Goal: Task Accomplishment & Management: Manage account settings

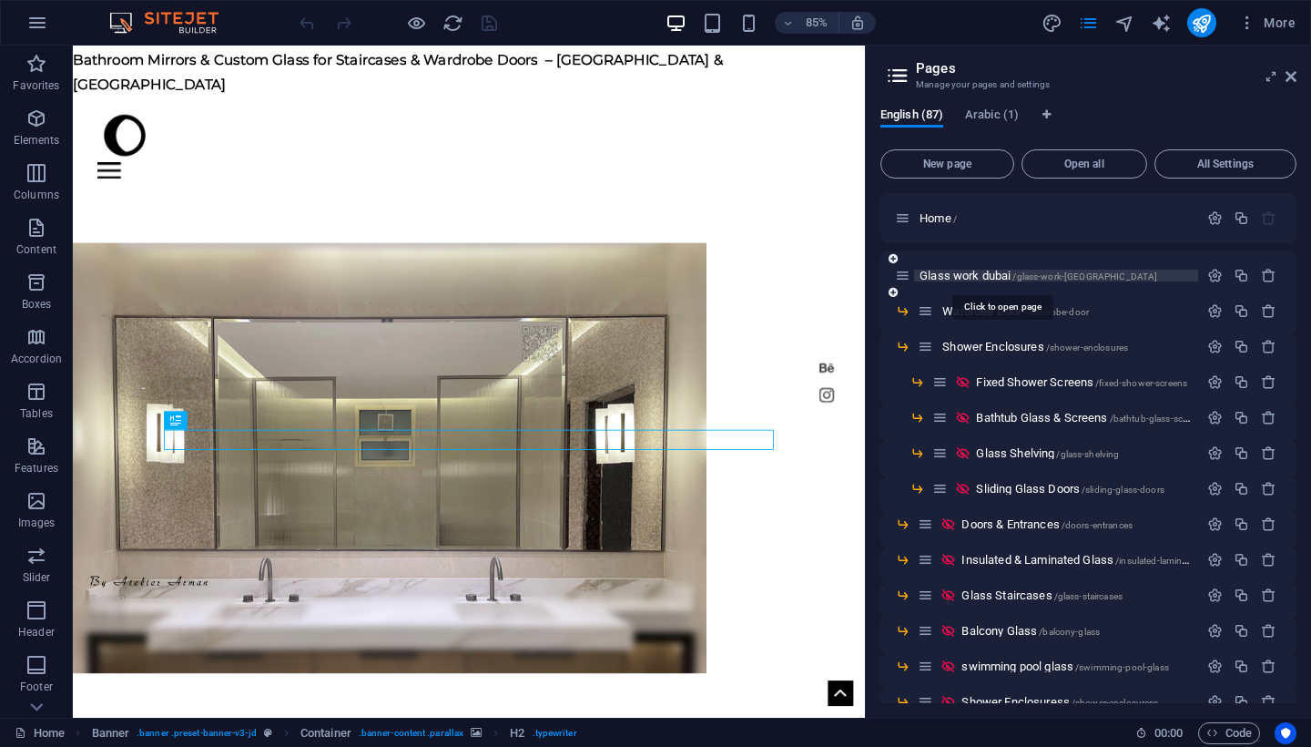
click at [987, 278] on span "Glass work dubai /glass-work-dubai" at bounding box center [1039, 276] width 238 height 14
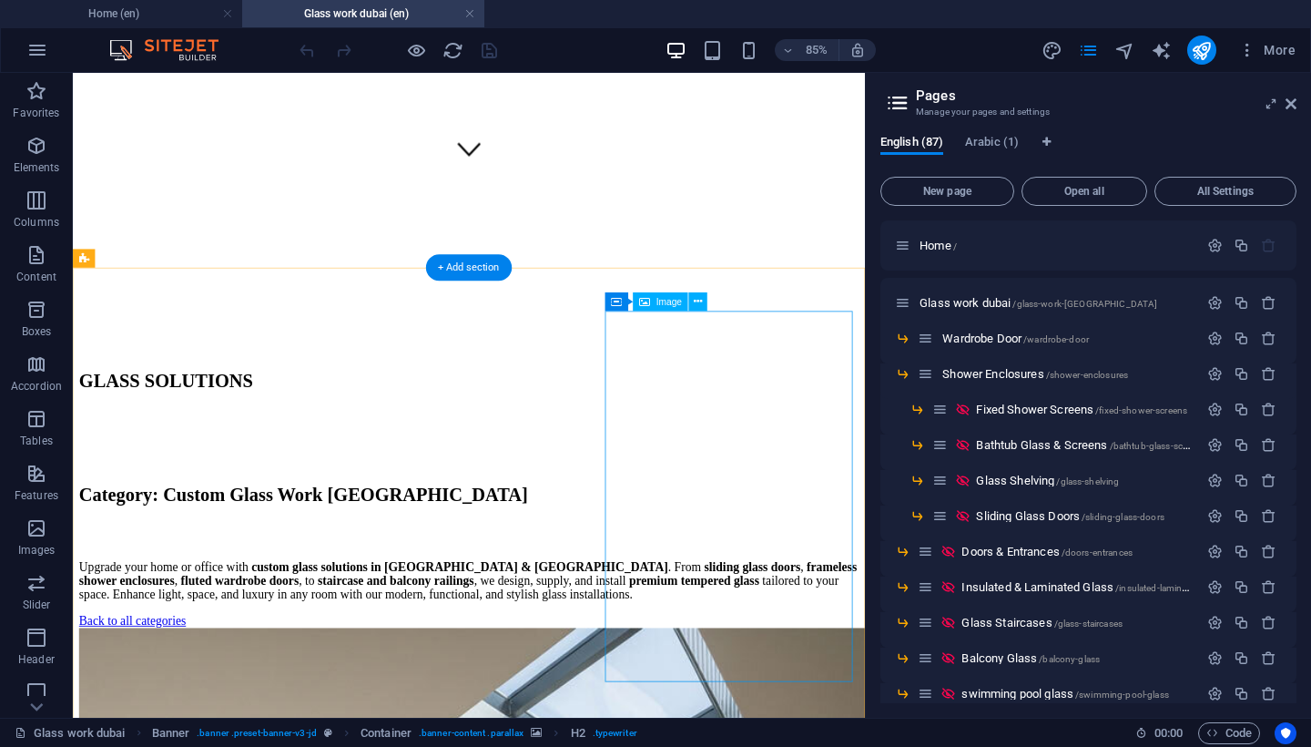
scroll to position [756, 0]
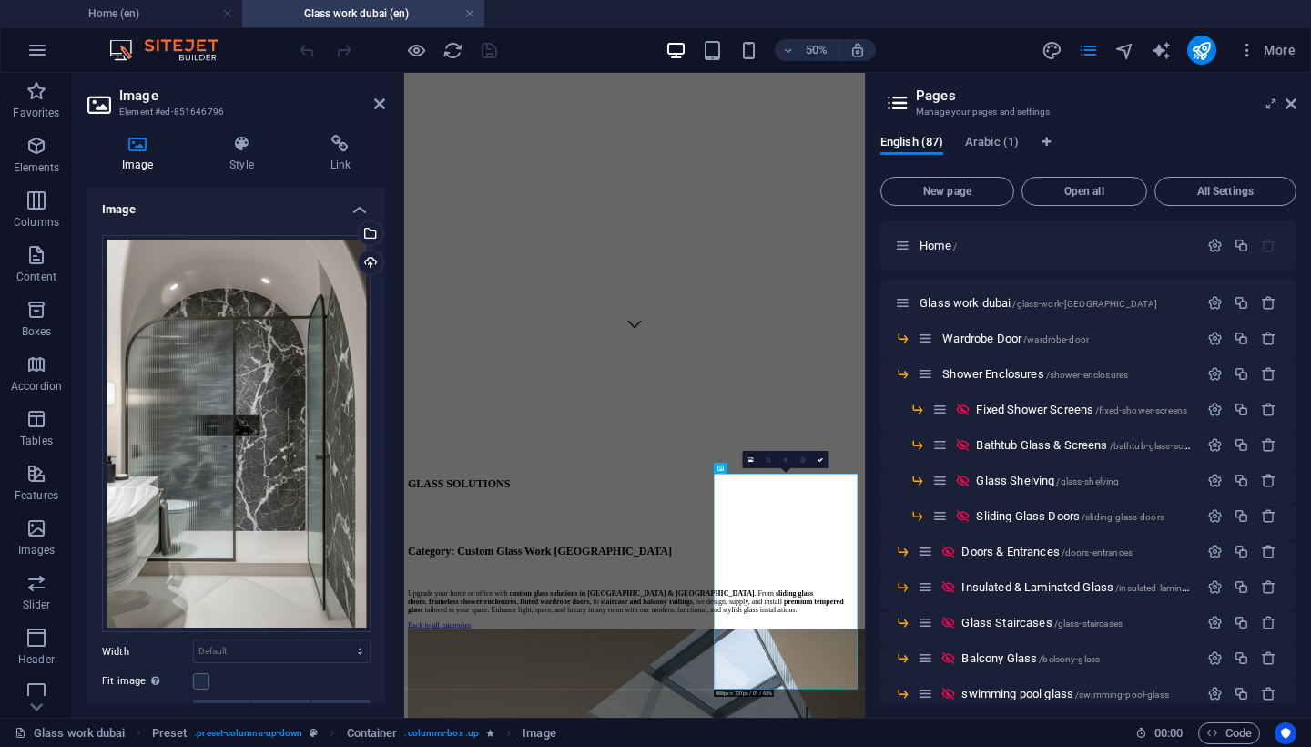
click at [367, 232] on div "Select files from the file manager, stock photos, or upload file(s)" at bounding box center [368, 234] width 27 height 27
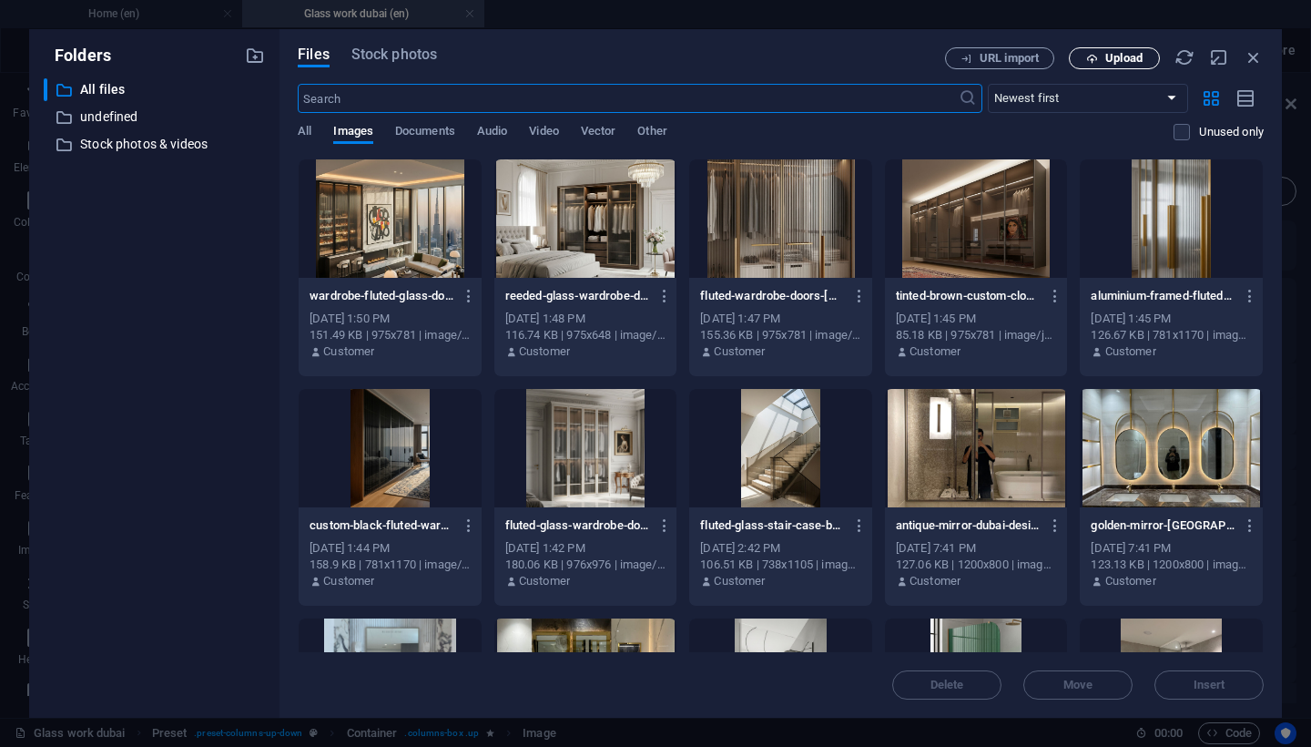
click at [1107, 48] on button "Upload" at bounding box center [1114, 58] width 91 height 22
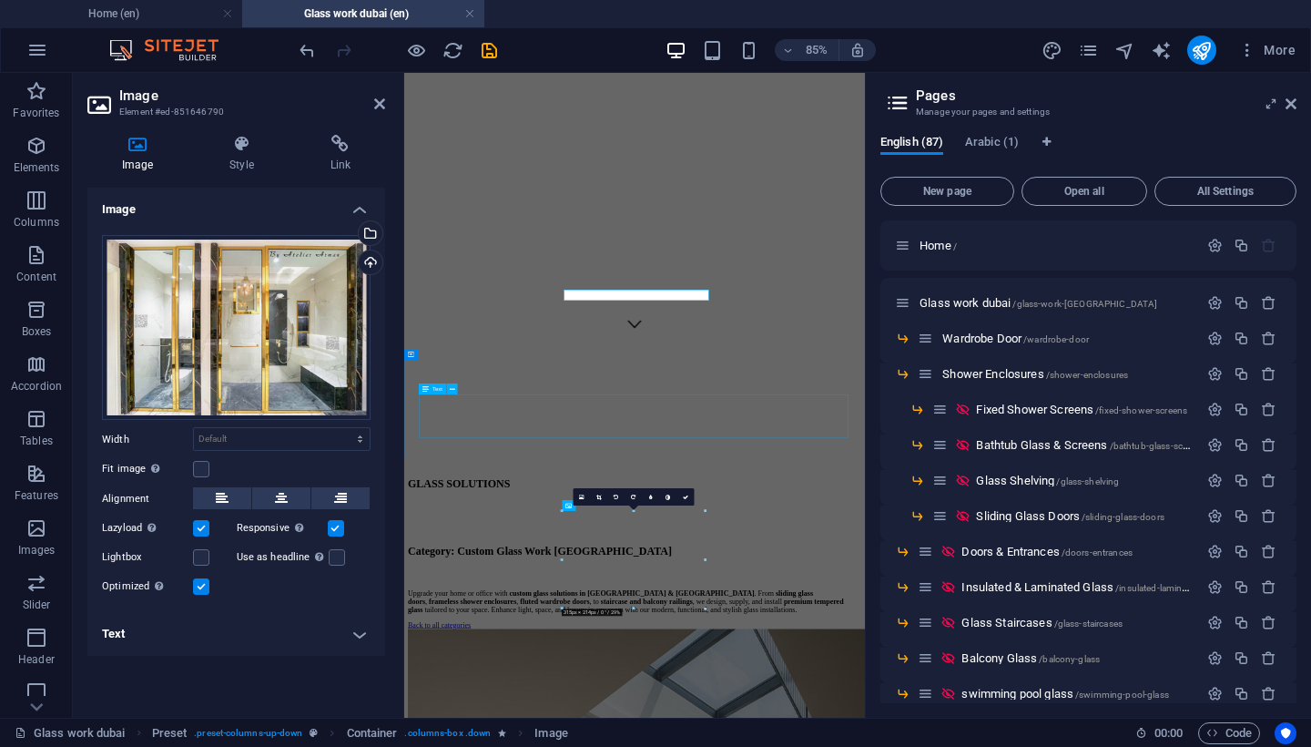
scroll to position [738, 0]
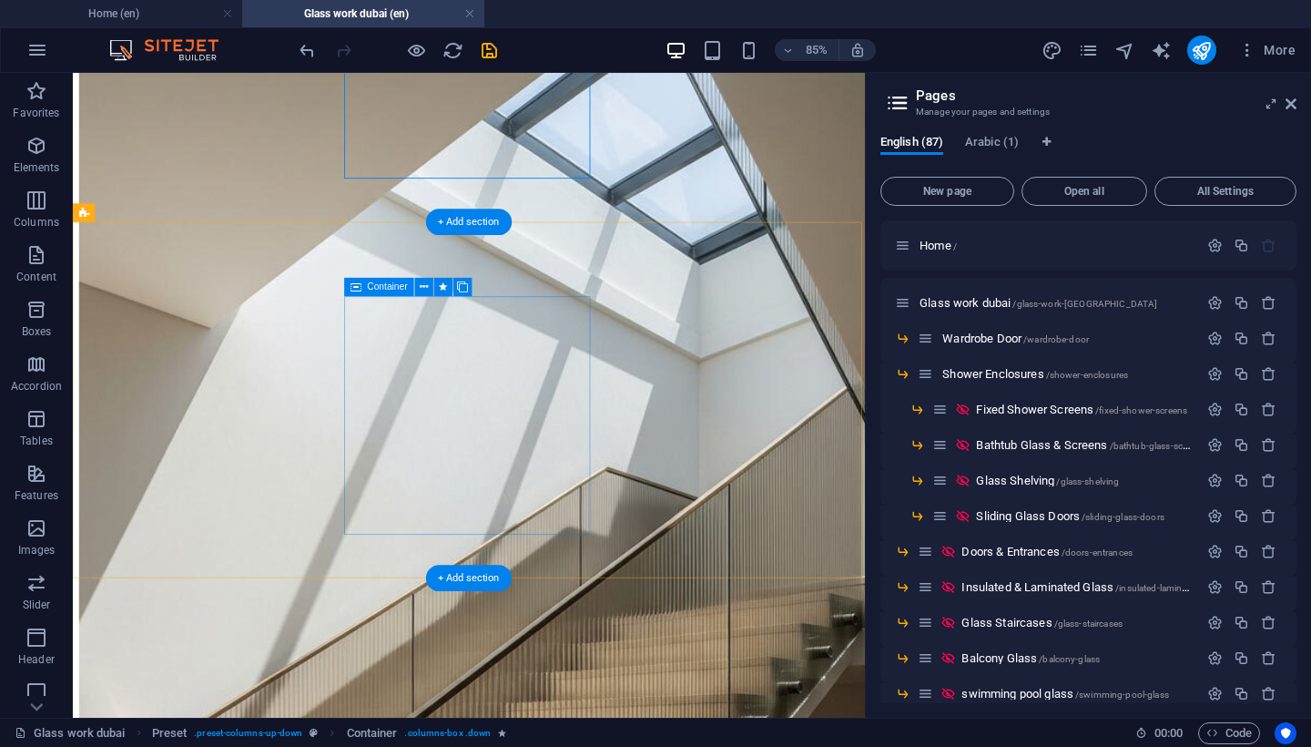
scroll to position [1373, 0]
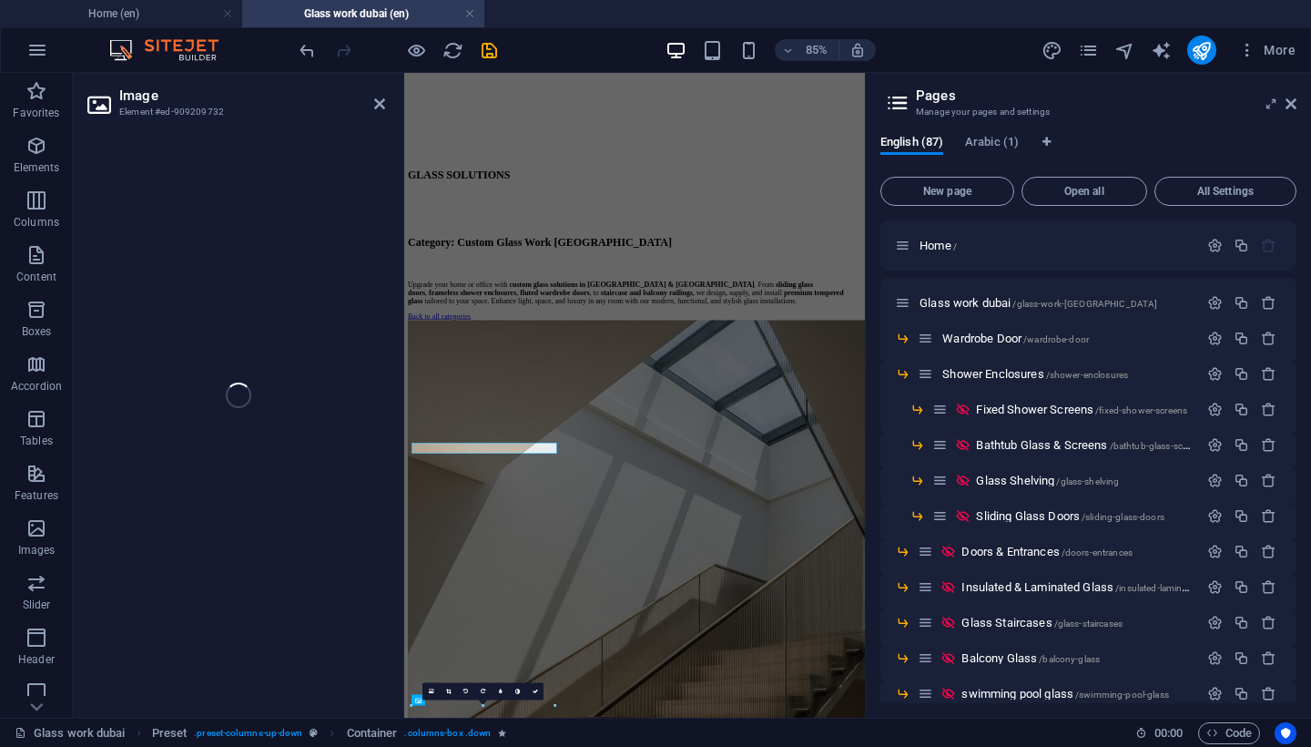
scroll to position [860, 0]
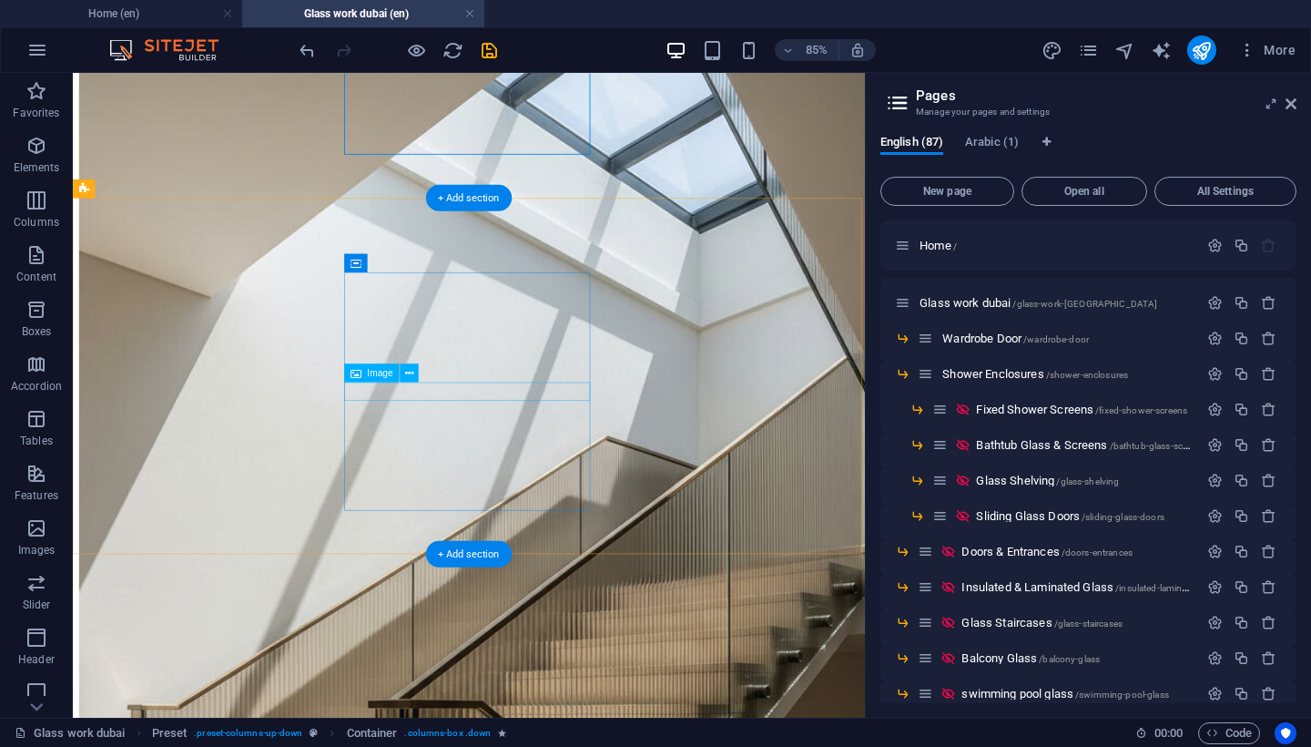
scroll to position [1402, 0]
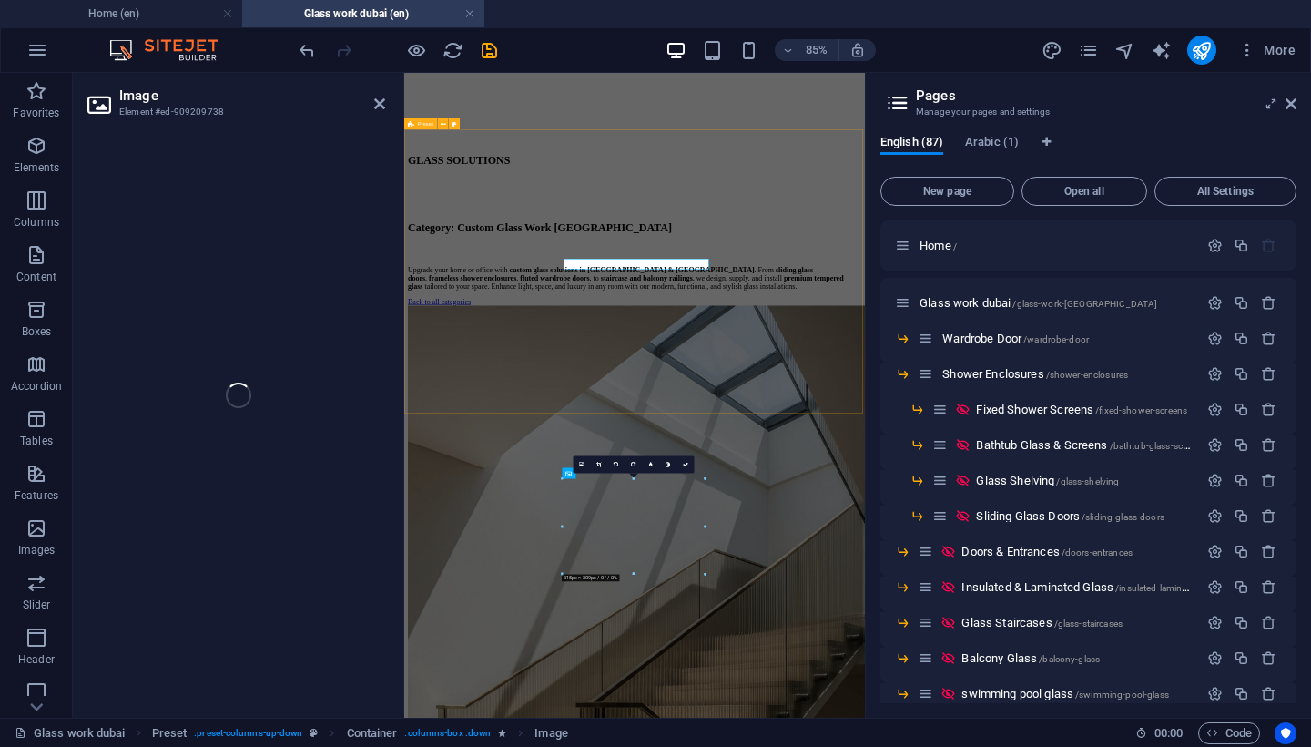
scroll to position [1393, 0]
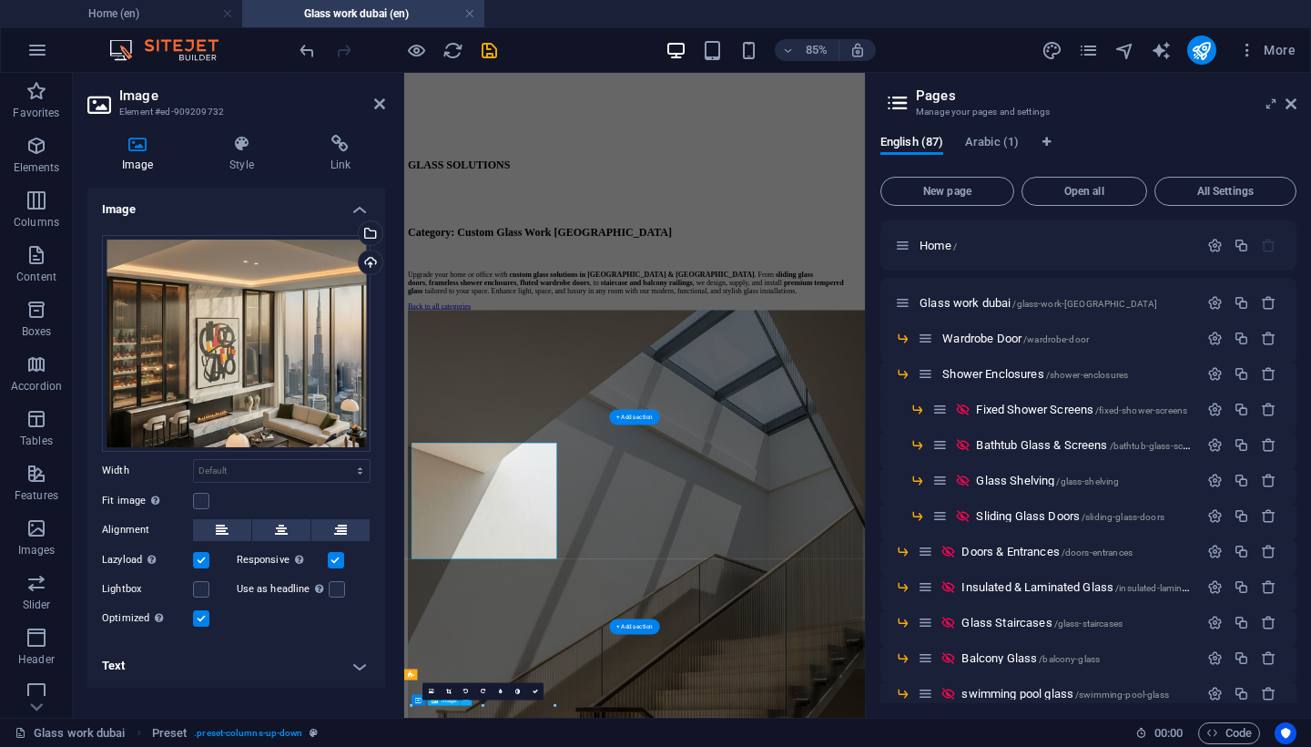
scroll to position [860, 0]
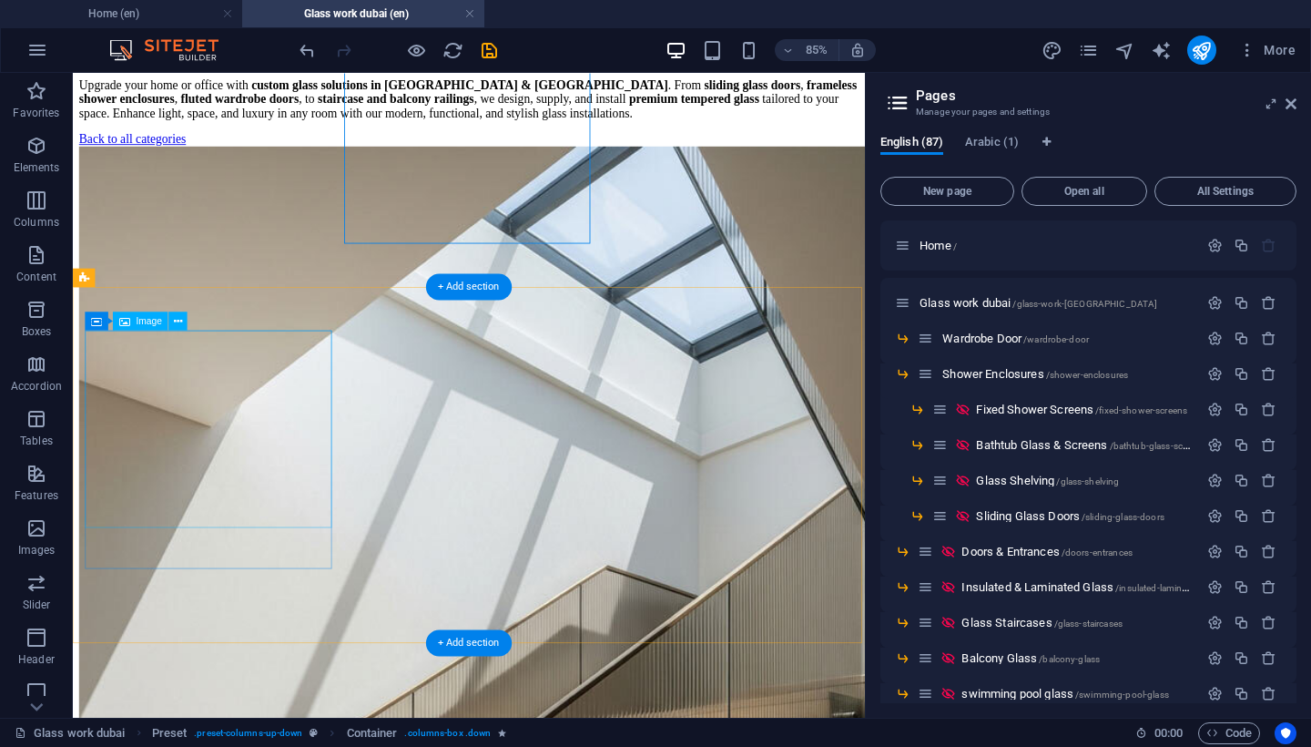
scroll to position [1297, 0]
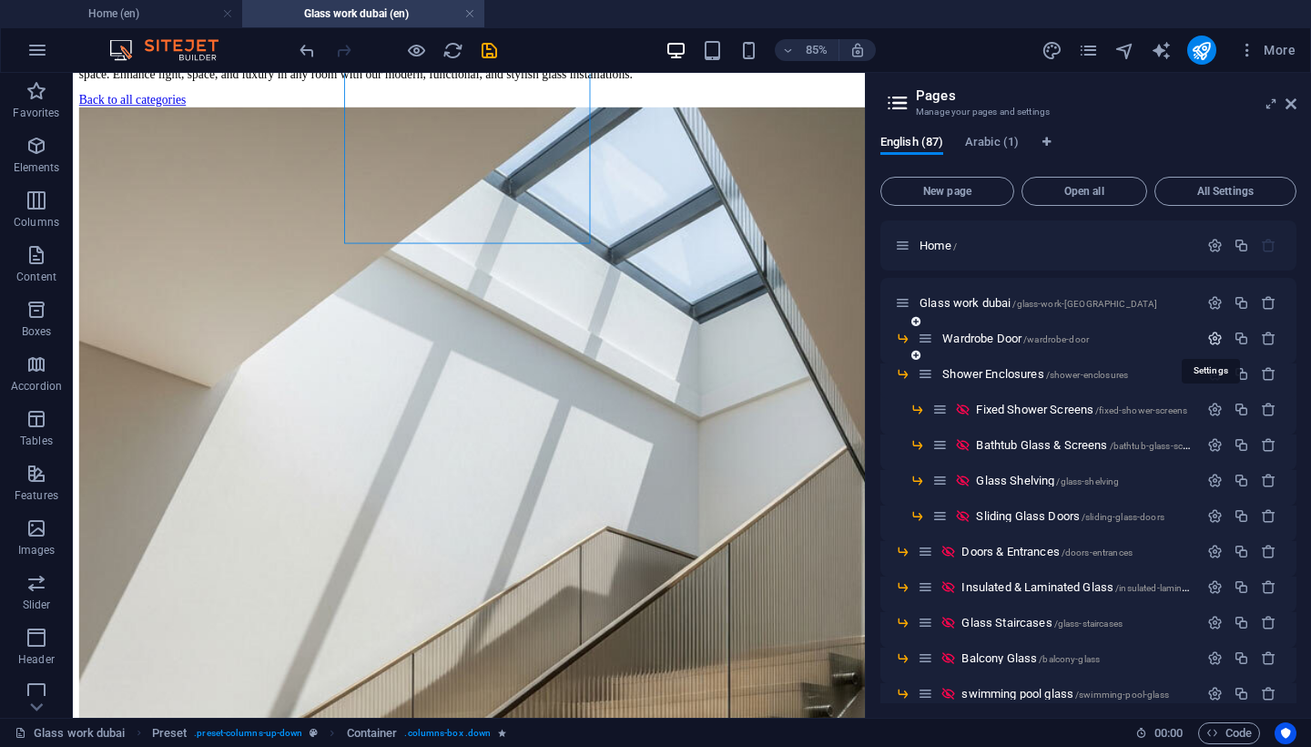
click at [1209, 338] on icon "button" at bounding box center [1215, 338] width 15 height 15
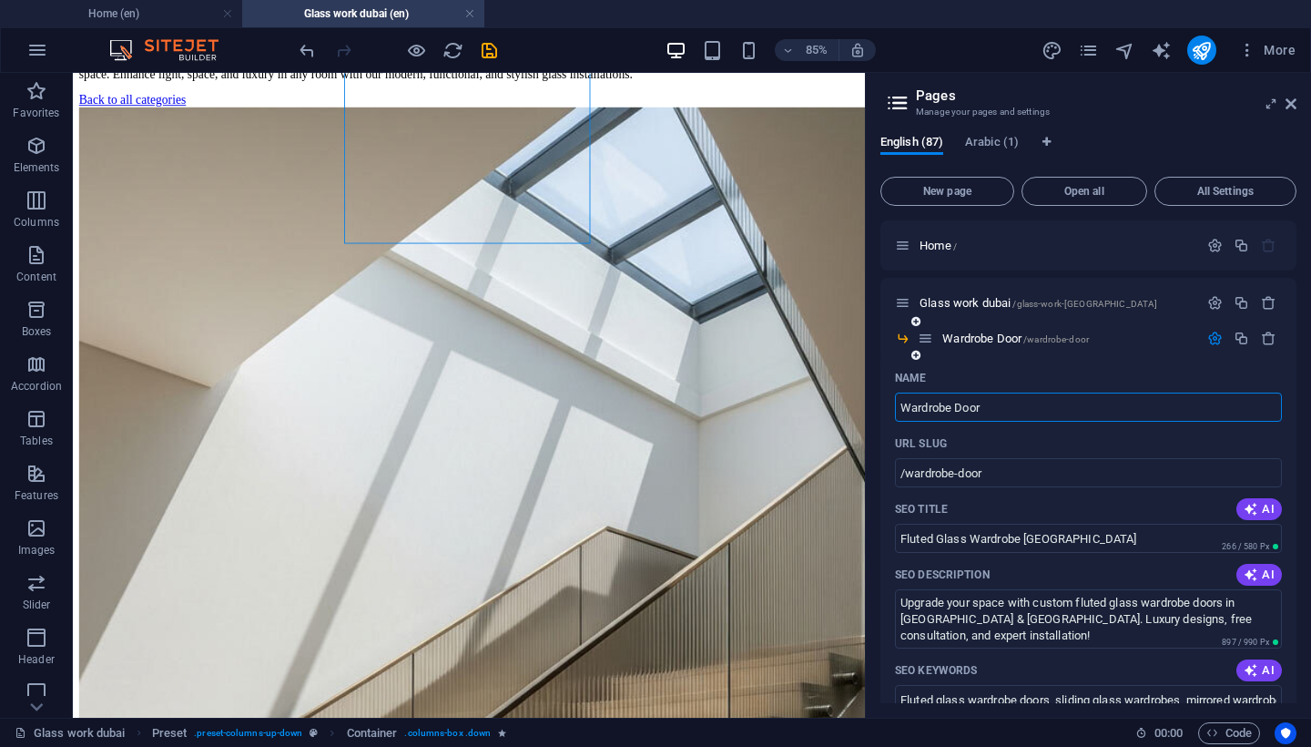
click at [908, 407] on input "Wardrobe Door" at bounding box center [1088, 407] width 387 height 29
click at [903, 407] on input "Wardrobe Door" at bounding box center [1088, 407] width 387 height 29
type input "Glass Wardrobe Door"
type input "/glass-wardrobe-door"
click at [491, 51] on icon "save" at bounding box center [489, 50] width 21 height 21
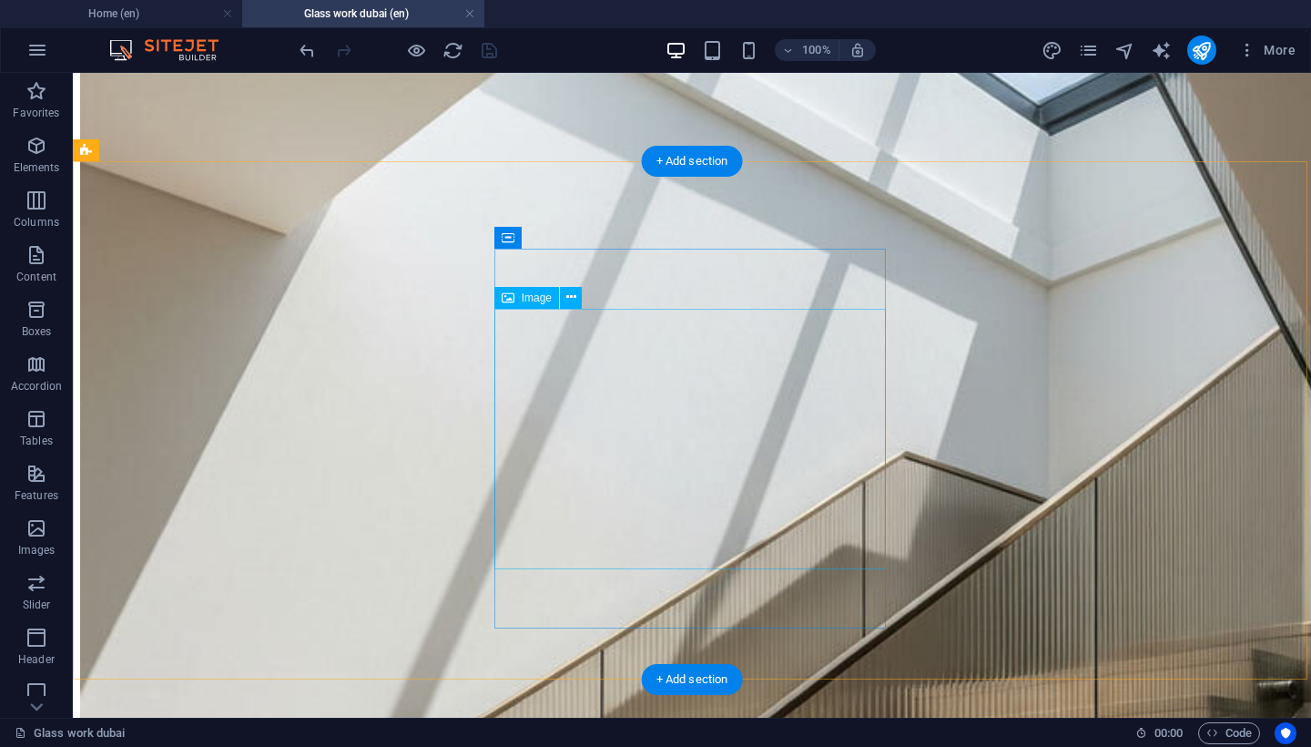
scroll to position [1500, 0]
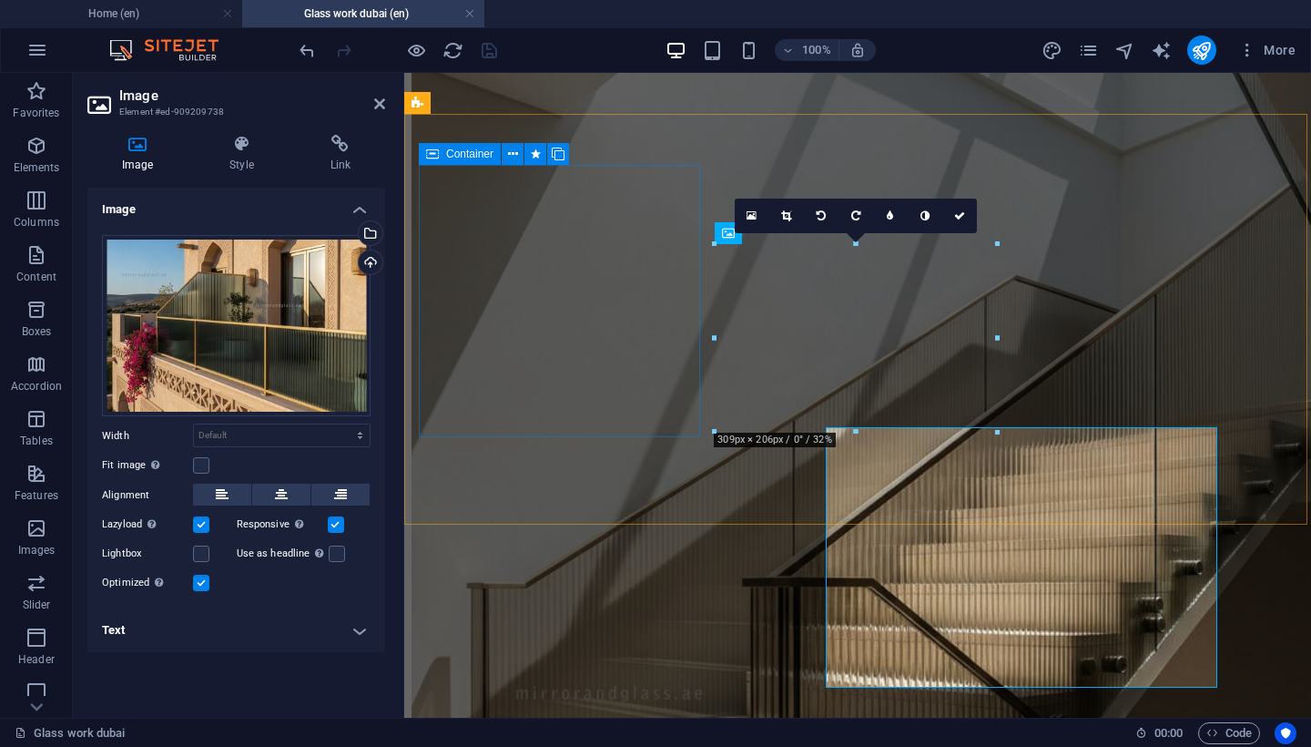
scroll to position [1381, 0]
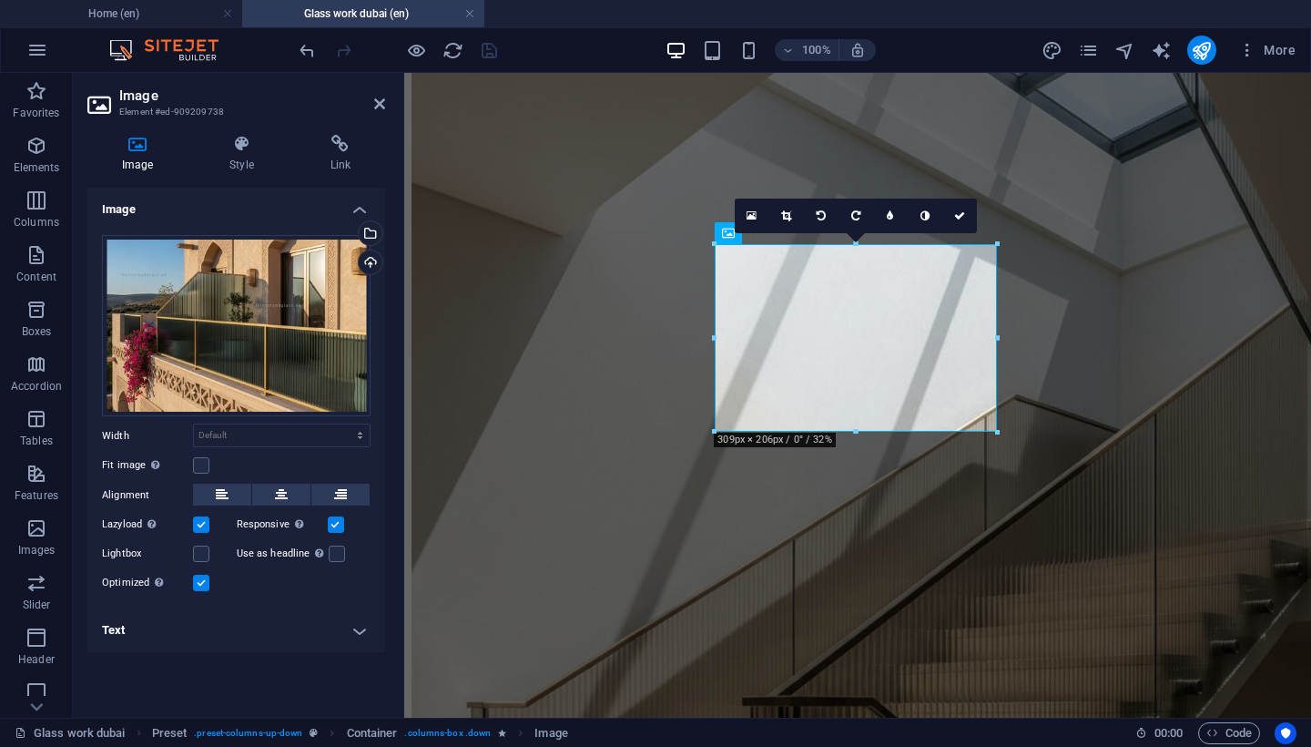
click at [289, 637] on h4 "Text" at bounding box center [236, 630] width 298 height 44
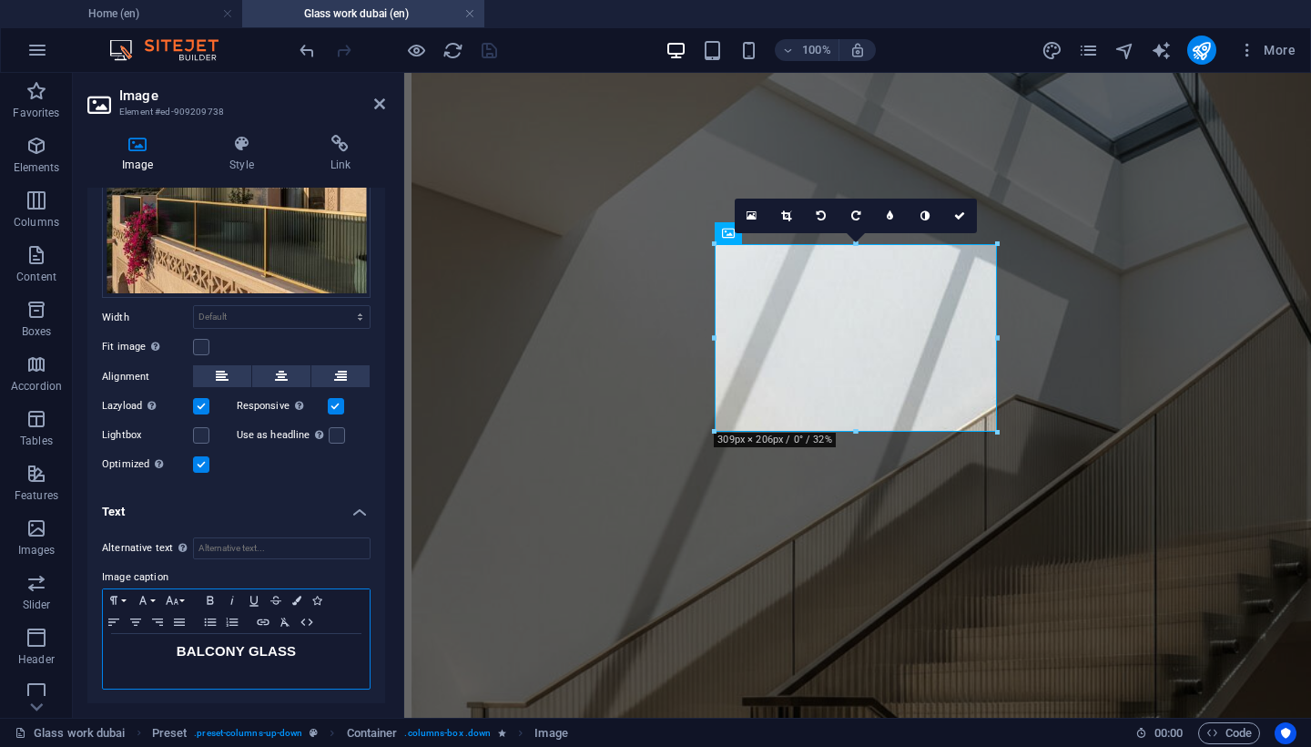
scroll to position [117, 0]
click at [275, 644] on span "BALCONY GLASS" at bounding box center [237, 651] width 120 height 15
click at [180, 598] on button "Font Size" at bounding box center [175, 601] width 29 height 22
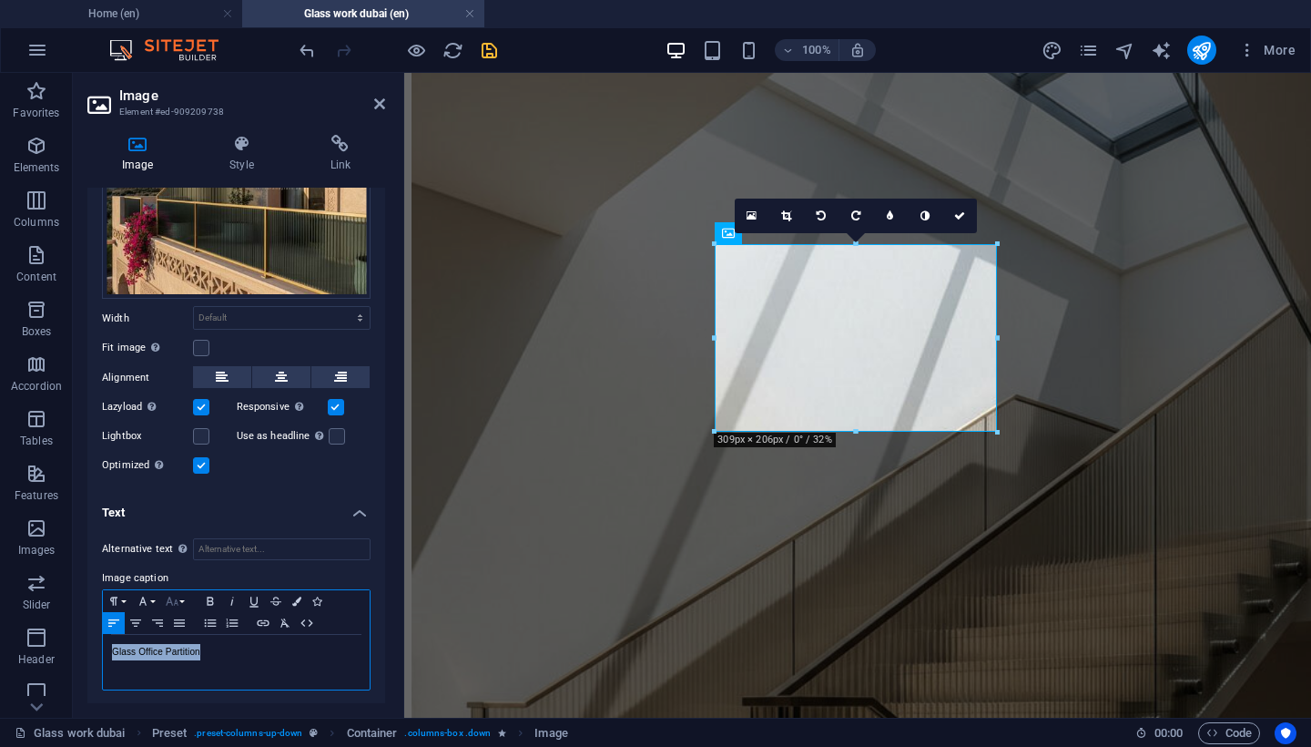
scroll to position [76, 0]
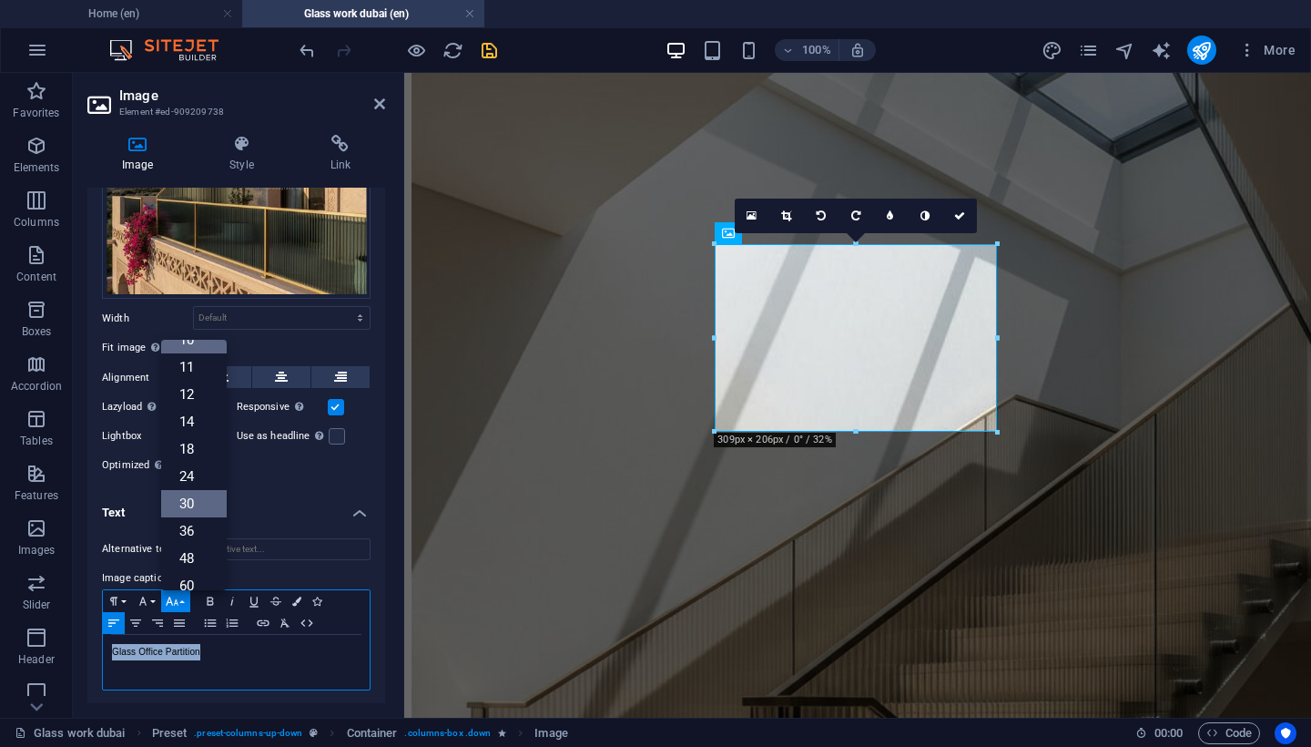
click at [198, 490] on link "30" at bounding box center [194, 503] width 66 height 27
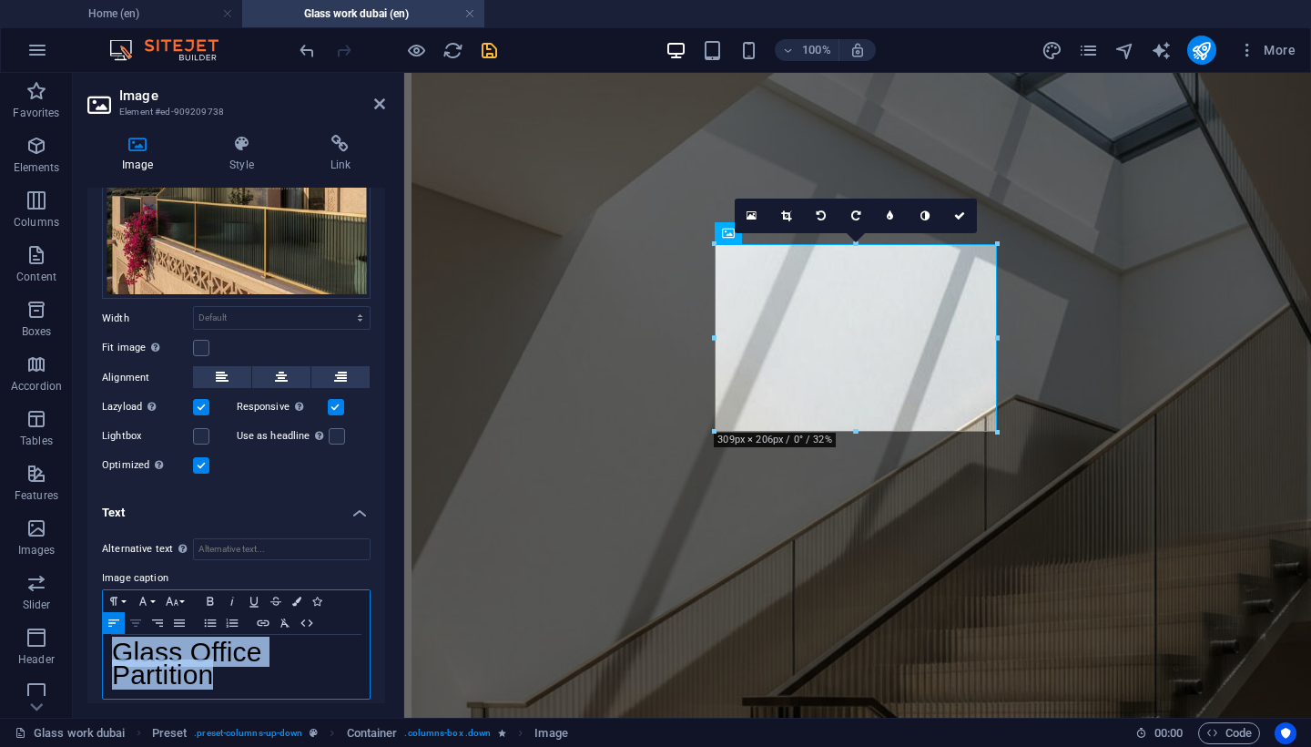
click at [138, 619] on icon "button" at bounding box center [135, 622] width 11 height 7
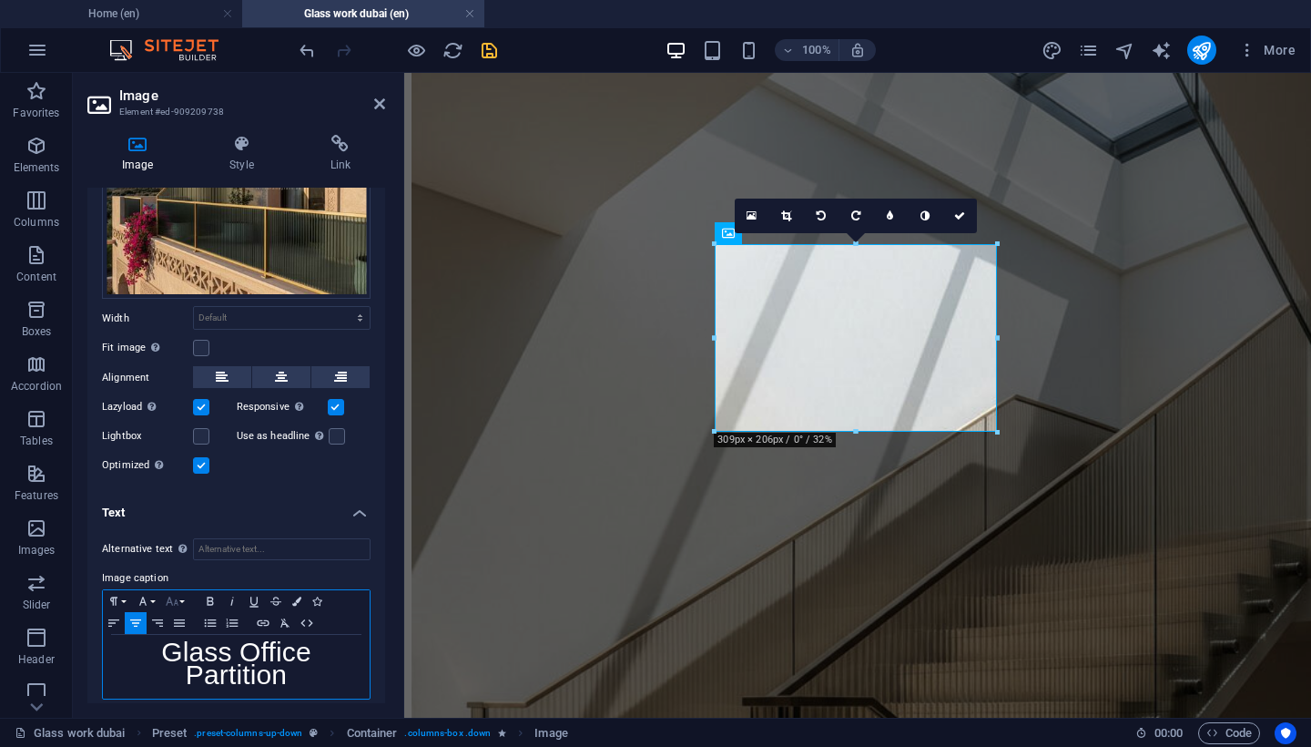
click at [181, 601] on icon "button" at bounding box center [172, 601] width 22 height 15
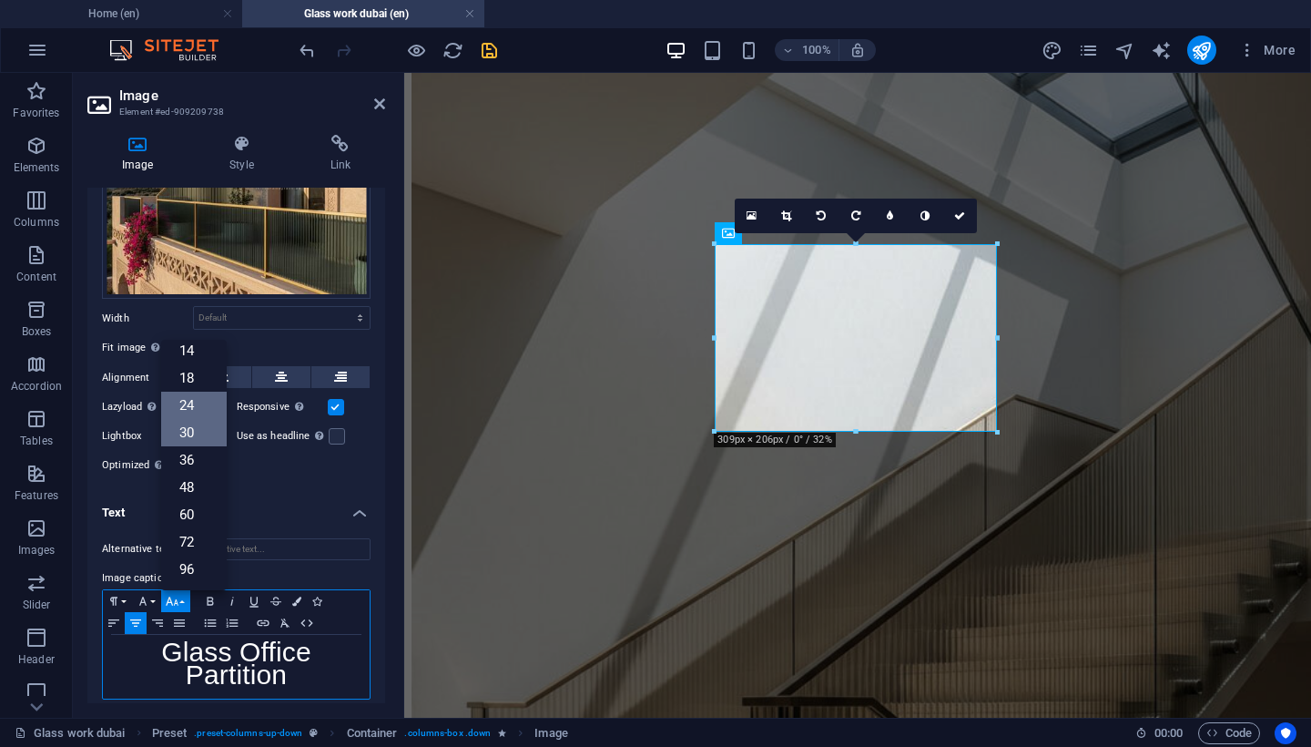
click at [204, 403] on link "24" at bounding box center [194, 405] width 66 height 27
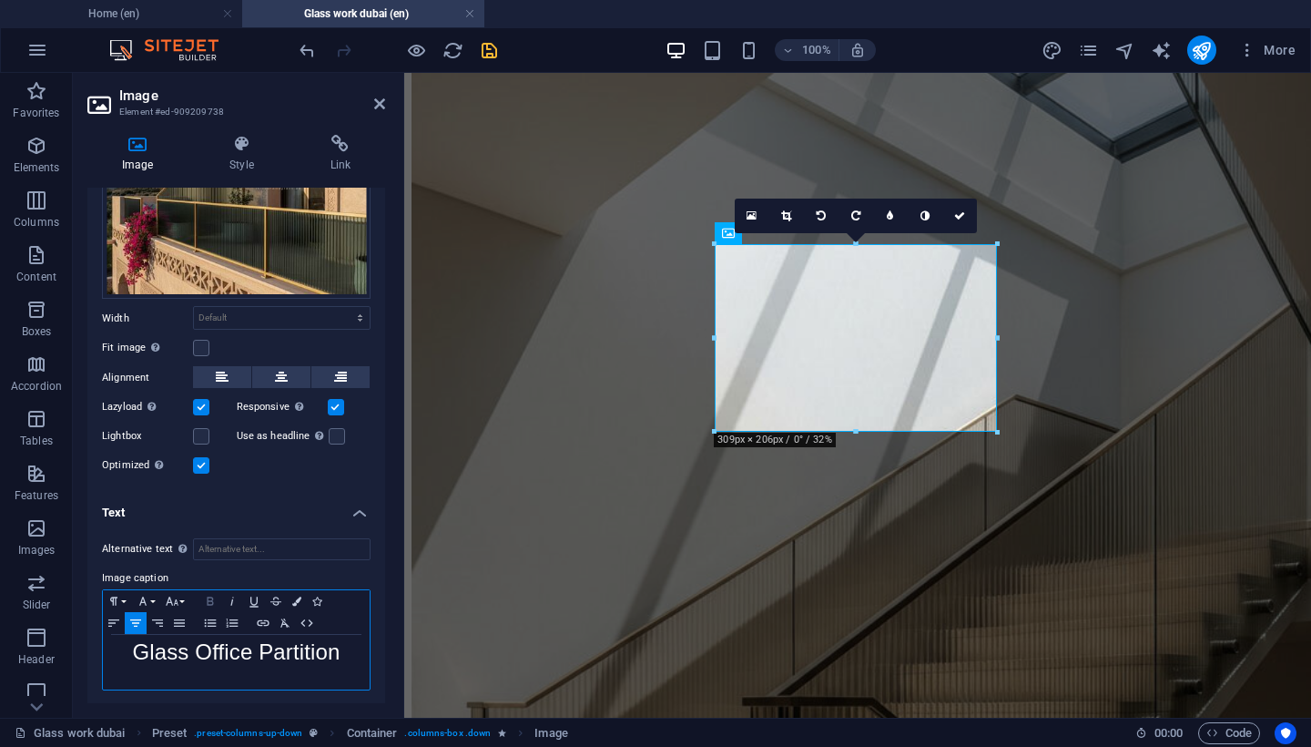
click at [211, 594] on icon "button" at bounding box center [210, 601] width 22 height 15
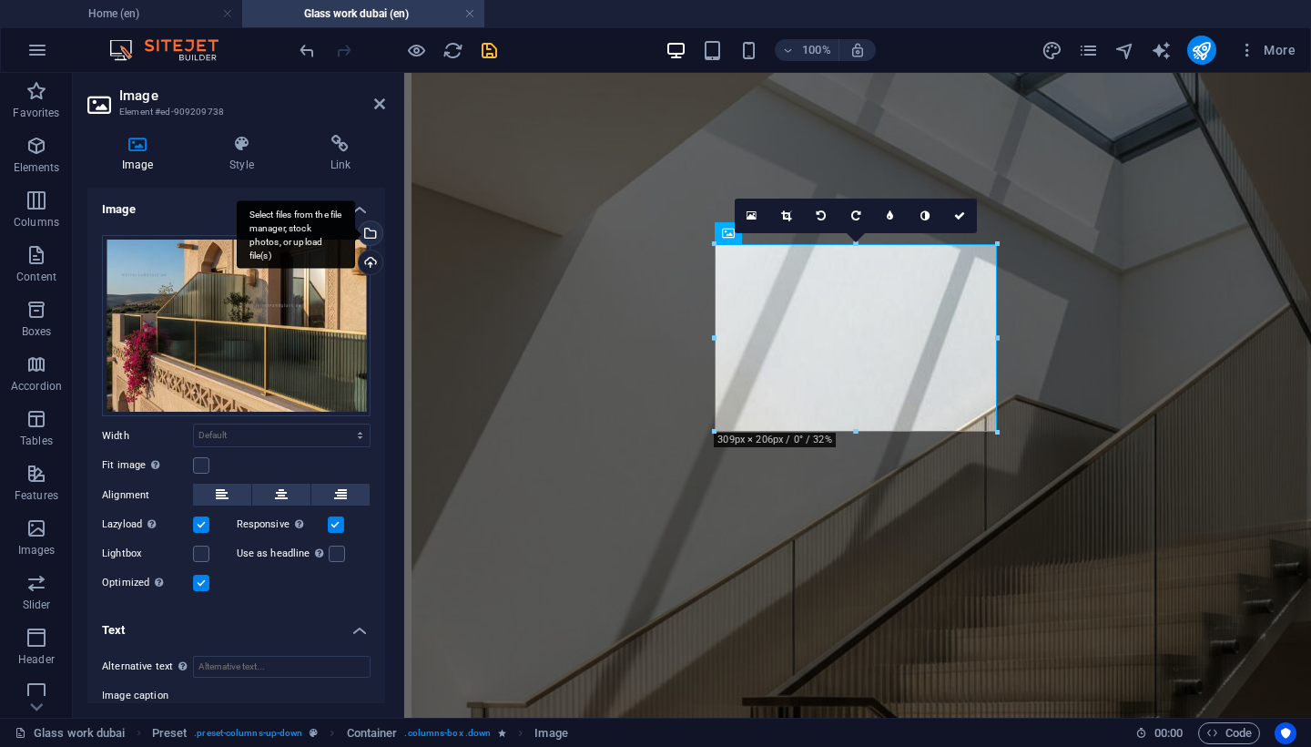
click at [368, 231] on div "Select files from the file manager, stock photos, or upload file(s)" at bounding box center [368, 234] width 27 height 27
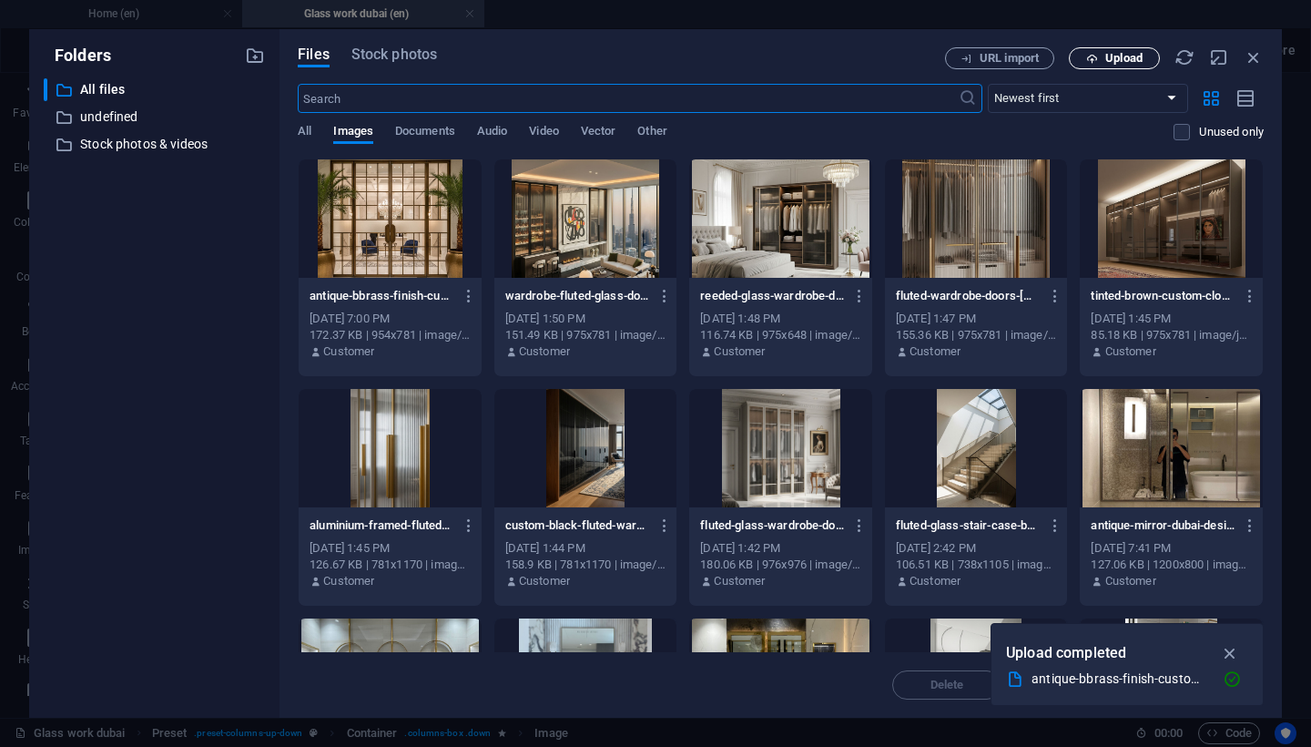
click at [1100, 56] on span "Upload" at bounding box center [1114, 59] width 75 height 12
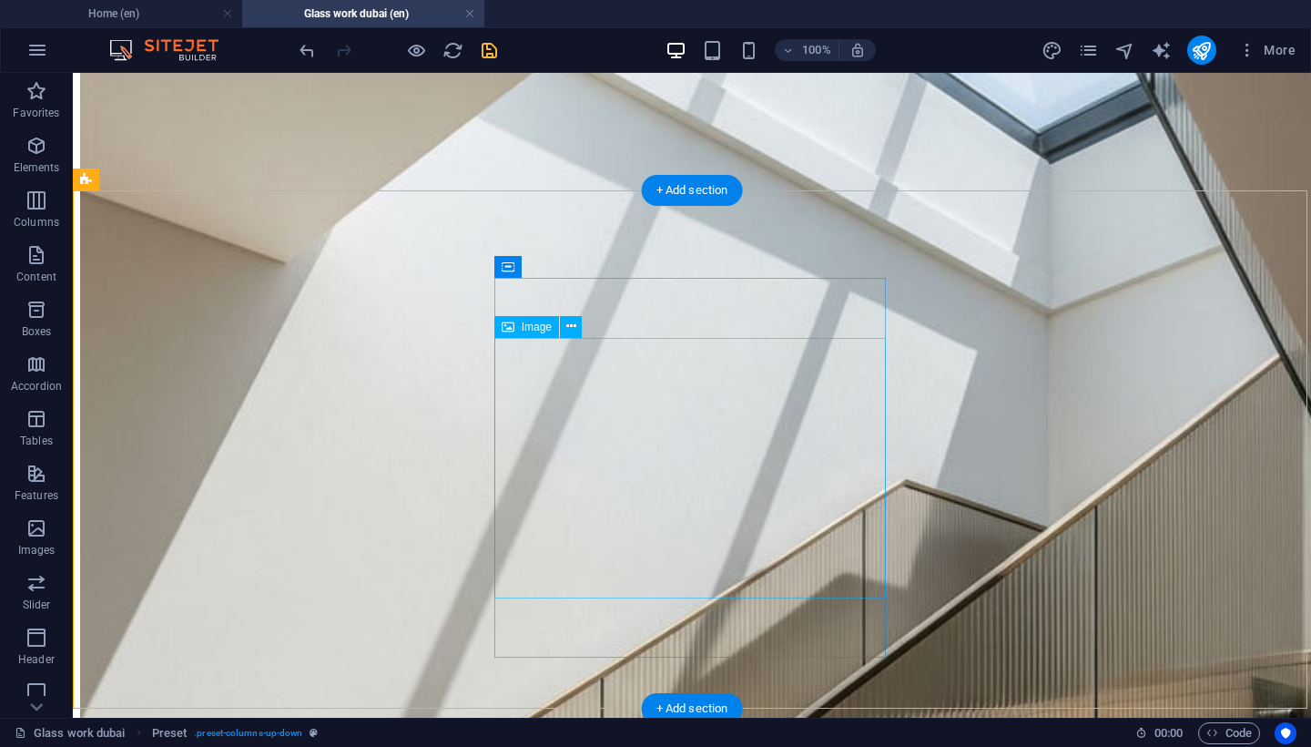
scroll to position [1472, 0]
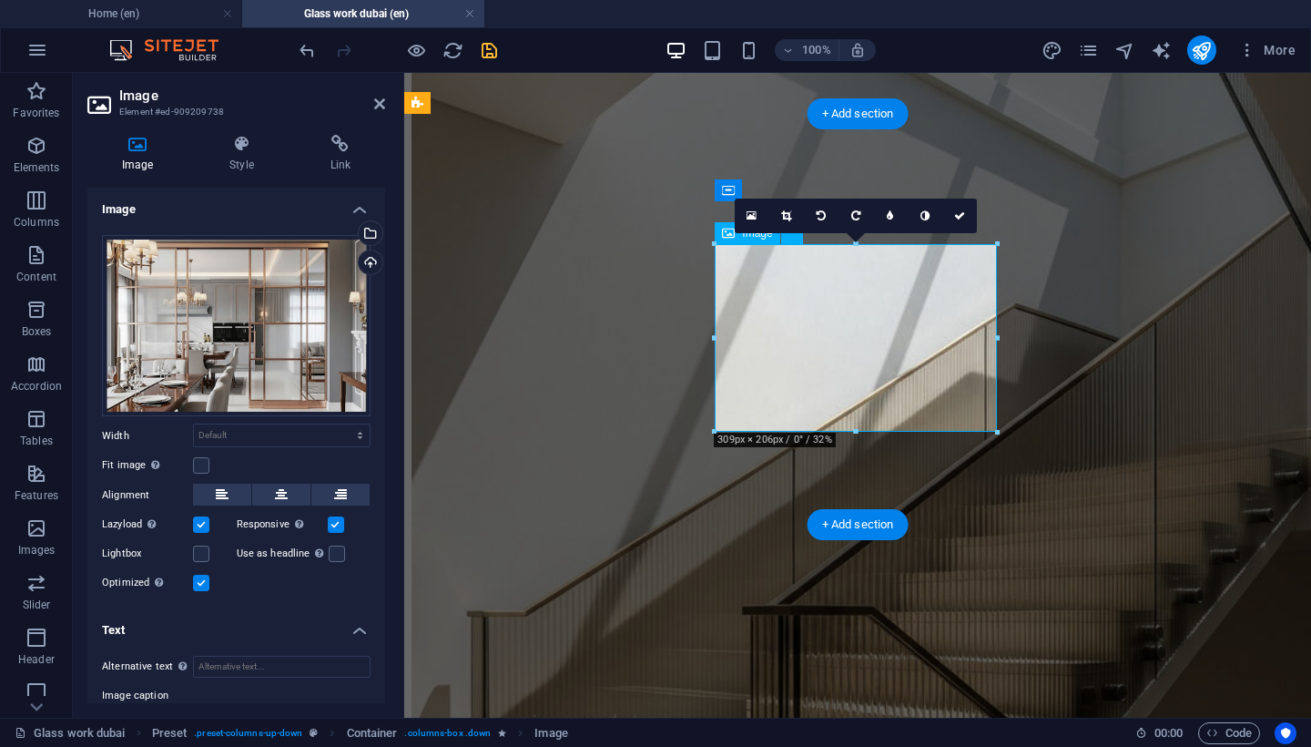
scroll to position [1381, 0]
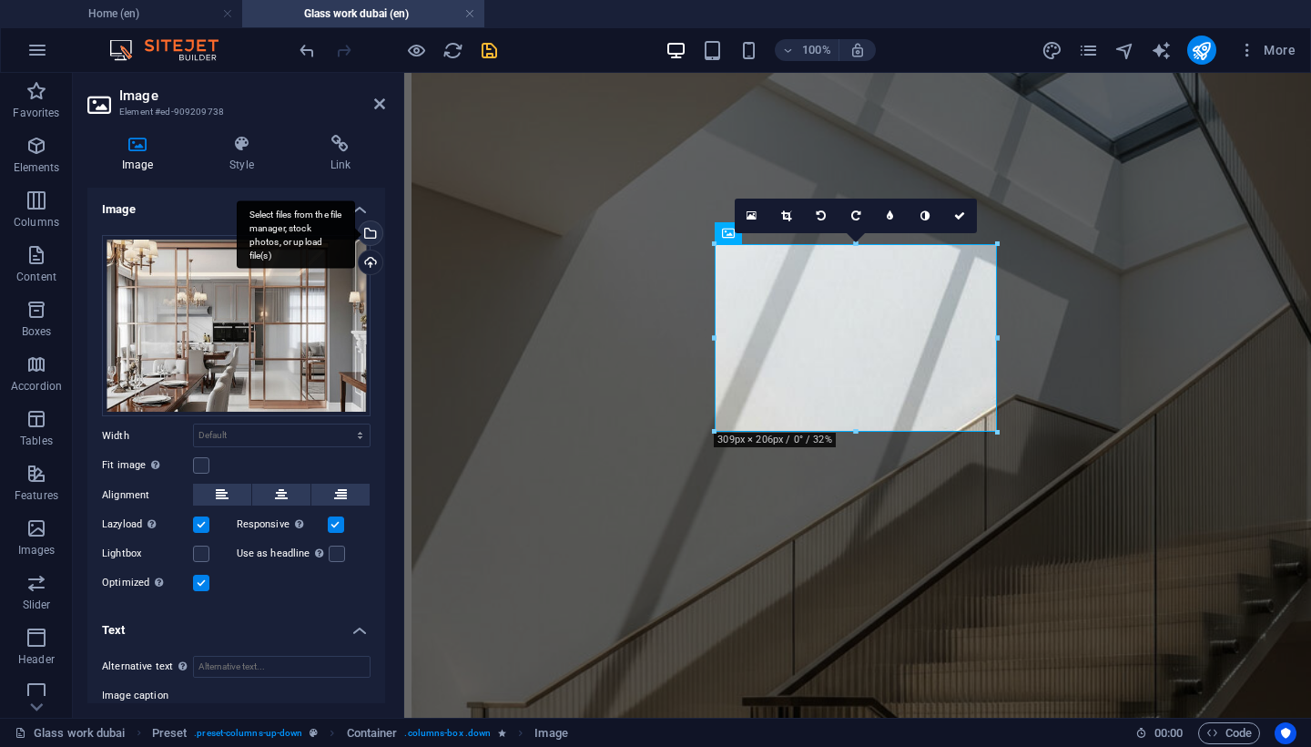
click at [366, 233] on div "Select files from the file manager, stock photos, or upload file(s)" at bounding box center [368, 234] width 27 height 27
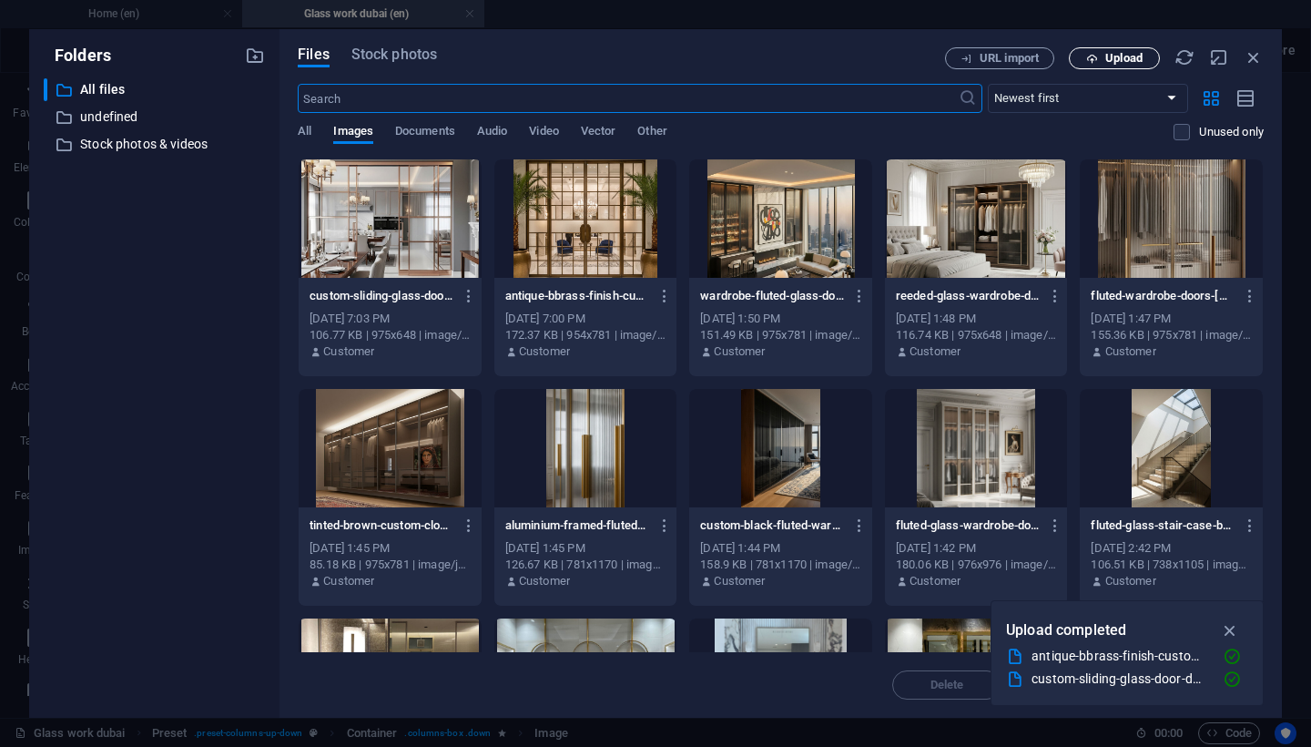
click at [1137, 61] on span "Upload" at bounding box center [1124, 58] width 37 height 11
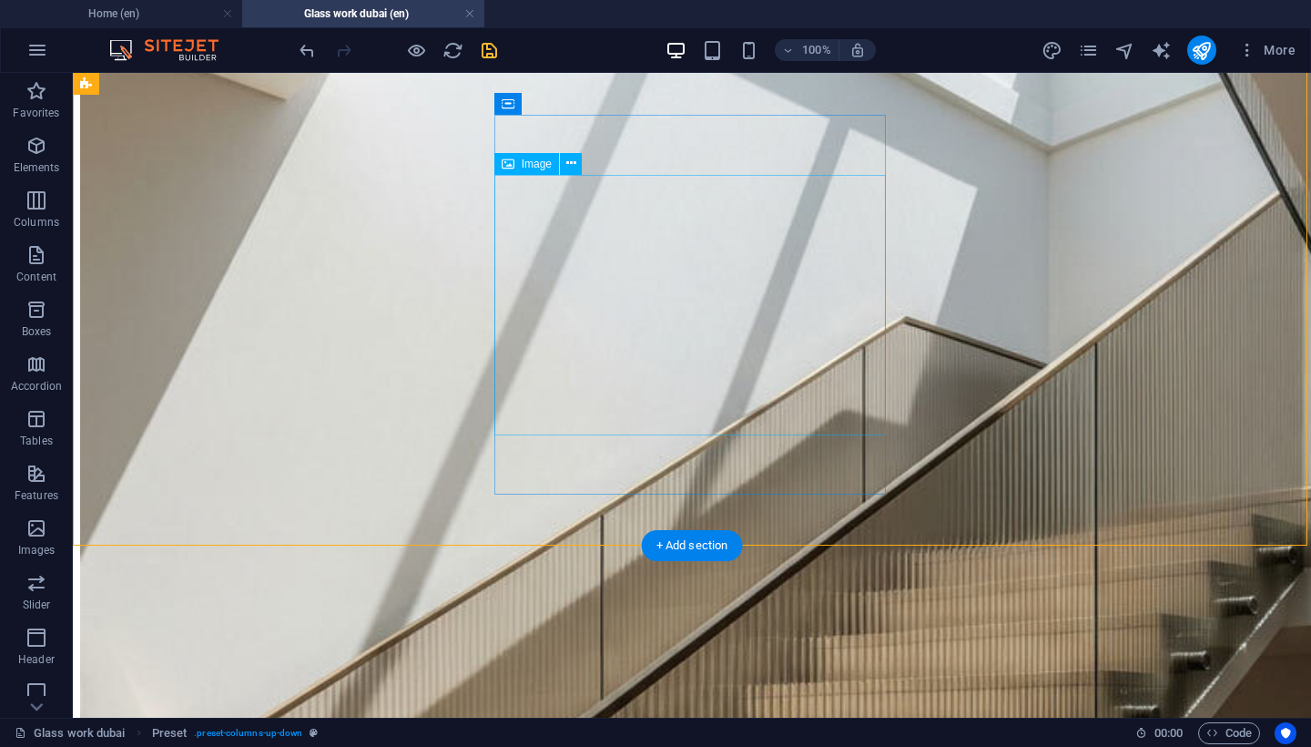
scroll to position [1632, 0]
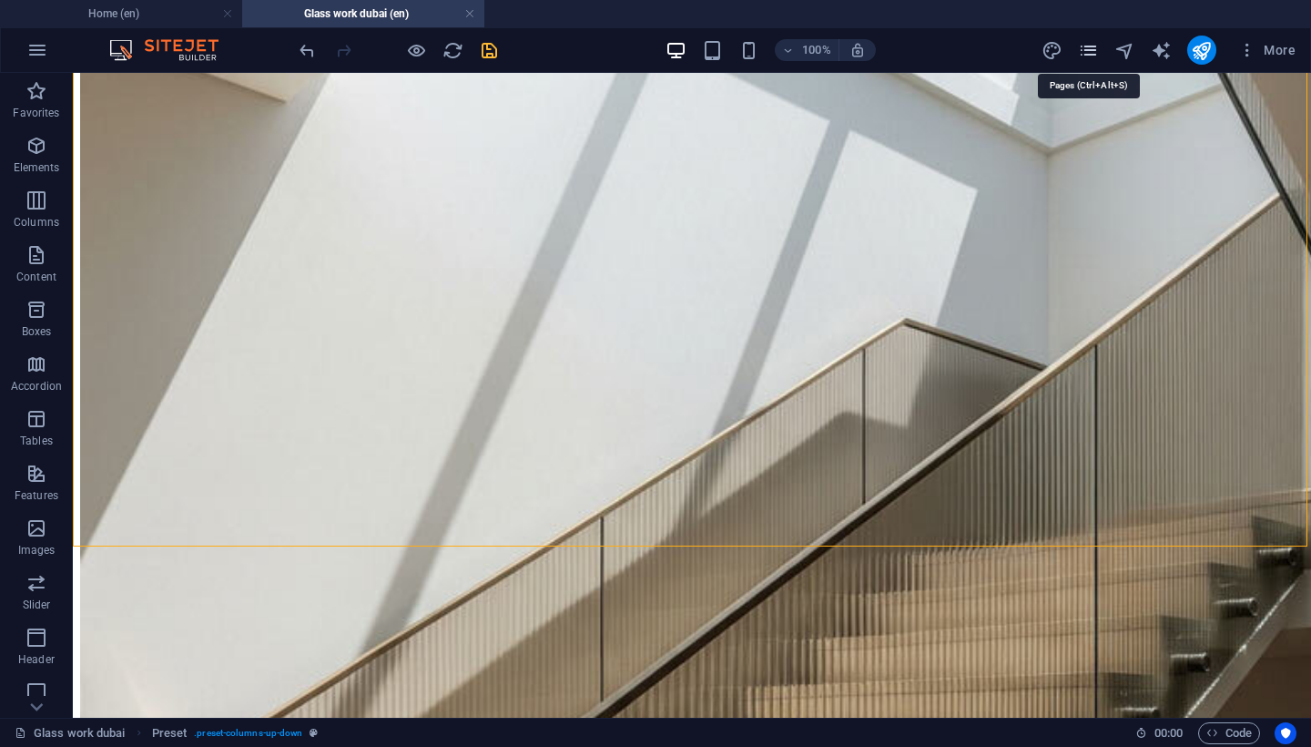
click at [1088, 59] on icon "pages" at bounding box center [1088, 50] width 21 height 21
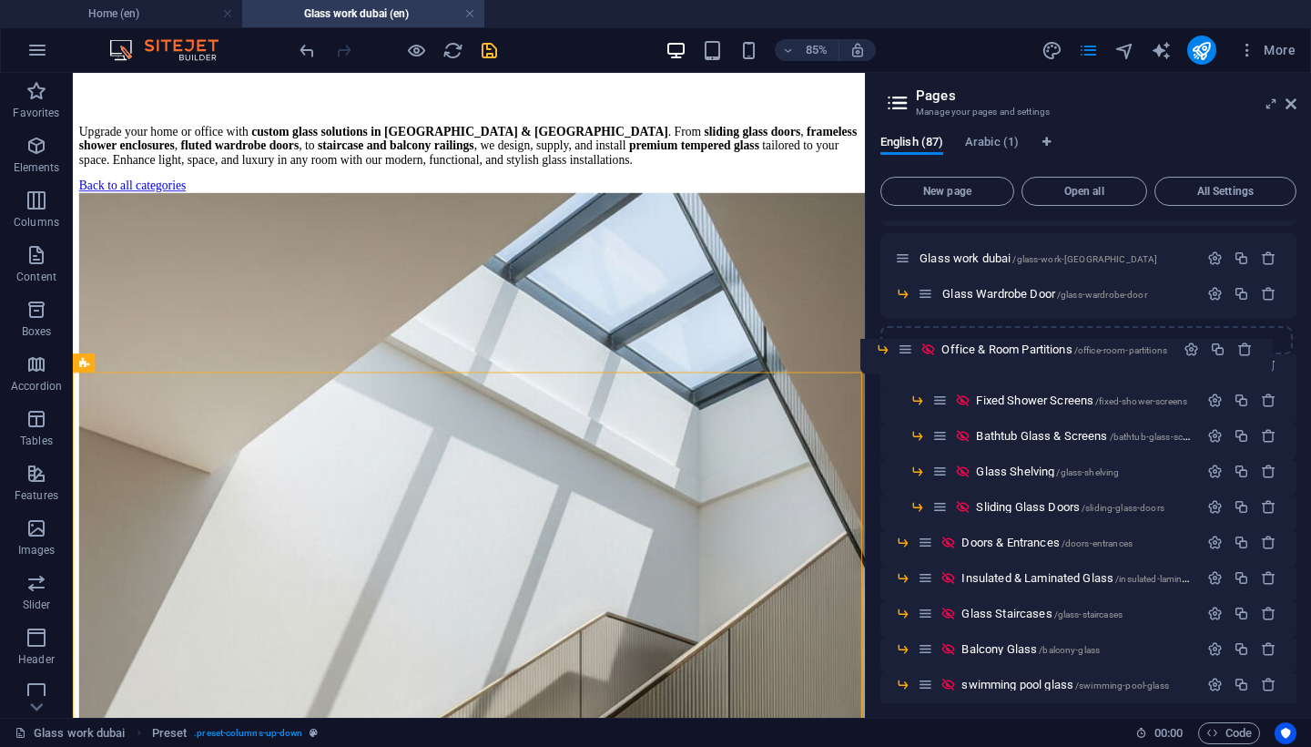
scroll to position [32, 0]
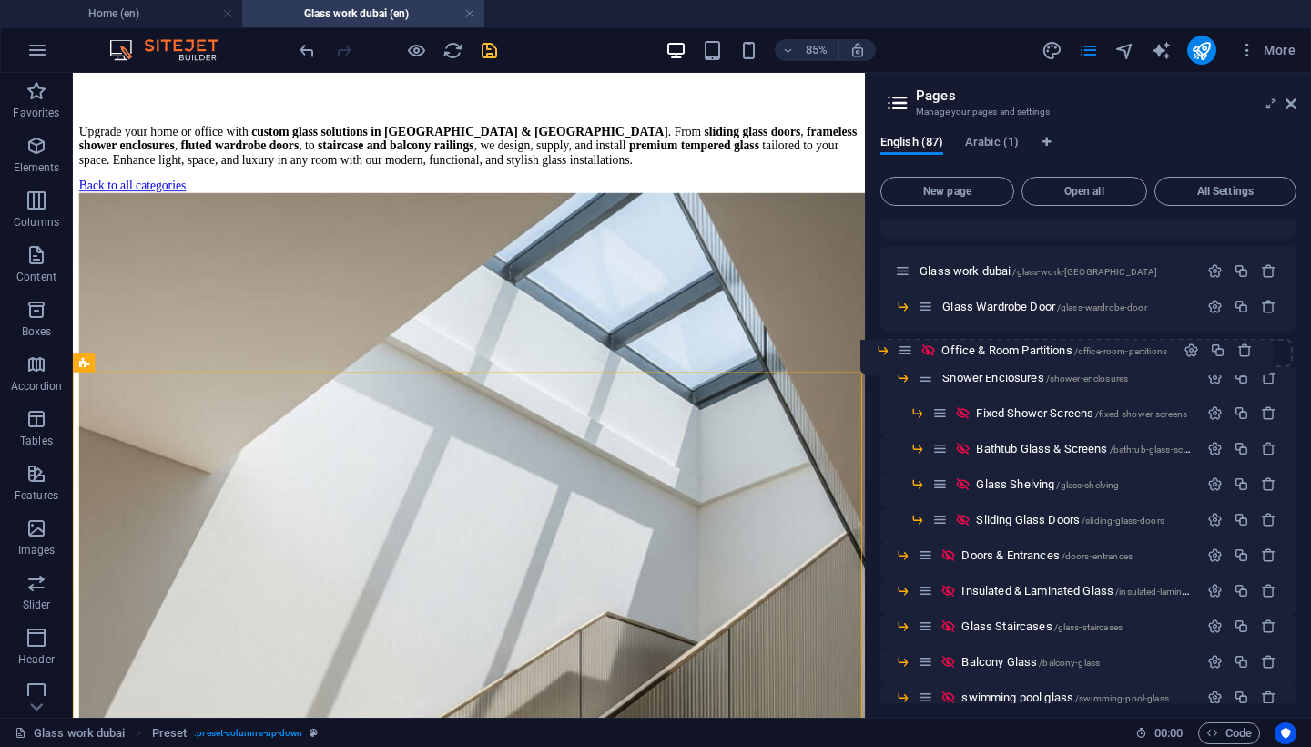
drag, startPoint x: 930, startPoint y: 514, endPoint x: 910, endPoint y: 349, distance: 166.0
click at [1020, 345] on span "Office & Room Partitions /office-room-partitions" at bounding box center [1075, 342] width 226 height 14
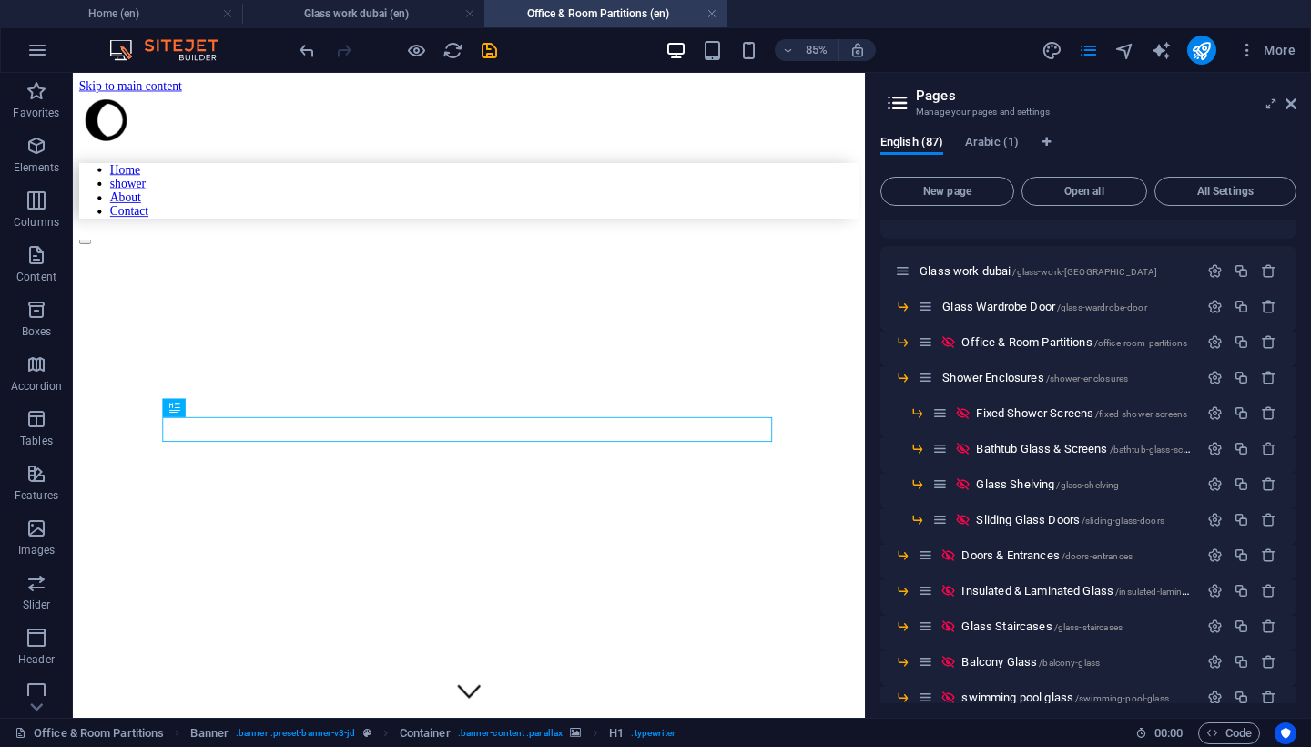
scroll to position [0, 0]
click at [1208, 344] on icon "button" at bounding box center [1215, 341] width 15 height 15
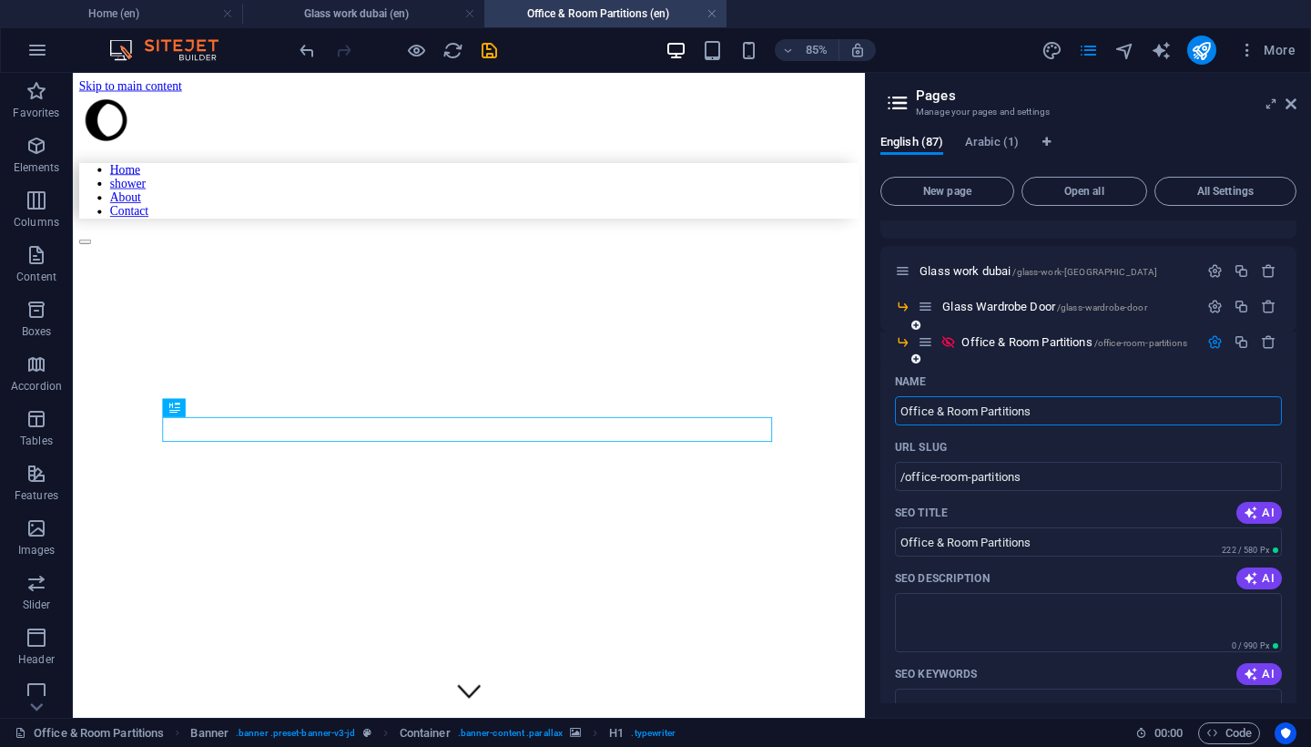
click at [901, 410] on input "Office & Room Partitions" at bounding box center [1088, 410] width 387 height 29
type input "Glass Office & Room Partitions"
type input "/glassoffice-room-partitions"
type input "GlassOffice & Room Partitions"
type input "Glass Office & Room Partitions"
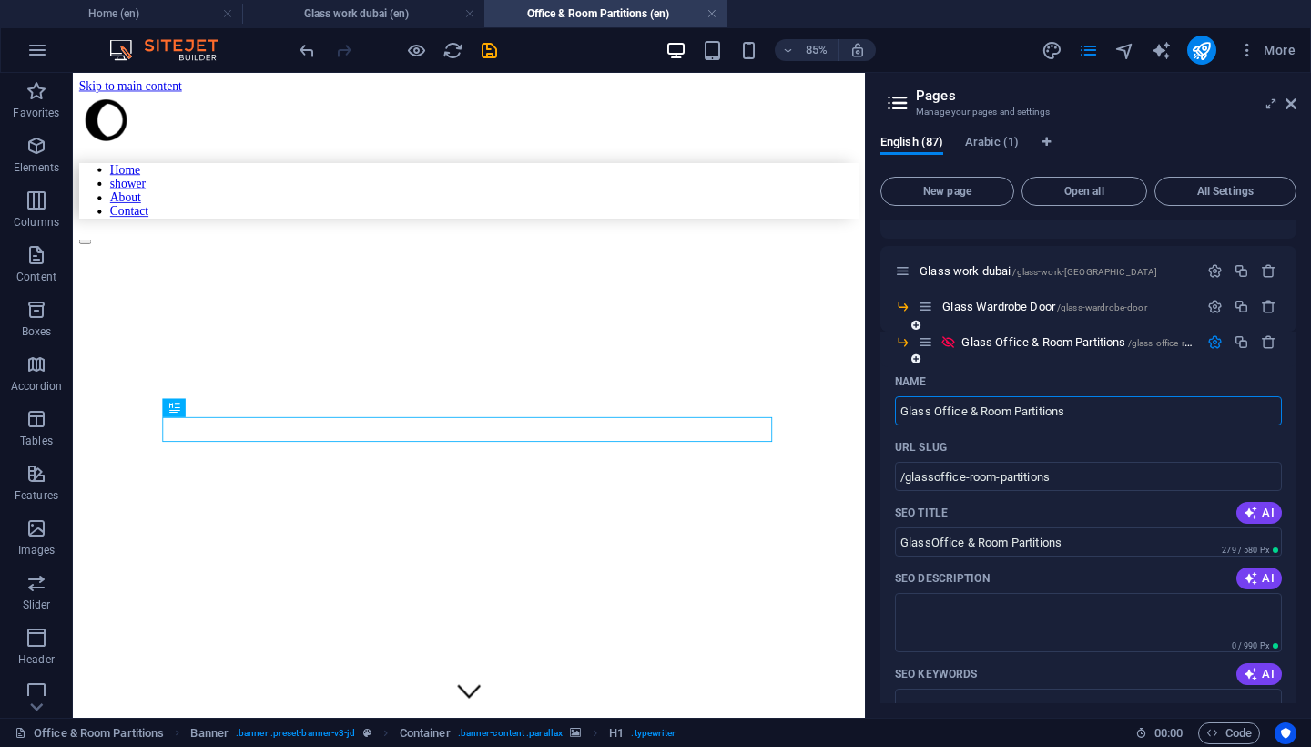
type input "/glass-office-room-partitions"
type input "Glass Office & Room Partitions"
click at [1072, 417] on input "Glass Office & Room Partitions" at bounding box center [1088, 410] width 387 height 29
click at [1073, 417] on input "Glass Office & Room Partitions" at bounding box center [1088, 410] width 387 height 29
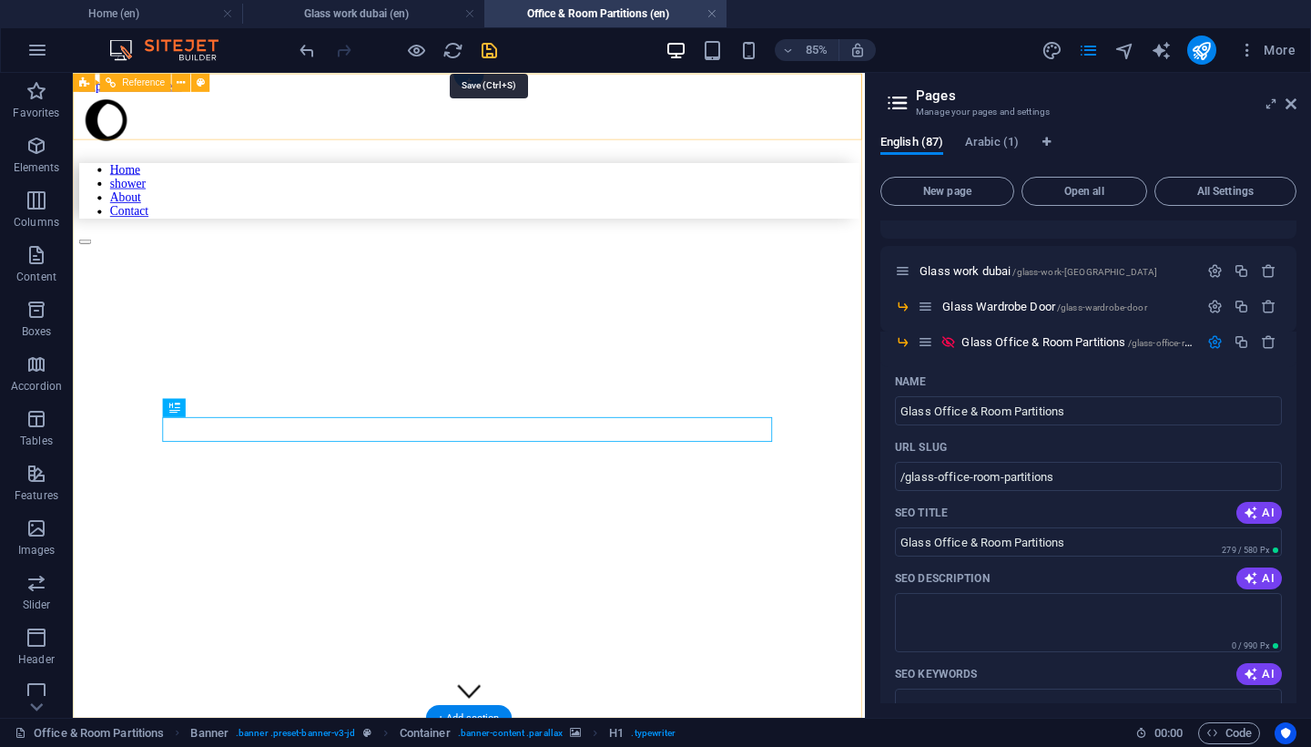
drag, startPoint x: 489, startPoint y: 47, endPoint x: 723, endPoint y: 147, distance: 254.2
click at [489, 47] on icon "save" at bounding box center [489, 50] width 21 height 21
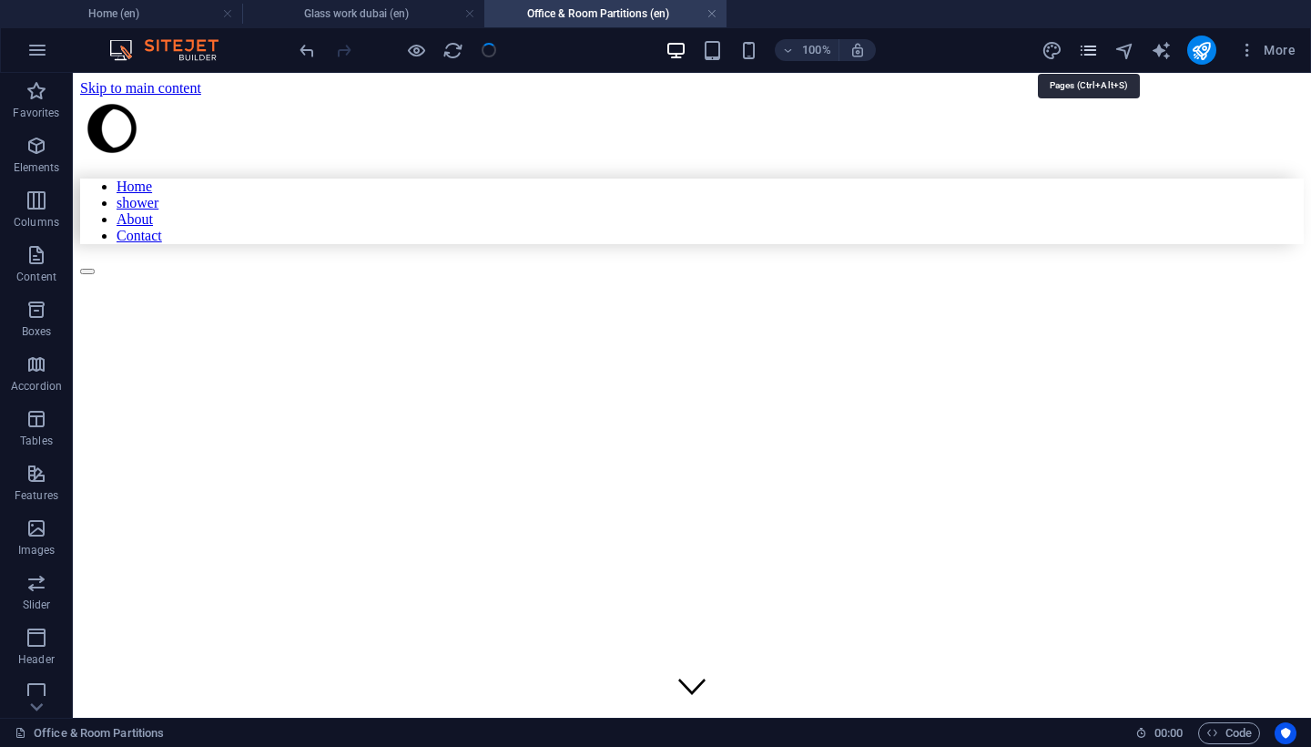
click at [1086, 54] on icon "pages" at bounding box center [1088, 50] width 21 height 21
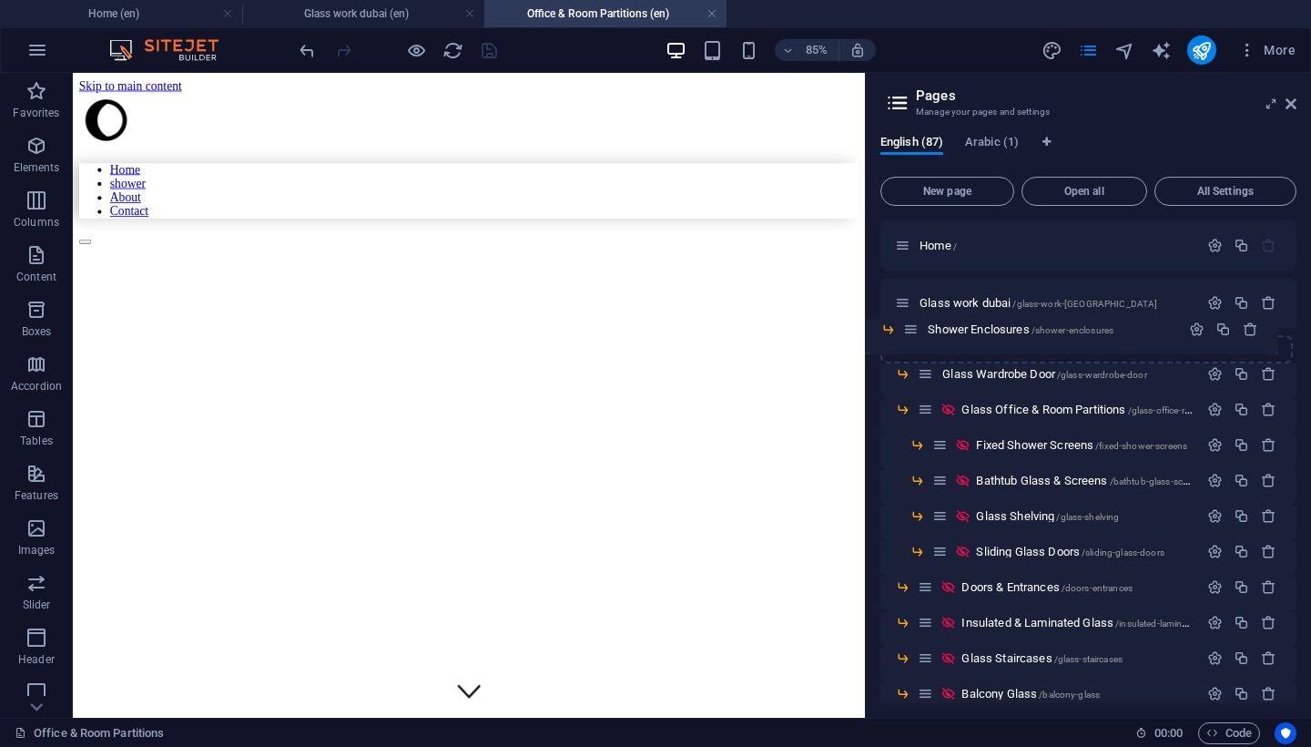
drag, startPoint x: 923, startPoint y: 412, endPoint x: 909, endPoint y: 330, distance: 83.2
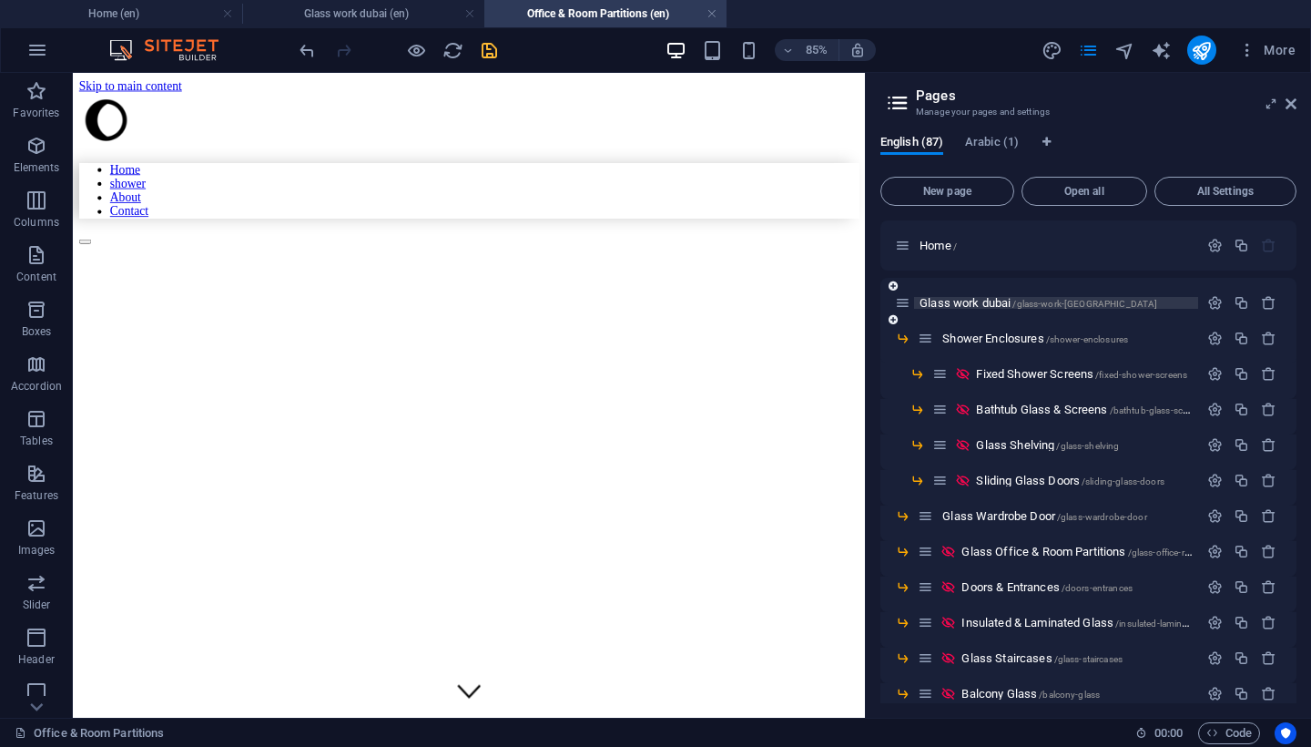
click at [953, 305] on span "Glass work dubai /glass-work-dubai" at bounding box center [1039, 303] width 238 height 14
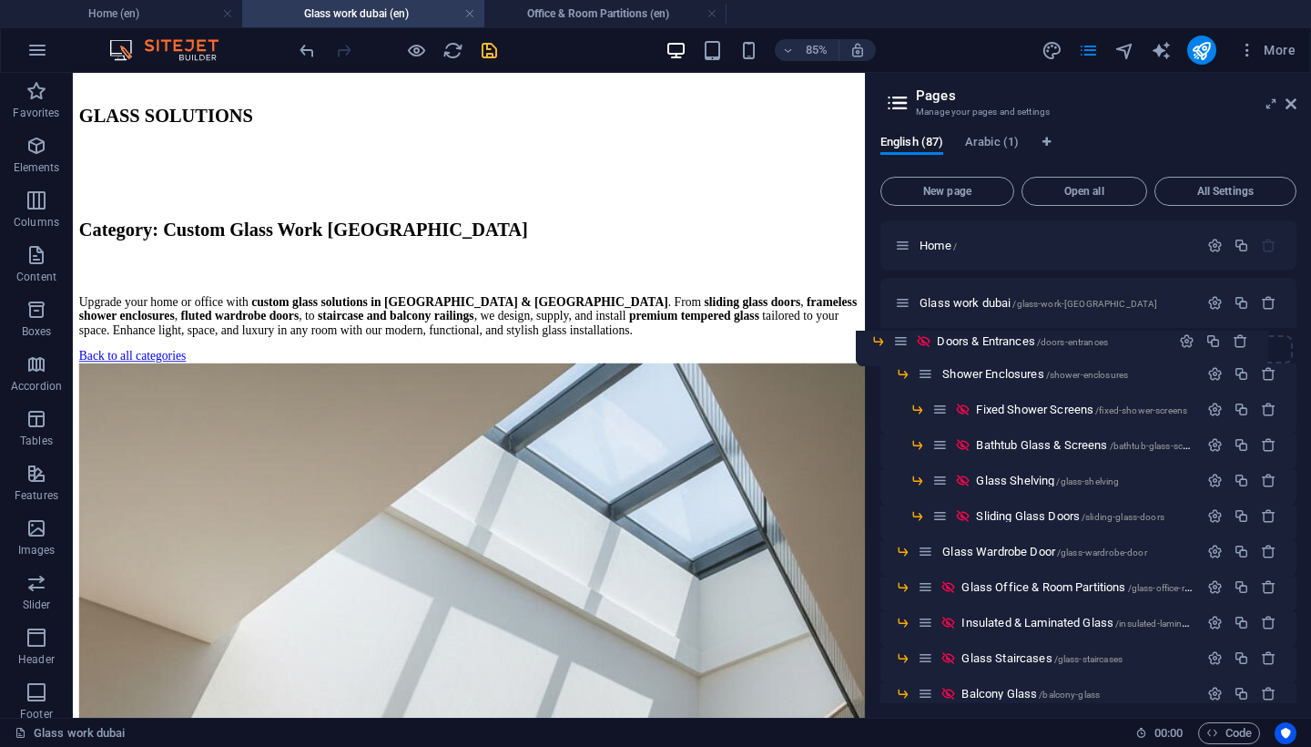
drag, startPoint x: 925, startPoint y: 588, endPoint x: 901, endPoint y: 342, distance: 248.0
click at [1213, 338] on icon "button" at bounding box center [1215, 338] width 15 height 15
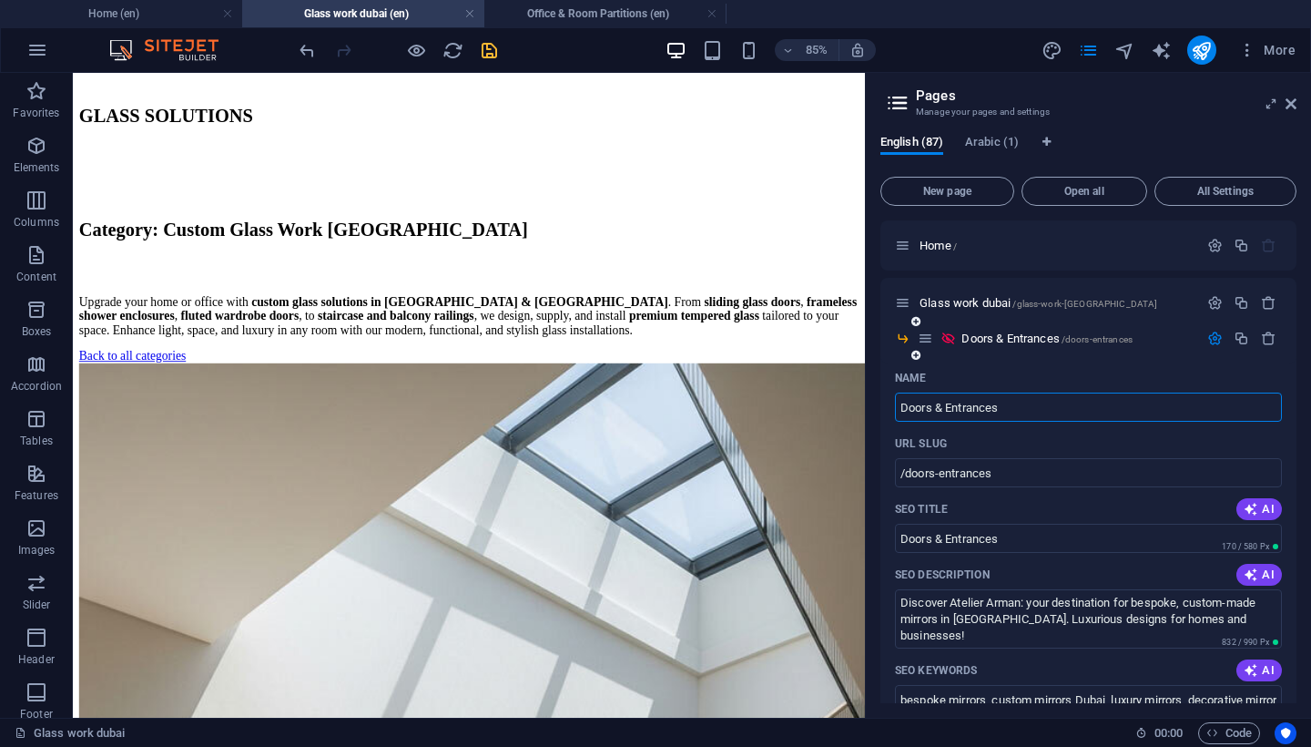
click at [904, 413] on input "Doors & Entrances" at bounding box center [1088, 407] width 387 height 29
type input "Glass Doors & Entrances"
type input "/glass-doors-entrances"
type input "Glass Doors & Entrances"
click at [1103, 412] on input "Glass Doors & Entrances" at bounding box center [1088, 407] width 387 height 29
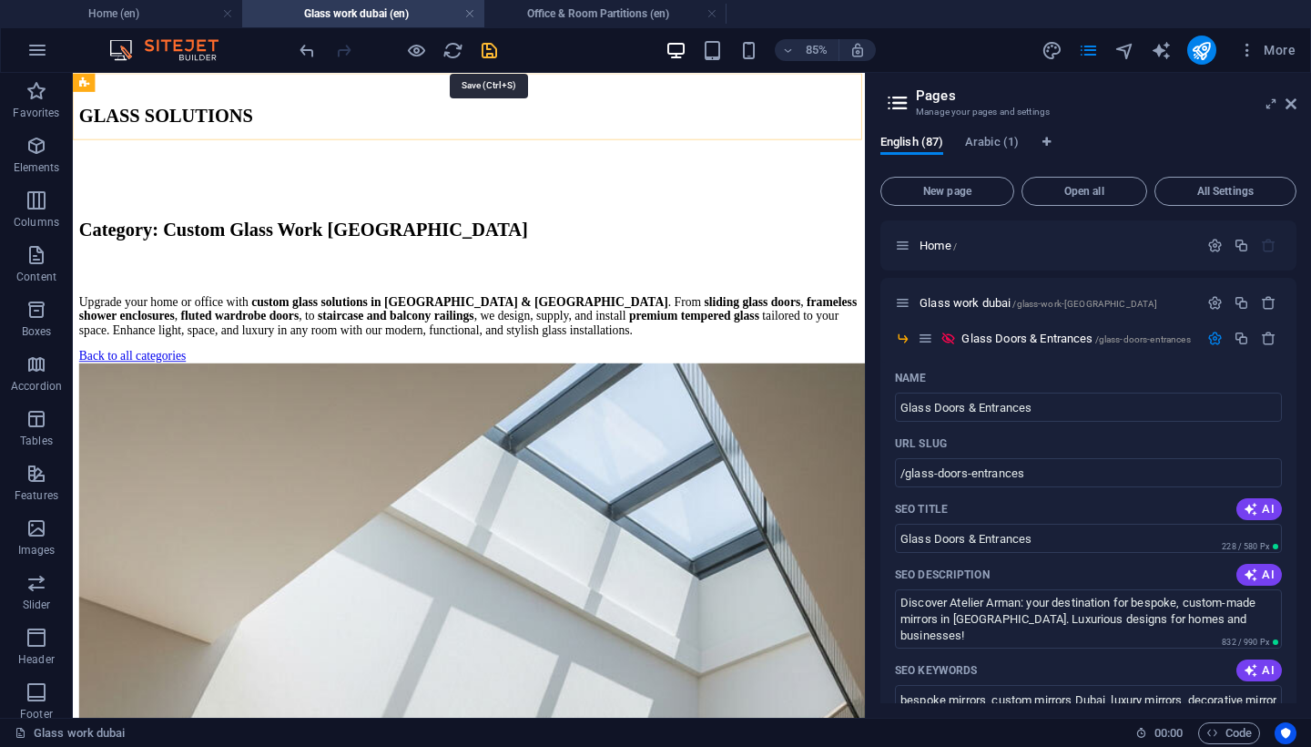
drag, startPoint x: 489, startPoint y: 53, endPoint x: 961, endPoint y: 345, distance: 555.0
click at [489, 53] on icon "save" at bounding box center [489, 50] width 21 height 21
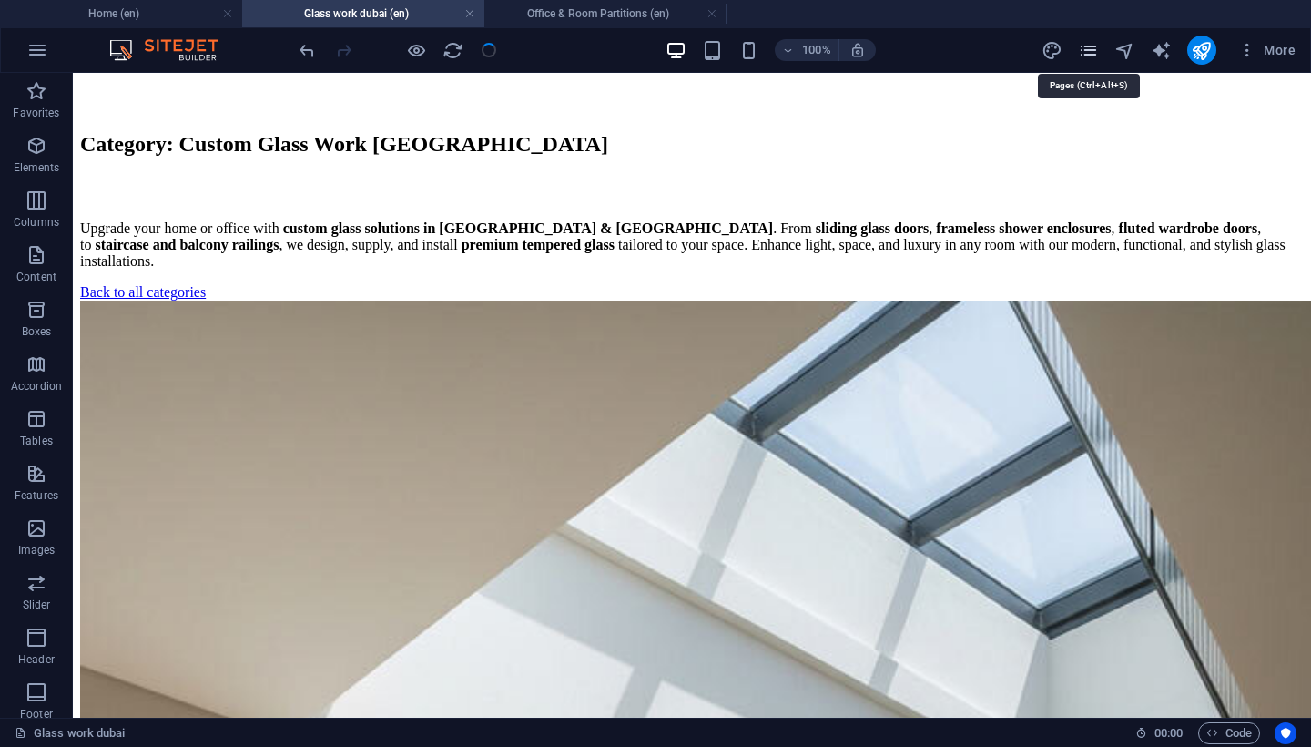
click at [1084, 52] on icon "pages" at bounding box center [1088, 50] width 21 height 21
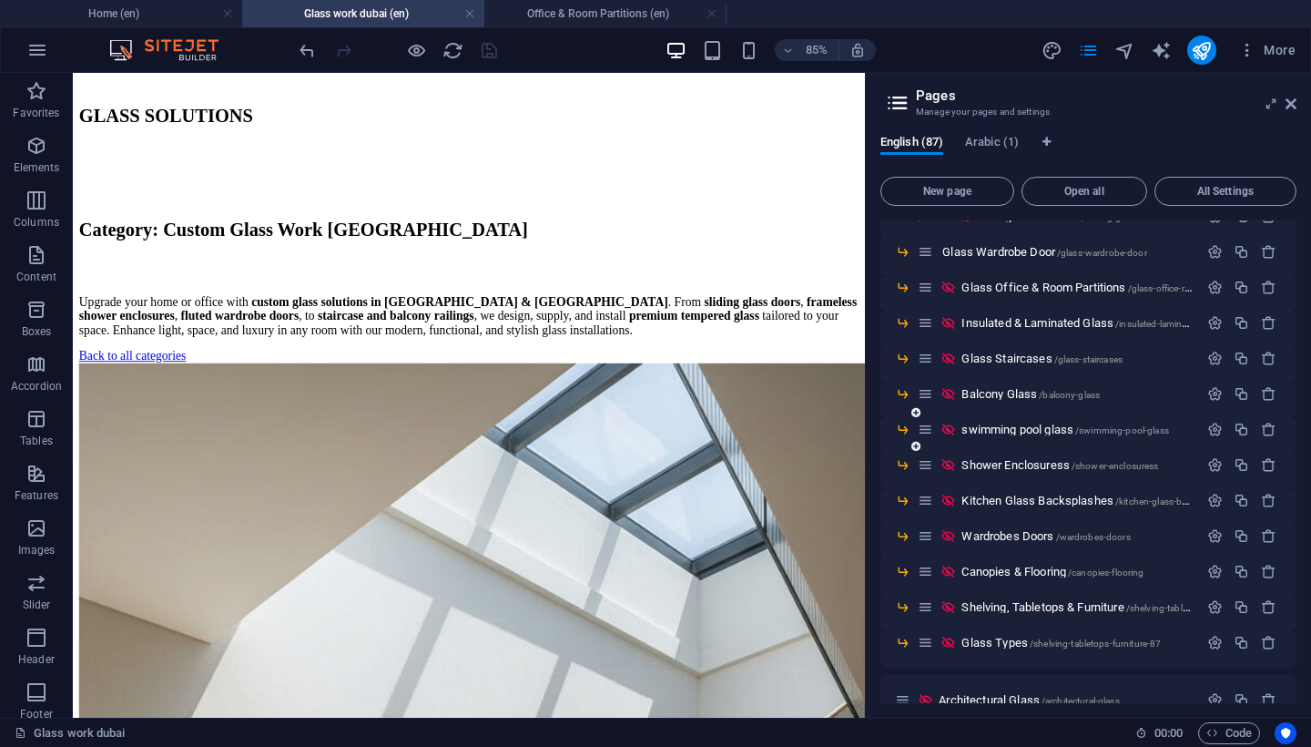
scroll to position [373, 0]
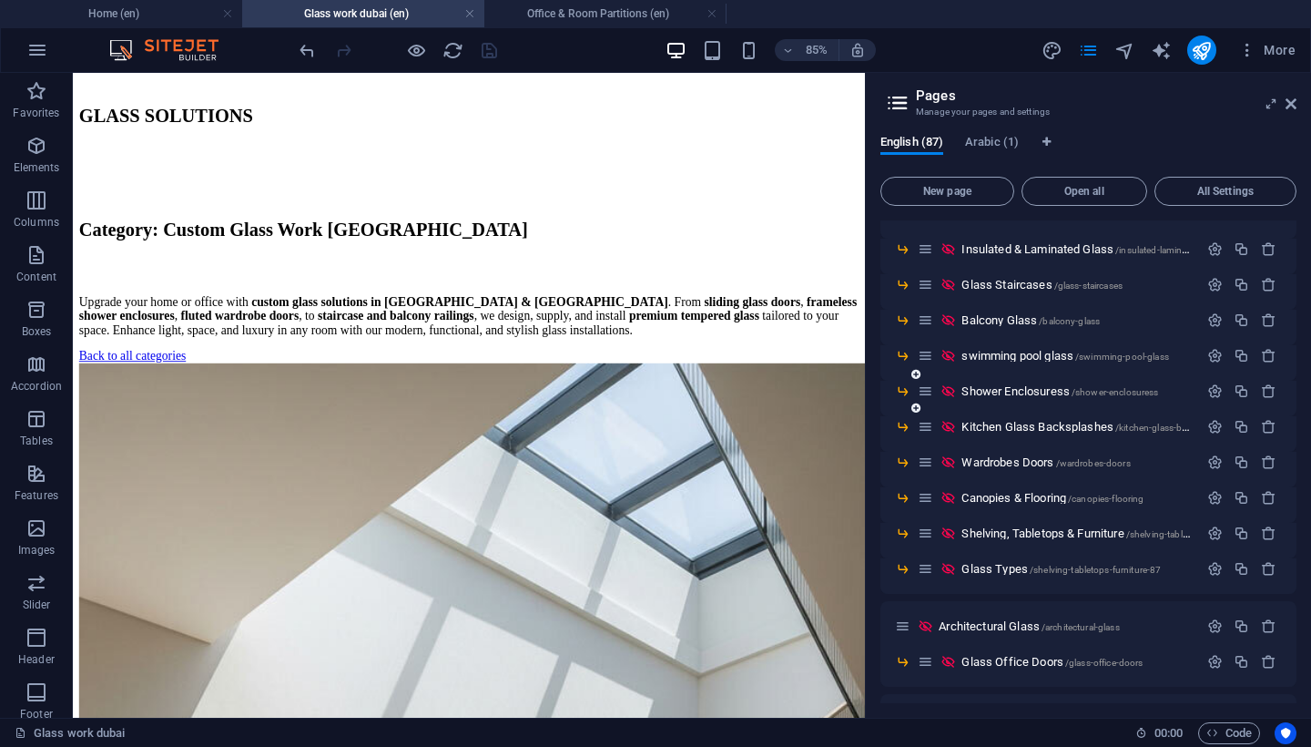
click at [1030, 397] on div "Shower Enclosuress /shower-enclosuress" at bounding box center [1058, 391] width 280 height 21
click at [1030, 393] on span "Shower Enclosuress /shower-enclosuress" at bounding box center [1060, 391] width 197 height 14
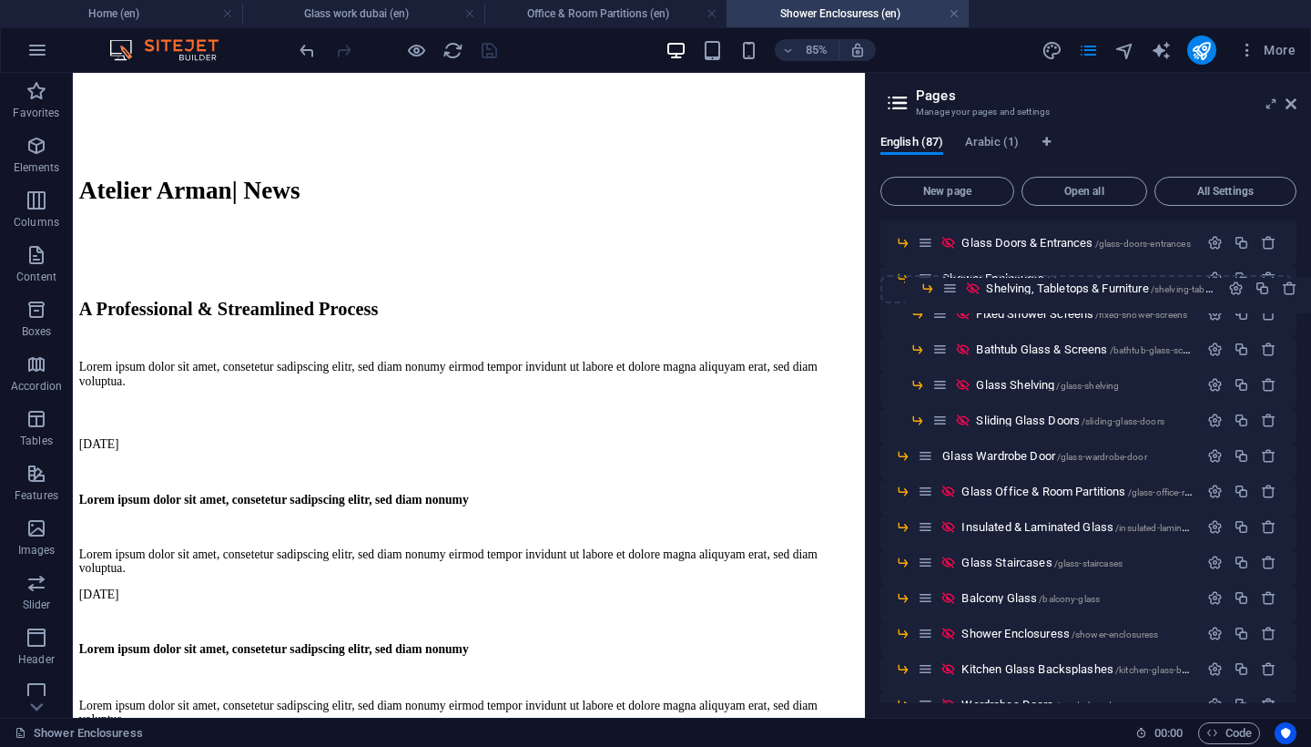
scroll to position [0, 0]
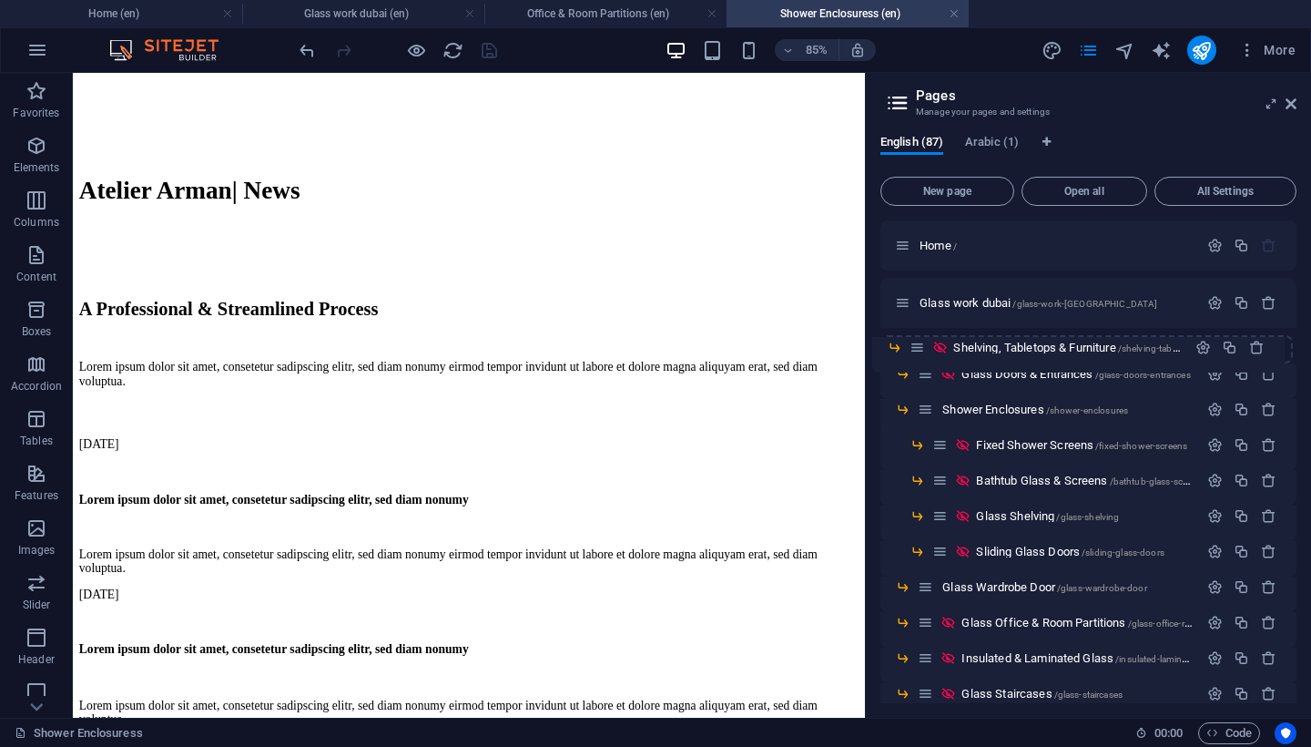
drag, startPoint x: 930, startPoint y: 572, endPoint x: 922, endPoint y: 345, distance: 226.9
click at [1214, 335] on icon "button" at bounding box center [1215, 338] width 15 height 15
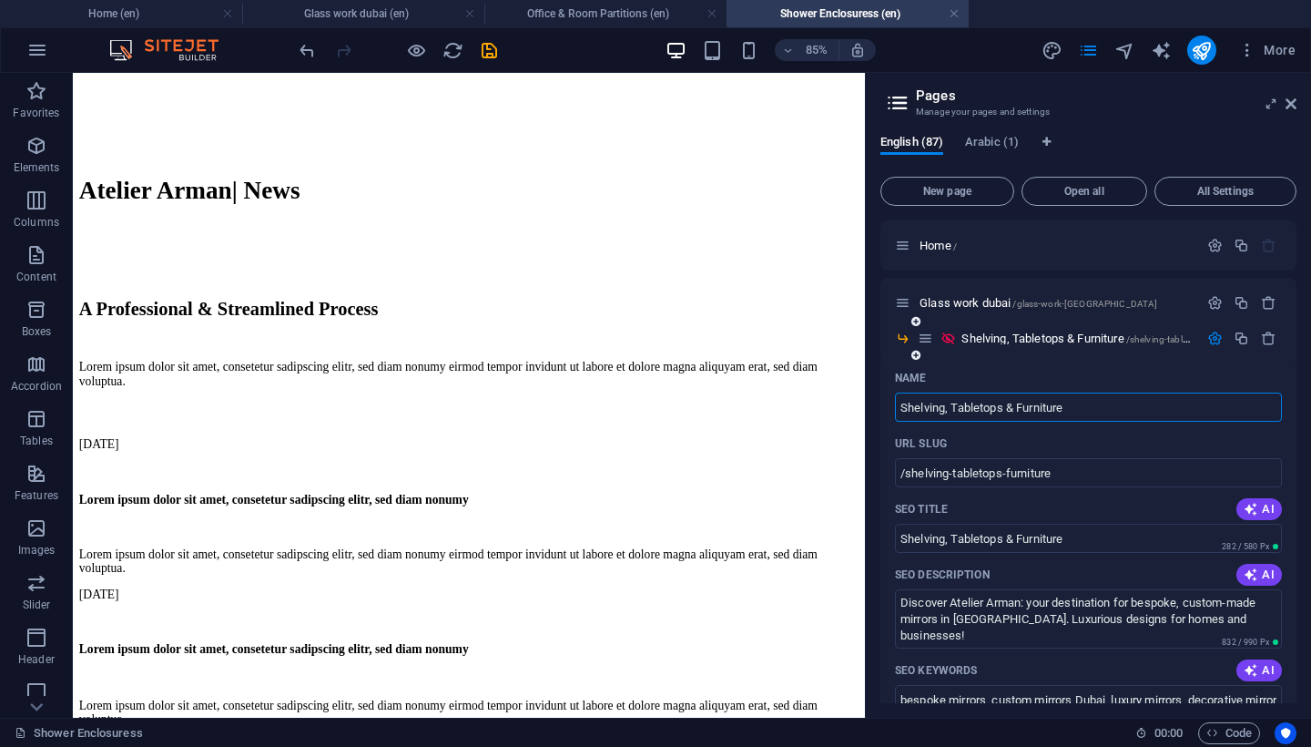
click at [902, 407] on input "Shelving, Tabletops & Furniture" at bounding box center [1088, 407] width 387 height 29
type input "GlassShelving, Tabletops & Furniture"
type input "/glassshelving-tabletops-furniture"
type input "GlassShelving, Tabletops & Furniture"
click at [1101, 409] on input "Glass Shelving, Tabletops & Furniture" at bounding box center [1088, 407] width 387 height 29
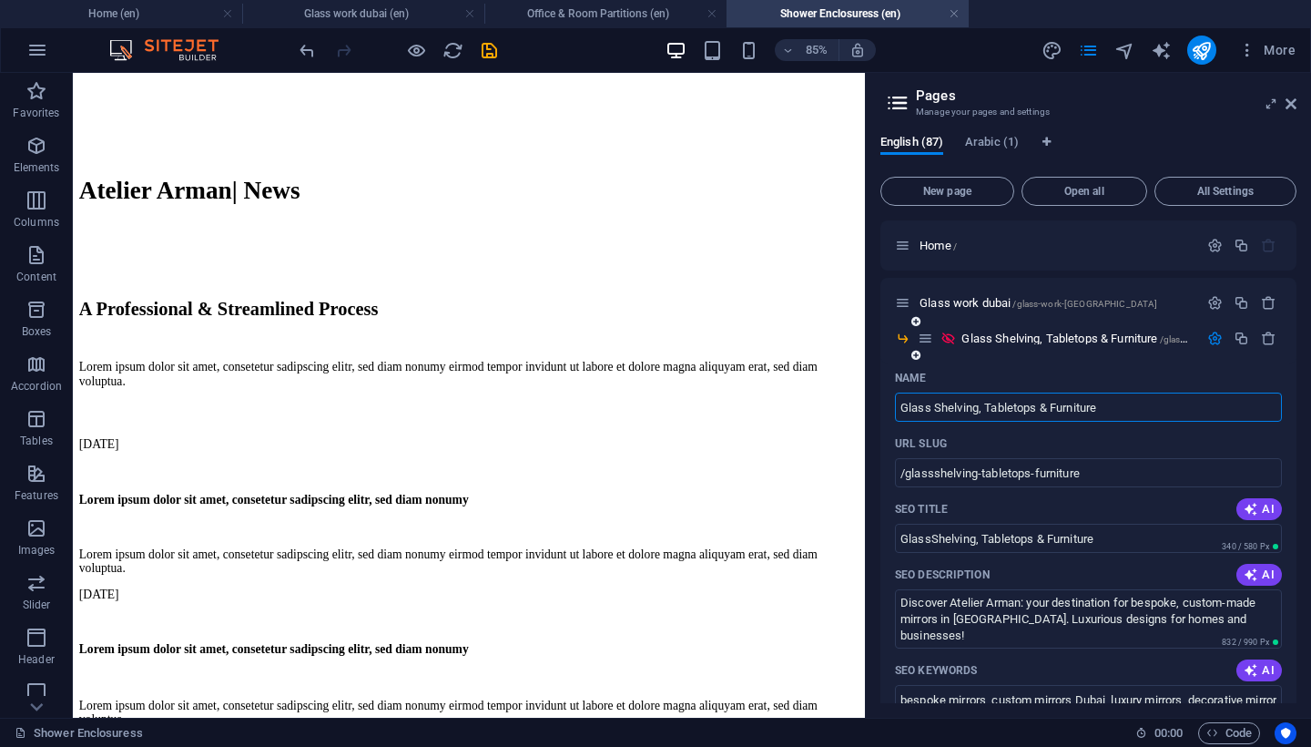
type input "Glass Shelving, Tabletops & Furniture"
type input "/glass-shelving-tabletops-furniture"
type input "Glass Shelving, Tabletops & Furniture"
drag, startPoint x: 1102, startPoint y: 408, endPoint x: 982, endPoint y: 407, distance: 120.2
click at [982, 407] on input "Glass Shelving, Tabletops & Furniture" at bounding box center [1088, 407] width 387 height 29
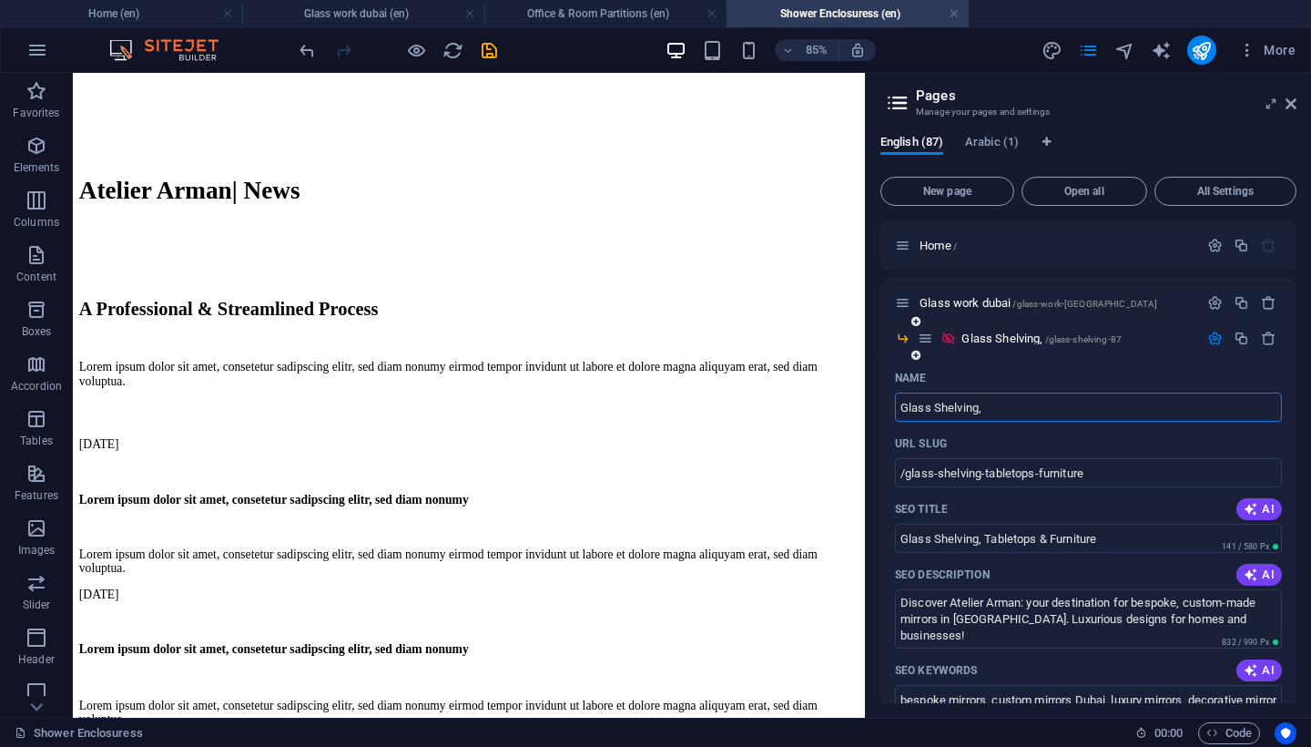
type input "Glass Shelving,"
type input "/glass-shelving-87"
type input "Glass Shelving,"
click at [1089, 406] on input "Glass Shelving," at bounding box center [1088, 407] width 387 height 29
type input "Glass Shelving,T"
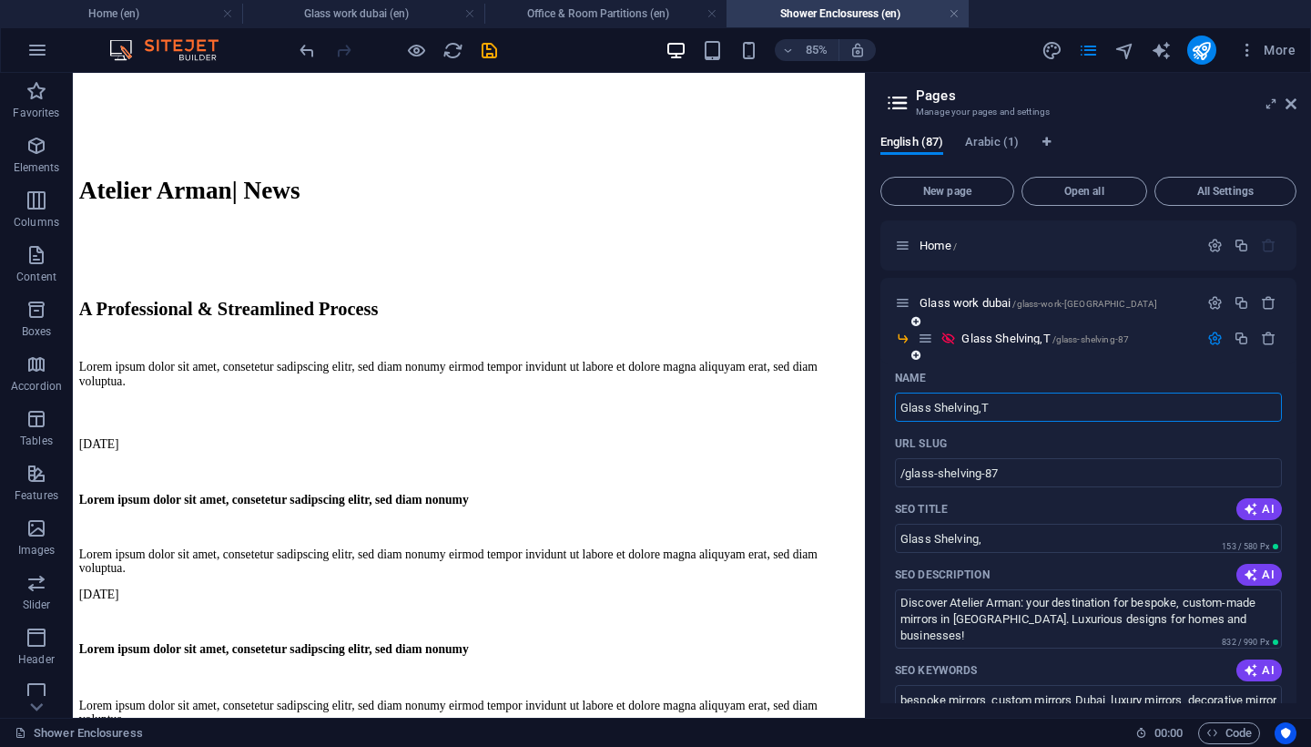
type input "Glass Shelving,T"
type input "Glass Shelving,Tab"
type input "Glass Shelving,Table"
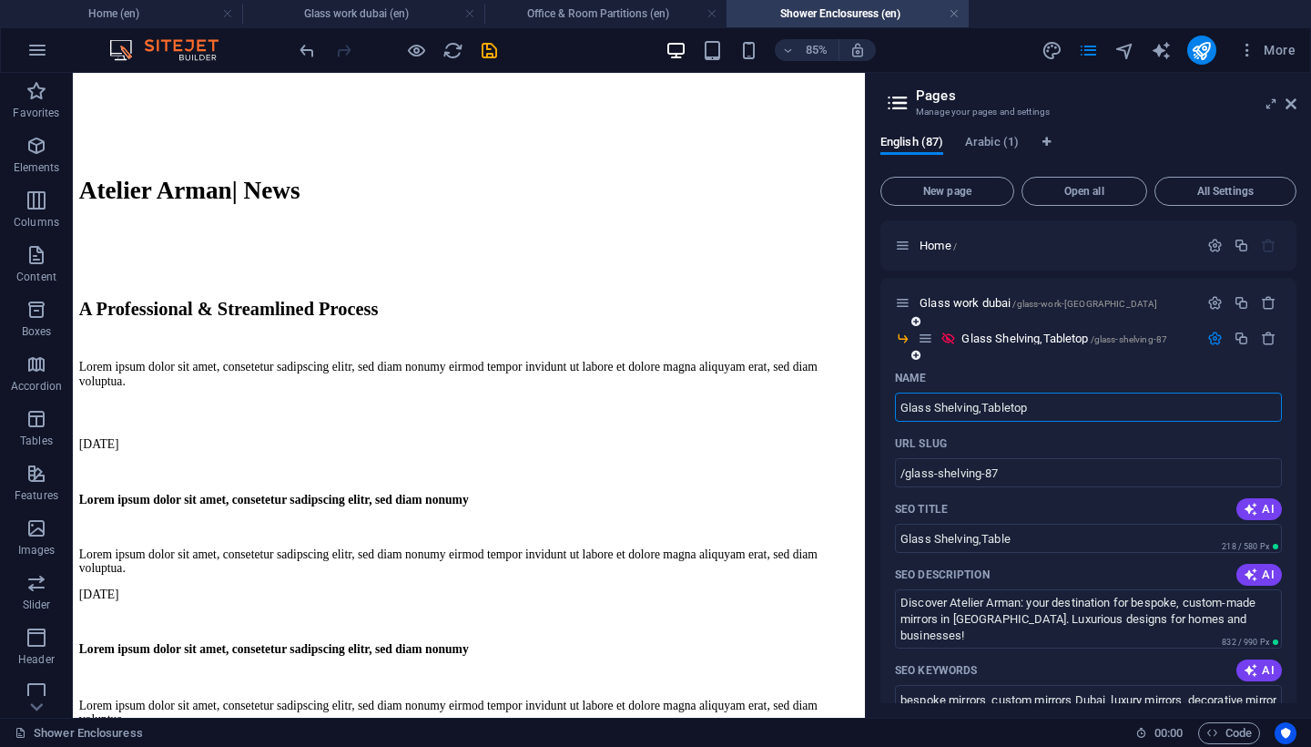
type input "Glass Shelving,Tabletop"
click at [1171, 410] on input "Glass Shelving,Tabletop" at bounding box center [1088, 407] width 387 height 29
click at [1070, 414] on input "Glass Shelving,Tabletop" at bounding box center [1088, 407] width 387 height 29
paste input "Shelving, Tabletops & Furniture"
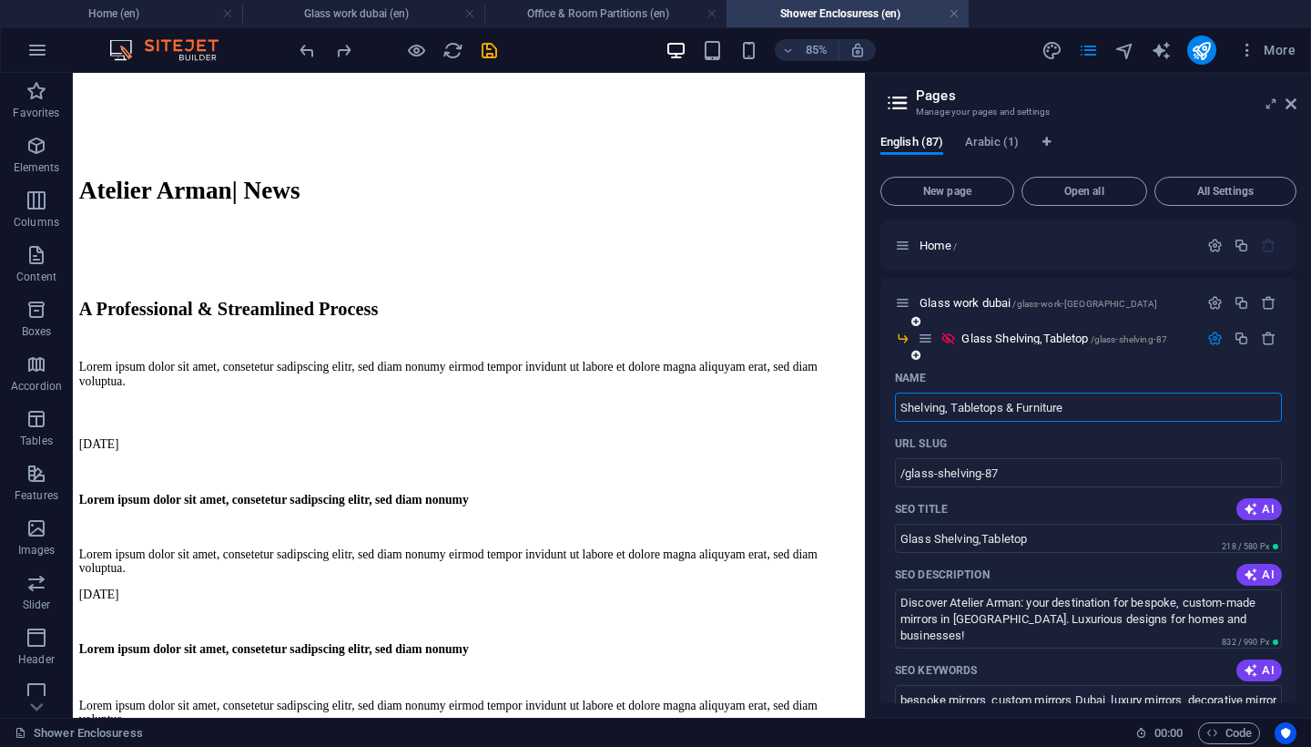
type input "Shelving, Tabletops & Furniture"
click at [901, 402] on input "Shelving, Tabletops & Furniture" at bounding box center [1088, 407] width 387 height 29
click at [904, 408] on input "Shelving, Tabletops & Furniture" at bounding box center [1088, 407] width 387 height 29
click at [899, 407] on input "Shelving, Tabletops & Furniture" at bounding box center [1088, 407] width 387 height 29
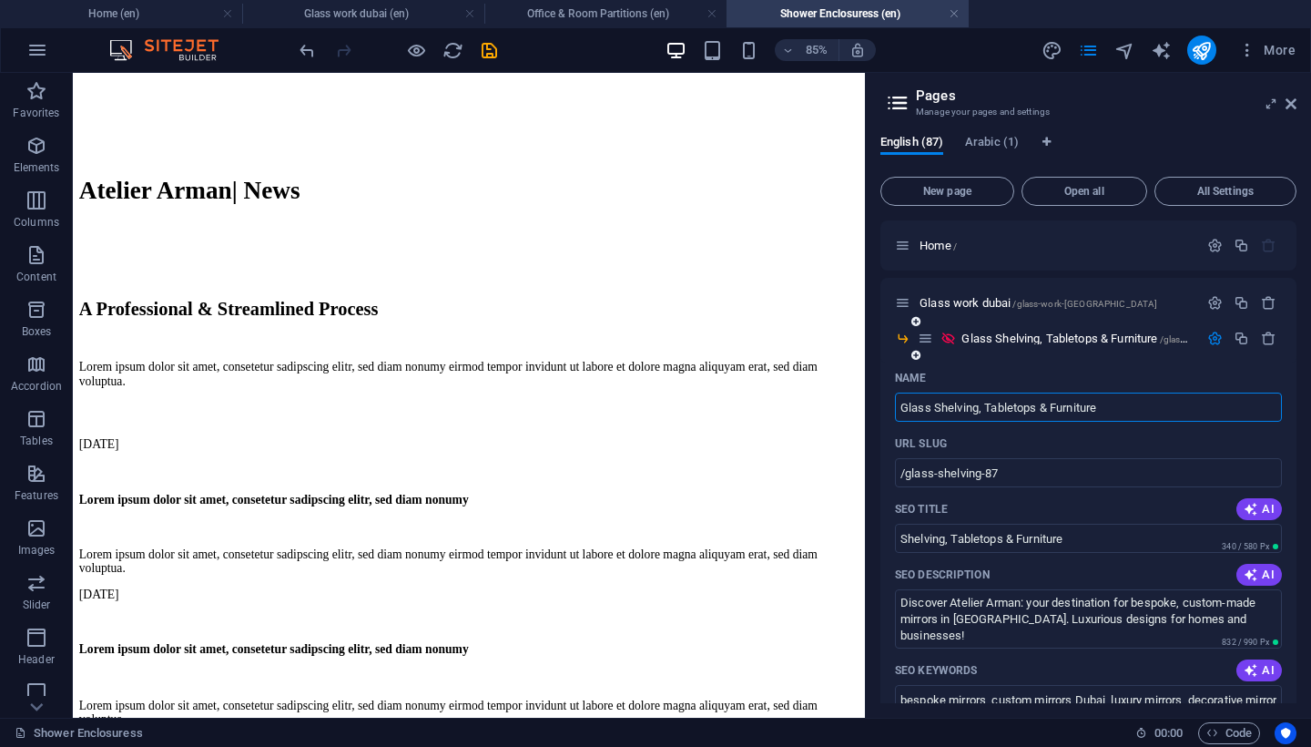
type input "Glass Shelving, Tabletops & Furniture"
drag, startPoint x: 985, startPoint y: 409, endPoint x: 1140, endPoint y: 410, distance: 154.8
click at [1140, 410] on input "Glass Shelving, Tabletops & Furniture" at bounding box center [1088, 407] width 387 height 29
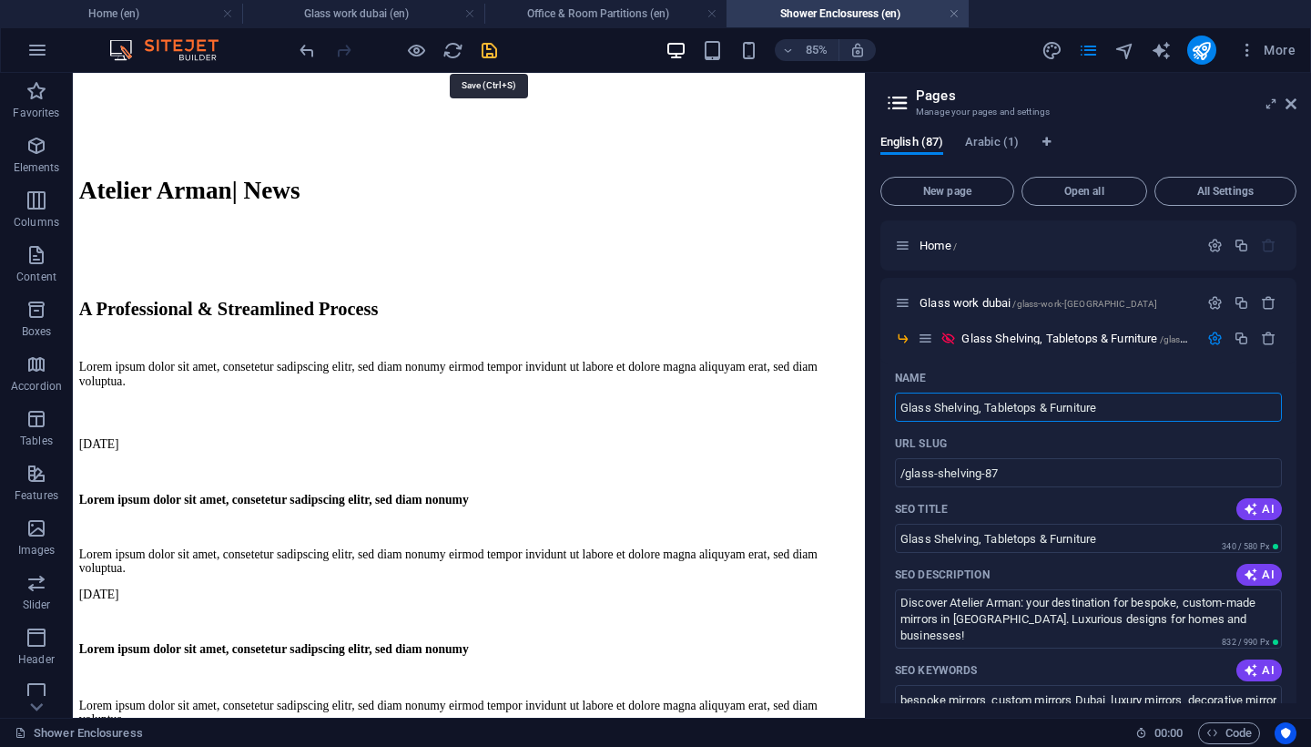
click at [491, 51] on icon "save" at bounding box center [489, 50] width 21 height 21
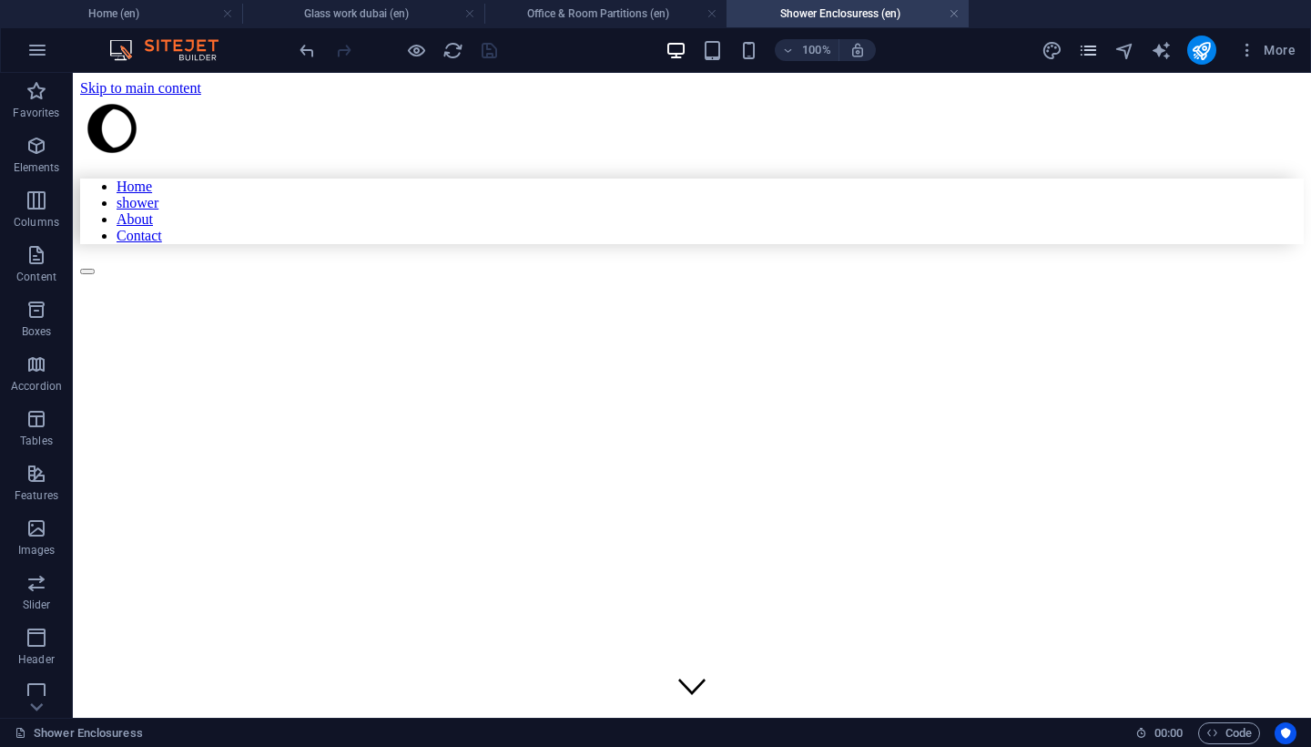
click at [1098, 58] on icon "pages" at bounding box center [1088, 50] width 21 height 21
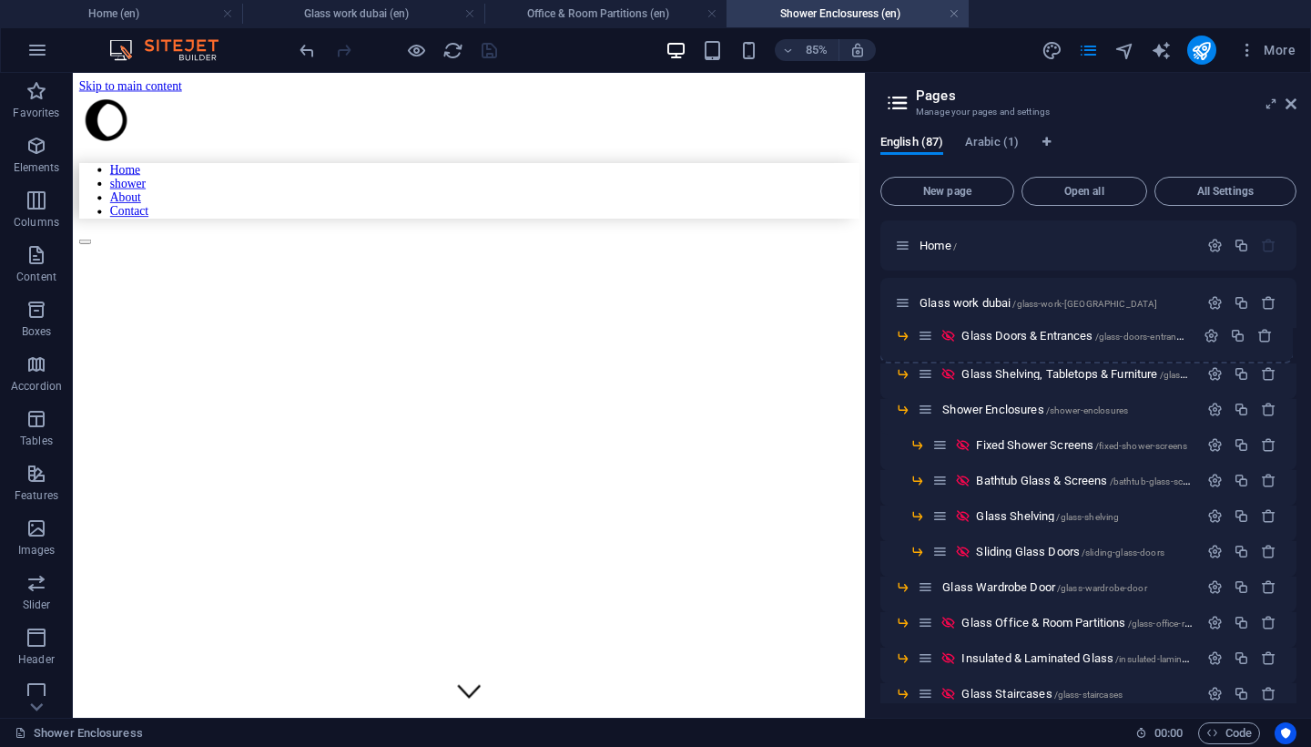
drag, startPoint x: 933, startPoint y: 375, endPoint x: 933, endPoint y: 332, distance: 42.8
drag, startPoint x: 925, startPoint y: 415, endPoint x: 924, endPoint y: 377, distance: 38.3
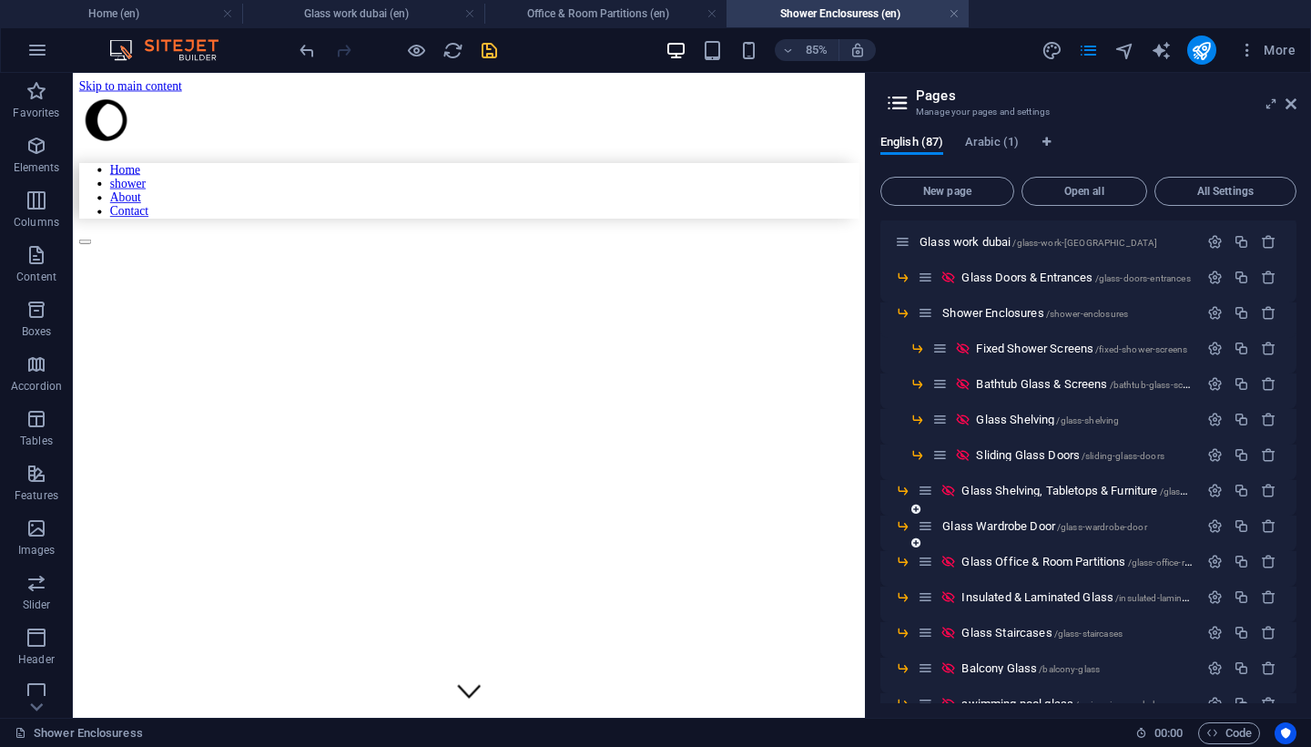
scroll to position [74, 0]
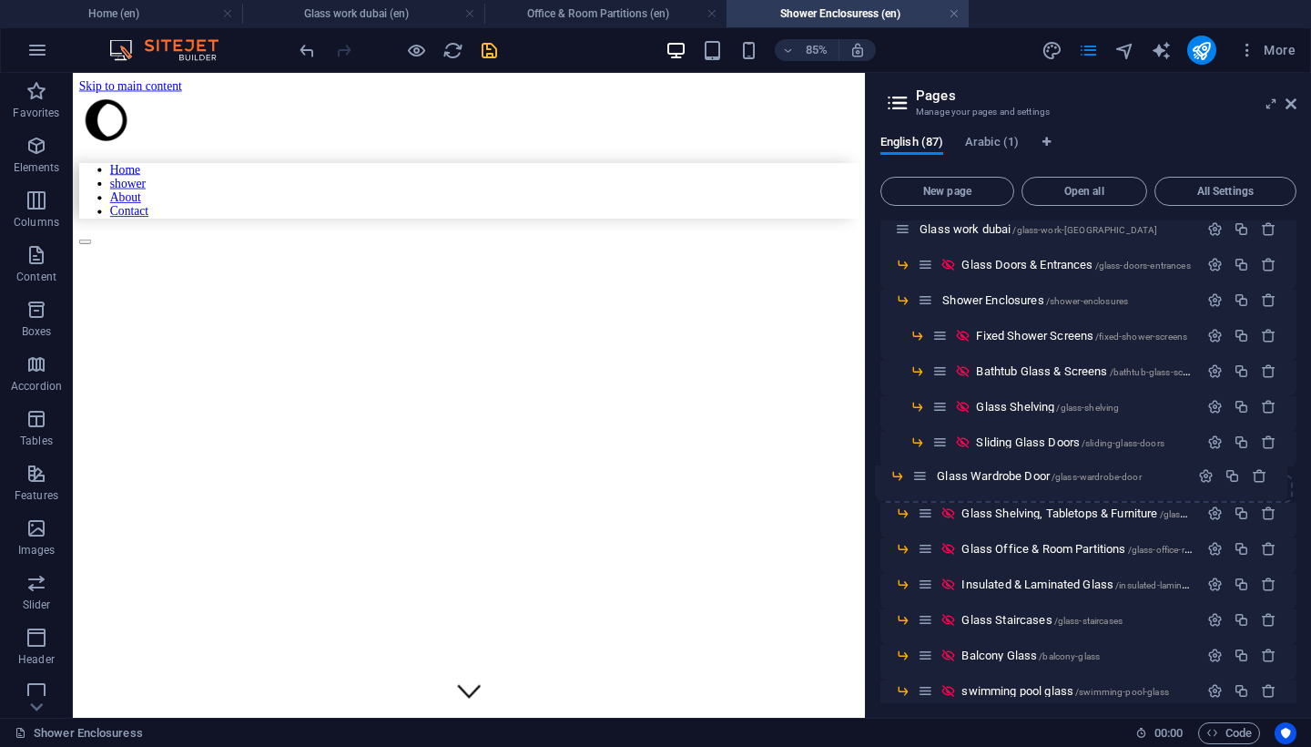
drag, startPoint x: 925, startPoint y: 519, endPoint x: 920, endPoint y: 477, distance: 42.2
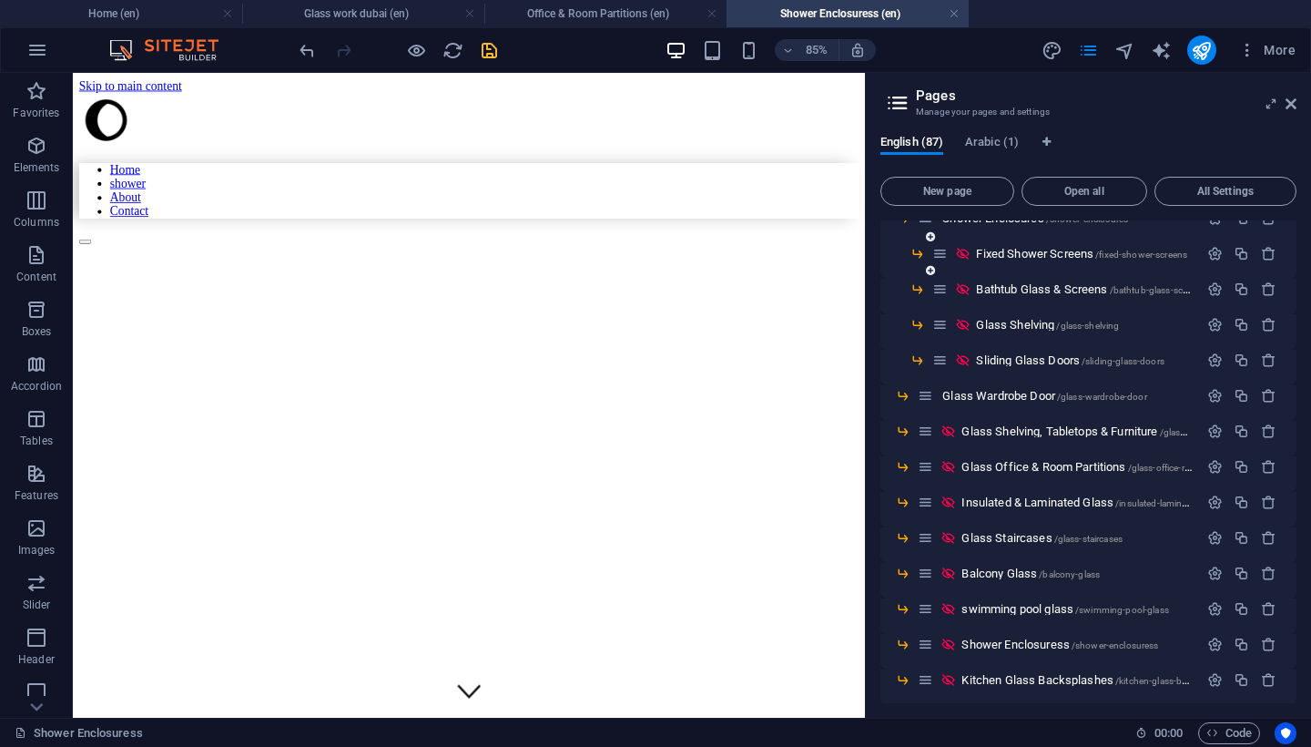
scroll to position [163, 0]
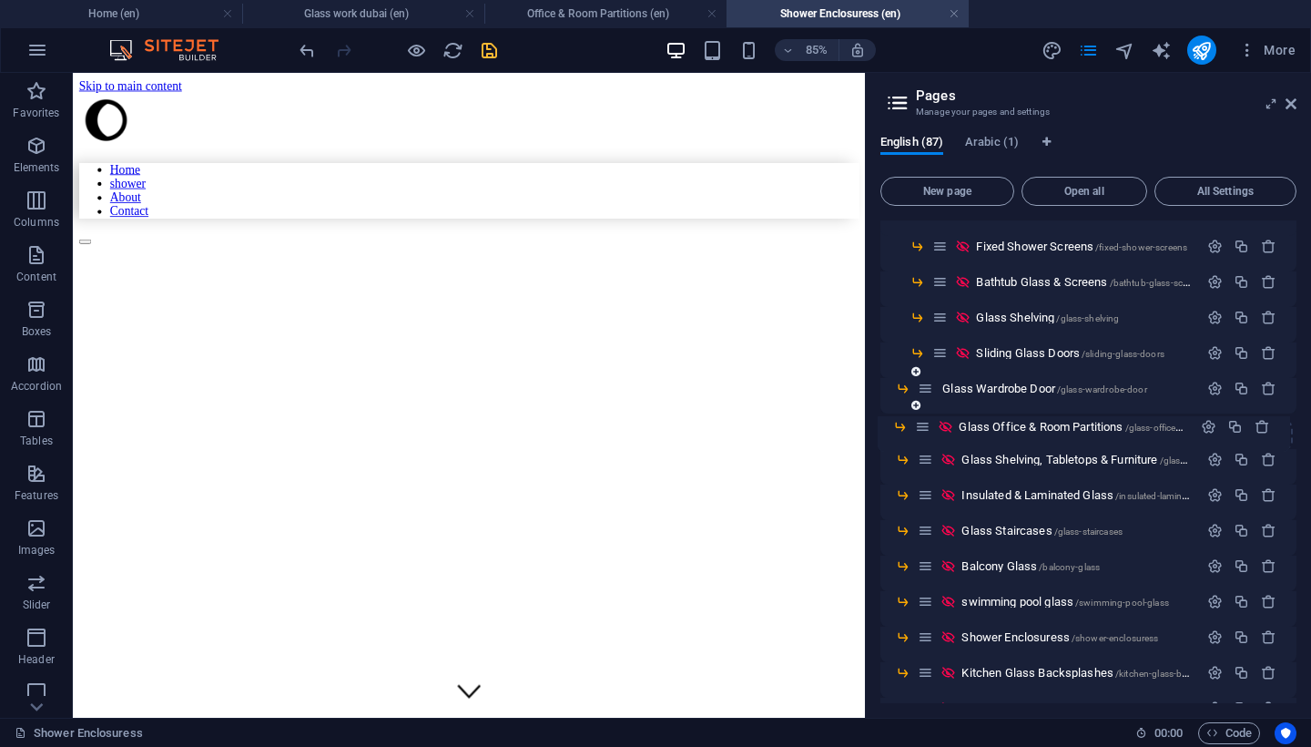
drag, startPoint x: 928, startPoint y: 461, endPoint x: 923, endPoint y: 389, distance: 72.1
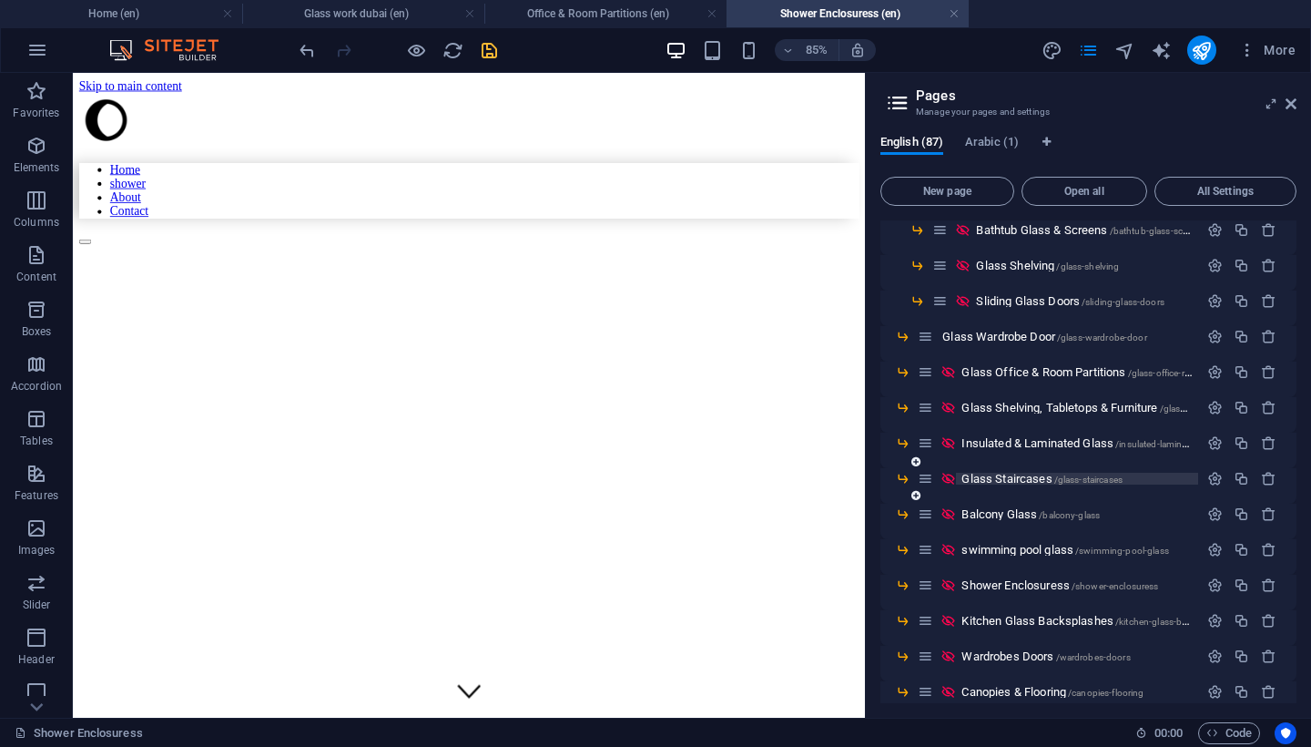
click at [986, 480] on span "Glass Staircases /glass-staircases" at bounding box center [1042, 479] width 161 height 14
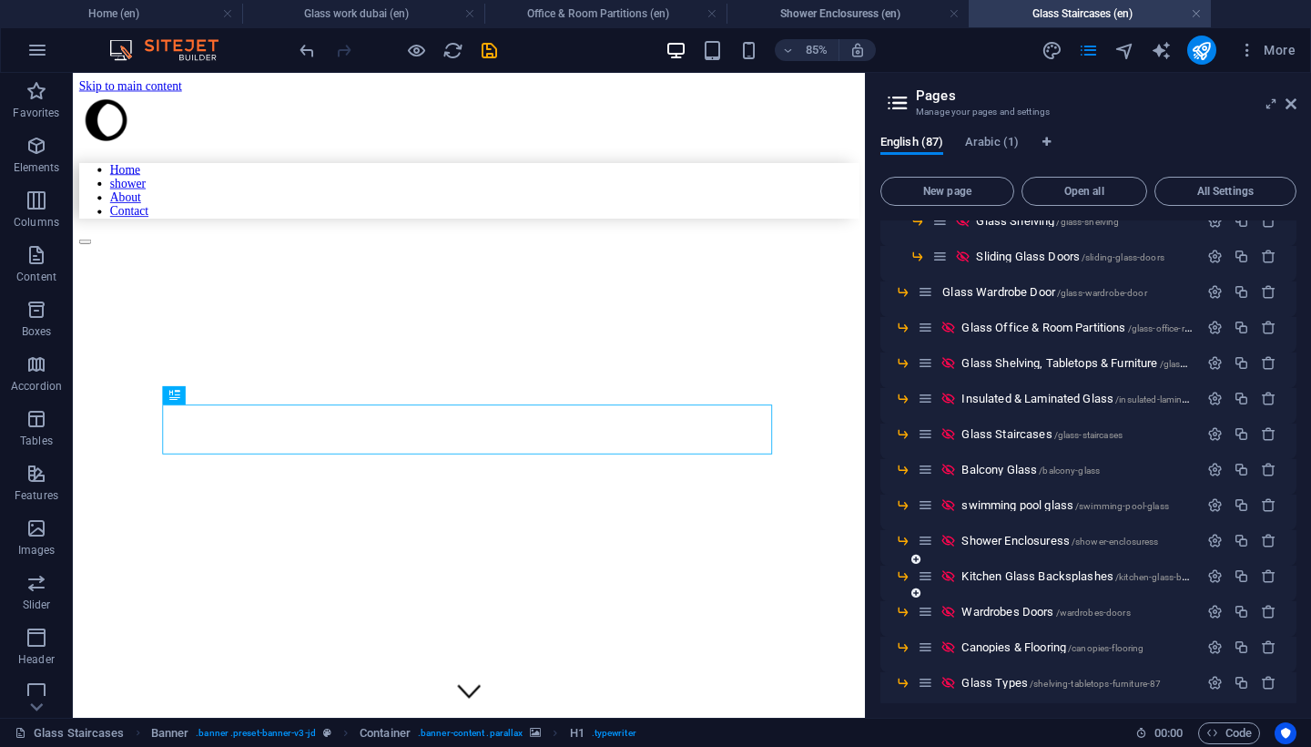
scroll to position [260, 0]
click at [1023, 433] on span "Glass Staircases /glass-staircases" at bounding box center [1042, 433] width 161 height 14
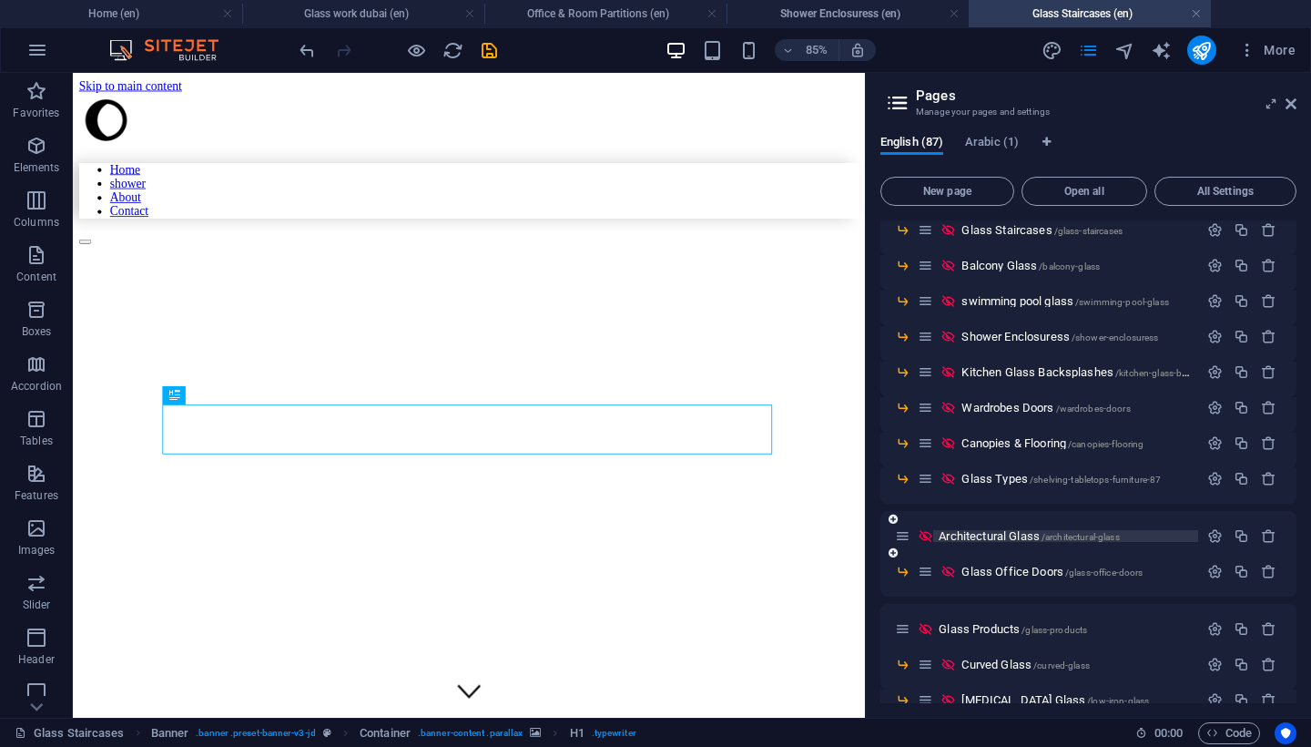
scroll to position [545, 0]
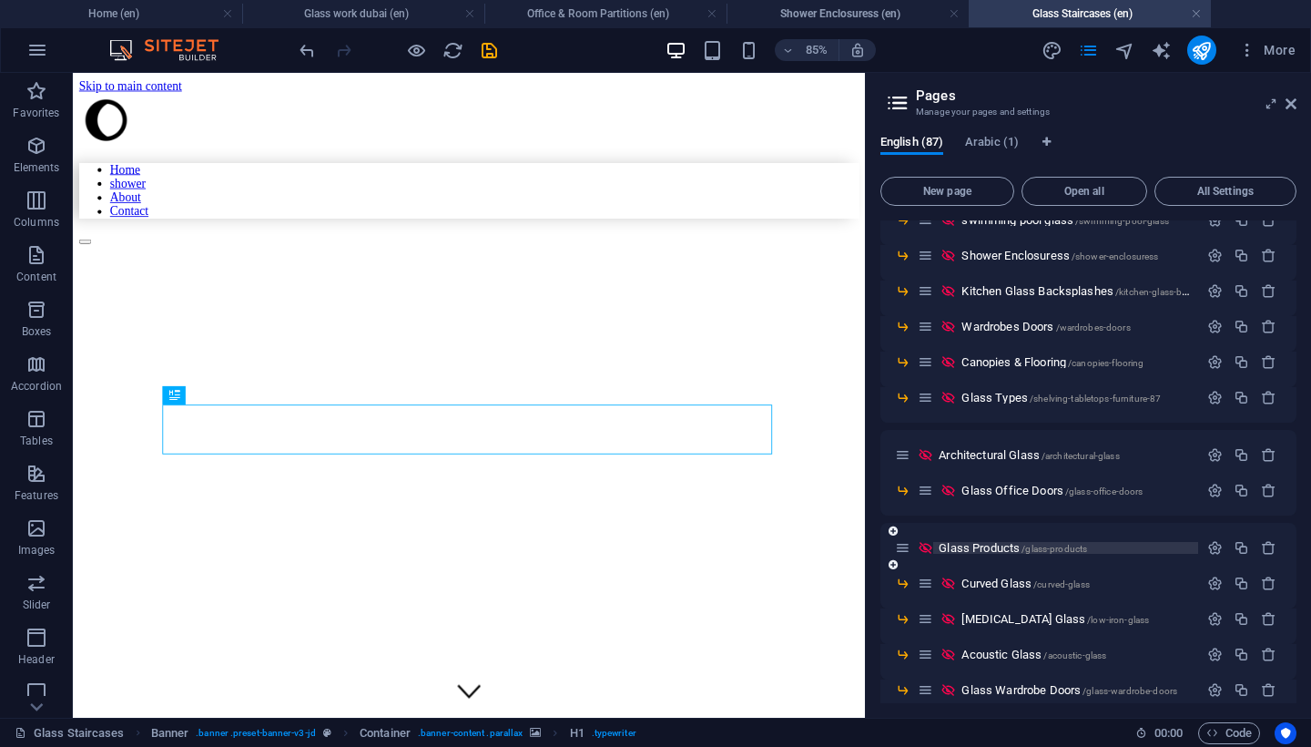
click at [997, 546] on span "Glass Products /glass-products" at bounding box center [1013, 548] width 148 height 14
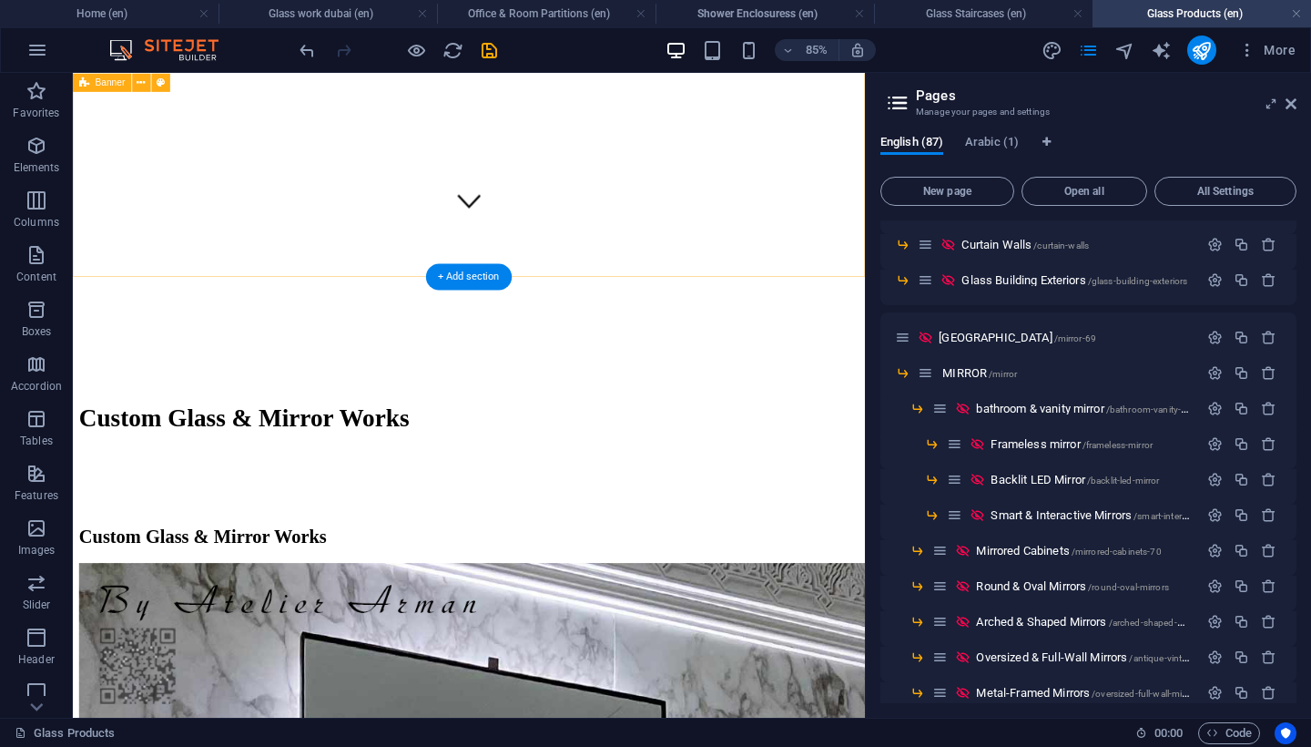
scroll to position [516, 0]
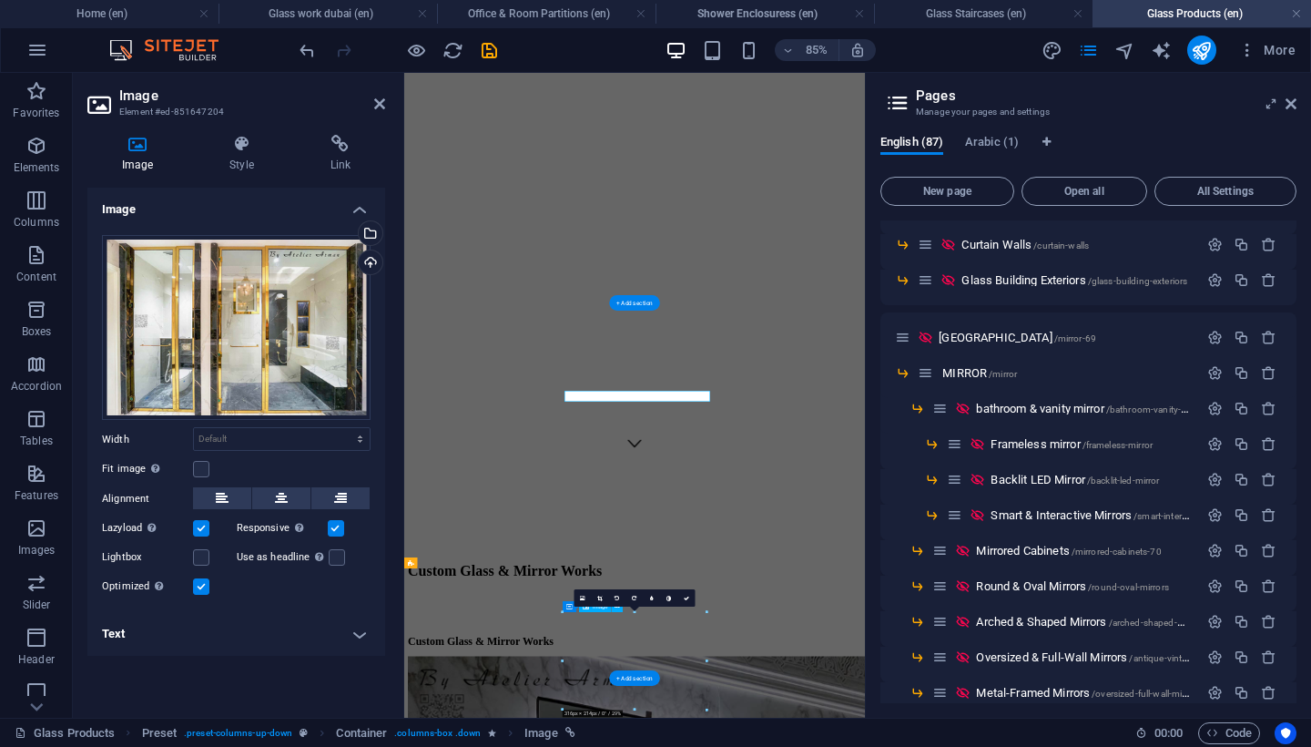
scroll to position [322, 0]
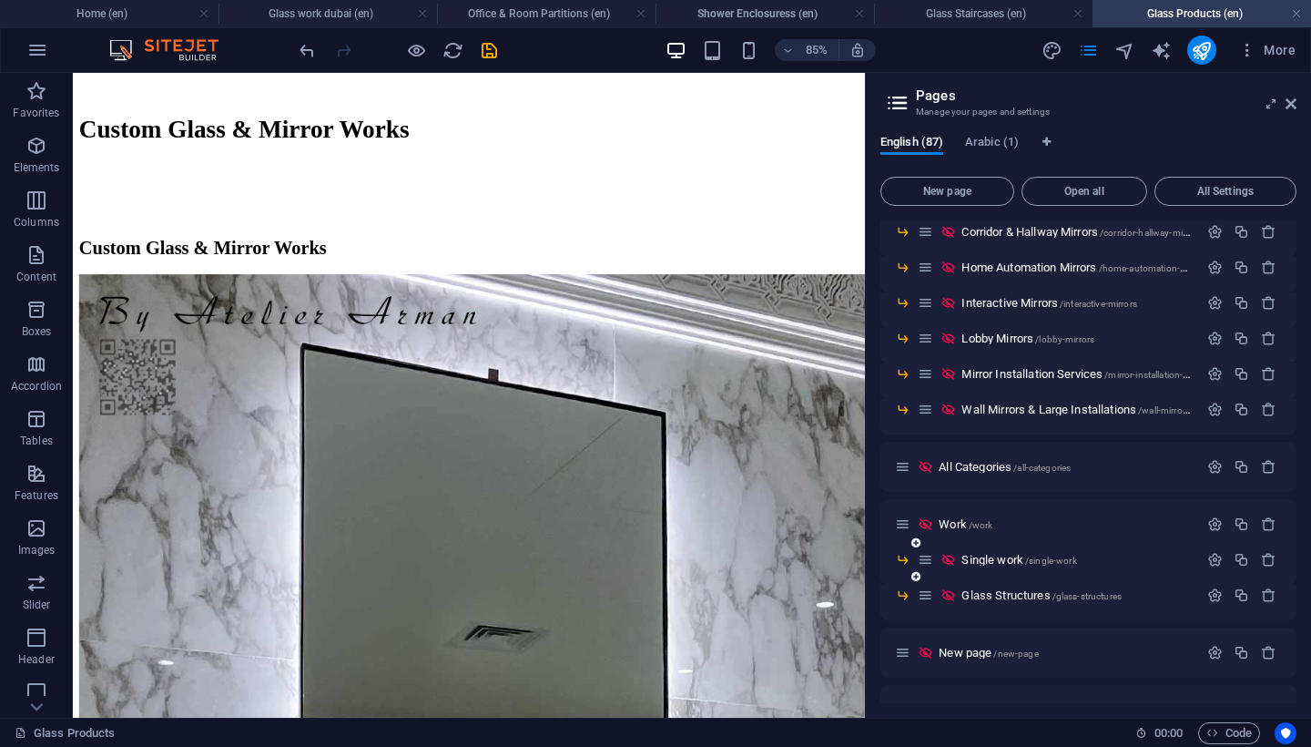
scroll to position [2446, 0]
click at [948, 522] on span "Work /work" at bounding box center [966, 523] width 54 height 14
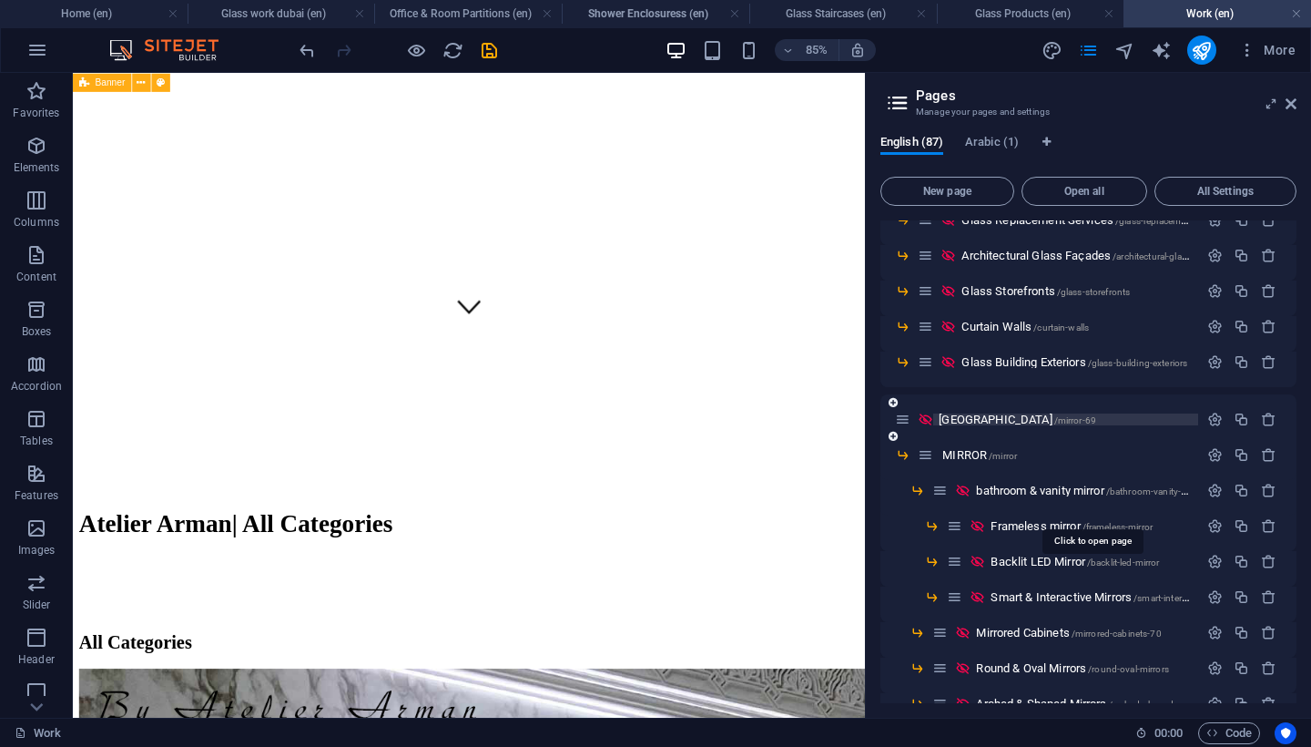
scroll to position [1031, 0]
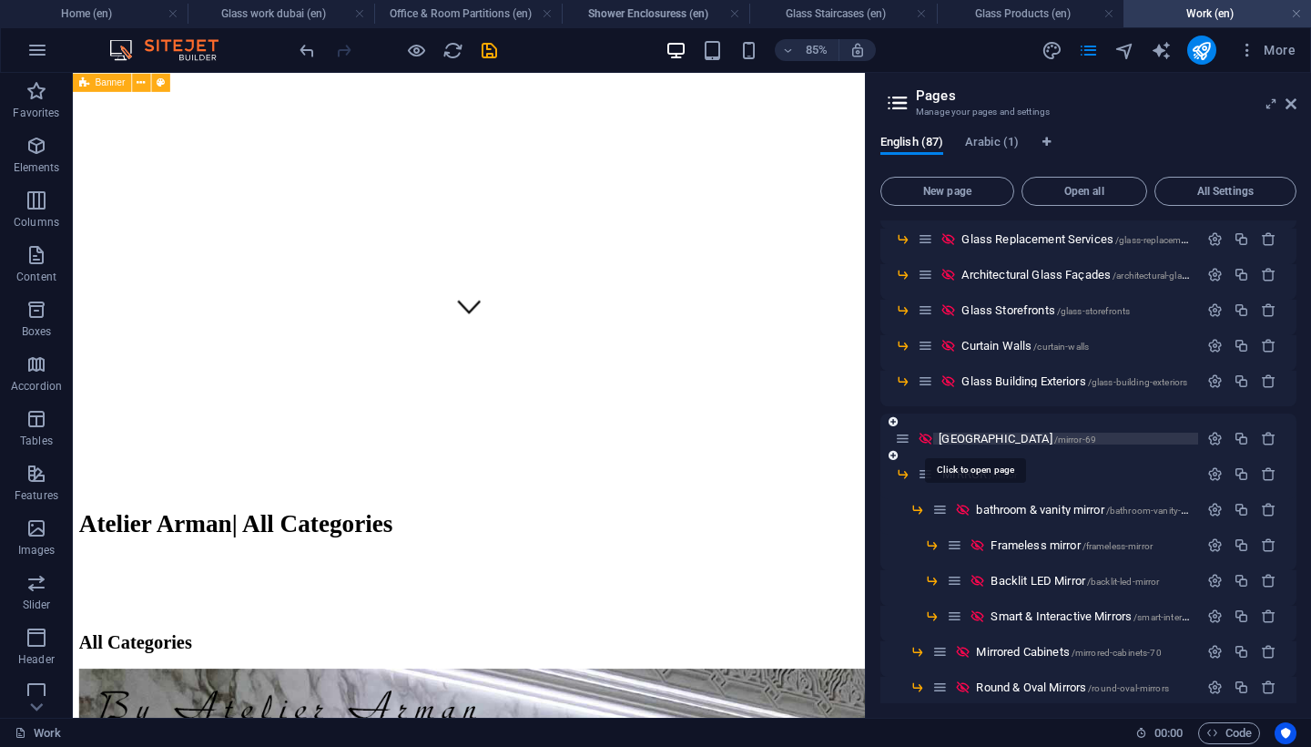
click at [960, 438] on span "dubai /mirror-69" at bounding box center [1018, 439] width 158 height 14
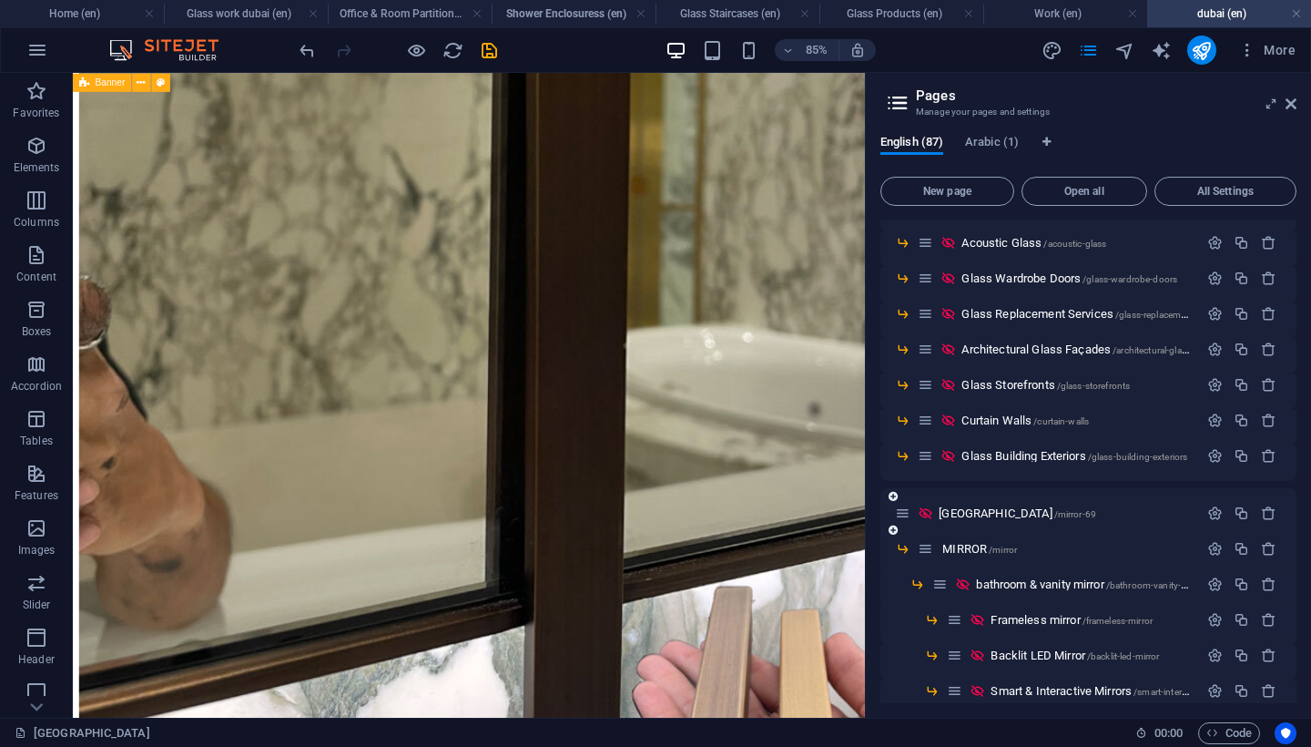
scroll to position [960, 0]
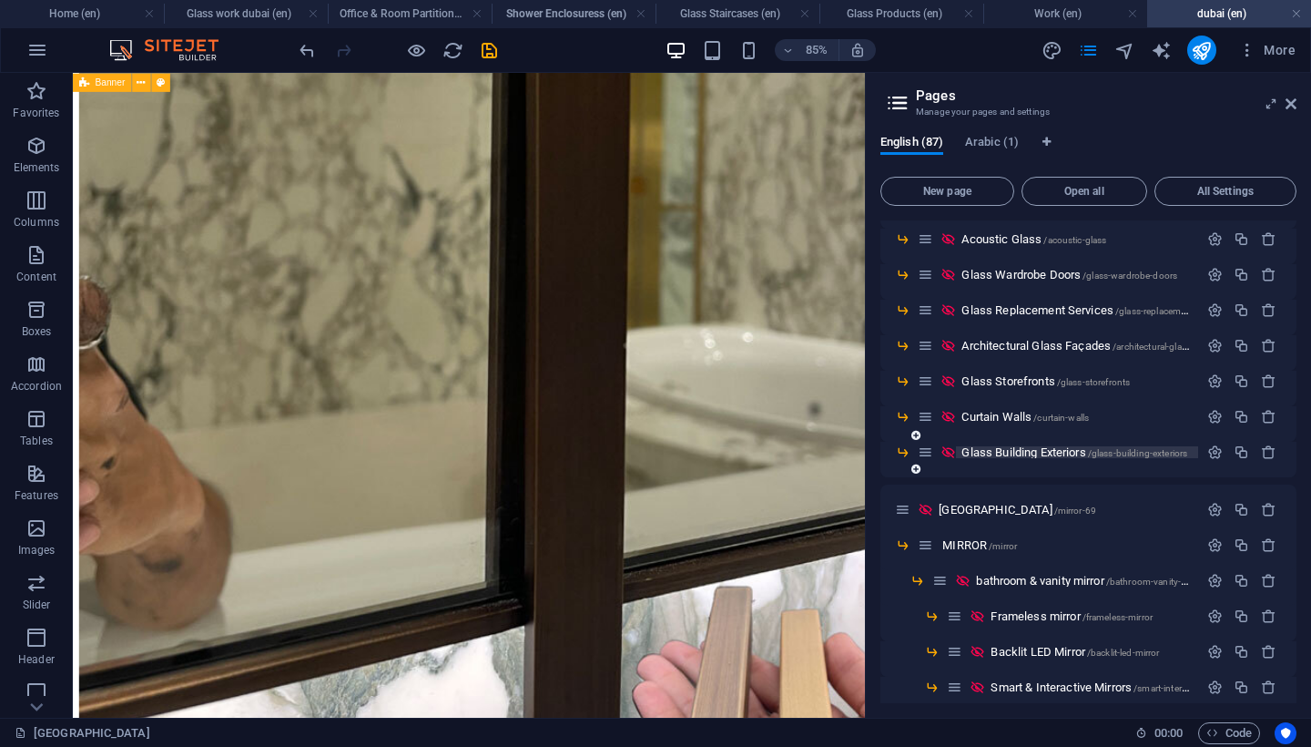
click at [1010, 453] on span "Glass Building Exteriors /glass-building-exteriors" at bounding box center [1075, 452] width 226 height 14
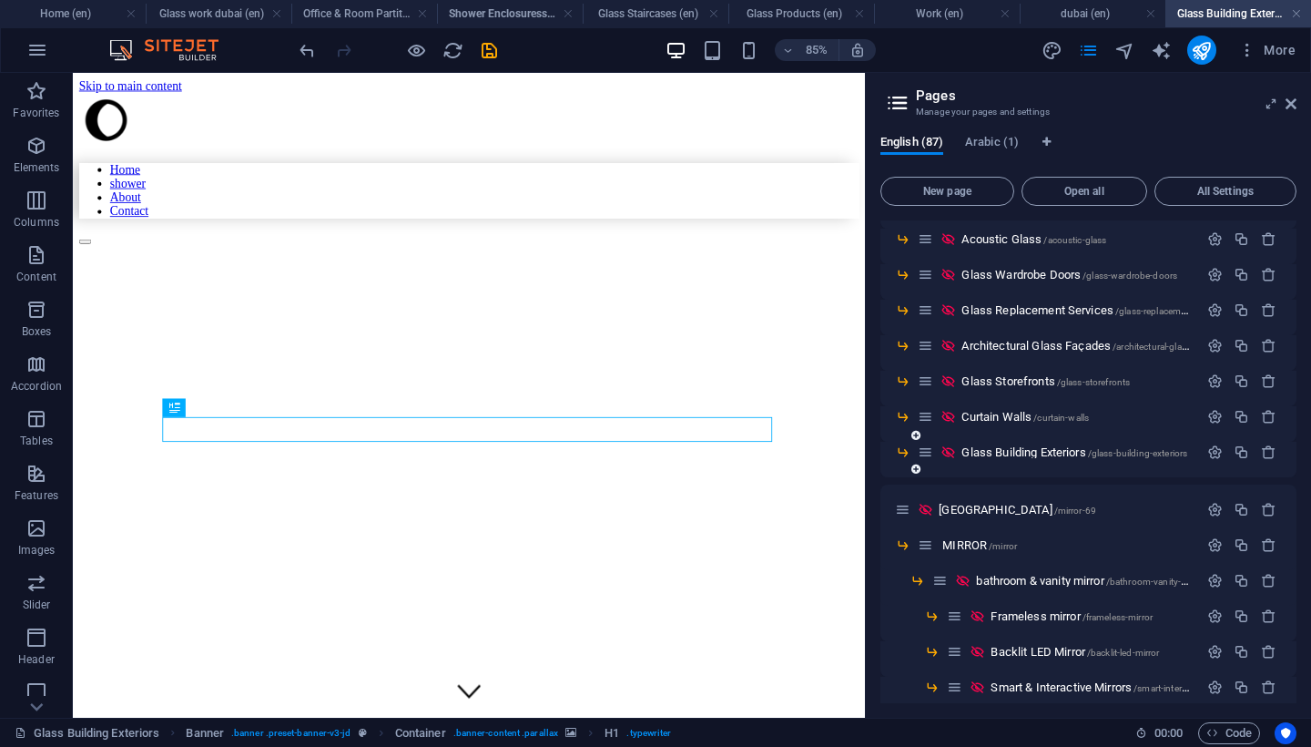
scroll to position [0, 0]
click at [984, 421] on span "Curtain Walls /curtain-walls" at bounding box center [1025, 417] width 127 height 14
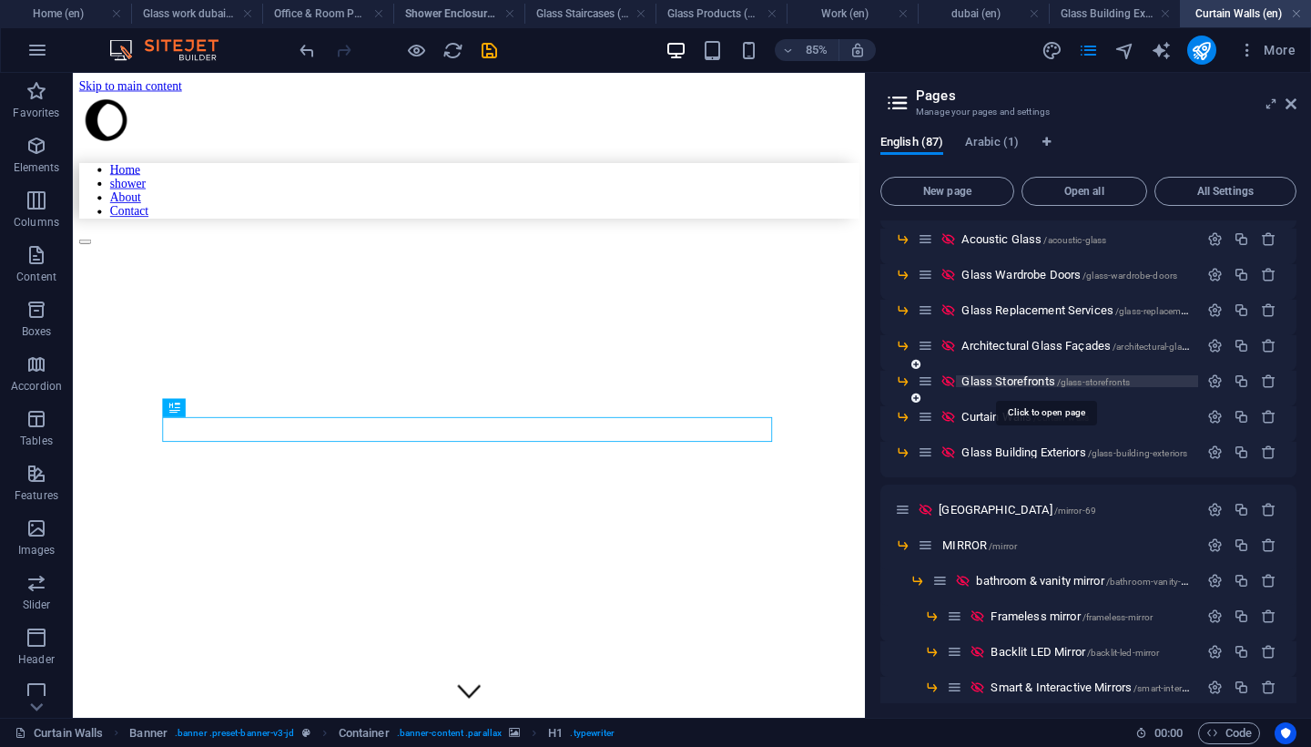
click at [986, 381] on span "Glass Storefronts /glass-storefronts" at bounding box center [1046, 381] width 168 height 14
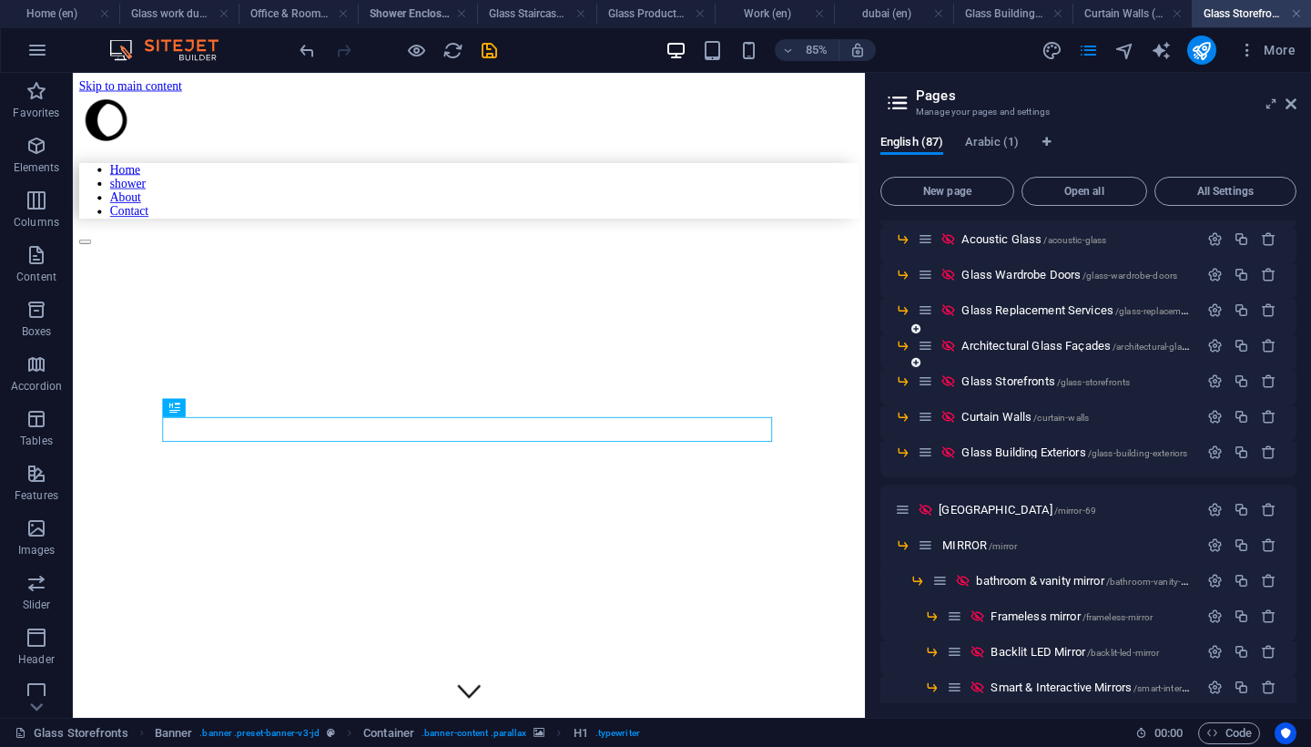
click at [991, 354] on div "Architectural Glass Façades /architectural-glass-facades" at bounding box center [1058, 345] width 280 height 21
click at [991, 349] on span "Architectural Glass Façades /architectural-glass-facades" at bounding box center [1094, 346] width 264 height 14
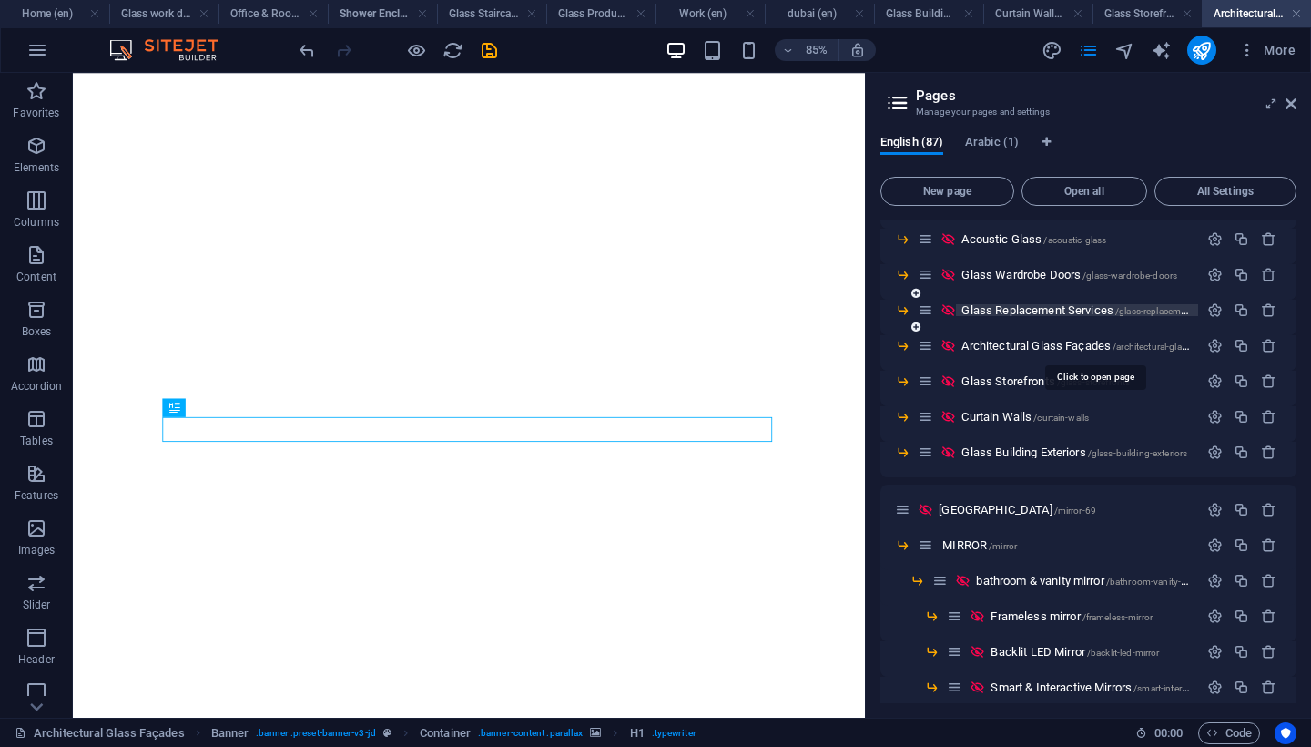
click at [998, 307] on span "Glass Replacement Services /glass-replacement-services" at bounding box center [1096, 310] width 268 height 14
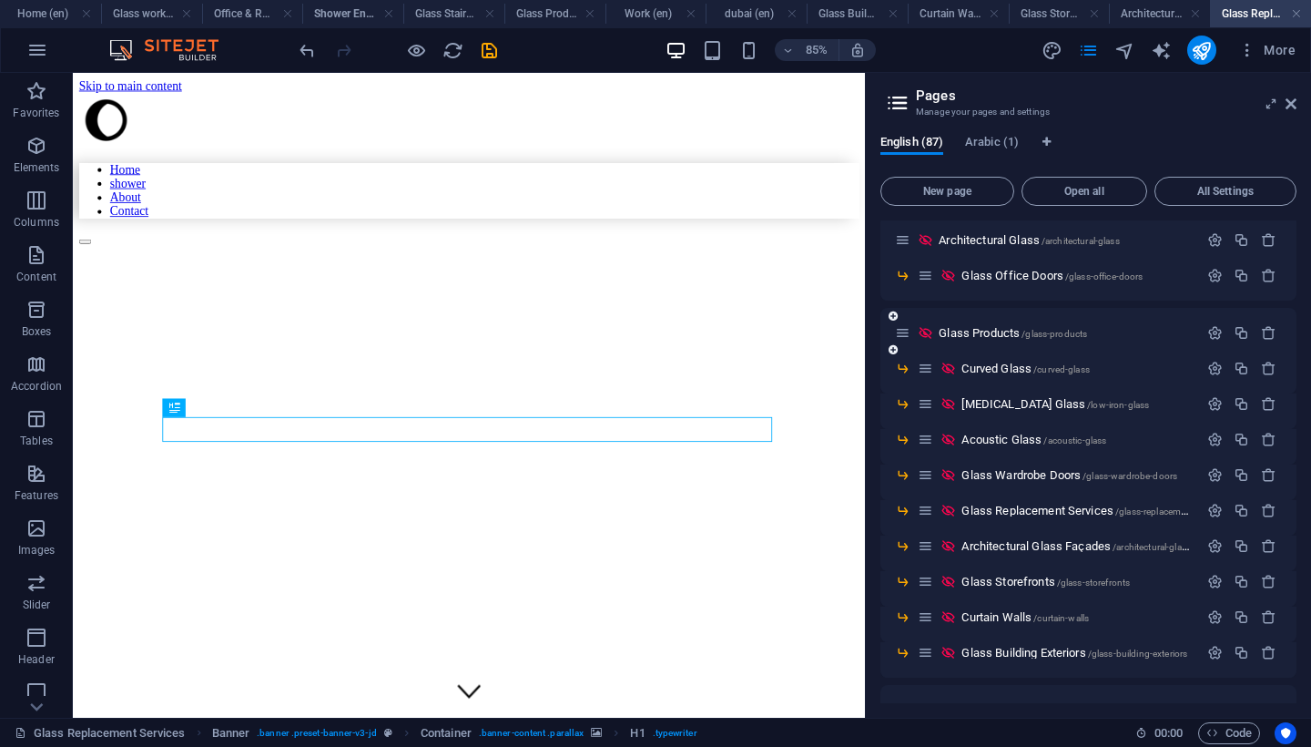
click at [990, 339] on div "Glass Products /glass-products" at bounding box center [1046, 332] width 303 height 21
click at [989, 330] on span "Glass Products /glass-products" at bounding box center [1013, 333] width 148 height 14
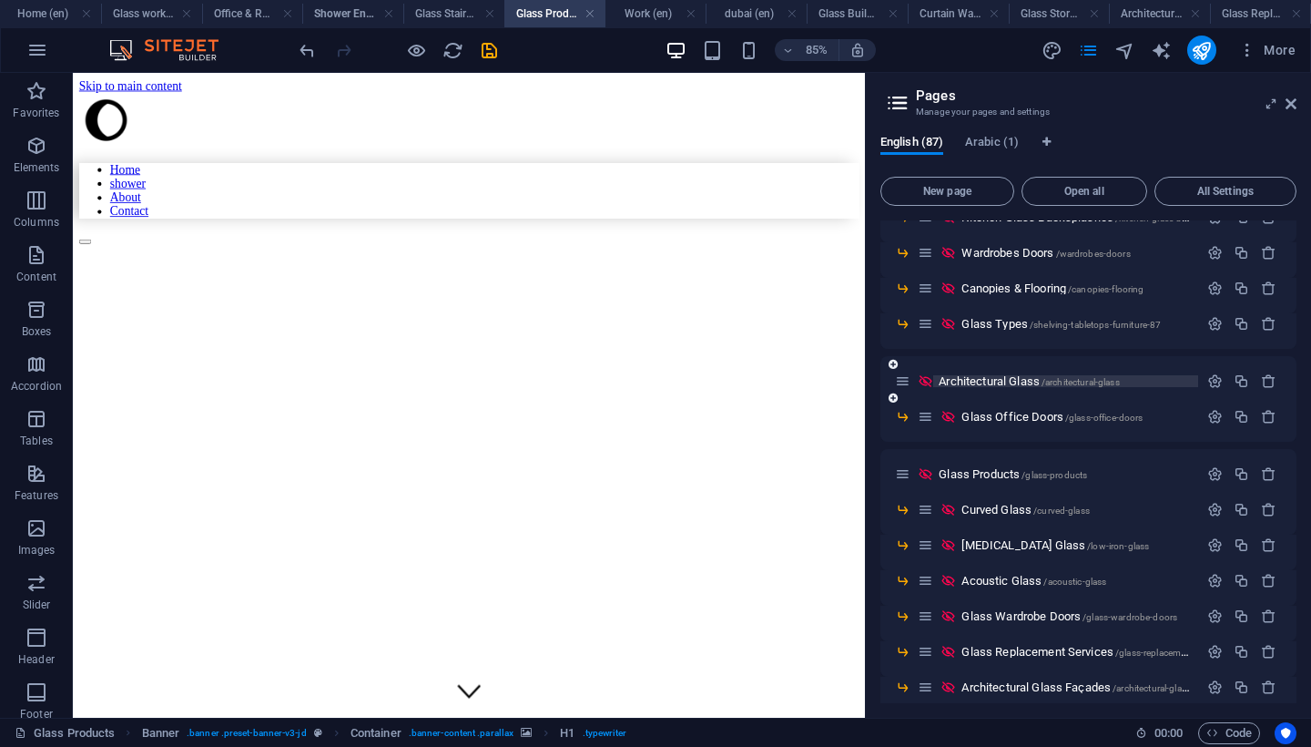
scroll to position [516, 0]
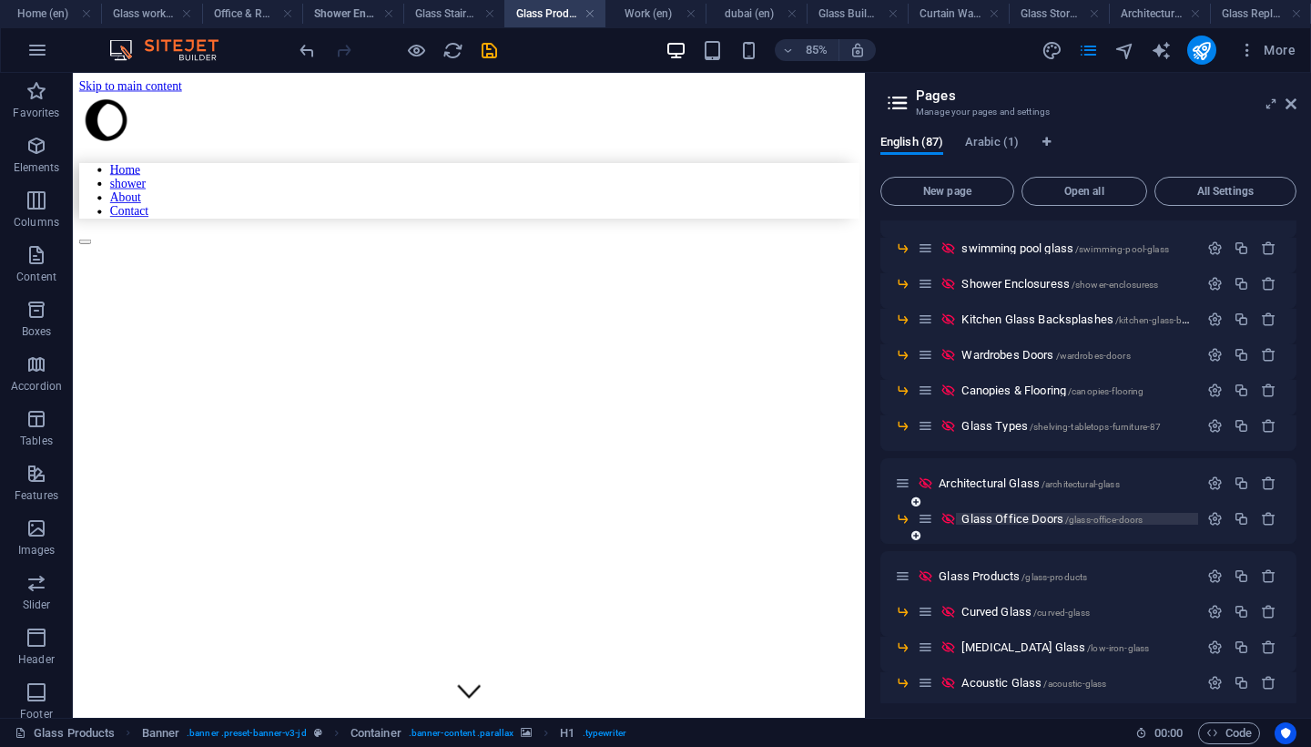
click at [980, 521] on span "Glass Office Doors /glass-office-doors" at bounding box center [1052, 519] width 181 height 14
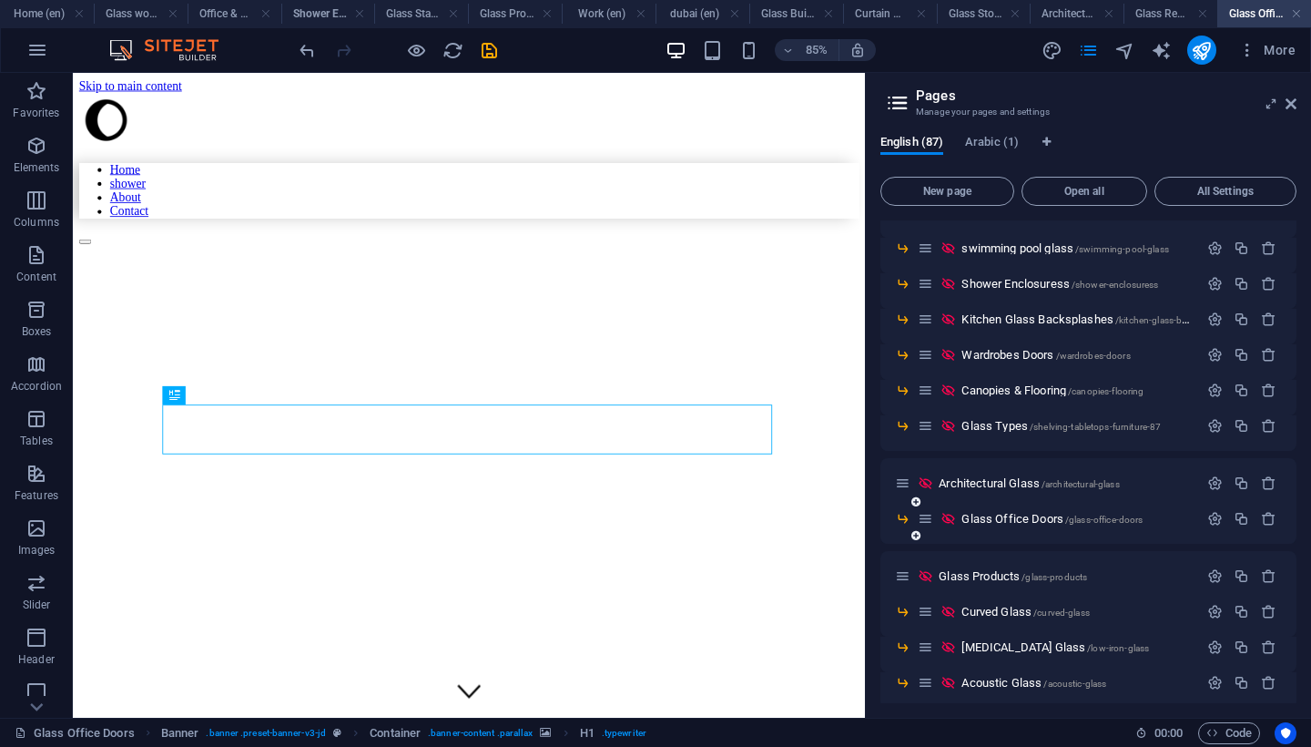
scroll to position [0, 0]
click at [933, 526] on div "Glass Office Doors /glass-office-doors" at bounding box center [1058, 518] width 280 height 21
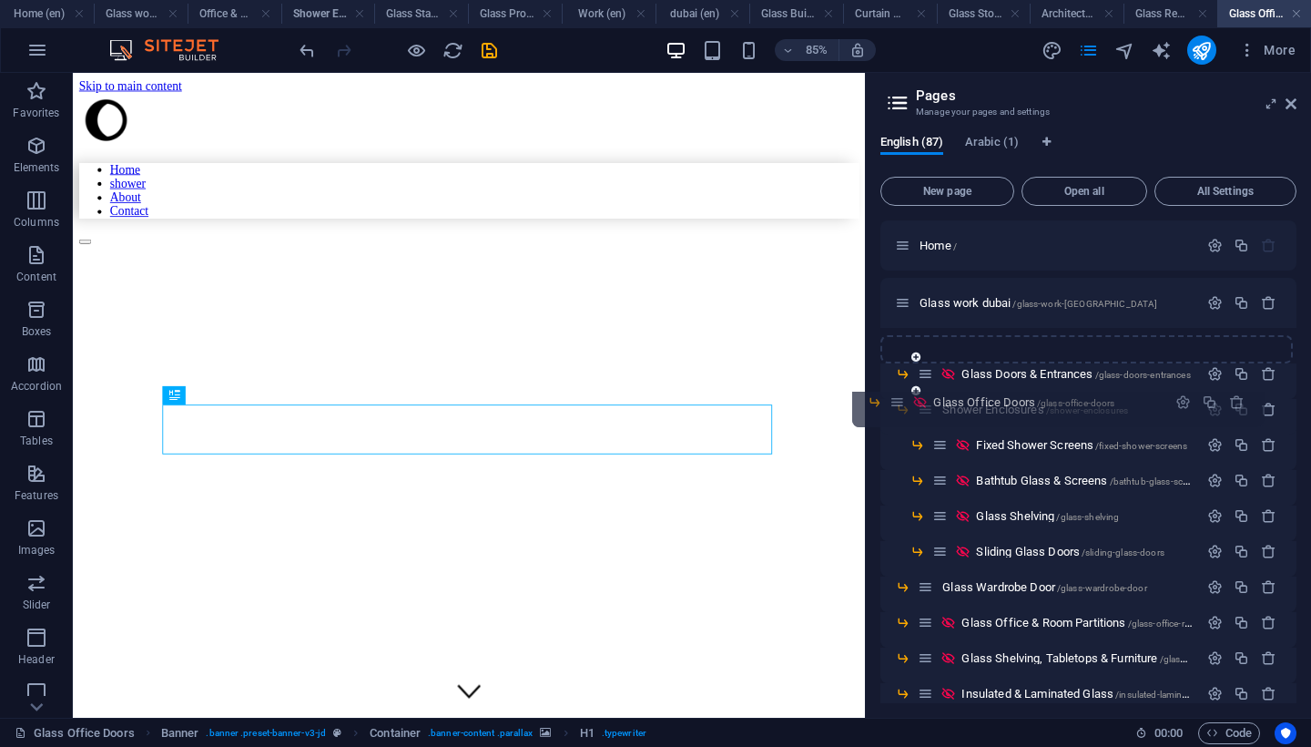
drag, startPoint x: 928, startPoint y: 519, endPoint x: 898, endPoint y: 393, distance: 129.2
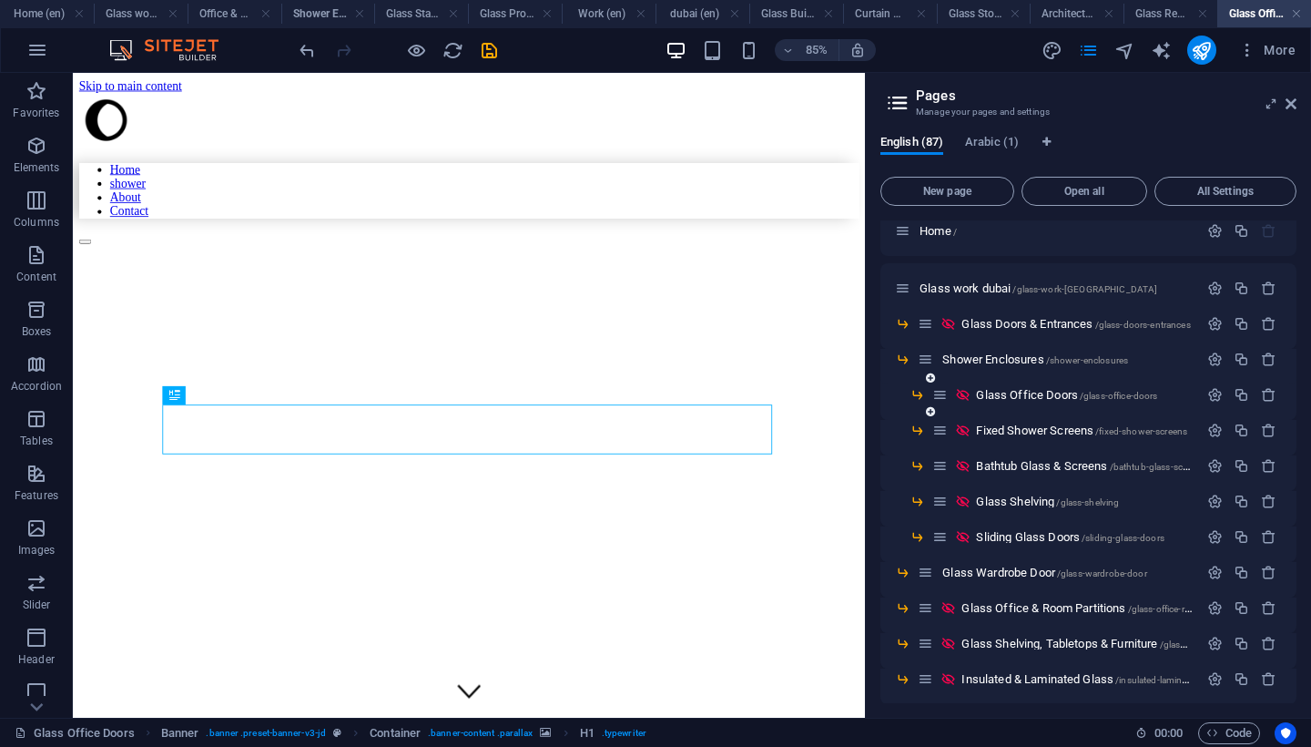
scroll to position [1, 0]
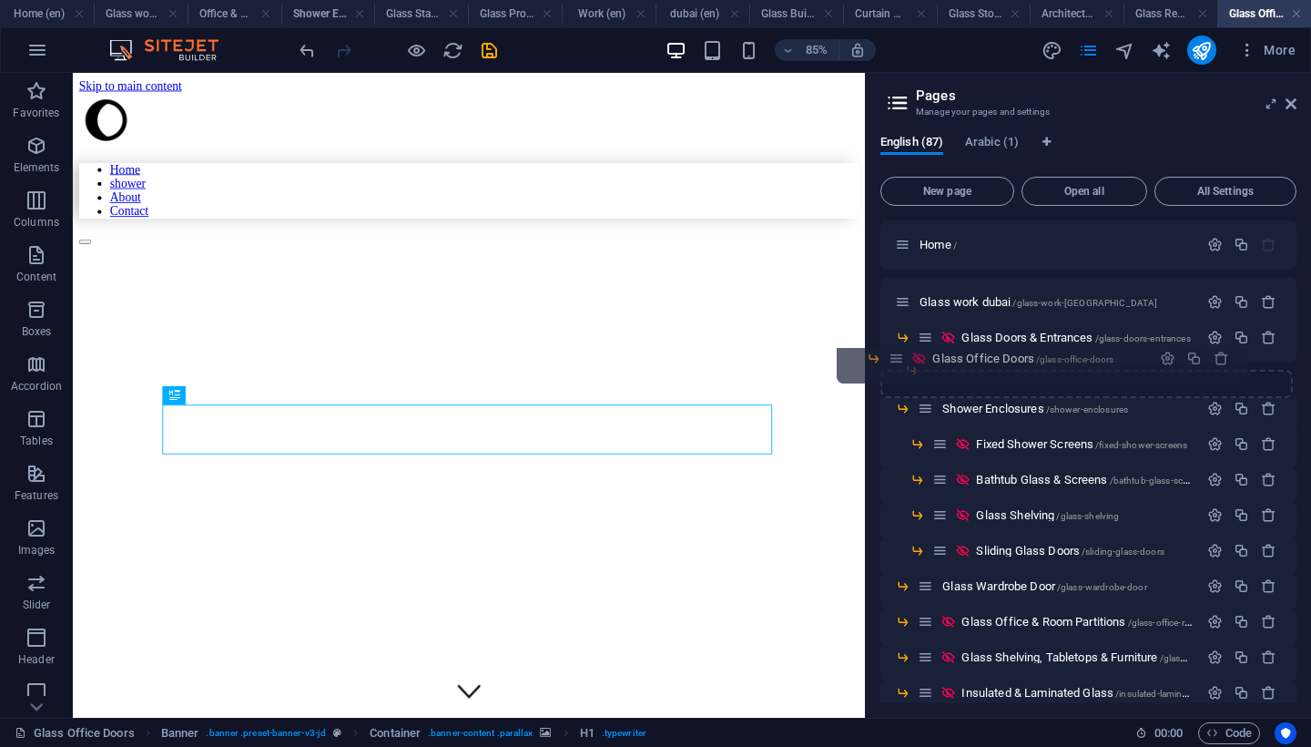
drag, startPoint x: 941, startPoint y: 413, endPoint x: 891, endPoint y: 363, distance: 70.2
click at [1213, 371] on icon "button" at bounding box center [1215, 372] width 15 height 15
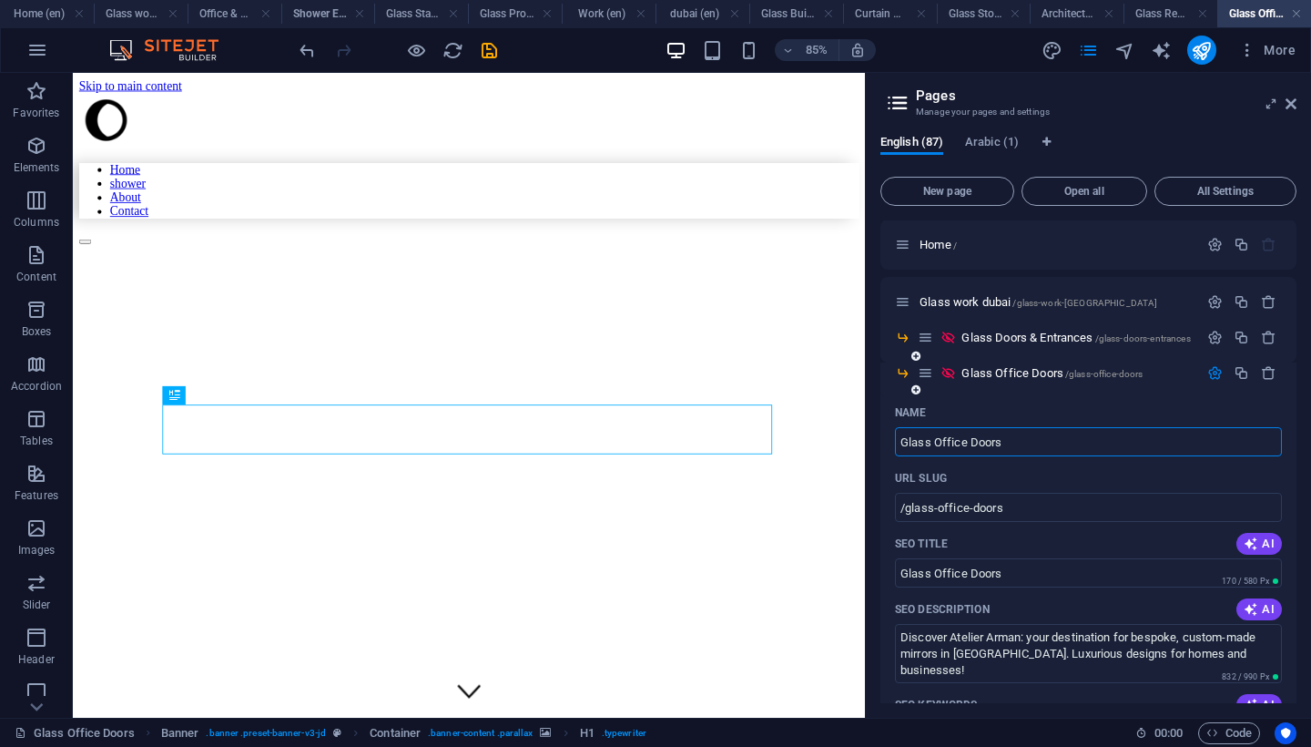
click at [1066, 444] on input "Glass Office Doors" at bounding box center [1088, 441] width 387 height 29
type input "Glass"
type input "/glass"
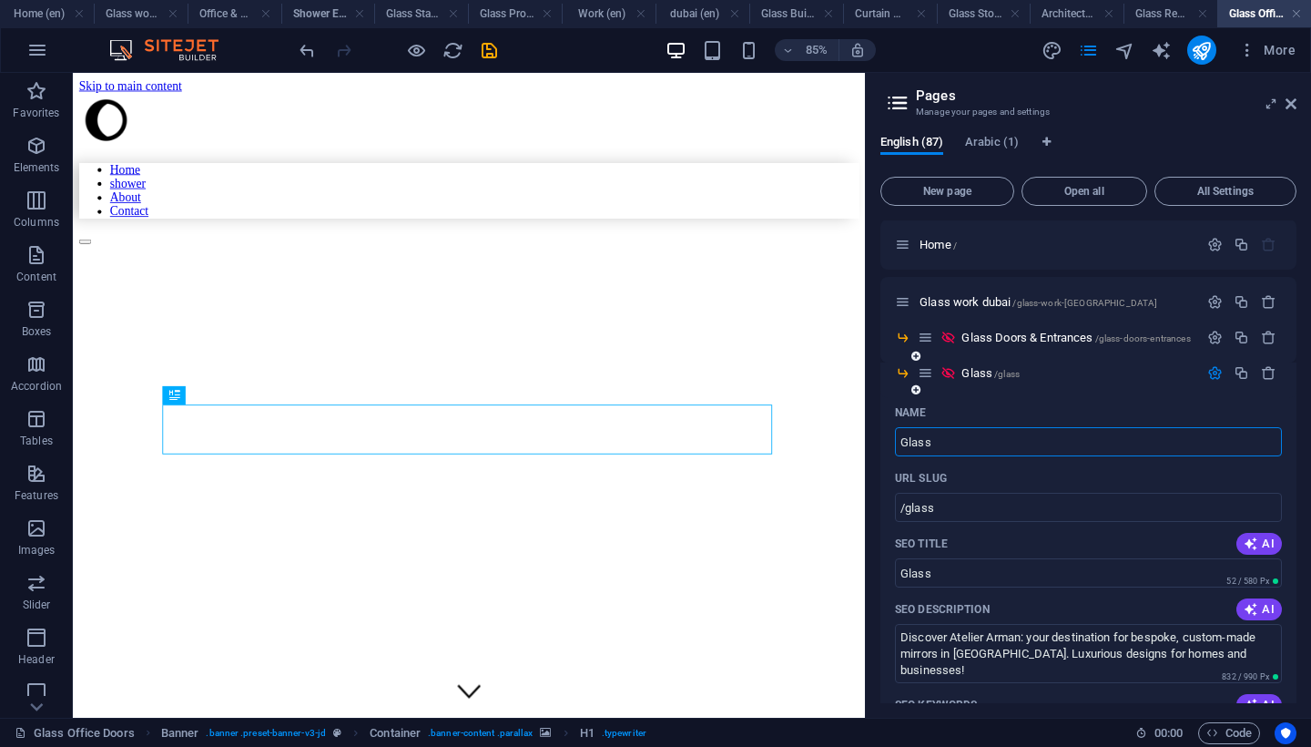
type input "Glass"
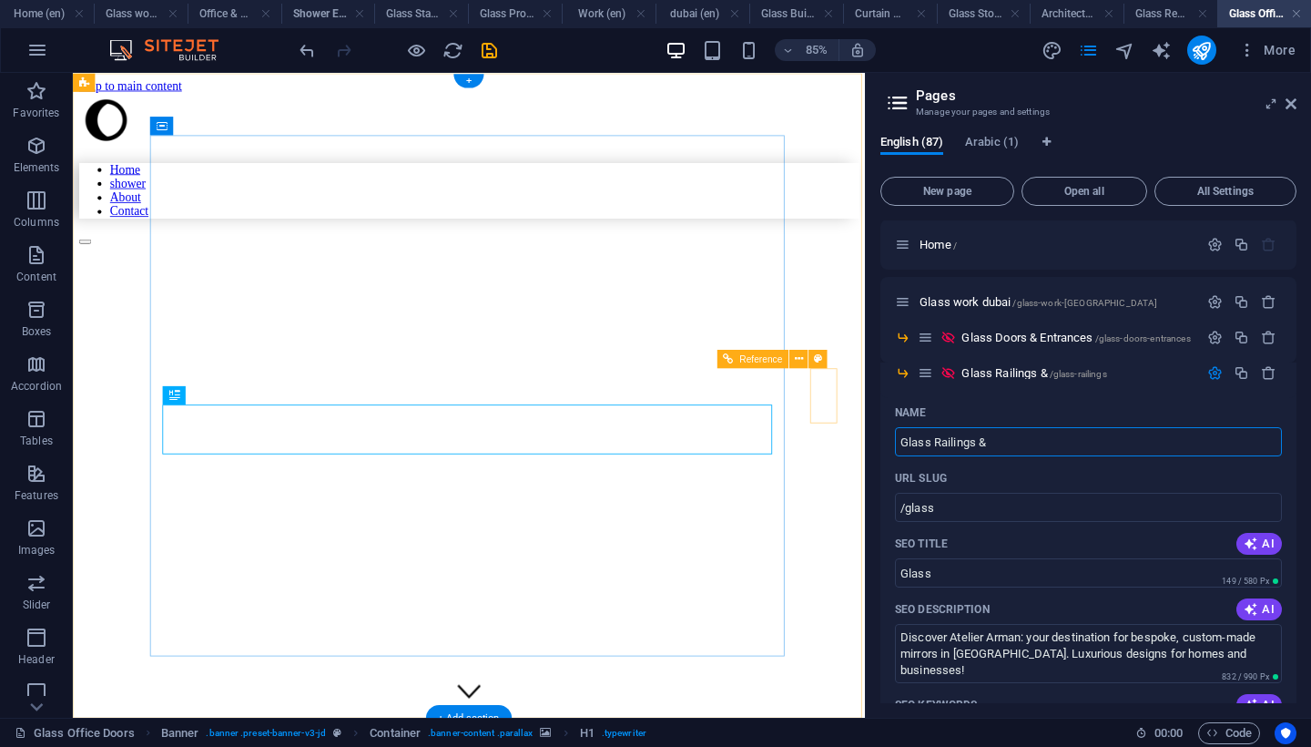
type input "Glass Railings &"
type input "/glass-railings"
type input "Glass Railings &"
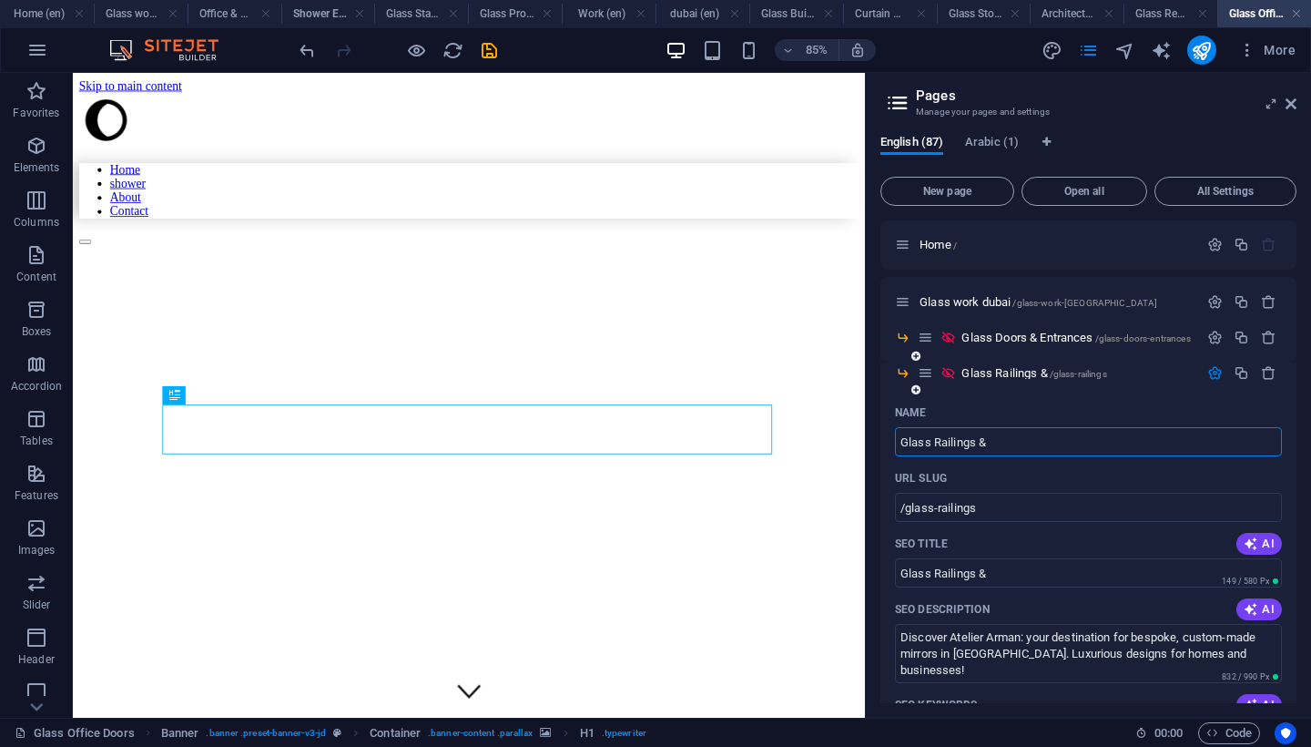
type input "Glass Railings &"
type input "Glass Railings & Staircase"
type input "/glass-railings-staircase"
type input "Glass Railings & Staircase"
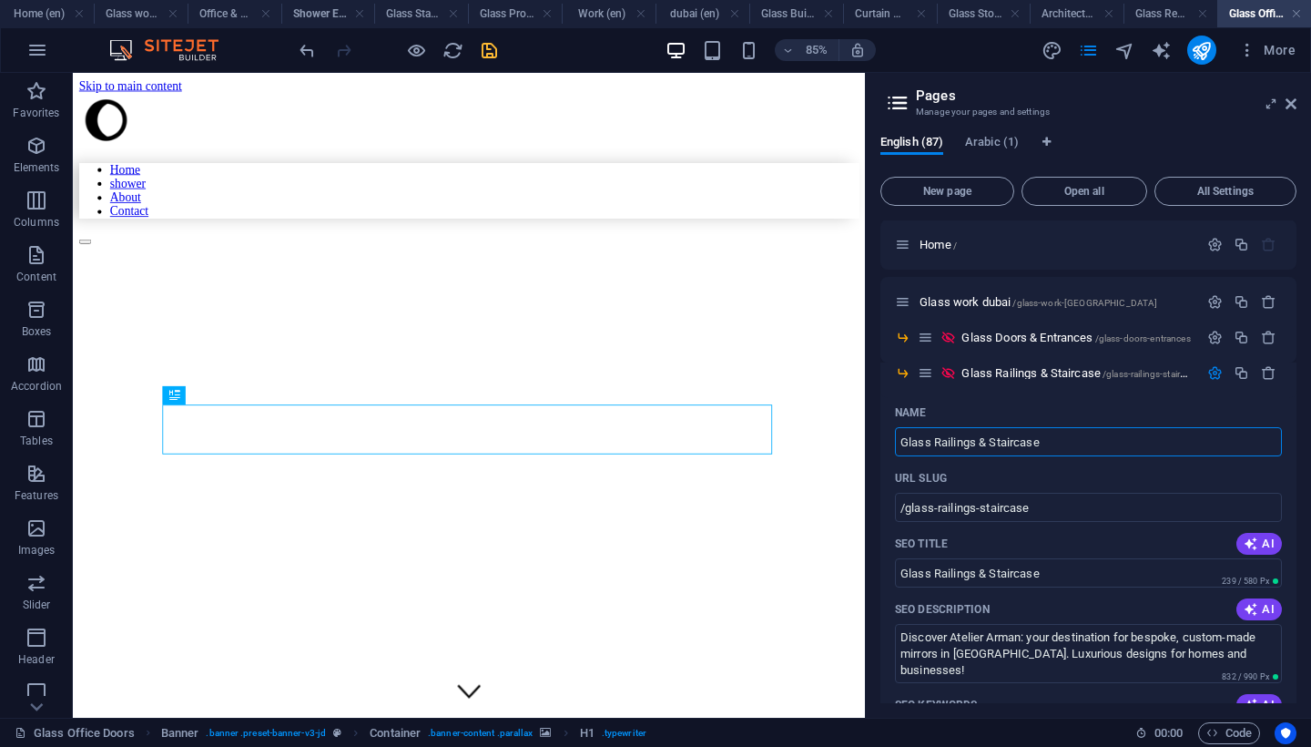
click at [497, 52] on icon "save" at bounding box center [489, 50] width 21 height 21
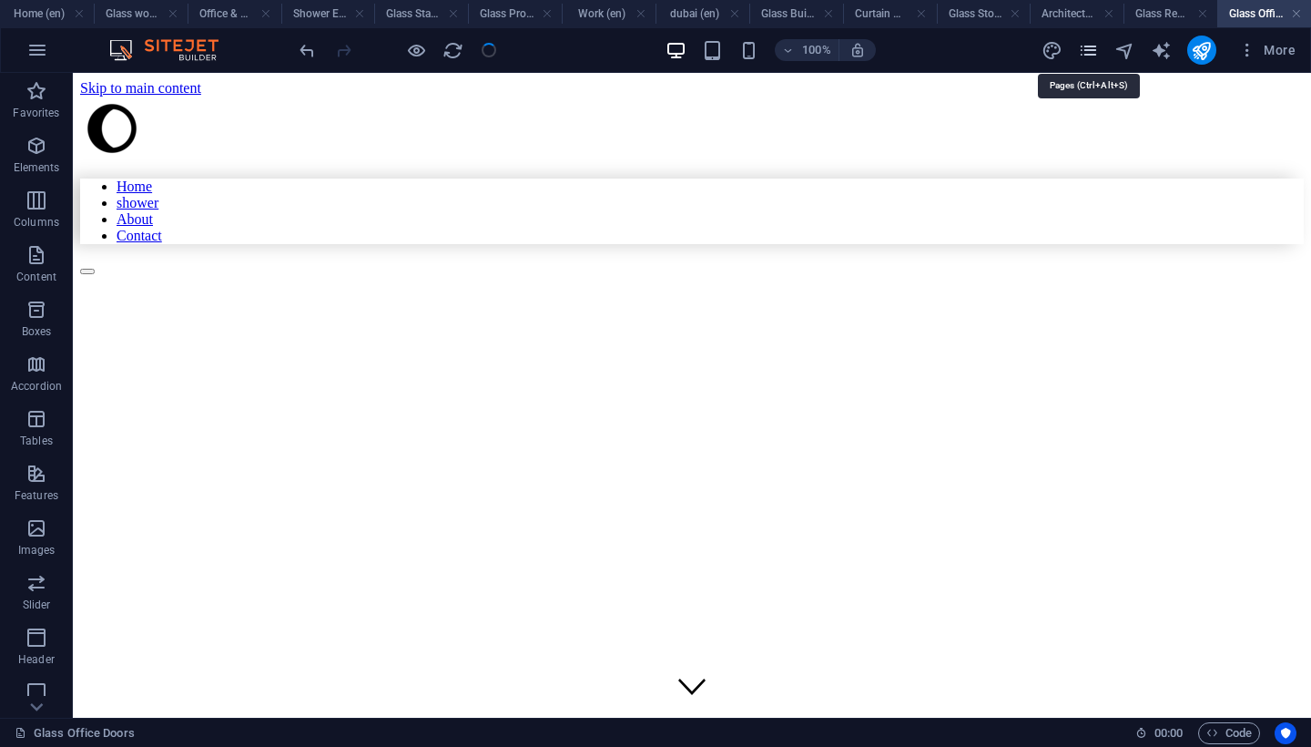
click at [1092, 53] on icon "pages" at bounding box center [1088, 50] width 21 height 21
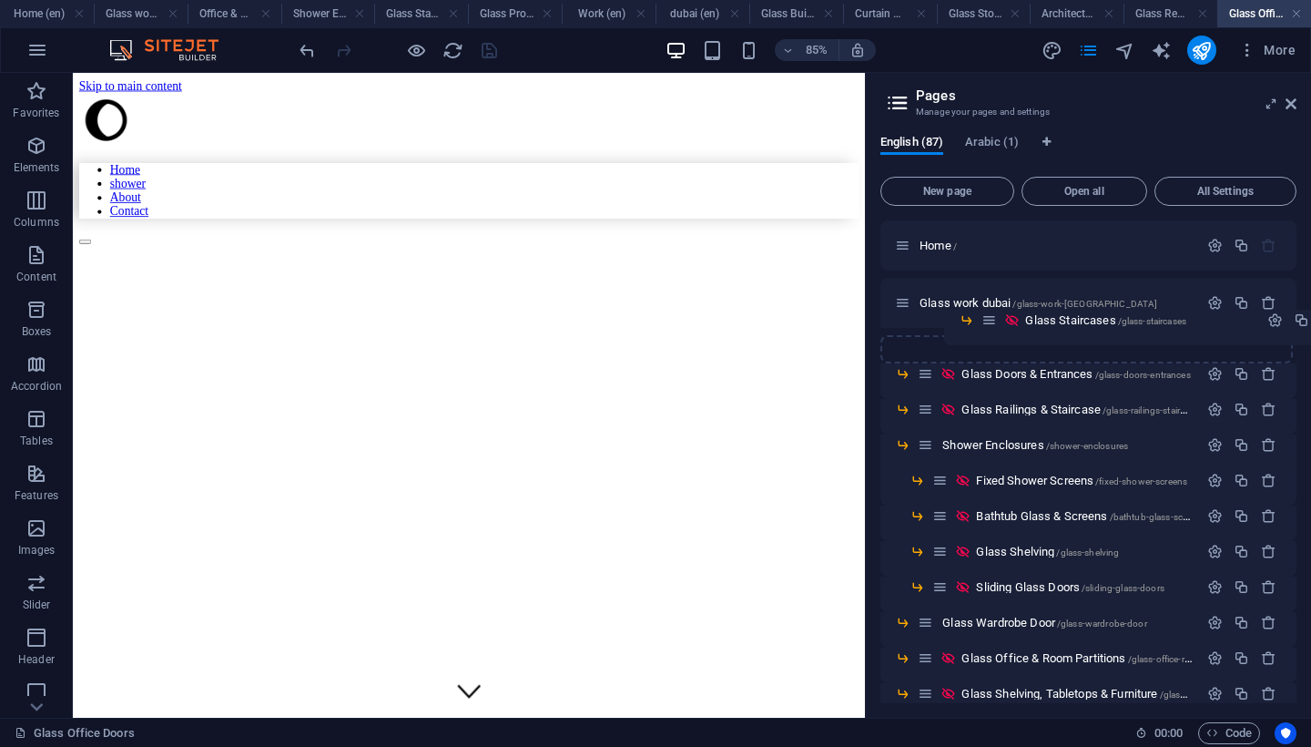
scroll to position [0, 0]
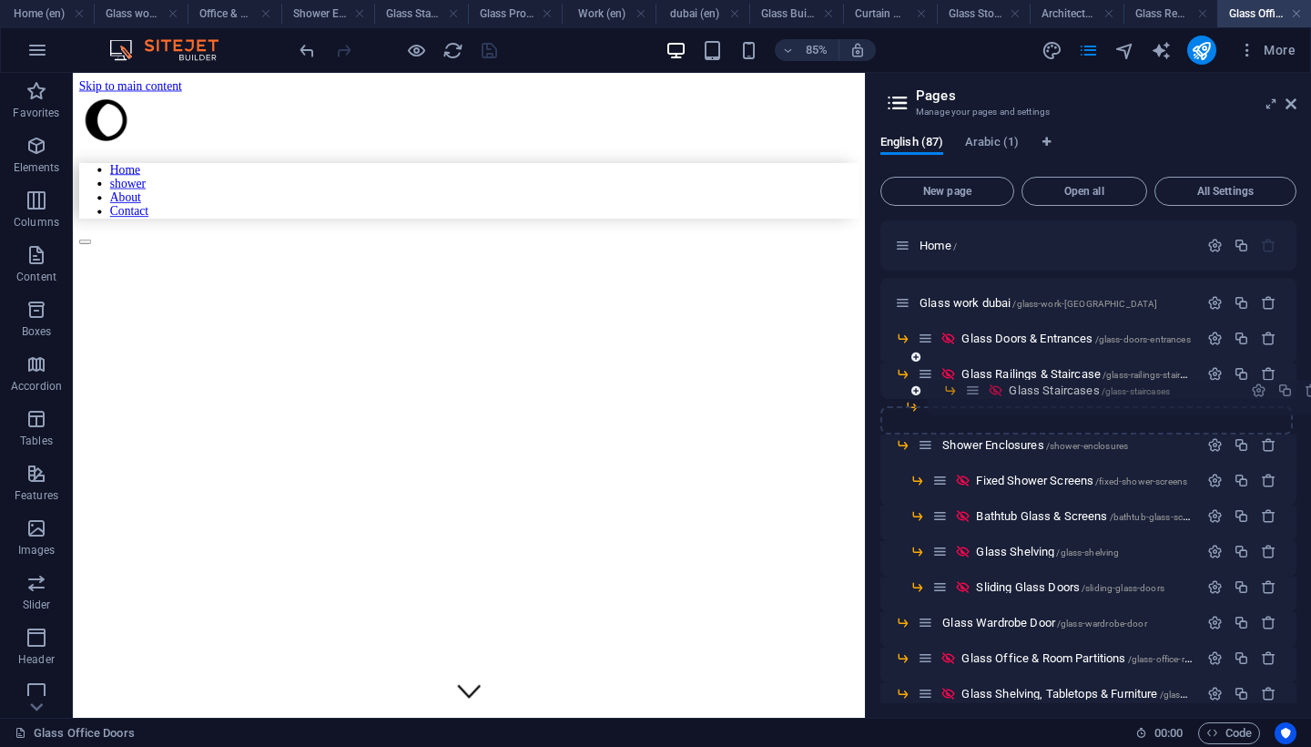
drag, startPoint x: 927, startPoint y: 545, endPoint x: 974, endPoint y: 388, distance: 163.6
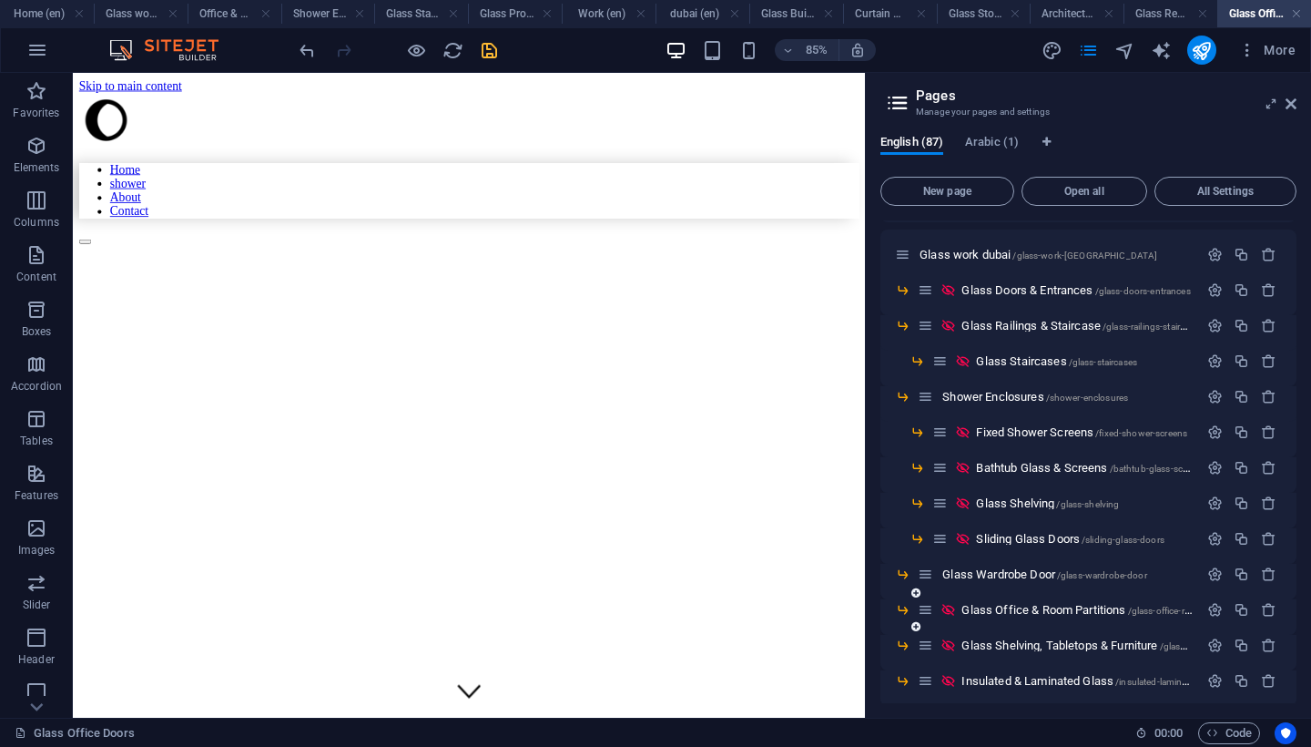
scroll to position [13, 0]
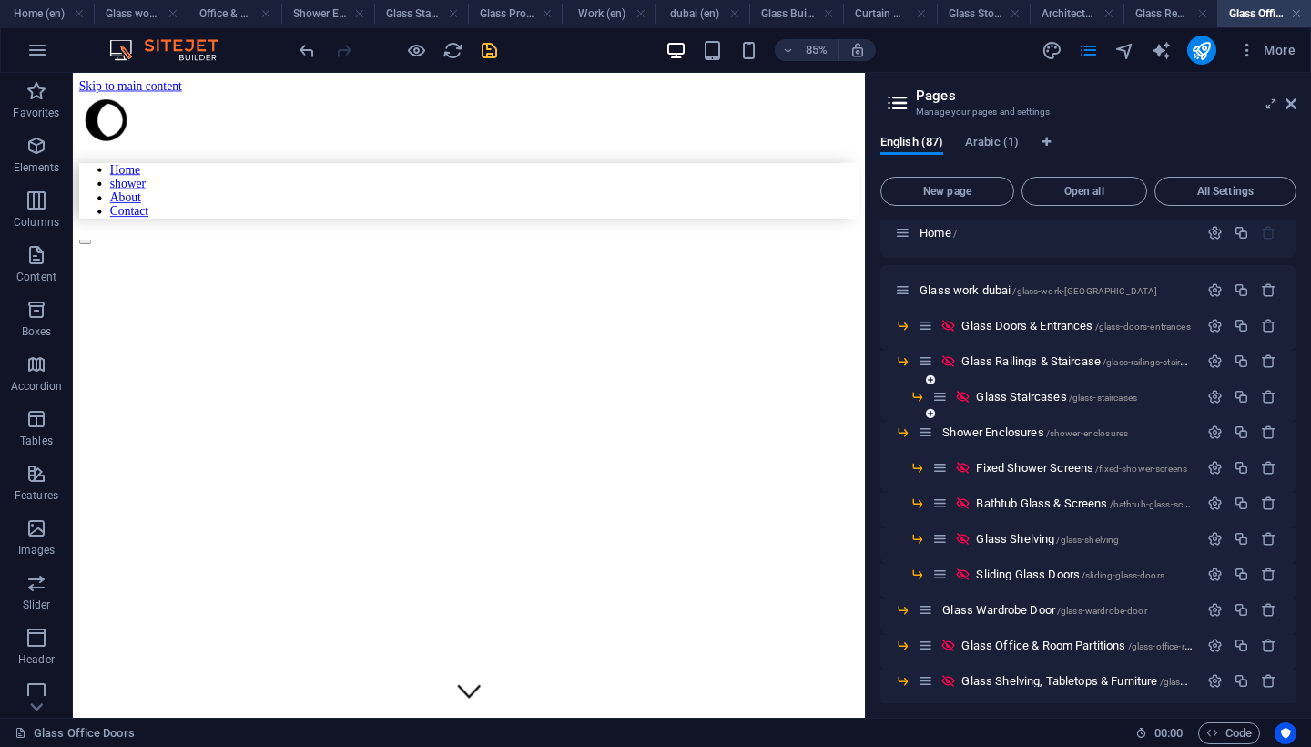
drag, startPoint x: 1002, startPoint y: 496, endPoint x: 997, endPoint y: 409, distance: 87.5
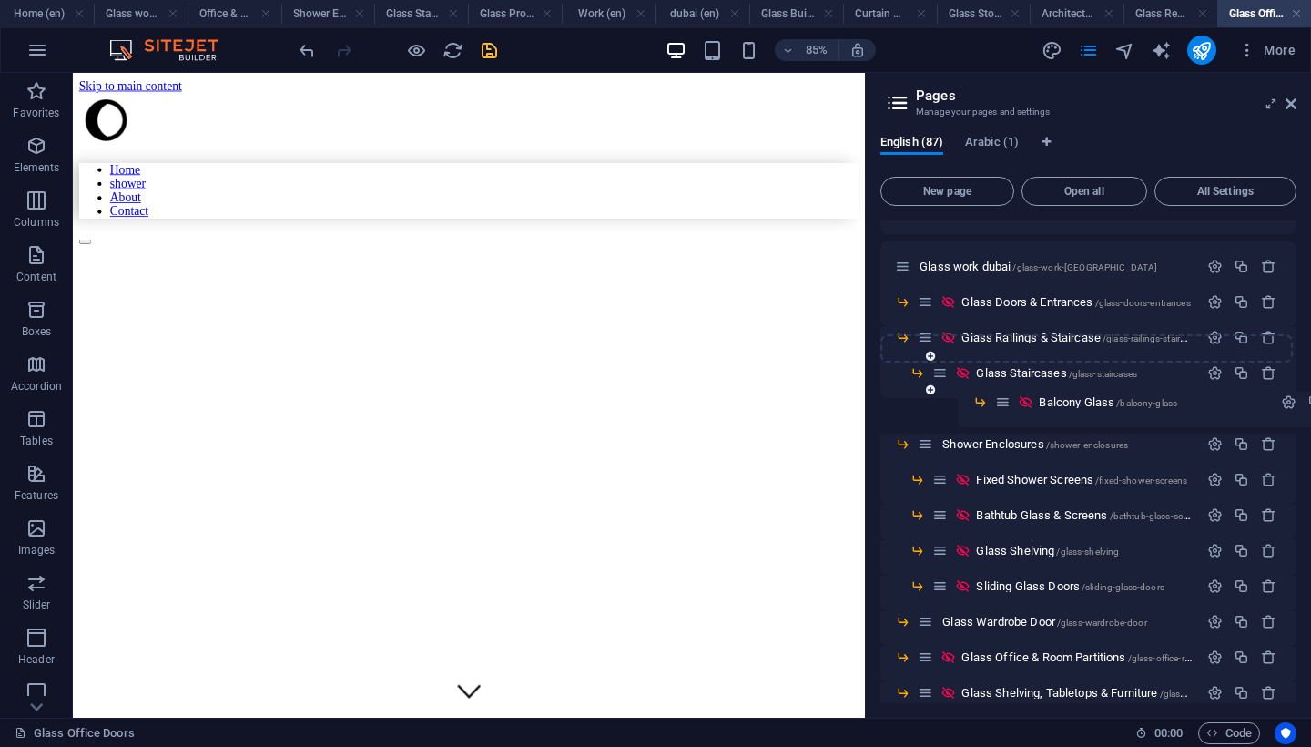
scroll to position [36, 0]
drag, startPoint x: 924, startPoint y: 549, endPoint x: 1001, endPoint y: 392, distance: 175.1
drag, startPoint x: 955, startPoint y: 411, endPoint x: 942, endPoint y: 411, distance: 13.7
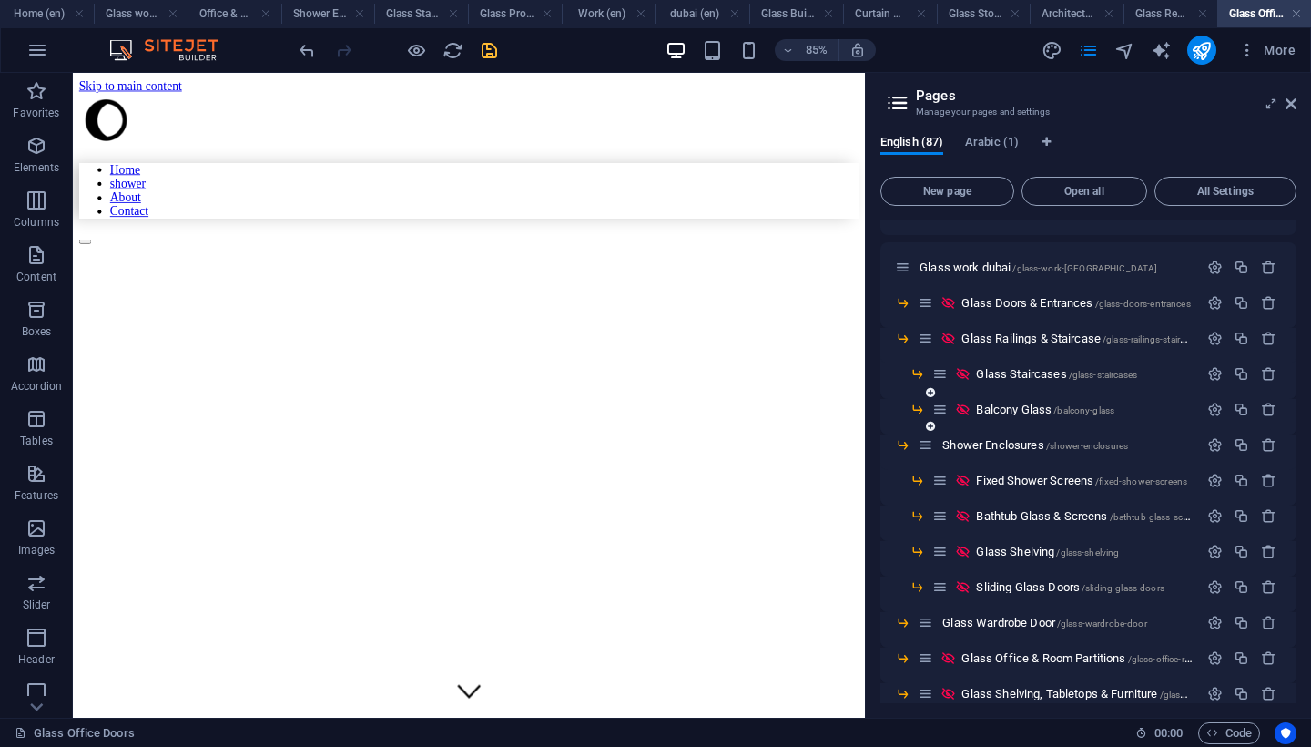
click at [936, 411] on div "Balcony Glass /balcony-glass" at bounding box center [1066, 409] width 266 height 21
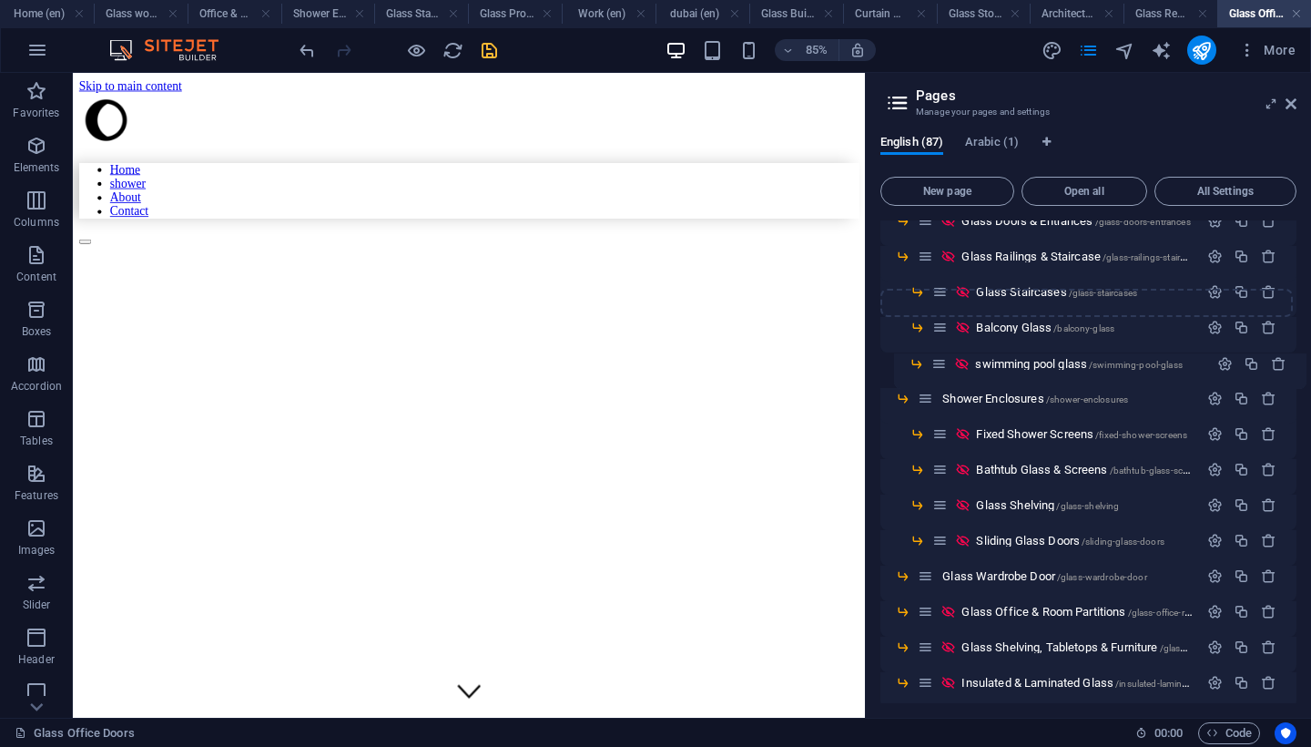
scroll to position [117, 0]
drag, startPoint x: 927, startPoint y: 604, endPoint x: 940, endPoint y: 355, distance: 248.9
drag, startPoint x: 929, startPoint y: 369, endPoint x: 951, endPoint y: 355, distance: 25.8
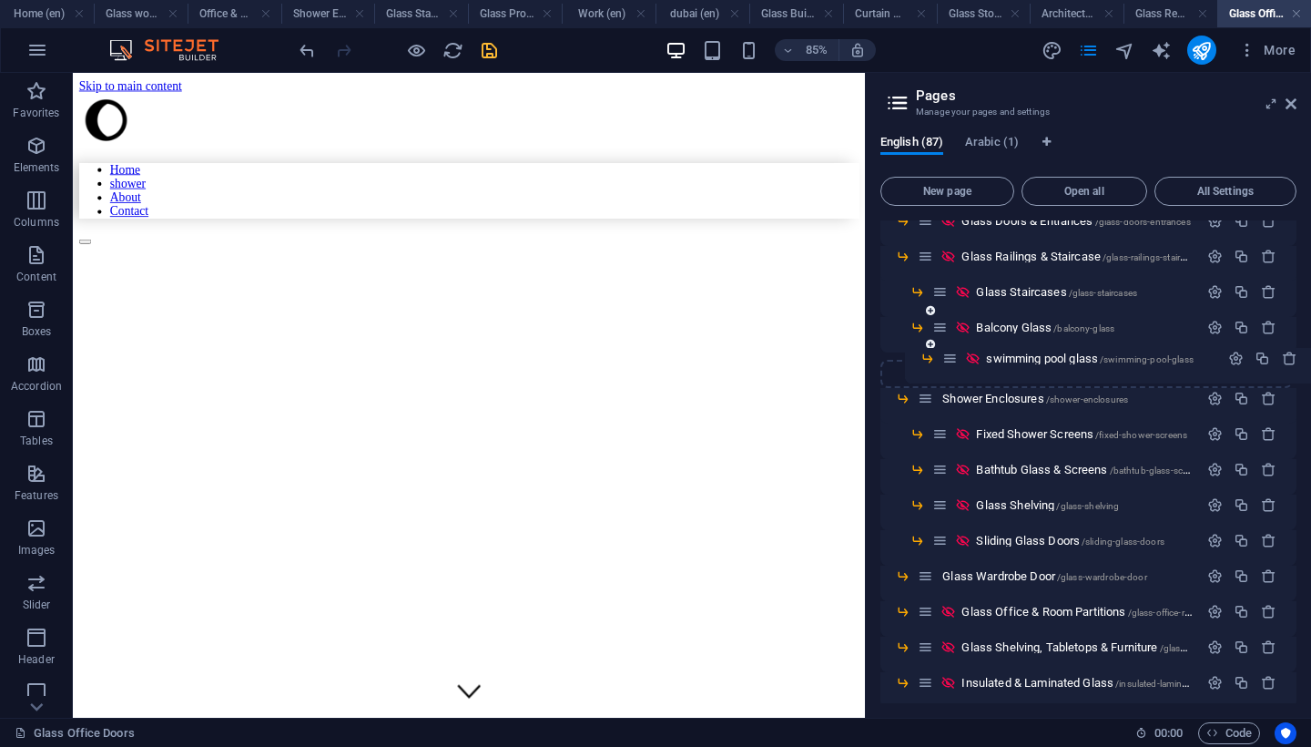
drag, startPoint x: 929, startPoint y: 364, endPoint x: 957, endPoint y: 350, distance: 31.8
drag, startPoint x: 927, startPoint y: 367, endPoint x: 947, endPoint y: 354, distance: 23.7
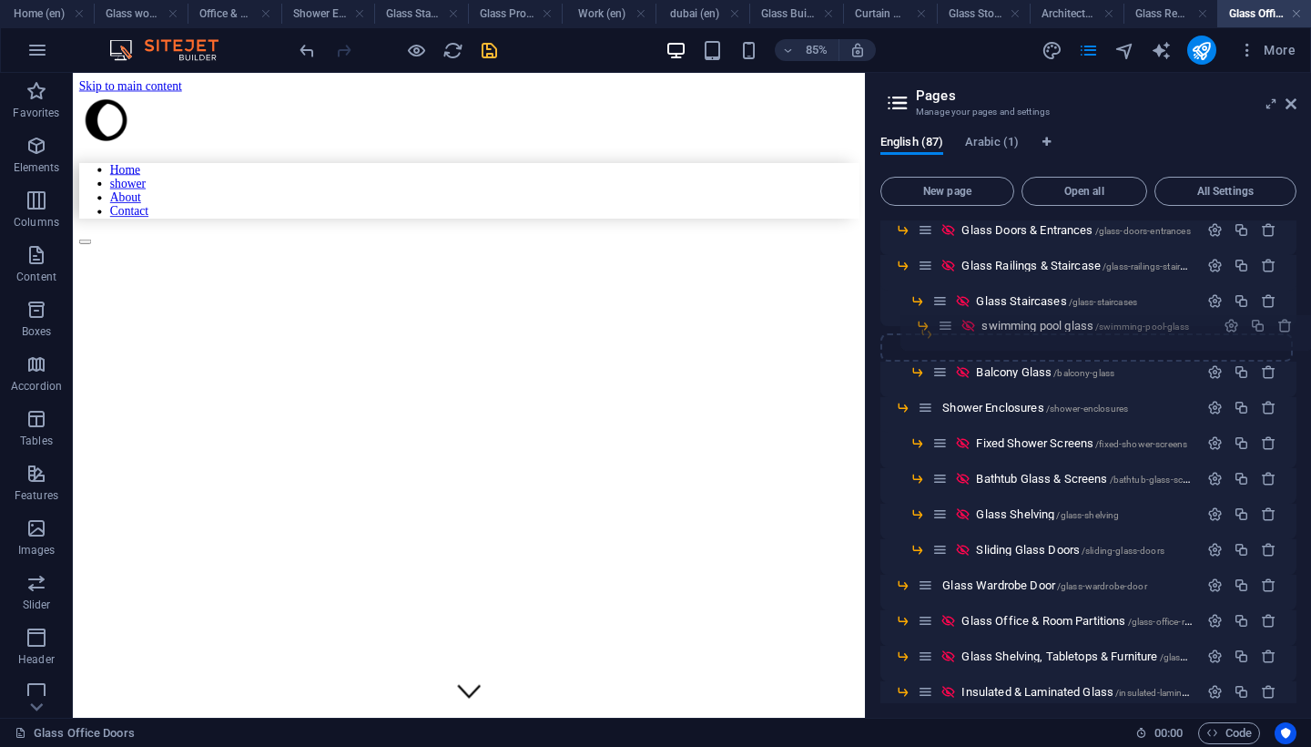
drag, startPoint x: 923, startPoint y: 362, endPoint x: 979, endPoint y: 362, distance: 55.6
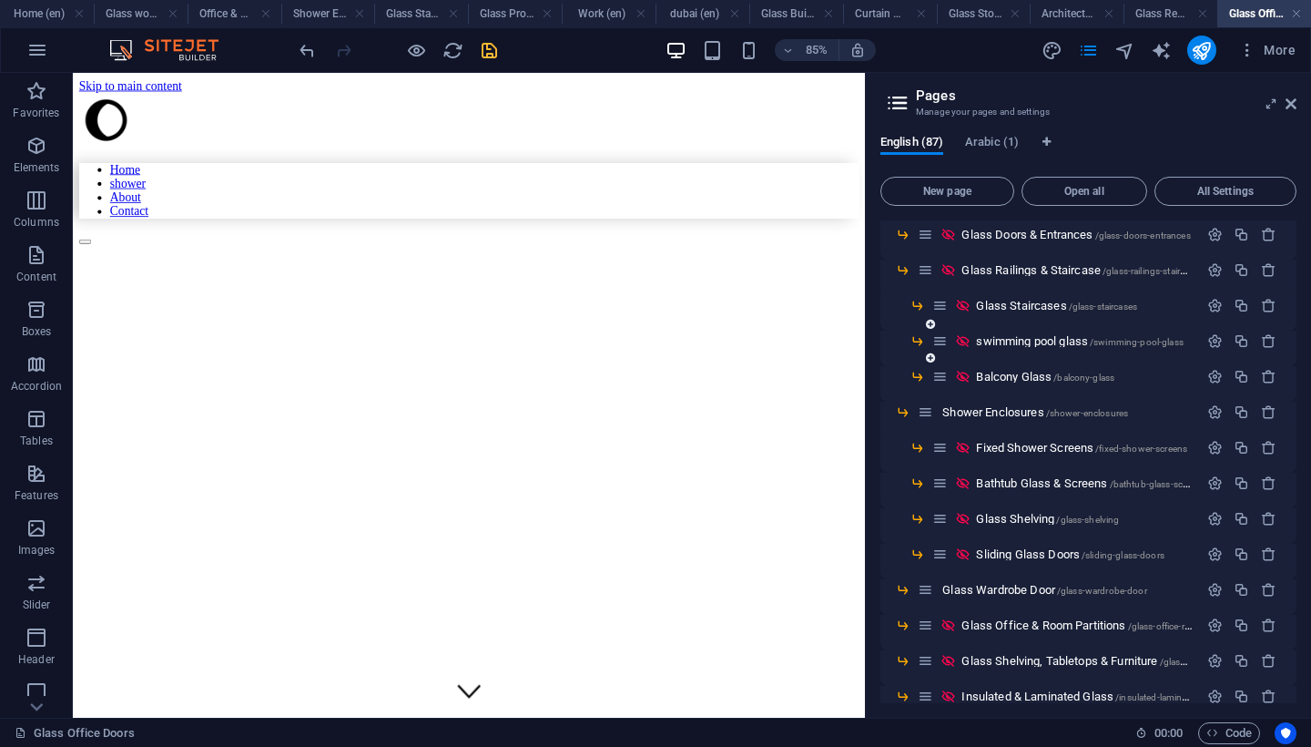
click at [927, 342] on div "swimming pool glass /swimming-pool-glass" at bounding box center [1089, 349] width 416 height 36
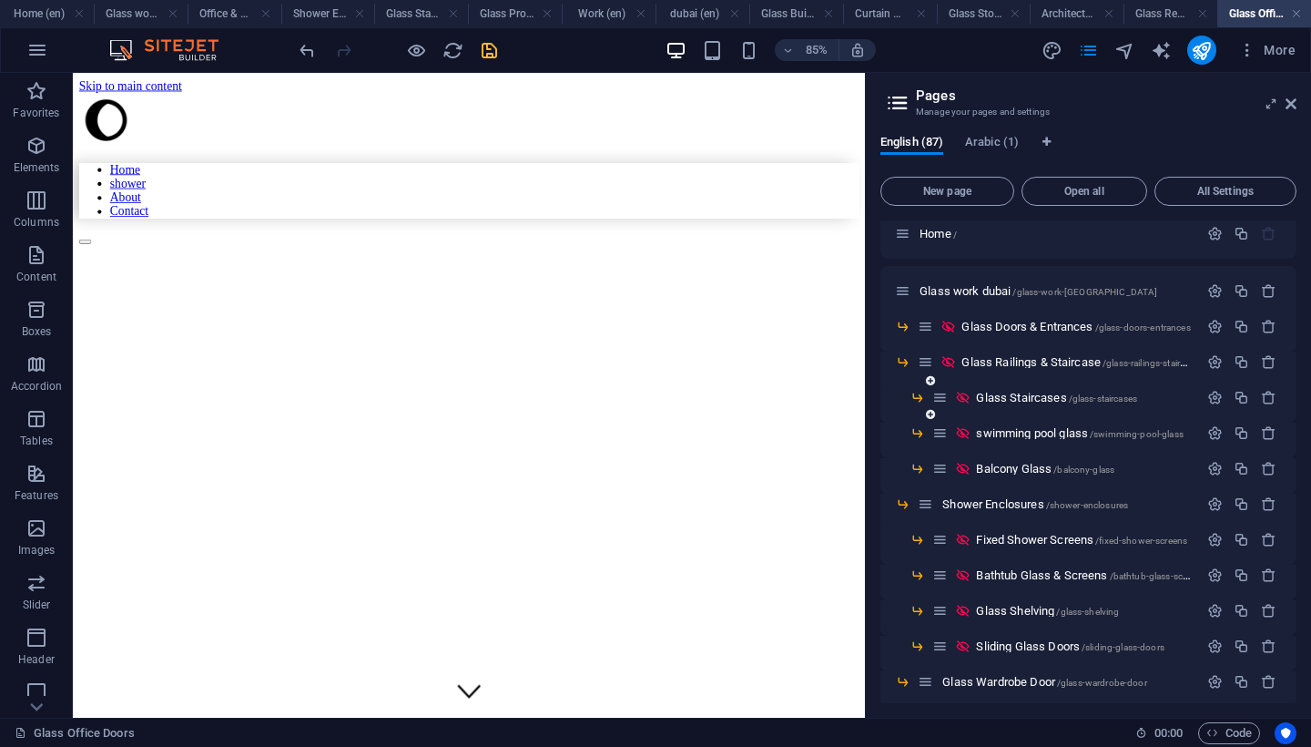
scroll to position [19, 0]
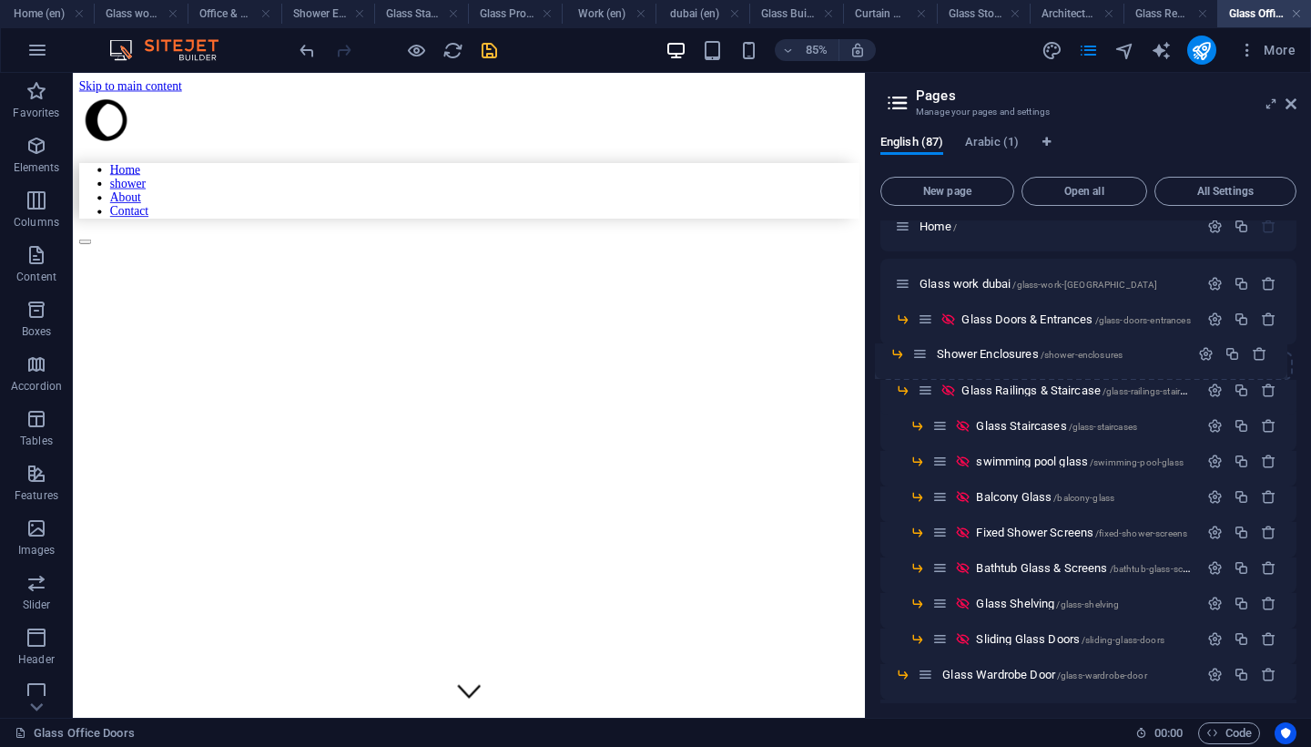
drag, startPoint x: 930, startPoint y: 499, endPoint x: 924, endPoint y: 352, distance: 147.6
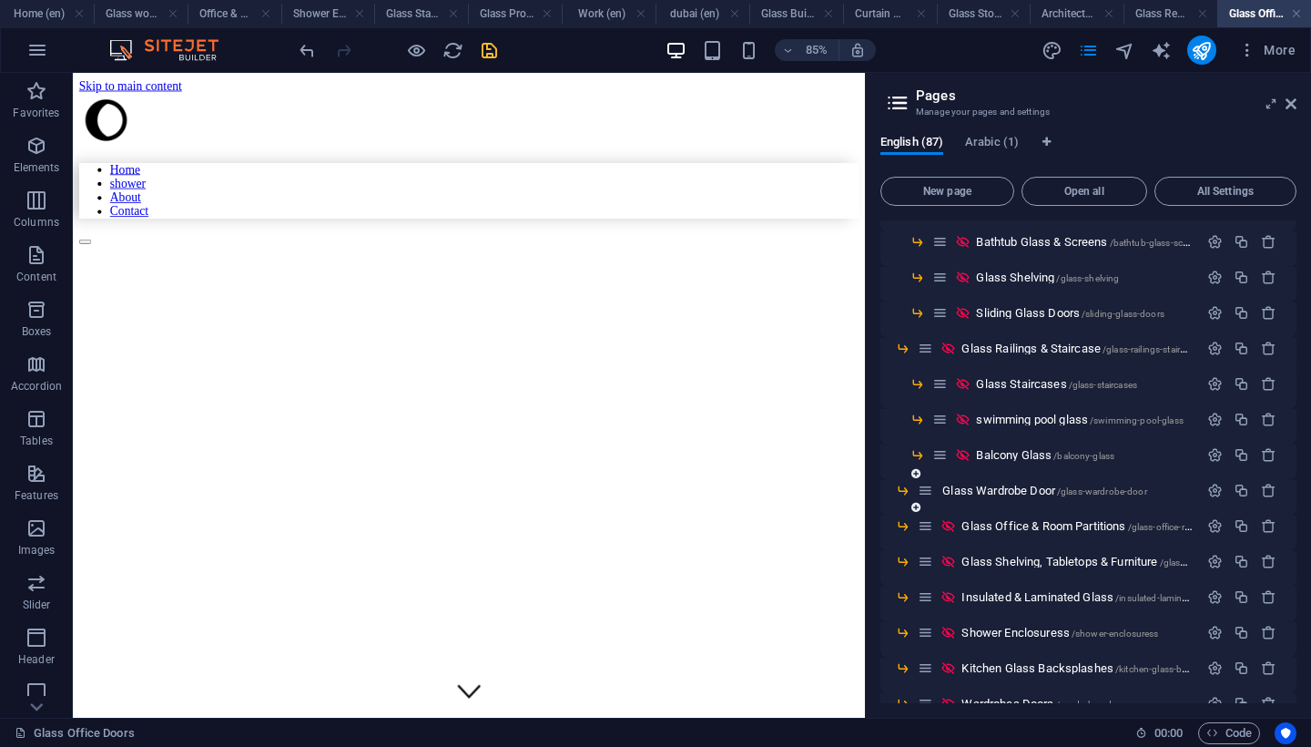
scroll to position [205, 0]
click at [1215, 488] on icon "button" at bounding box center [1215, 488] width 15 height 15
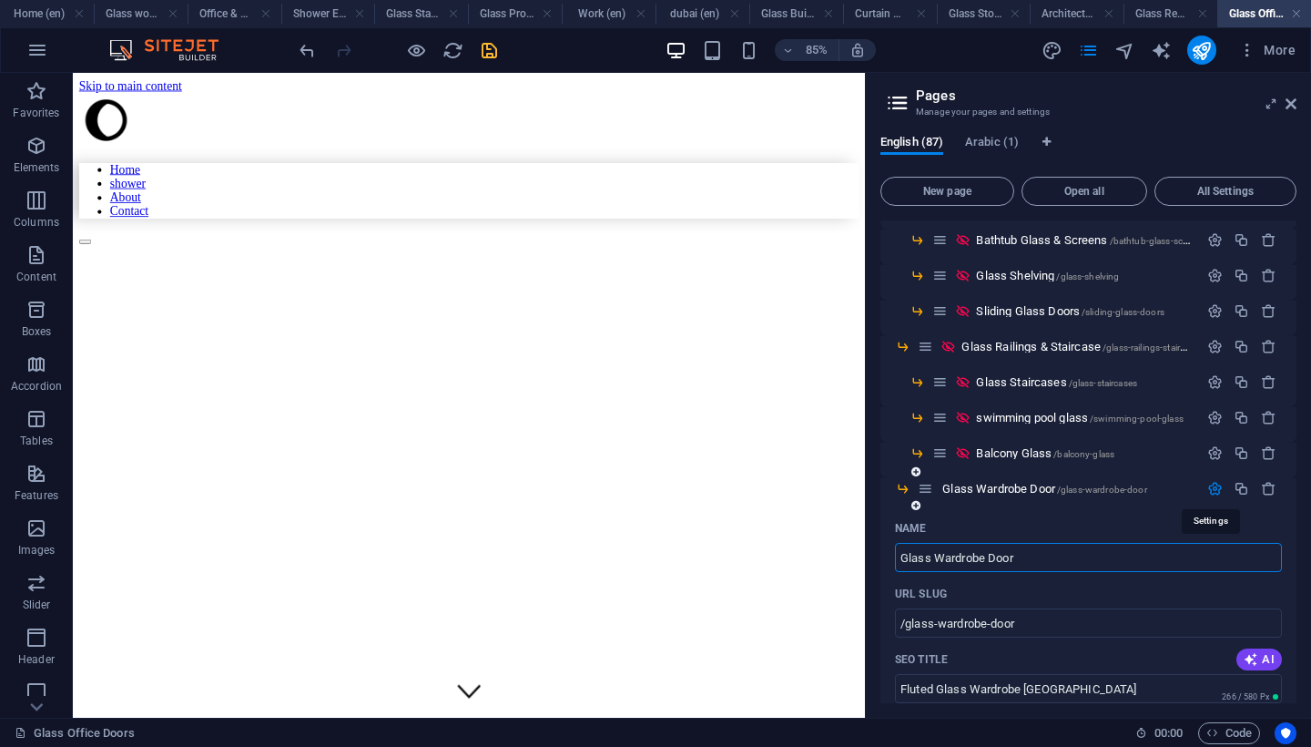
click at [985, 557] on input "Glass Wardrobe Door" at bounding box center [1088, 557] width 387 height 29
type input "Glass Wardrobe & Closet Door"
type input "/glass-wardrobe-closet-door"
click at [1118, 566] on input "Glass Wardrobe & Closet Door" at bounding box center [1088, 557] width 387 height 29
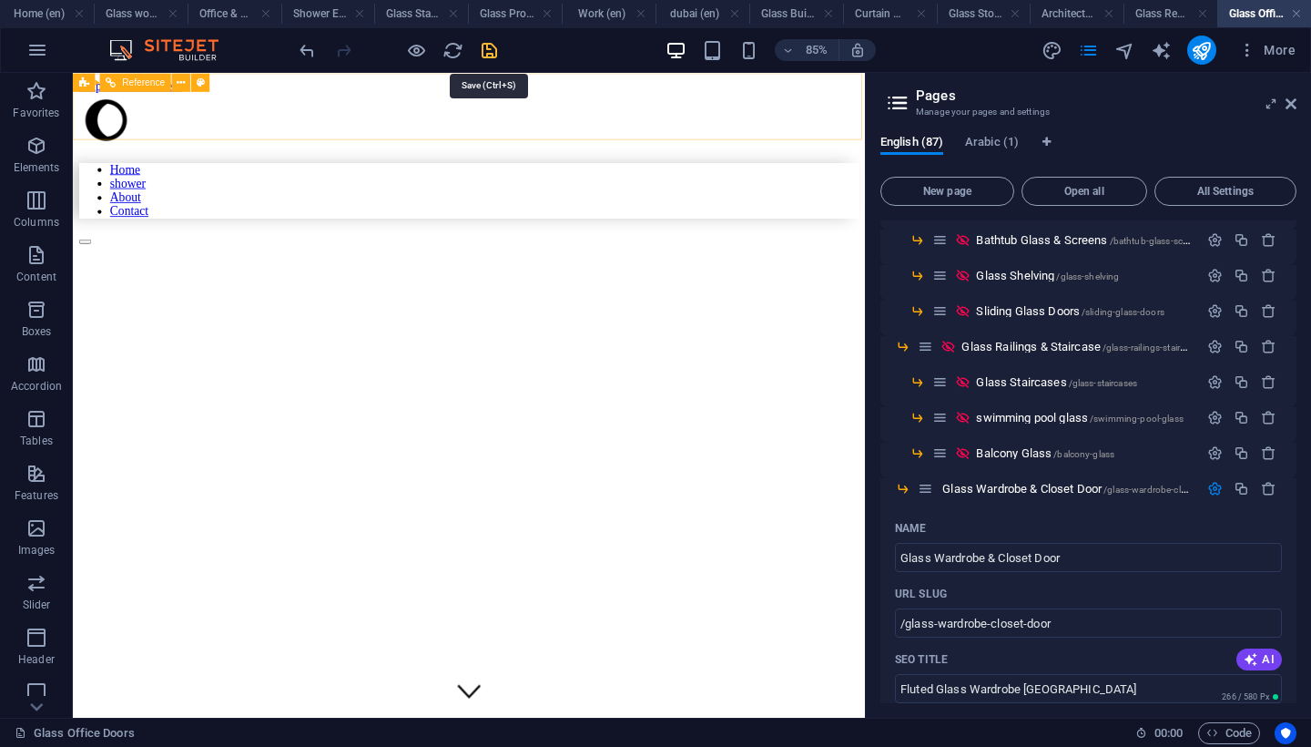
click at [492, 55] on icon "save" at bounding box center [489, 50] width 21 height 21
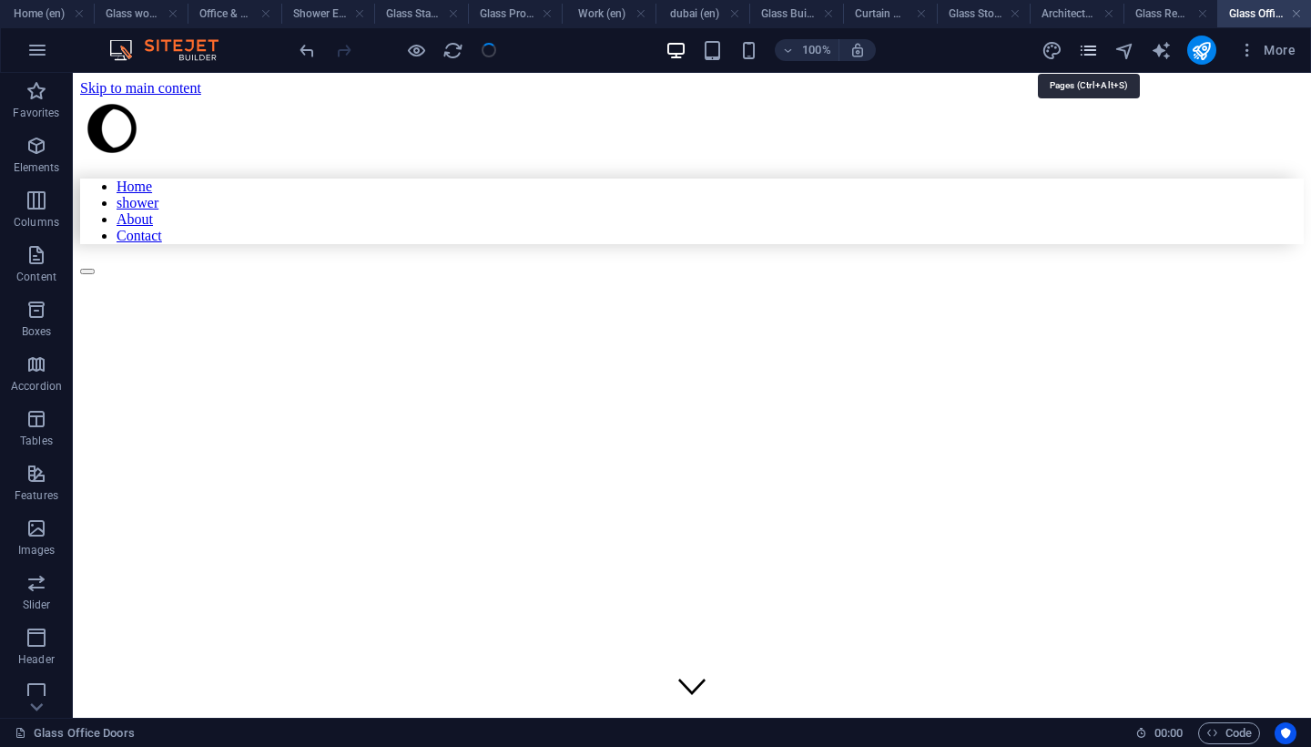
drag, startPoint x: 1093, startPoint y: 54, endPoint x: 833, endPoint y: 554, distance: 563.3
click at [1093, 54] on icon "pages" at bounding box center [1088, 50] width 21 height 21
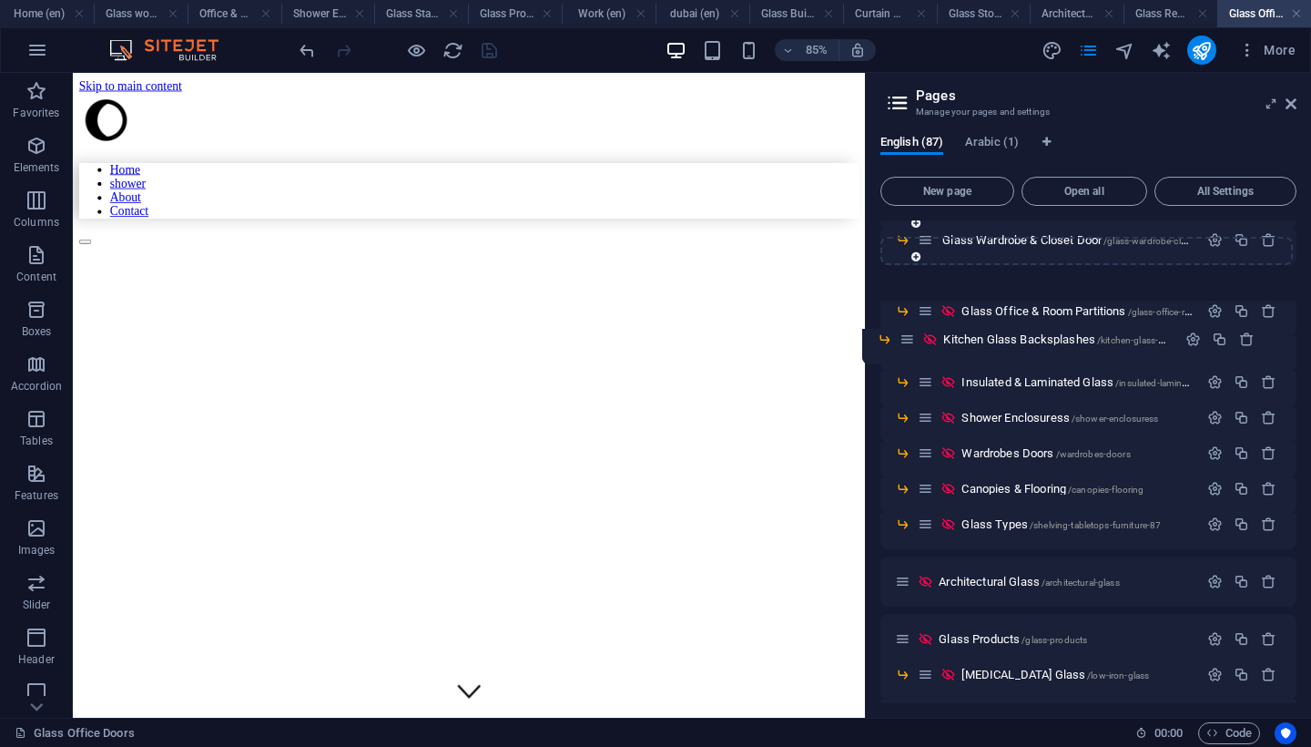
scroll to position [396, 0]
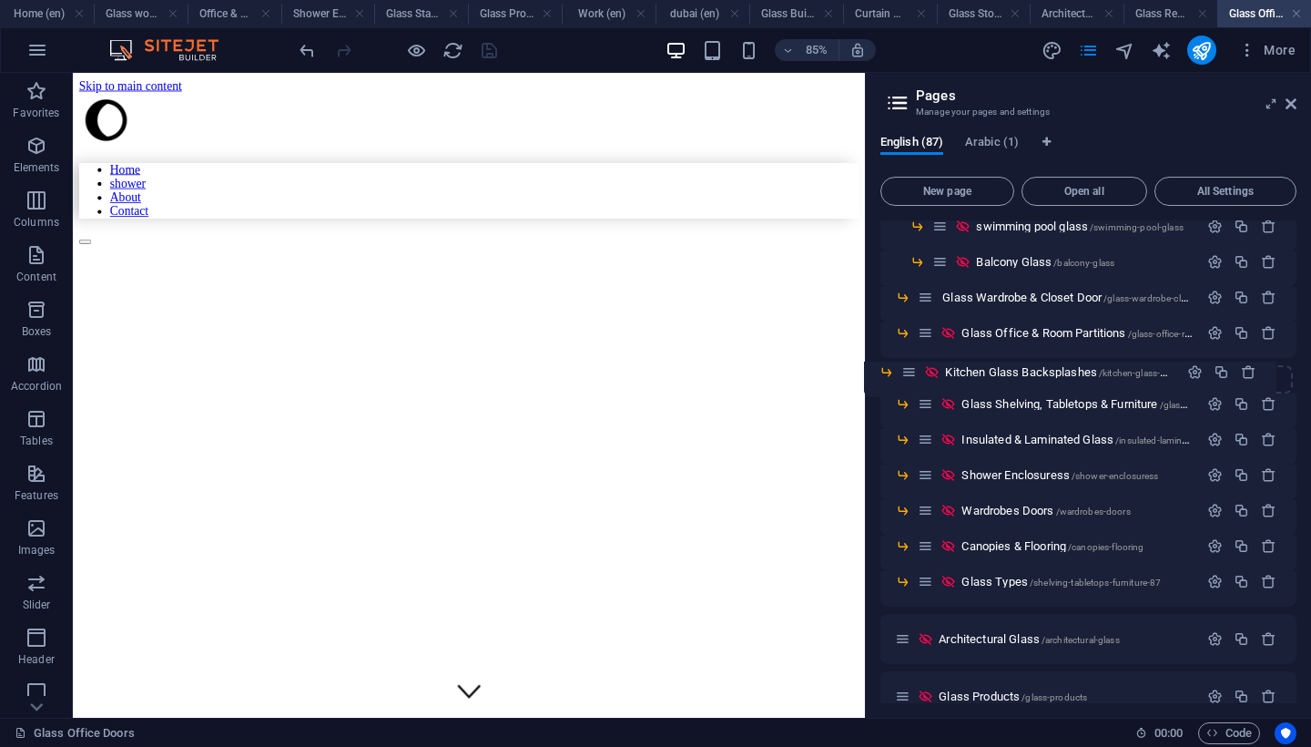
drag, startPoint x: 925, startPoint y: 421, endPoint x: 908, endPoint y: 370, distance: 53.9
click at [1210, 371] on icon "button" at bounding box center [1215, 368] width 15 height 15
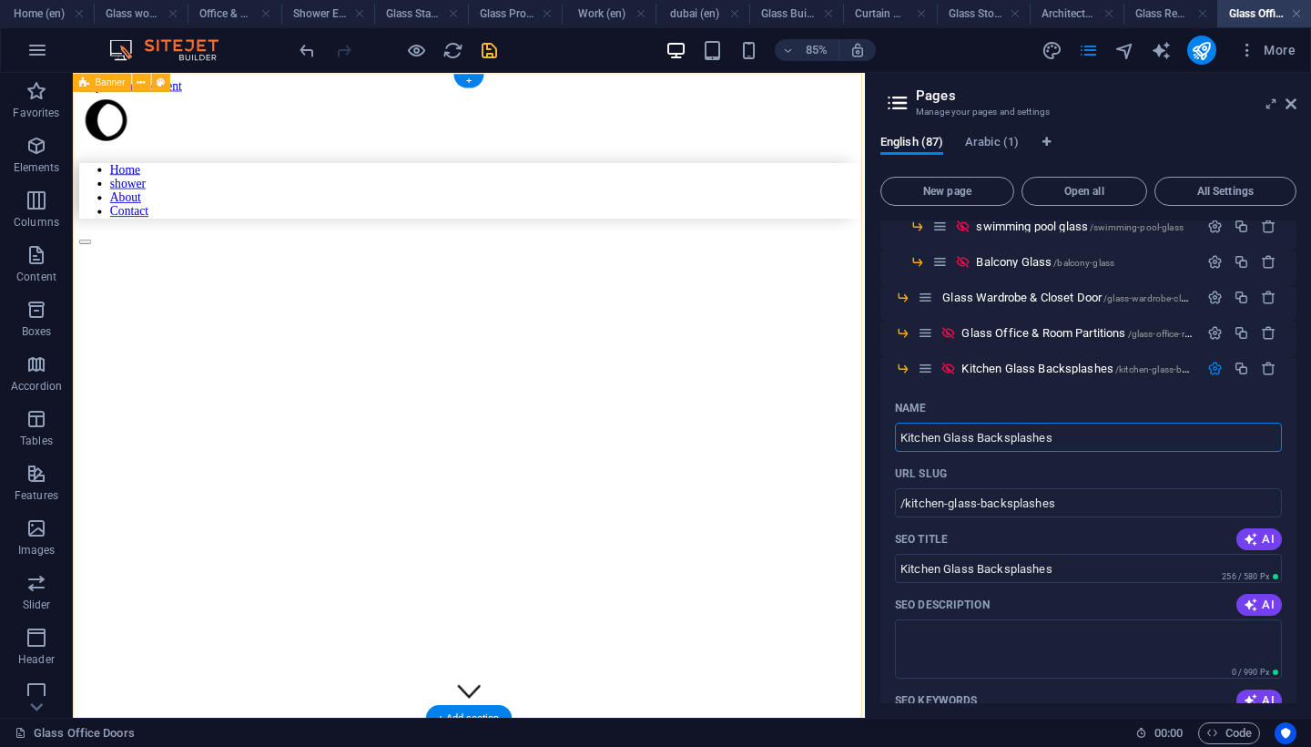
drag, startPoint x: 1016, startPoint y: 507, endPoint x: 977, endPoint y: 497, distance: 40.4
click at [977, 497] on div "Home shower About Contact Atelier Arman | Bespoke Mirrors & Custom Mirror works" at bounding box center [539, 648] width 918 height 1102
drag, startPoint x: 944, startPoint y: 438, endPoint x: 886, endPoint y: 438, distance: 58.3
click at [886, 438] on div "Name Kitchen Glass Backsplashes ​ URL SLUG /kitchen-glass-backsplashes ​ SEO Ti…" at bounding box center [1089, 723] width 416 height 660
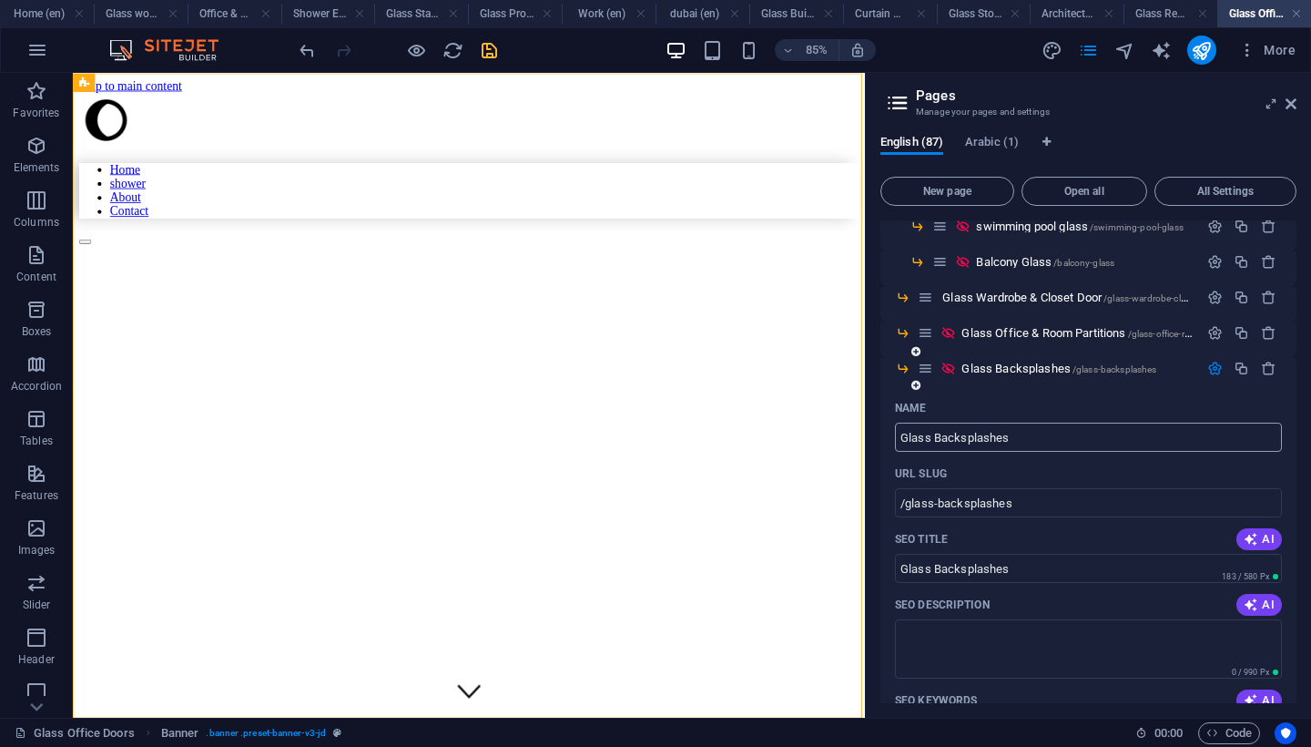
type input "Glass Backsplashes"
type input "/glass-backsplashes"
type input "Glass Backsplashes"
click at [933, 439] on input "Glass Backsplashes" at bounding box center [1088, 437] width 387 height 29
click at [934, 439] on input "Glass Backsplashes" at bounding box center [1088, 437] width 387 height 29
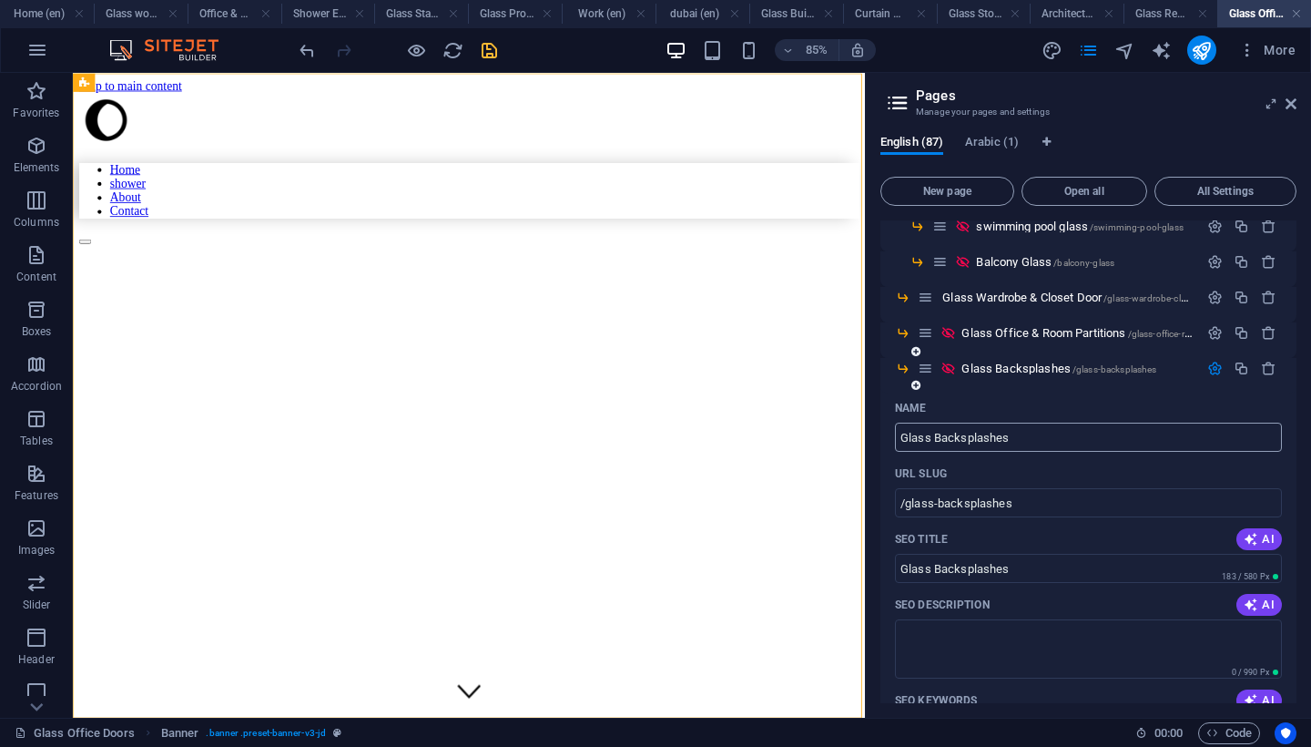
click at [934, 443] on input "Glass Backsplashes" at bounding box center [1088, 437] width 387 height 29
paste input "Kitchen"
type input "Glass Kitchen Backsplashes"
click at [490, 53] on icon "save" at bounding box center [489, 50] width 21 height 21
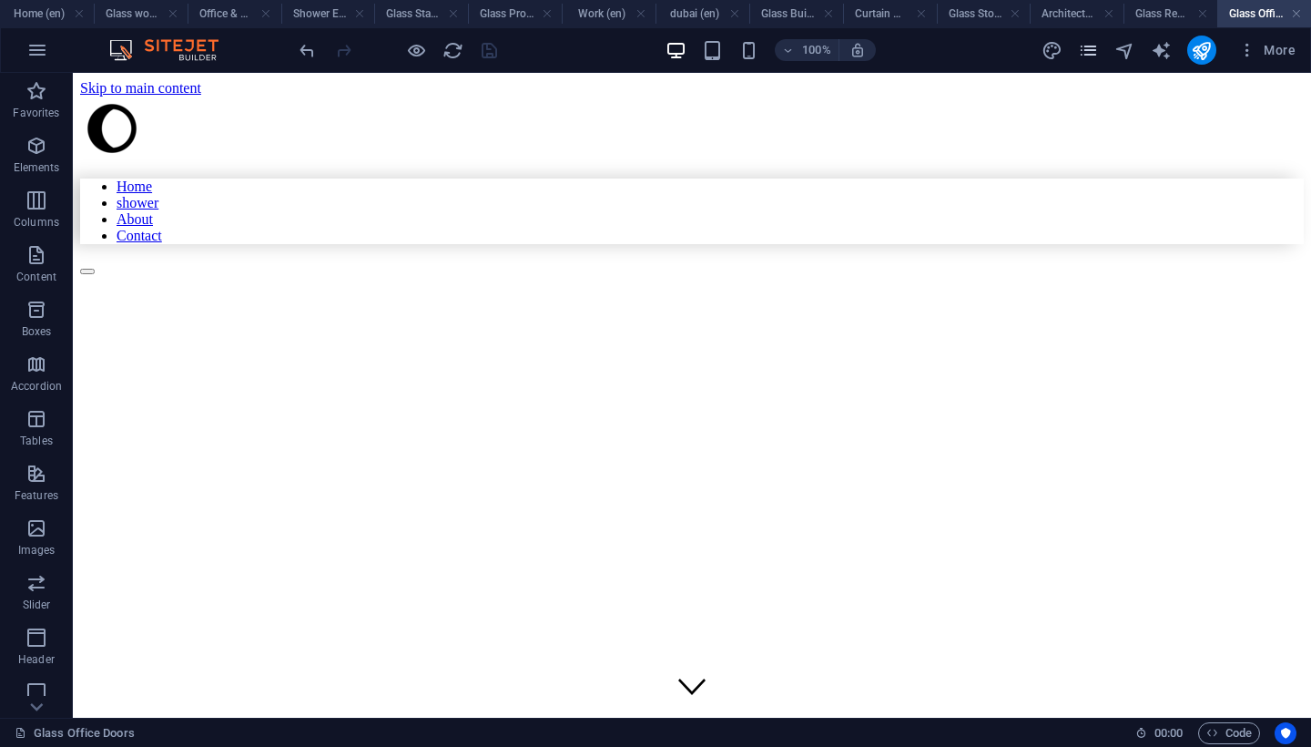
click at [1085, 50] on icon "pages" at bounding box center [1088, 50] width 21 height 21
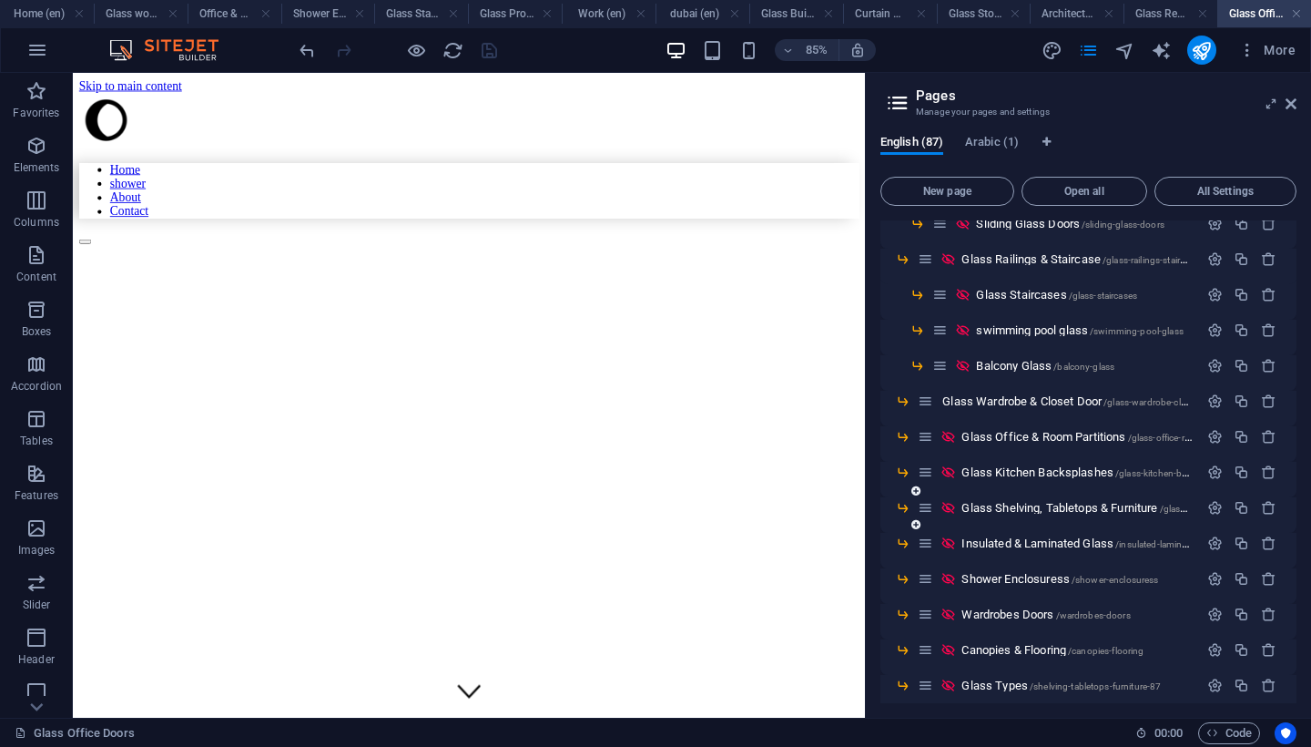
scroll to position [295, 0]
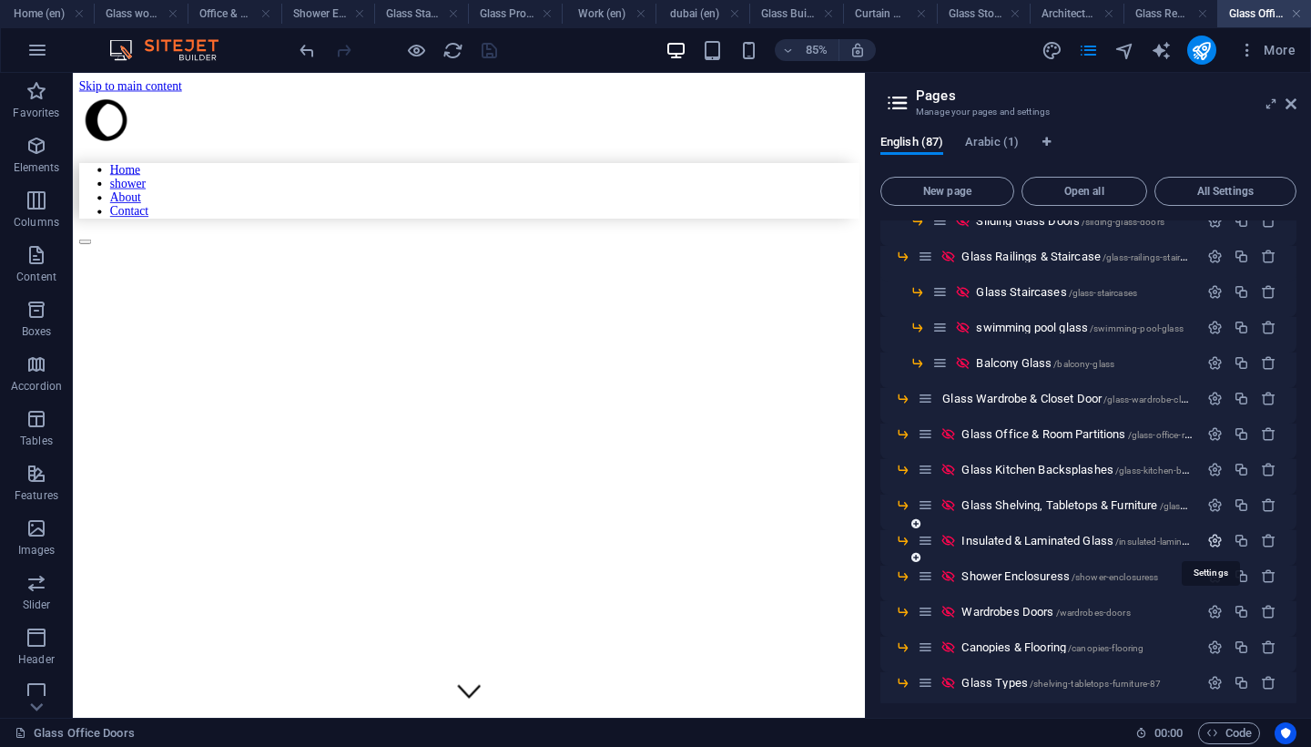
click at [1212, 546] on icon "button" at bounding box center [1215, 540] width 15 height 15
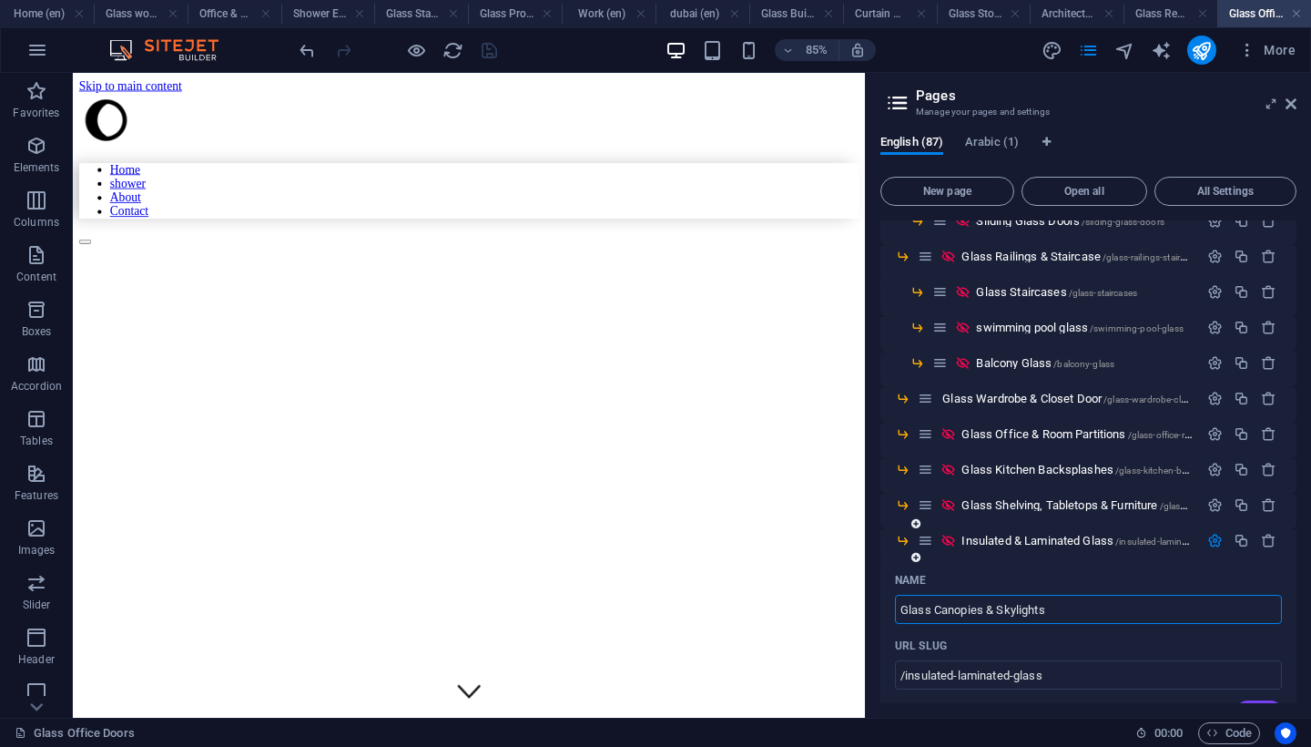
type input "Glass Canopies & Skylight"
type input "/glass-canopies-skylights"
type input "Glass Canopies & Skylights"
type input "Glass Canopies & S"
type input "/glass-canopies-sk"
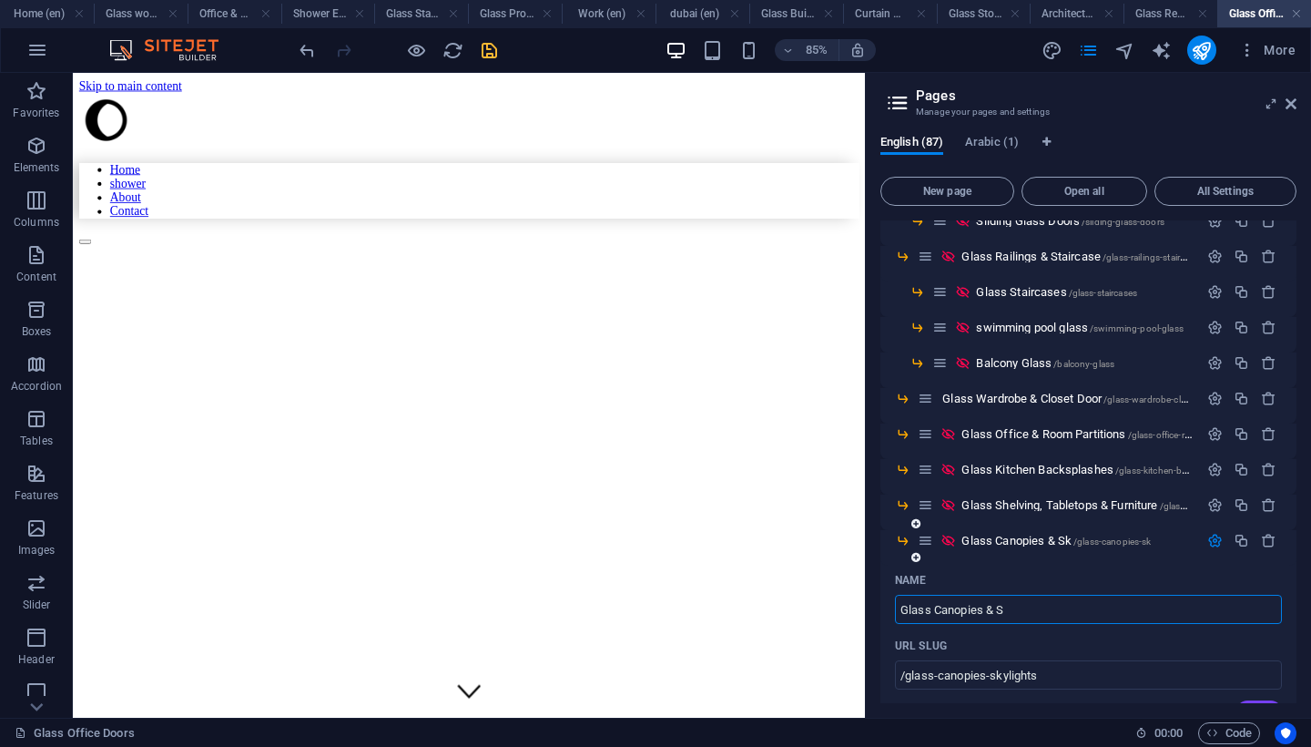
type input "Glass Canopies & Sk"
type input "Glass Canopies & f"
type input "/glass-canopies"
type input "Glass Canopies &"
type input "Glass Canopies & Fl"
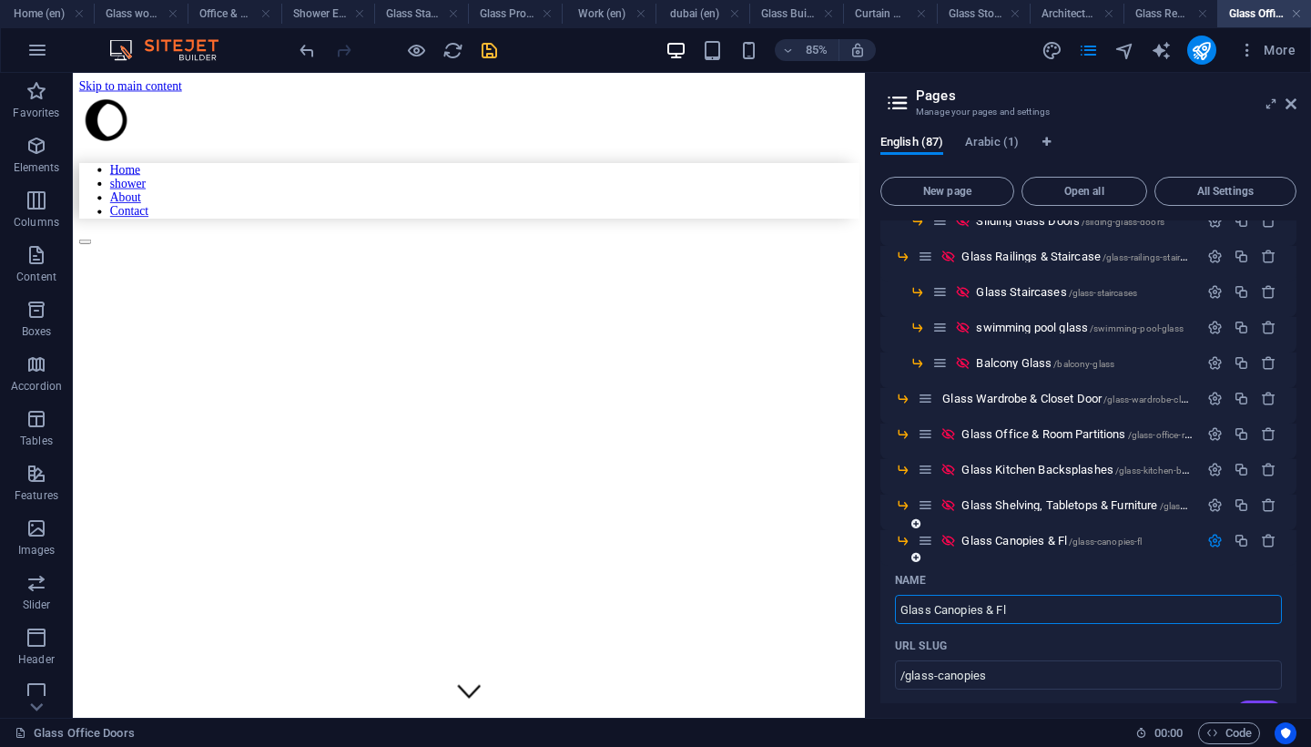
type input "/glass-canopies-fl"
type input "Glass Canopies & Fl"
type input "Glass Canopies & Flooring"
type input "/glass-canopies-flooring"
type input "Glass Canopies & Flooring"
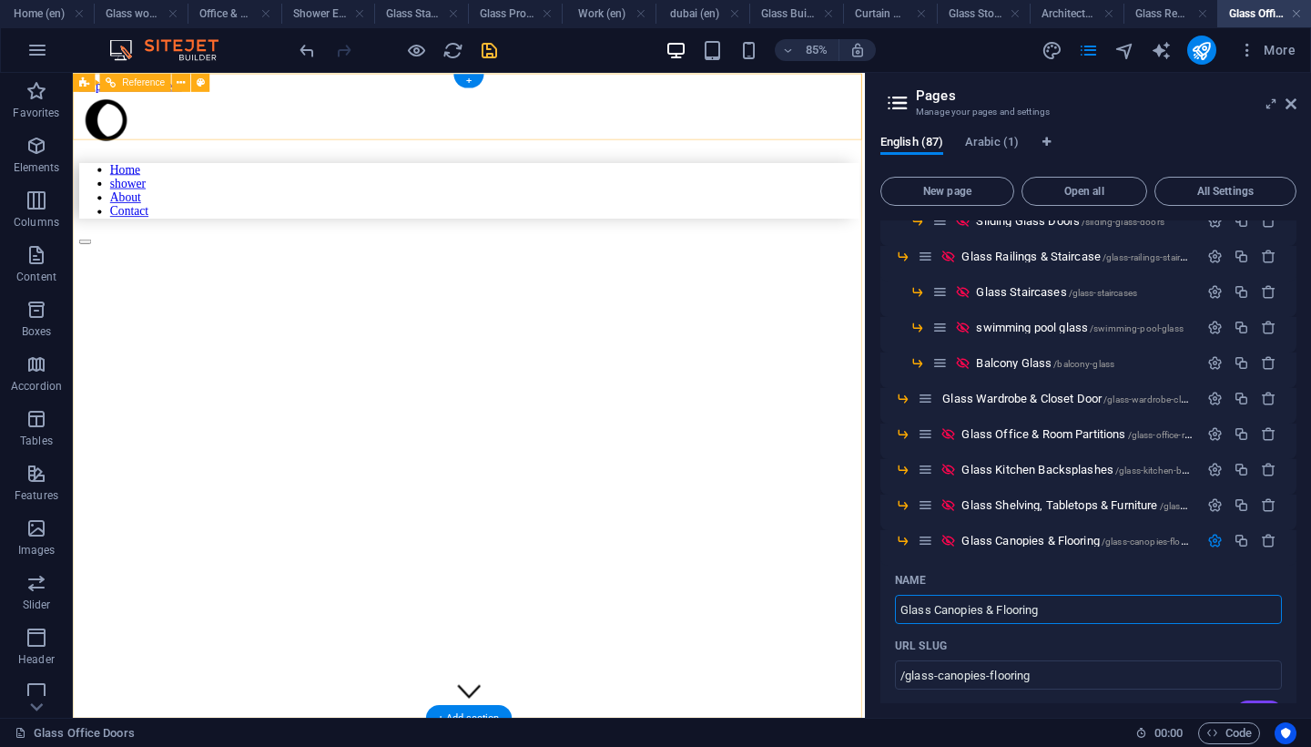
click at [495, 49] on icon "save" at bounding box center [489, 50] width 21 height 21
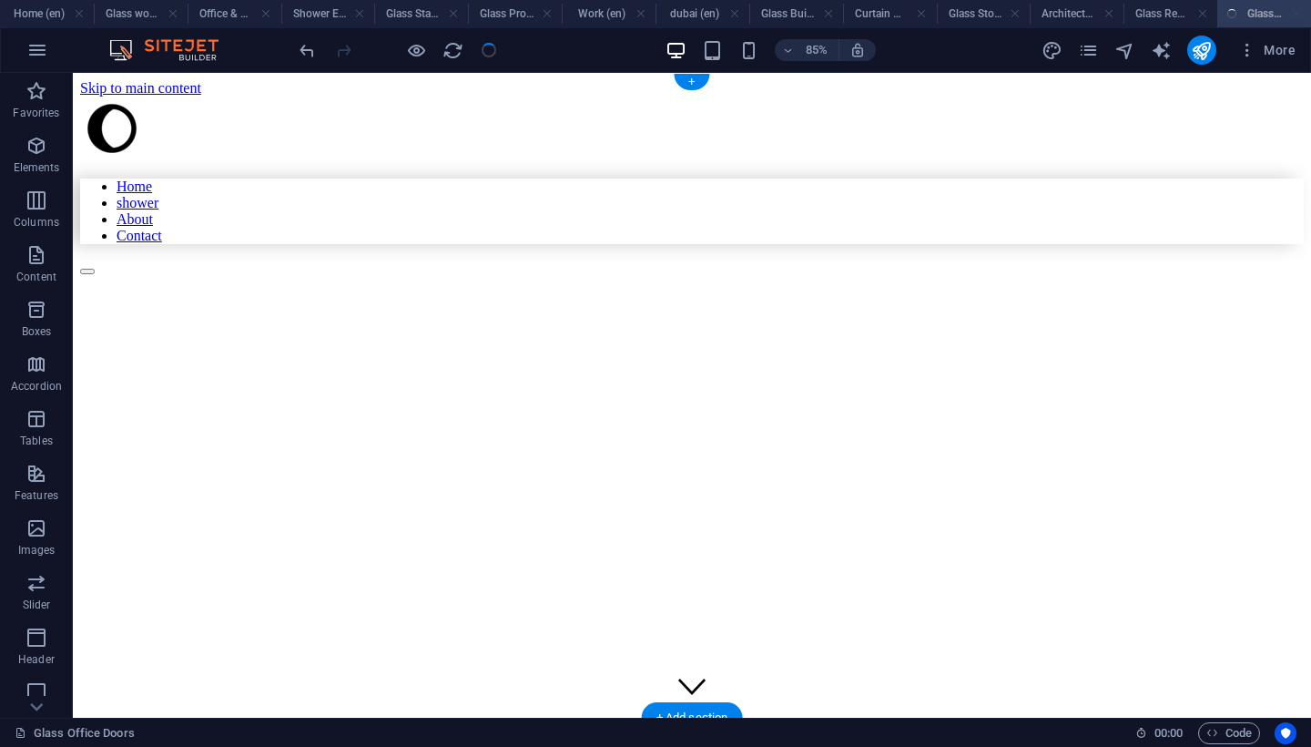
click at [928, 319] on figure at bounding box center [575, 319] width 991 height 0
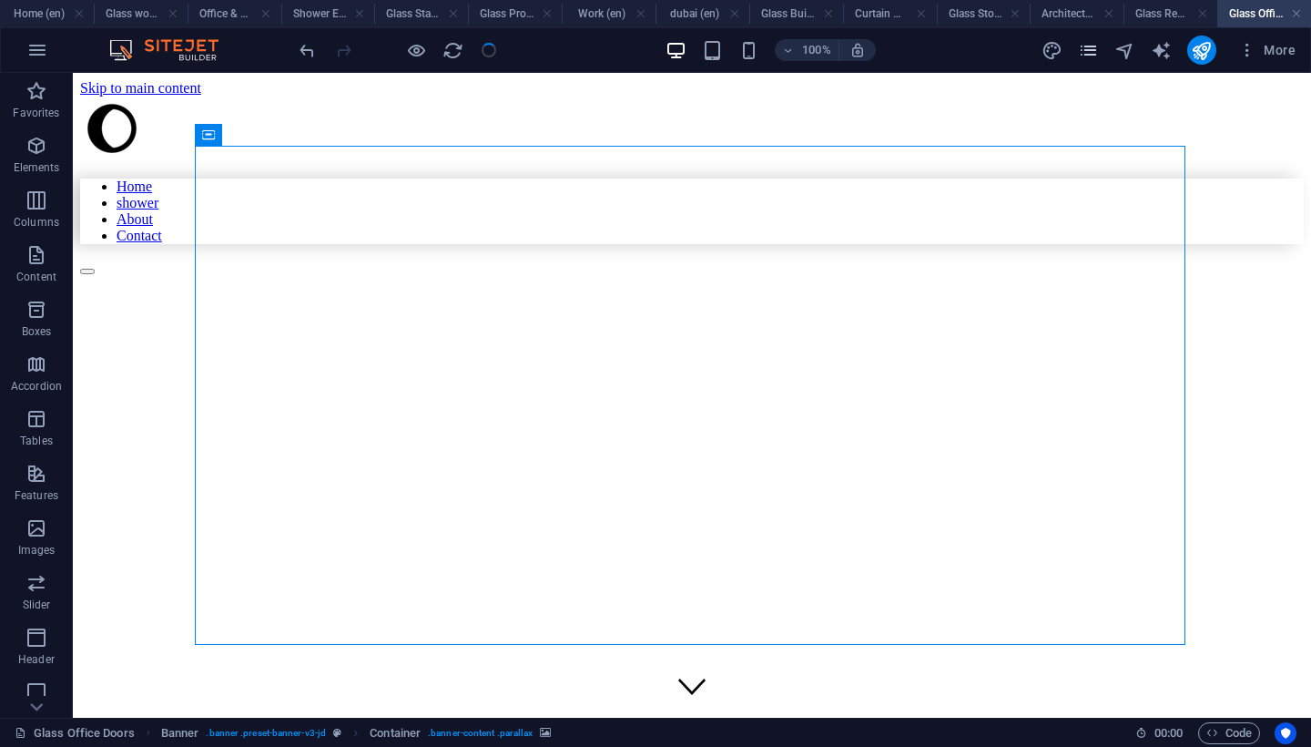
click at [1087, 49] on icon "pages" at bounding box center [1088, 50] width 21 height 21
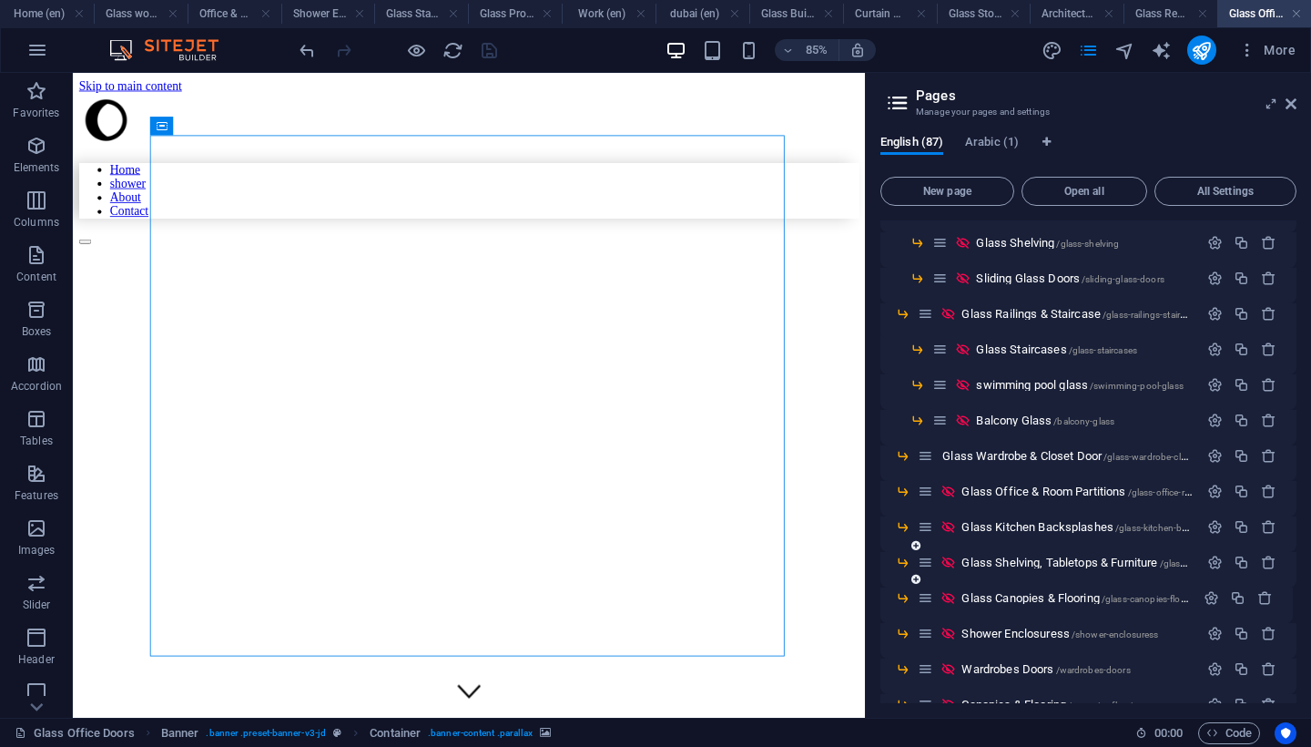
scroll to position [240, 0]
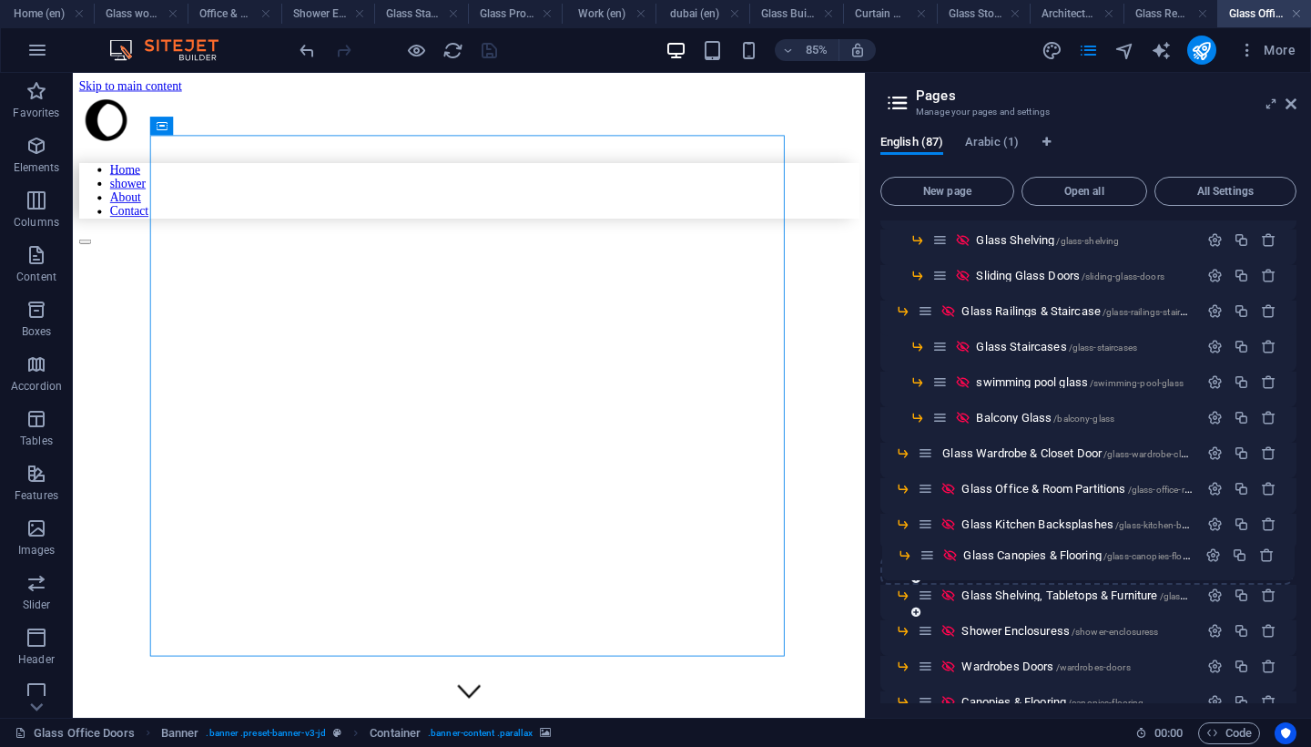
drag, startPoint x: 924, startPoint y: 603, endPoint x: 926, endPoint y: 556, distance: 47.4
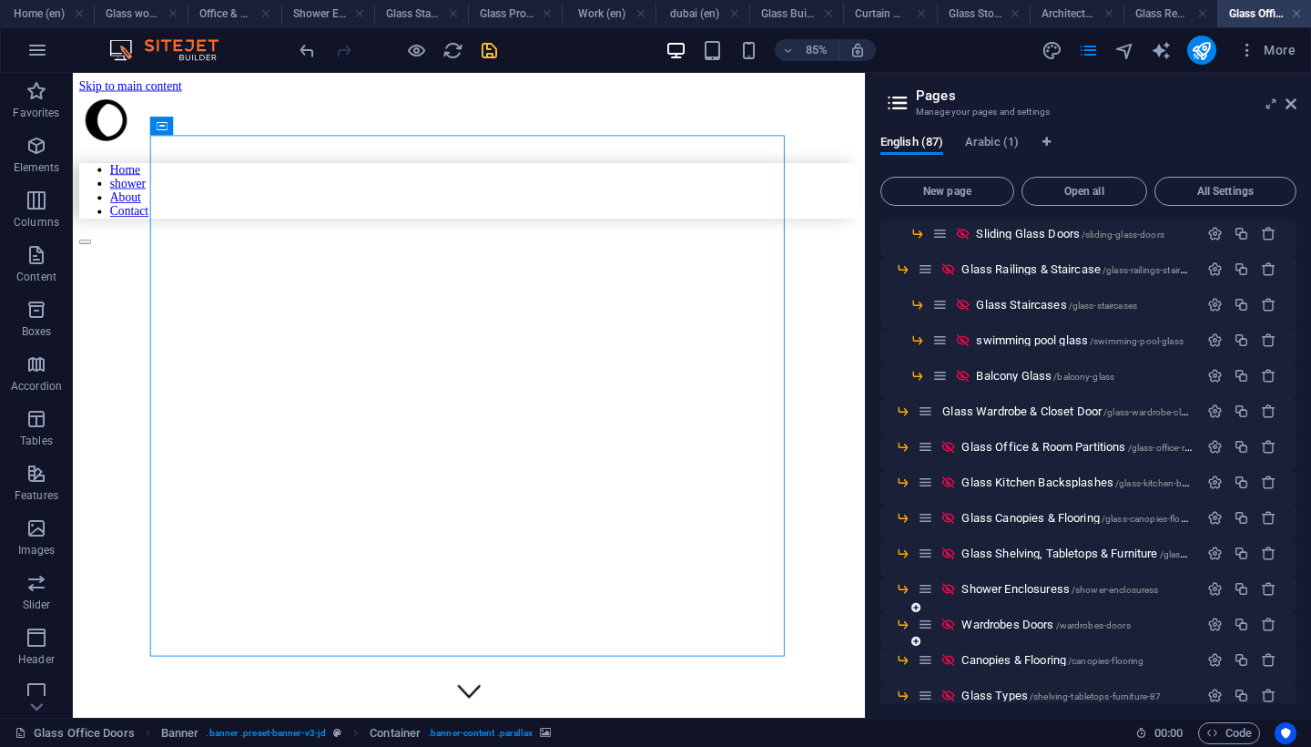
scroll to position [304, 0]
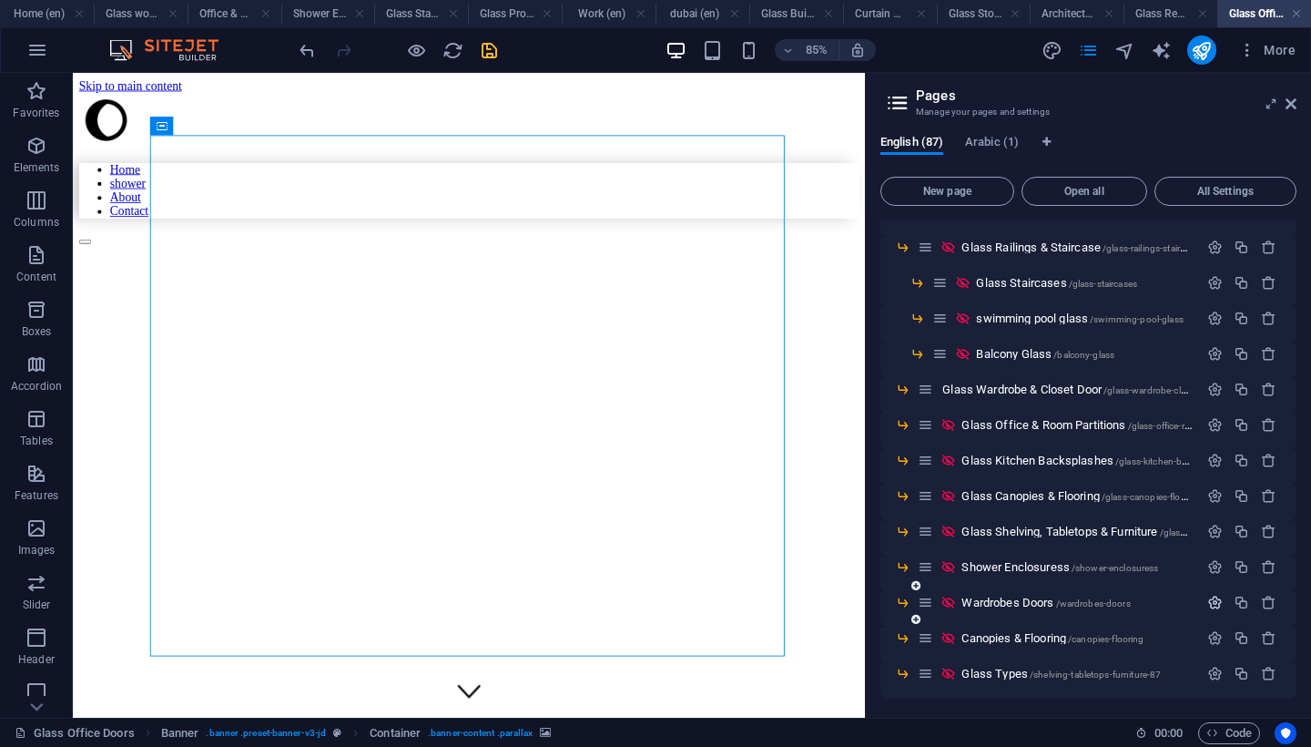
click at [1216, 606] on icon "button" at bounding box center [1215, 602] width 15 height 15
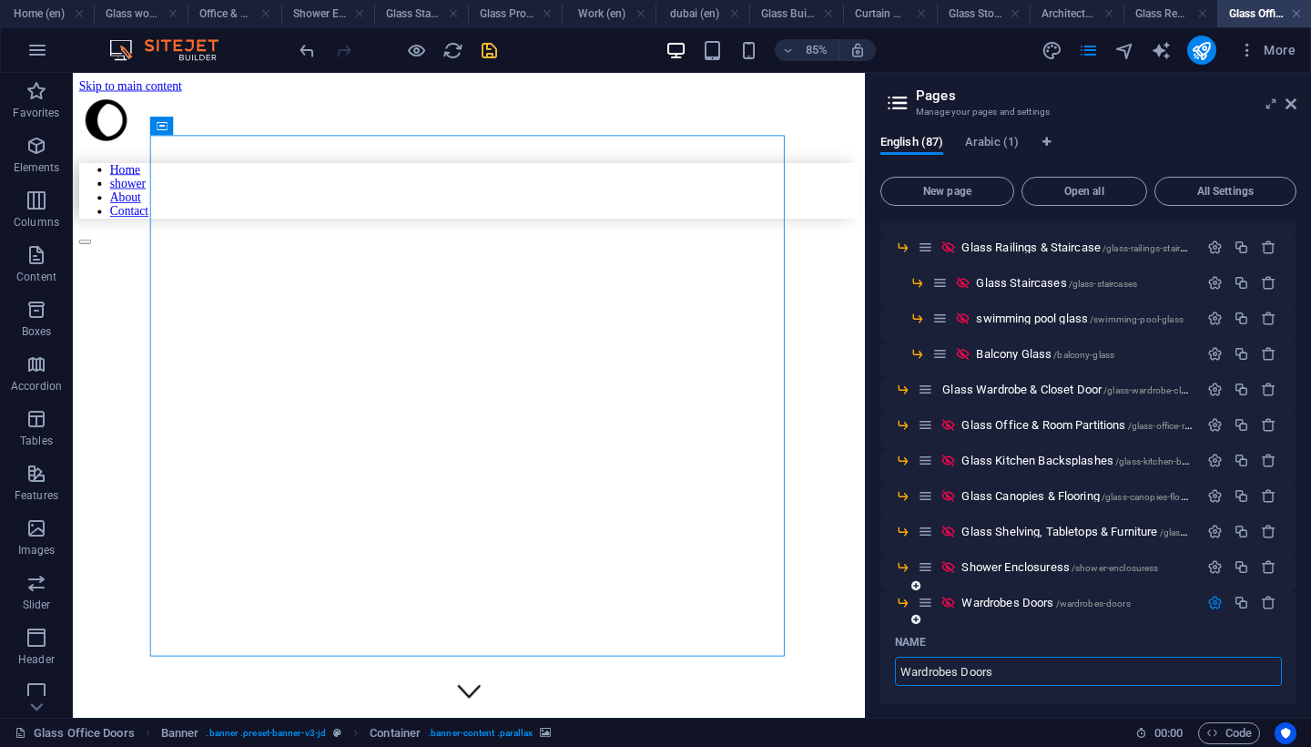
click at [1009, 668] on input "Wardrobes Doors" at bounding box center [1088, 671] width 387 height 29
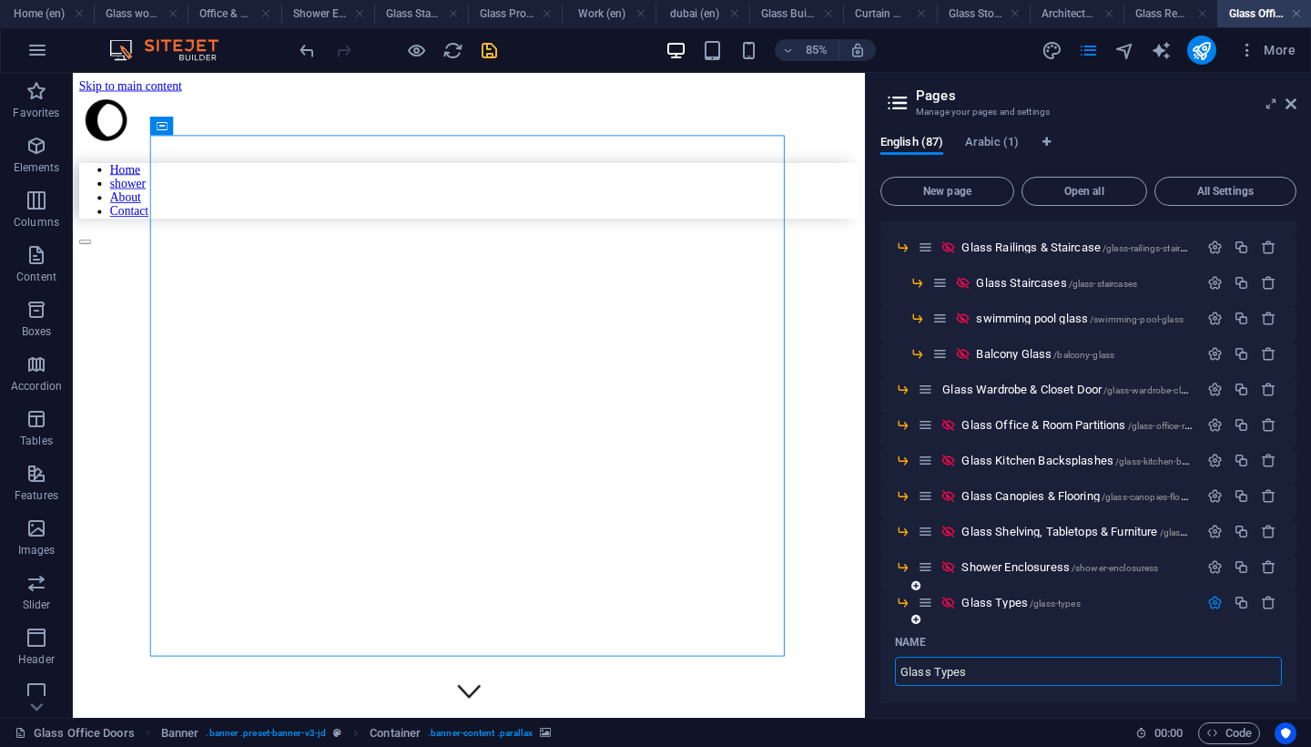
type input "Glass Types"
type input "/glass-types"
type input "Glass Types"
paste input "Special"
type input "Special Glass Types"
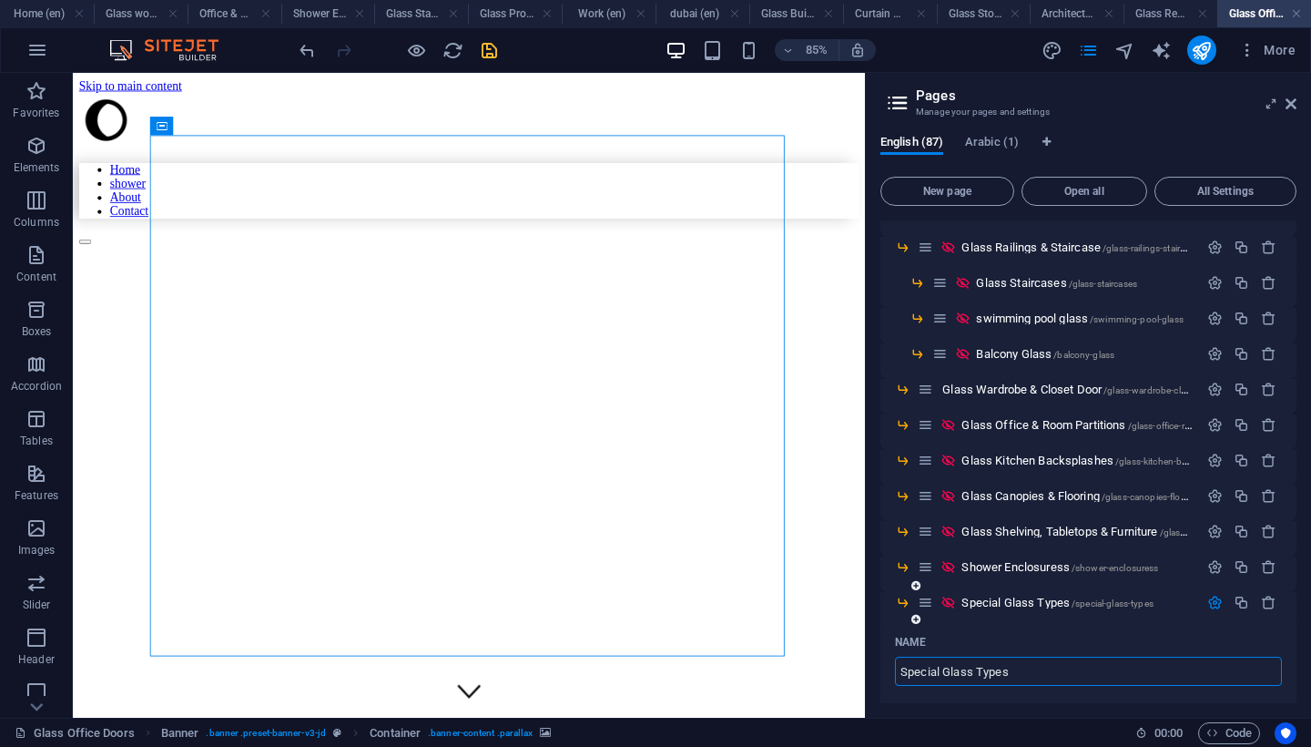
type input "/special-glass-types"
type input "Special Glass Types"
click at [488, 49] on icon "save" at bounding box center [489, 50] width 21 height 21
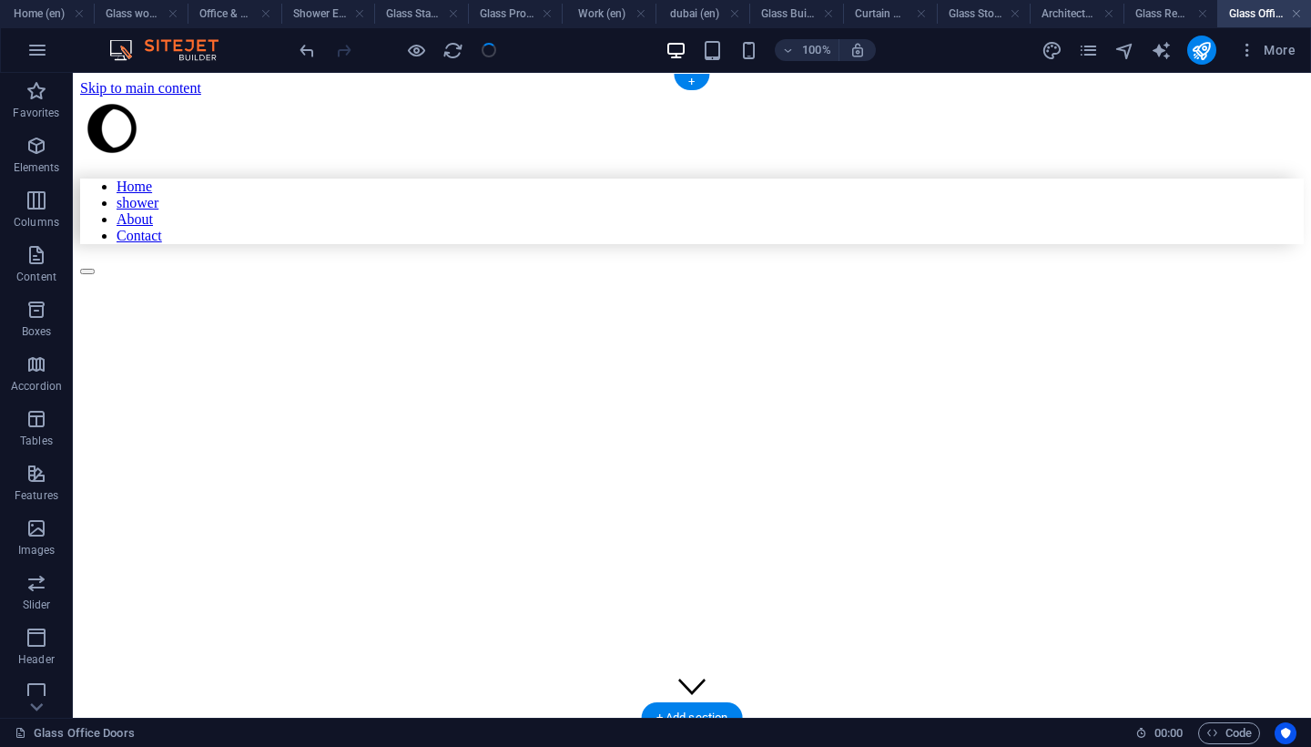
drag, startPoint x: 928, startPoint y: 602, endPoint x: 928, endPoint y: 556, distance: 46.4
click at [928, 319] on figure at bounding box center [575, 319] width 991 height 0
click at [1084, 52] on icon "pages" at bounding box center [1088, 50] width 21 height 21
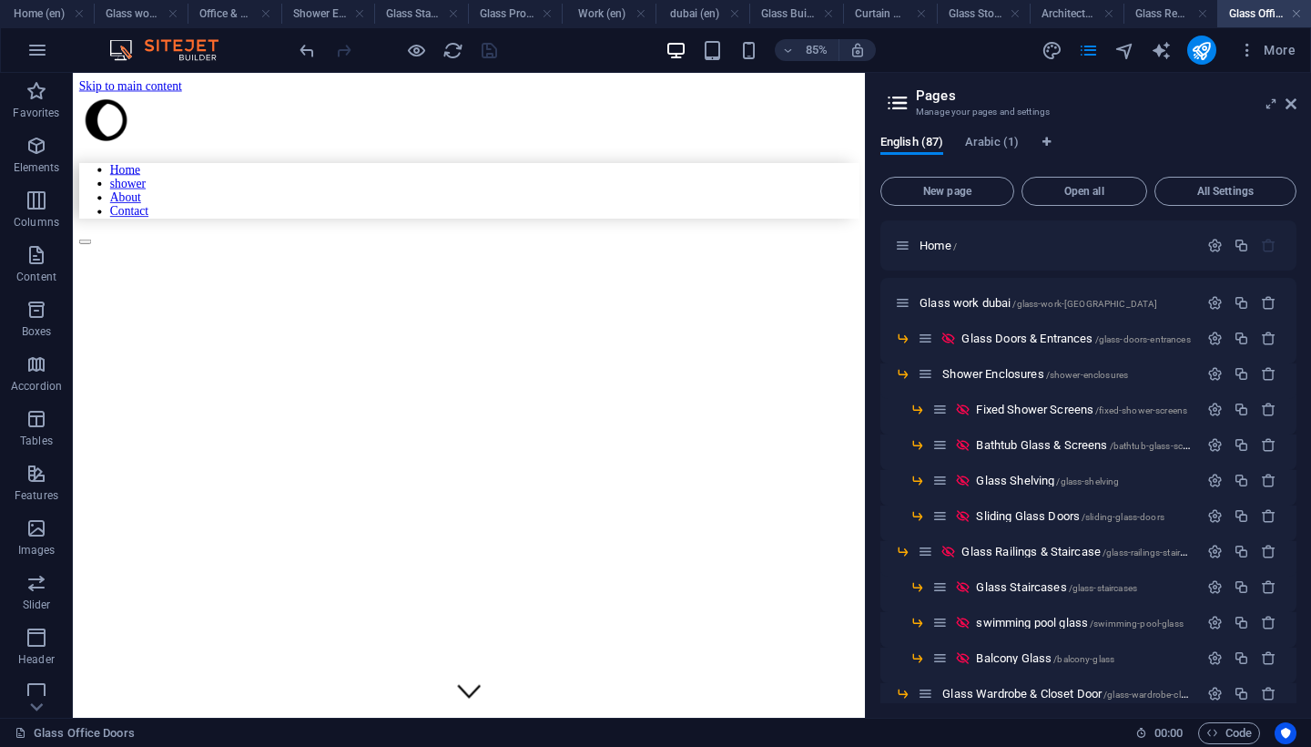
scroll to position [403, 0]
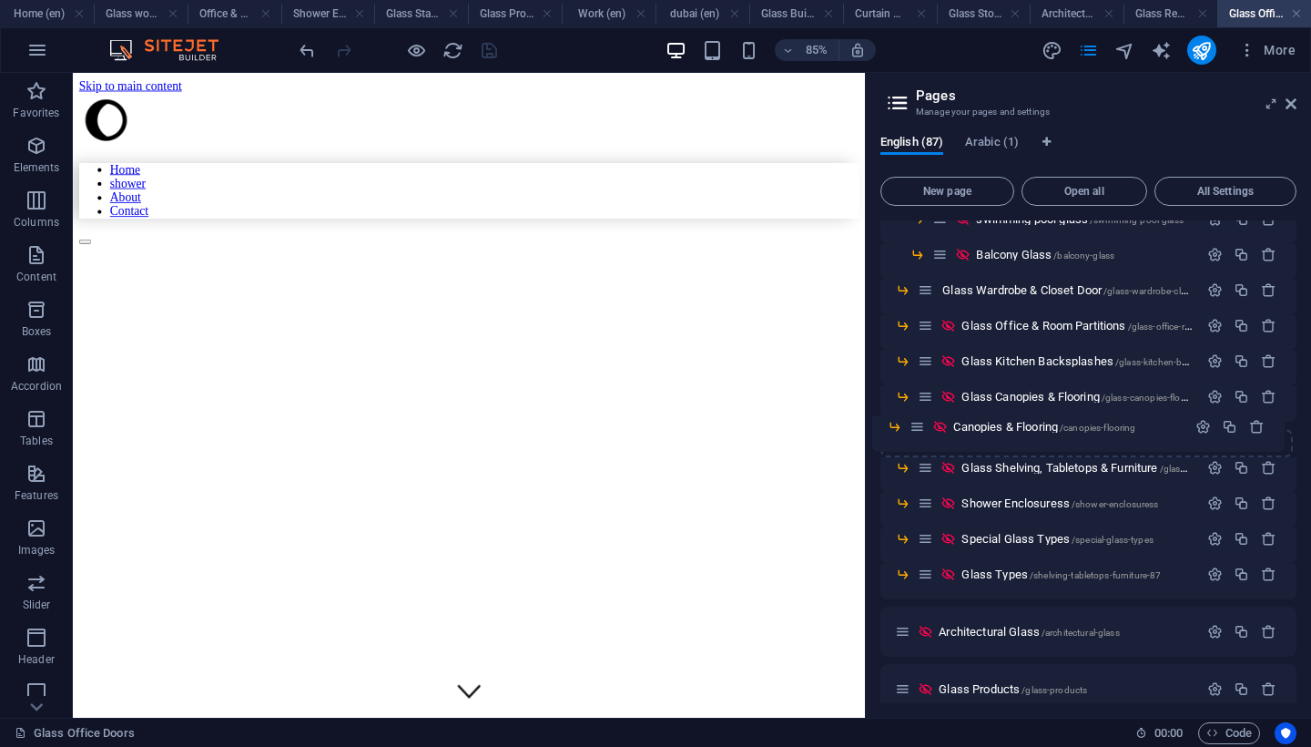
drag, startPoint x: 927, startPoint y: 545, endPoint x: 919, endPoint y: 428, distance: 116.9
drag, startPoint x: 927, startPoint y: 538, endPoint x: 921, endPoint y: 458, distance: 80.4
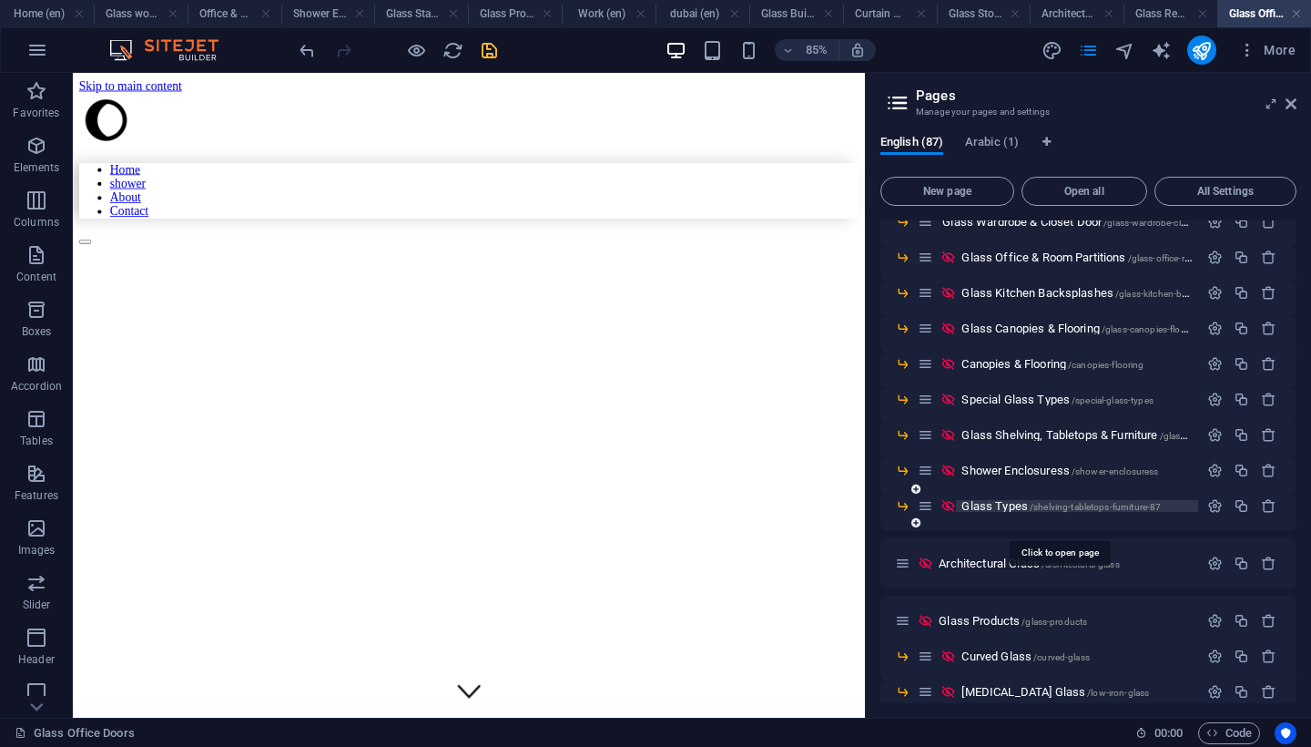
scroll to position [473, 0]
drag, startPoint x: 977, startPoint y: 503, endPoint x: 996, endPoint y: 572, distance: 71.8
drag, startPoint x: 1014, startPoint y: 465, endPoint x: 929, endPoint y: 567, distance: 132.6
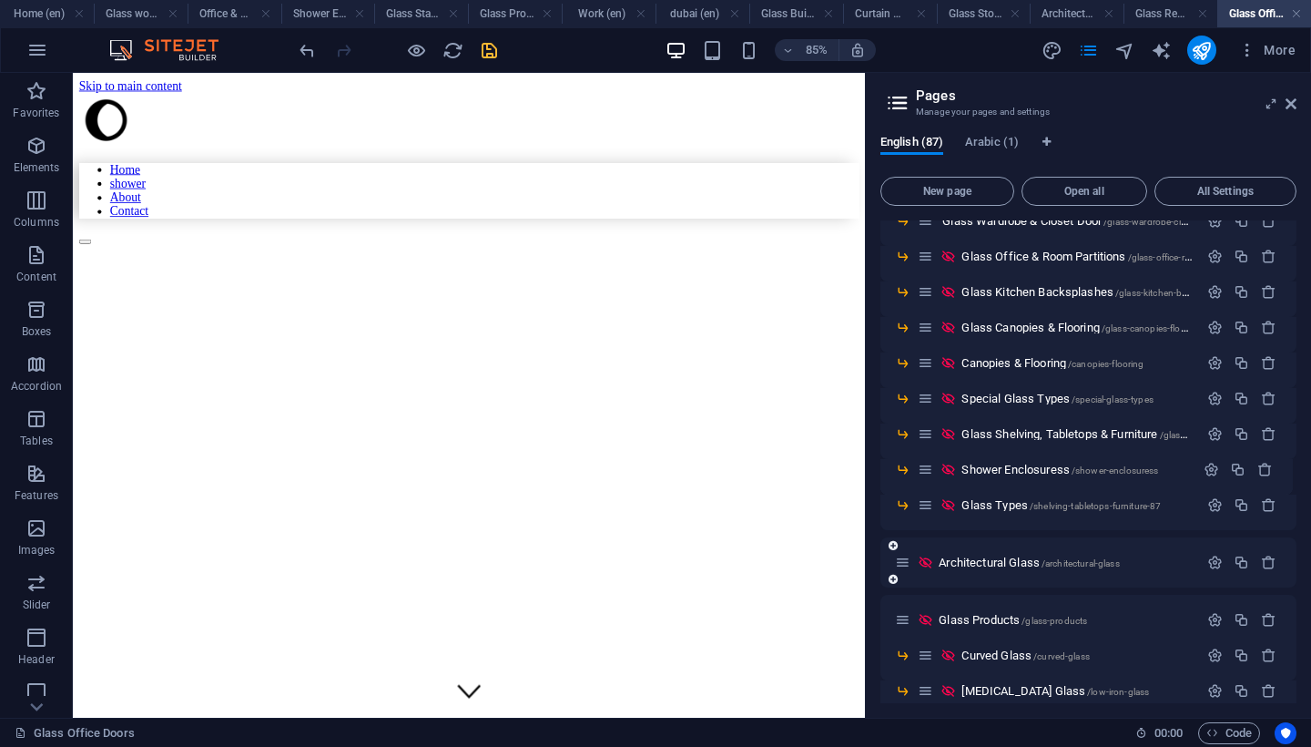
drag, startPoint x: 924, startPoint y: 474, endPoint x: 922, endPoint y: 579, distance: 105.7
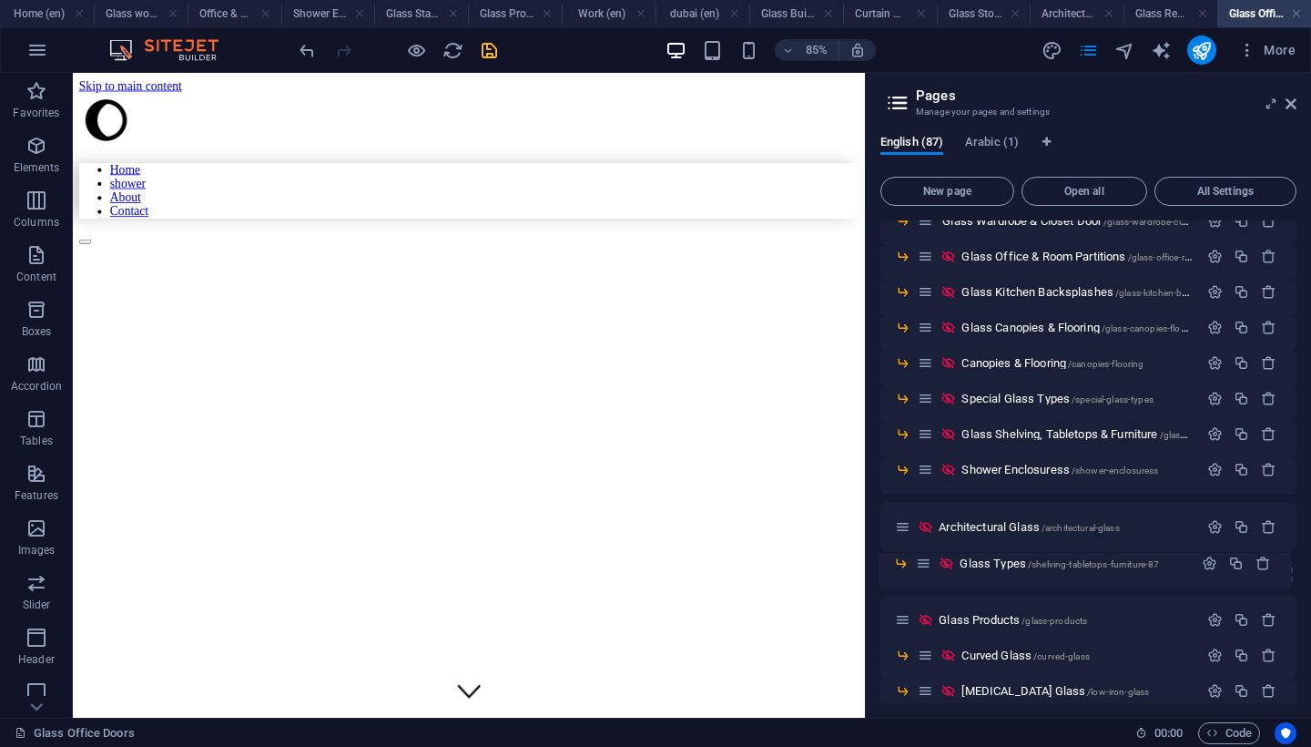
drag, startPoint x: 930, startPoint y: 510, endPoint x: 928, endPoint y: 573, distance: 62.9
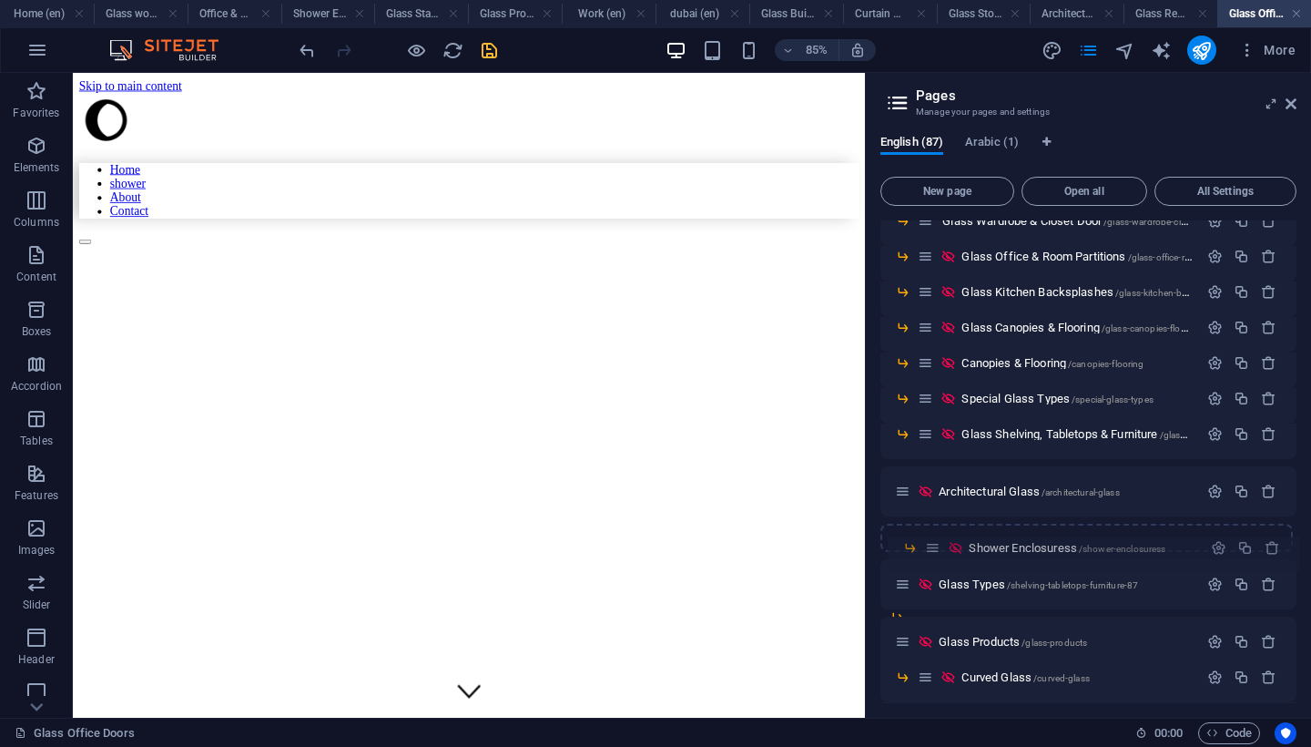
drag, startPoint x: 926, startPoint y: 473, endPoint x: 932, endPoint y: 554, distance: 81.2
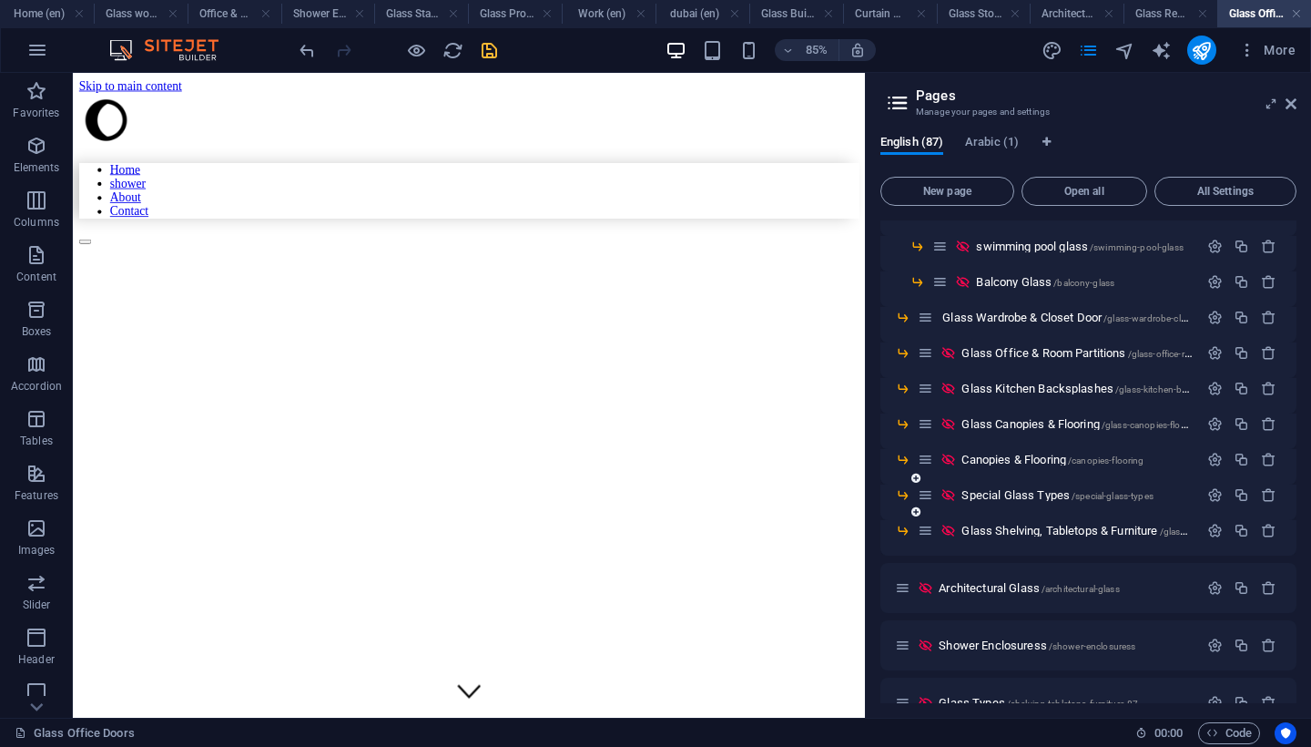
scroll to position [382, 0]
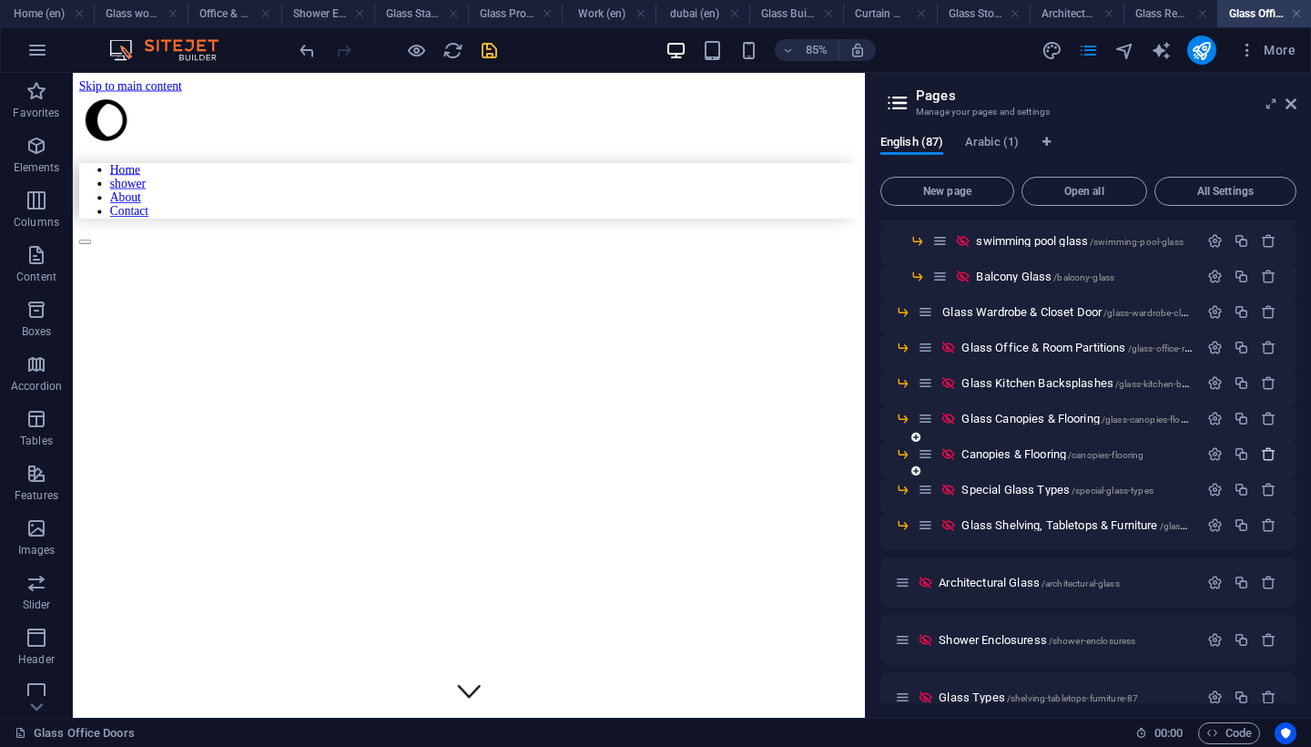
click at [1261, 453] on icon "button" at bounding box center [1268, 453] width 15 height 15
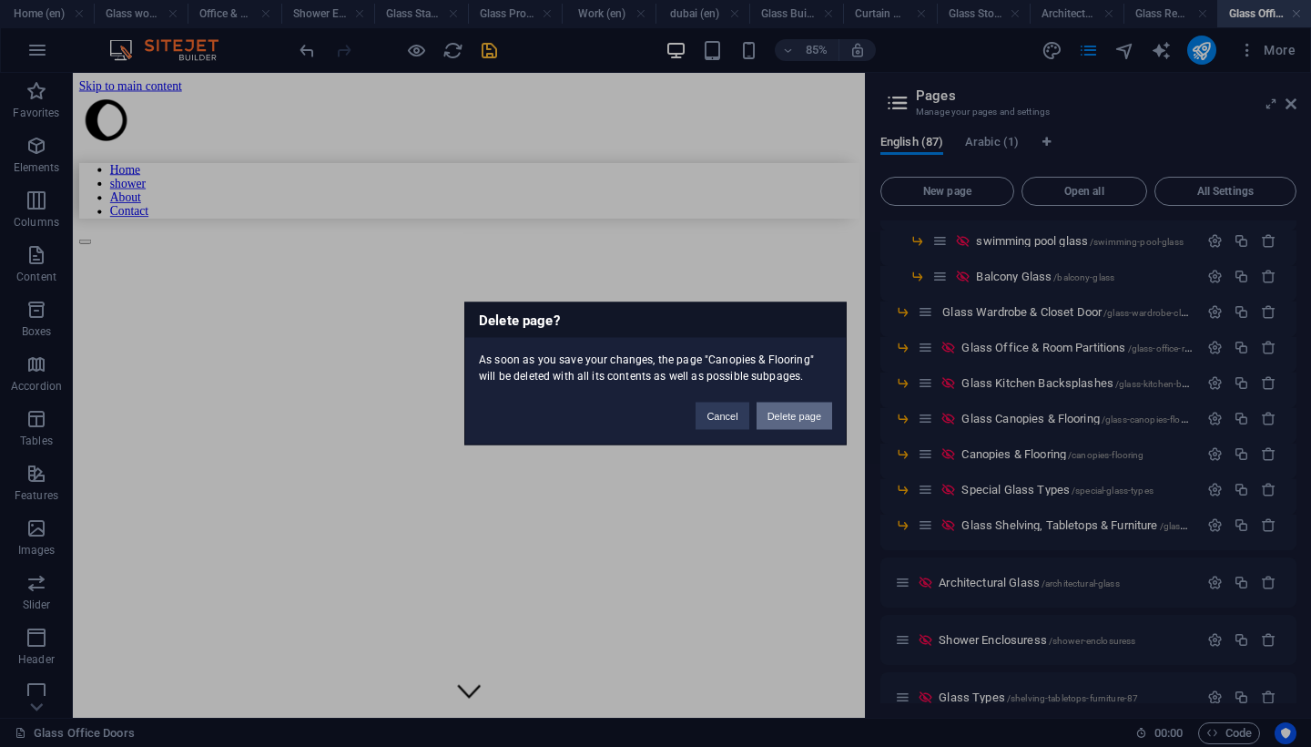
click at [802, 414] on button "Delete page" at bounding box center [795, 416] width 76 height 27
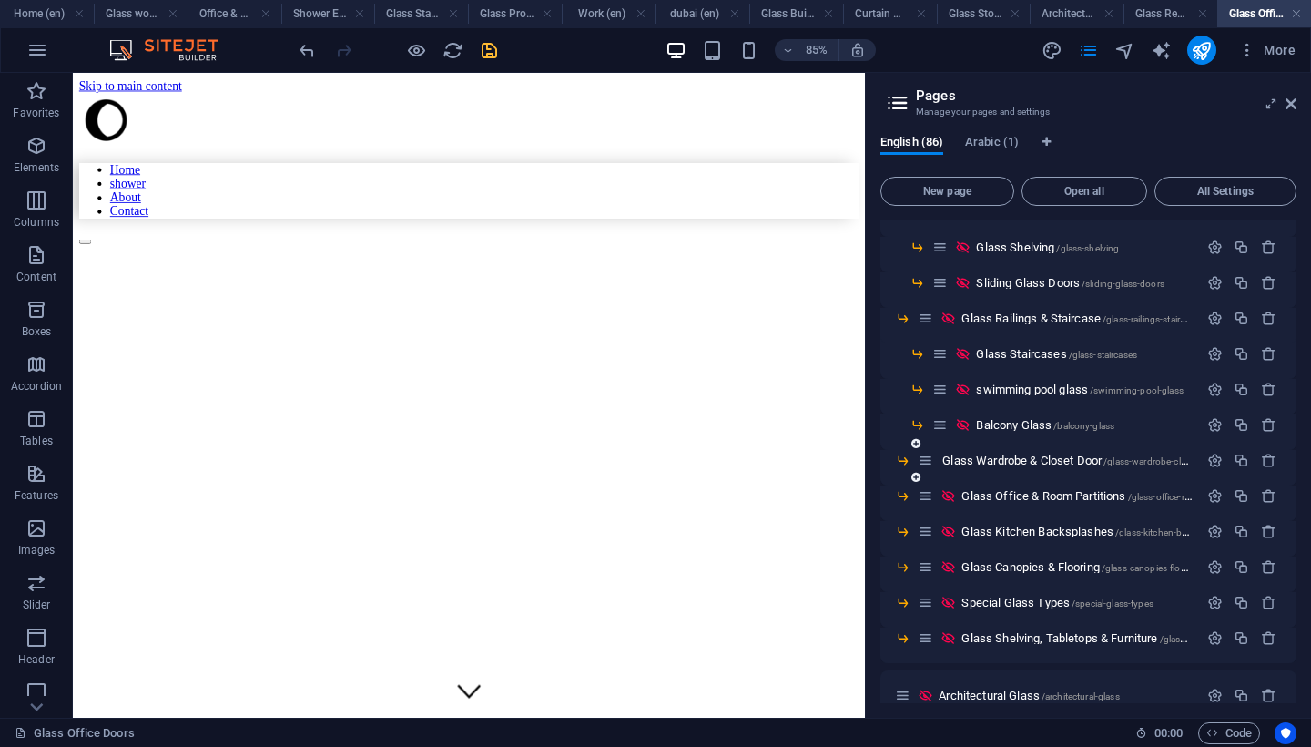
scroll to position [260, 0]
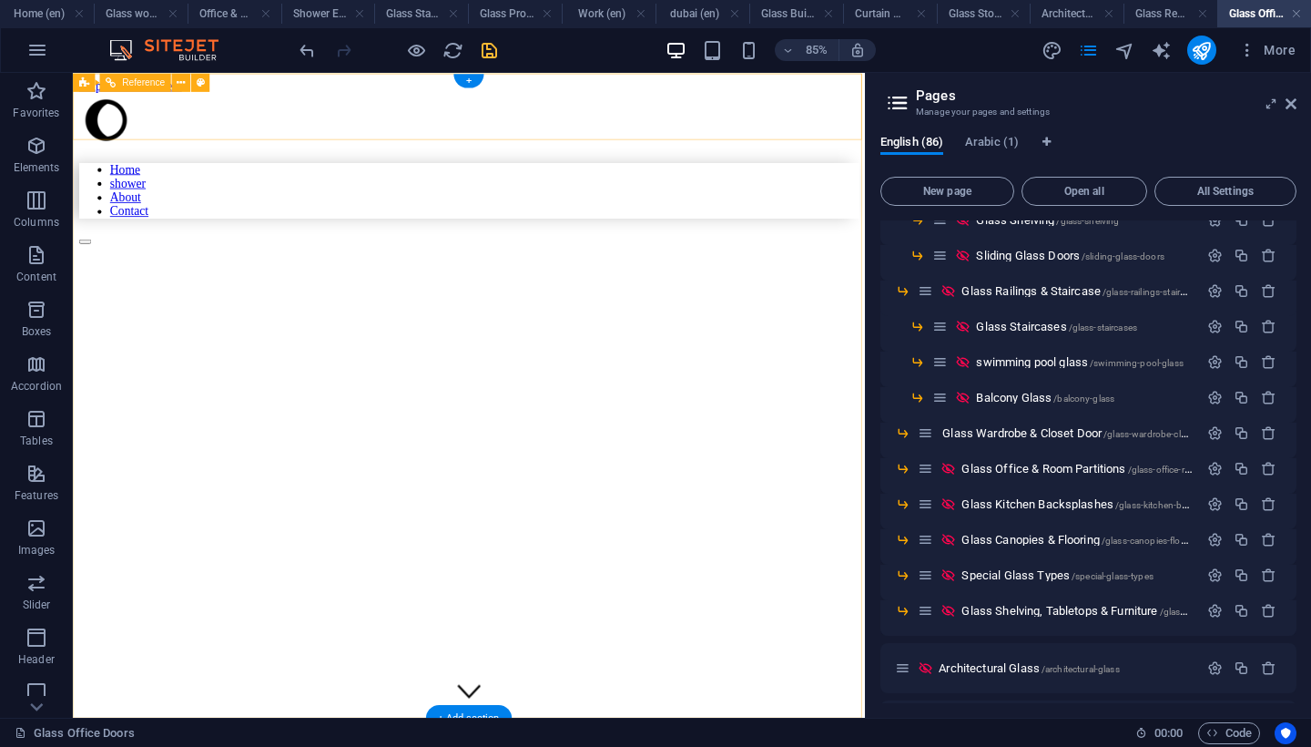
drag, startPoint x: 491, startPoint y: 53, endPoint x: 982, endPoint y: 302, distance: 550.7
click at [491, 53] on icon "save" at bounding box center [489, 50] width 21 height 21
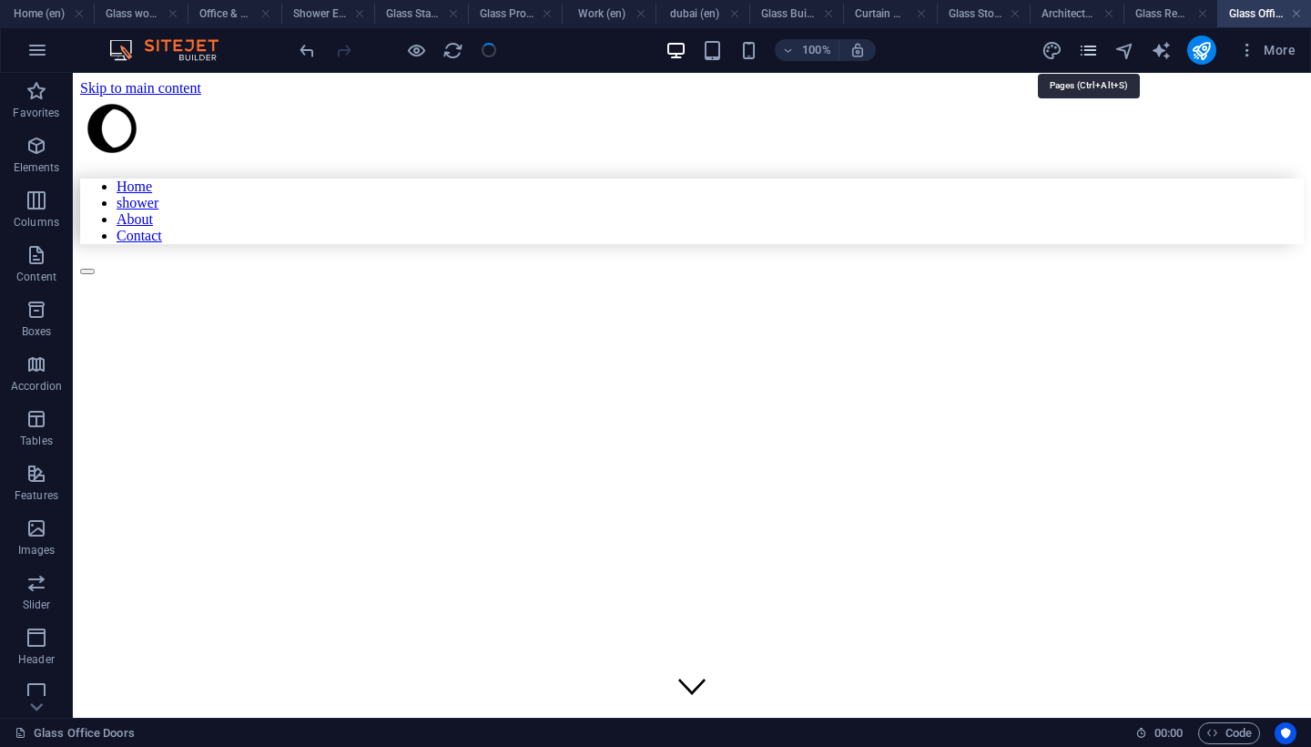
click at [1082, 52] on icon "pages" at bounding box center [1088, 50] width 21 height 21
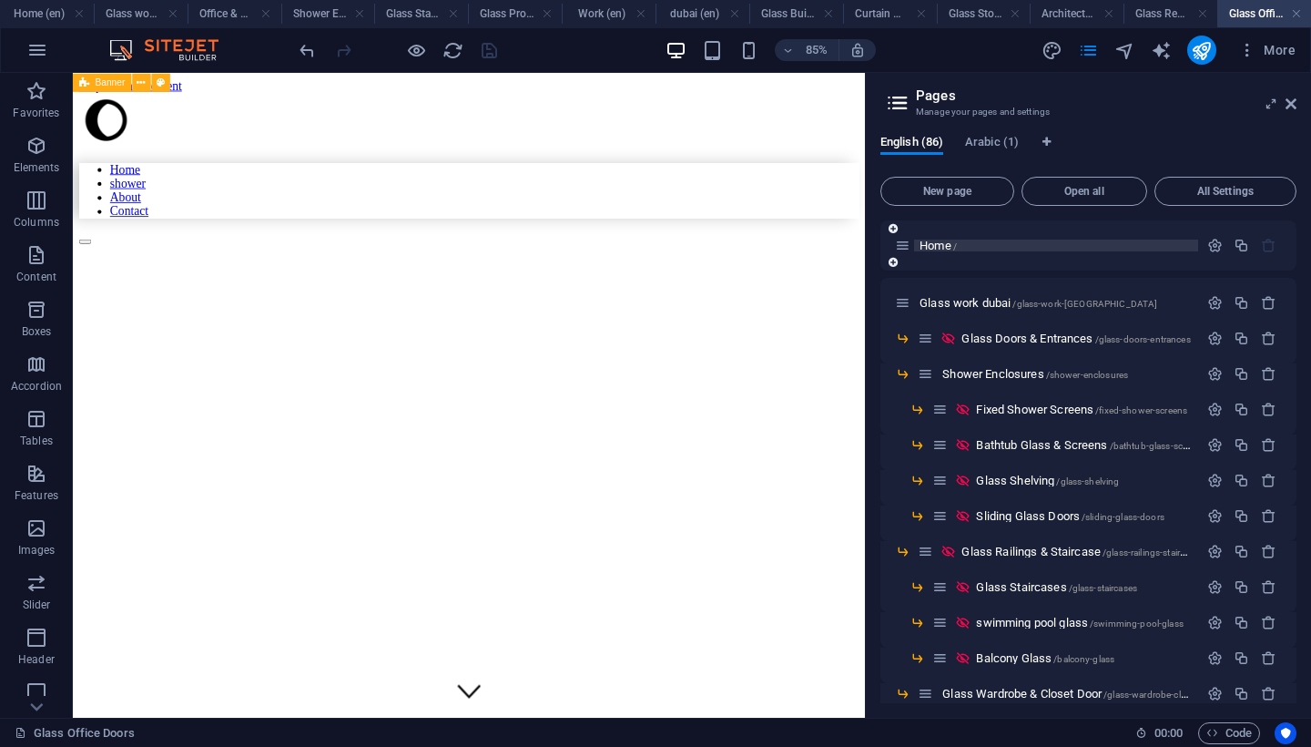
click at [937, 249] on span "Home /" at bounding box center [938, 246] width 37 height 14
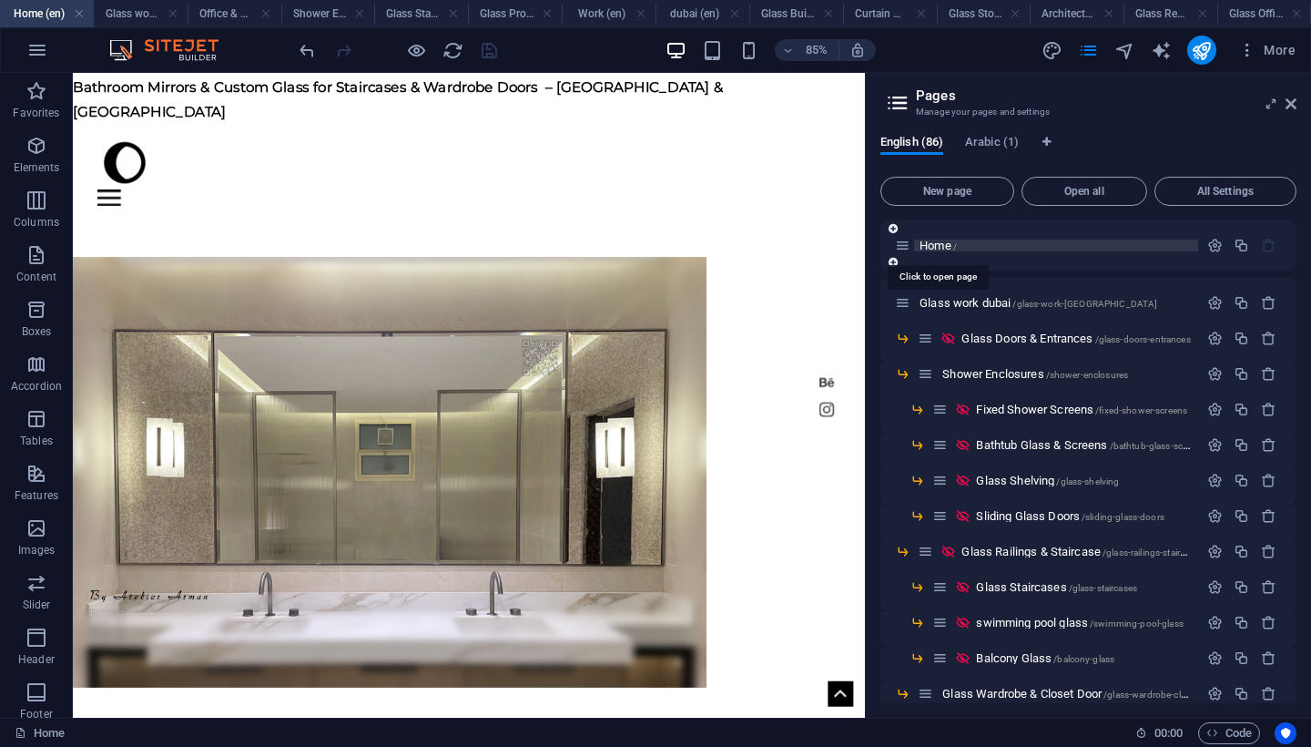
click at [933, 241] on span "Home /" at bounding box center [938, 246] width 37 height 14
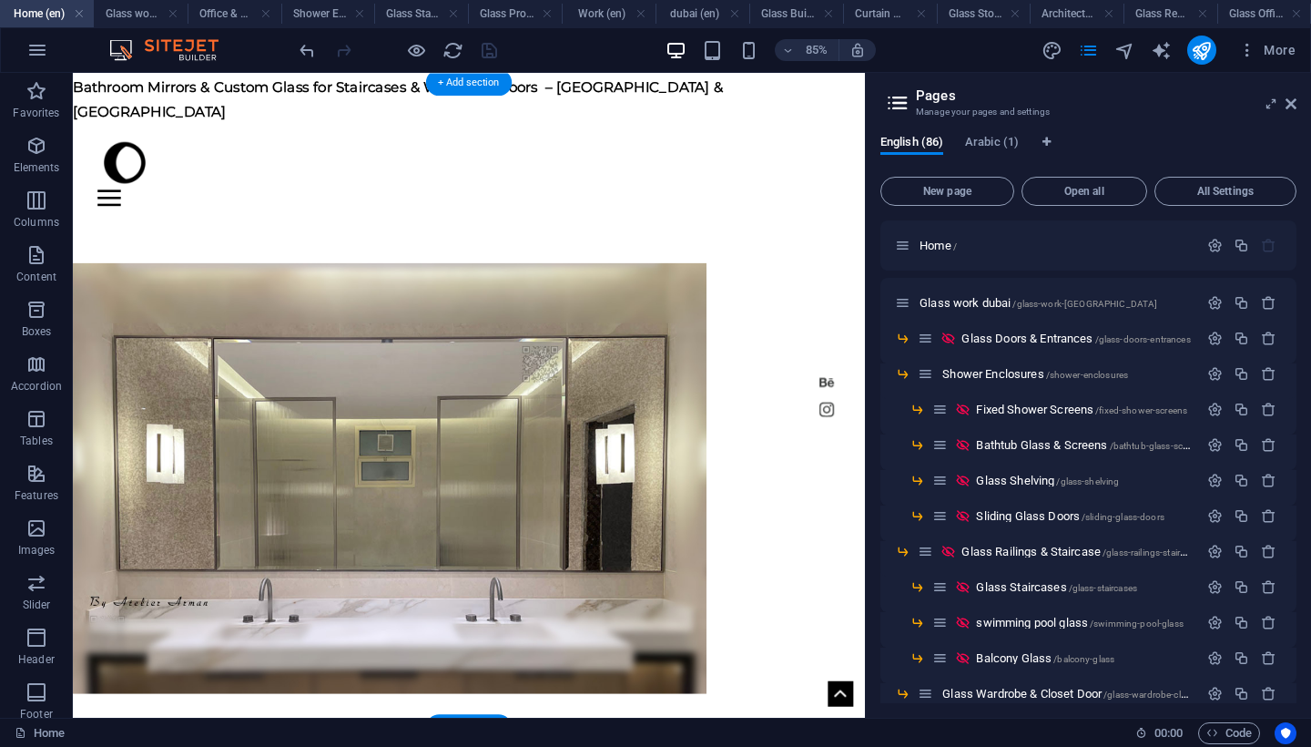
scroll to position [508, 0]
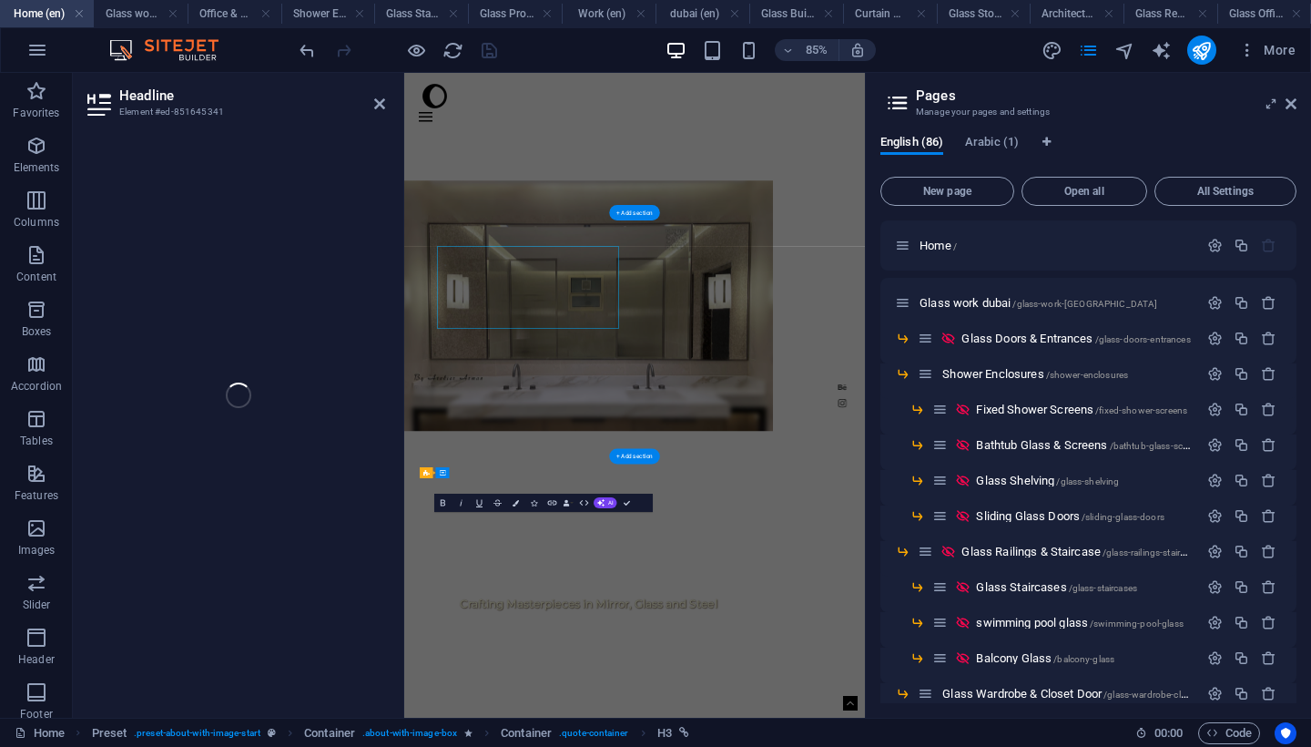
select select "12"
select select
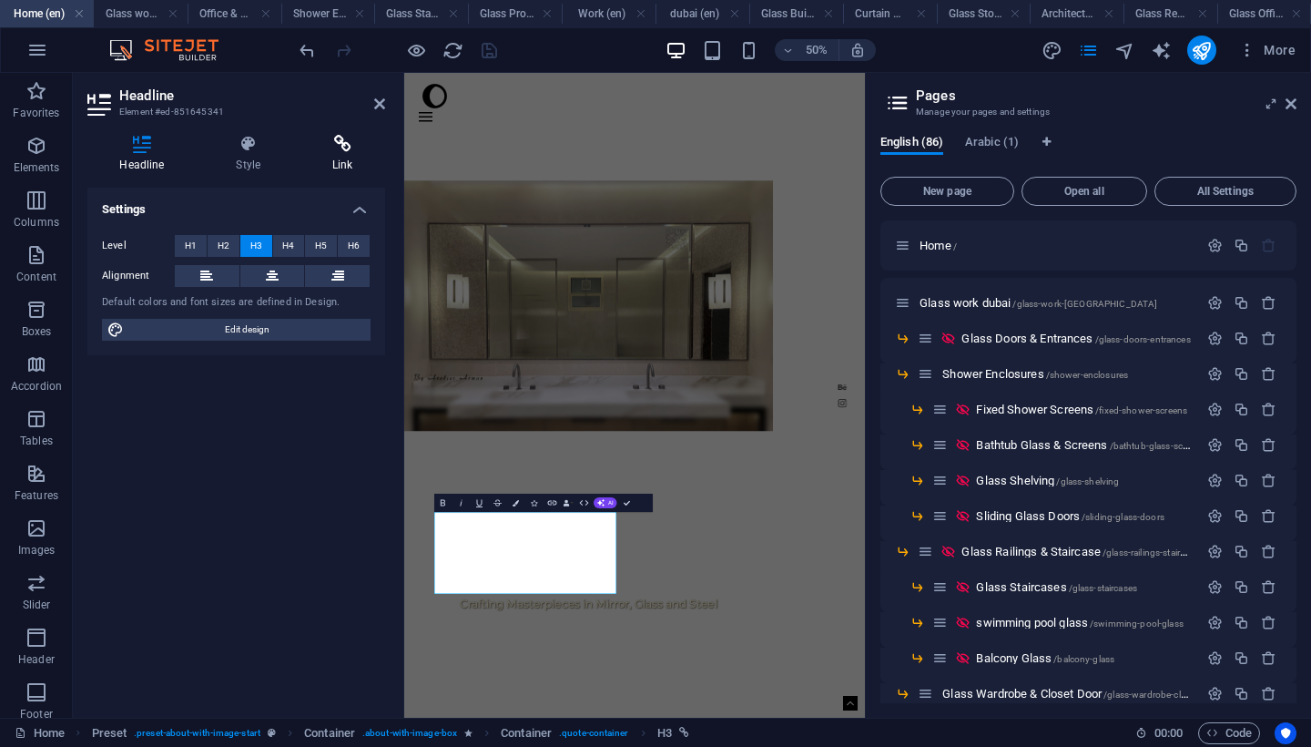
click at [342, 146] on icon at bounding box center [343, 144] width 85 height 18
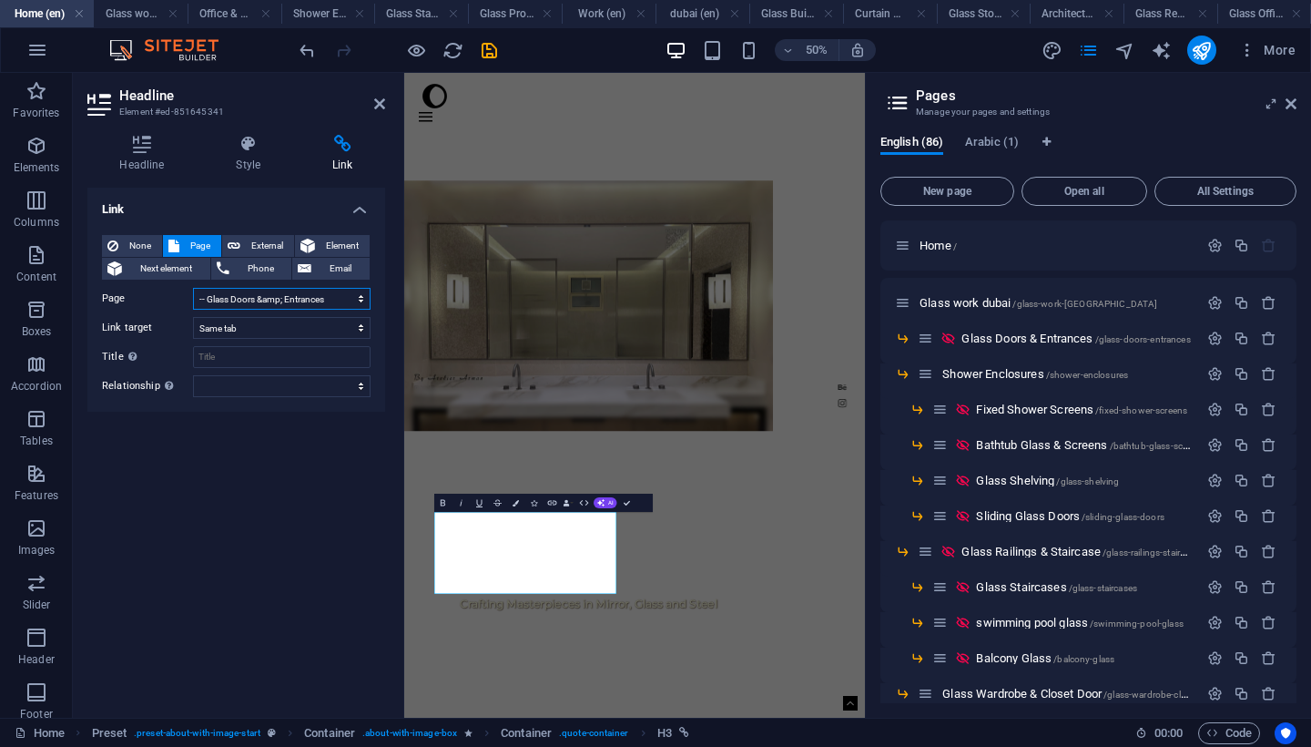
select select "12"
click at [1224, 746] on div "Home shower About Contact Crafting Masterpieces in Mirror, Glass and Steel My W…" at bounding box center [865, 494] width 922 height 1741
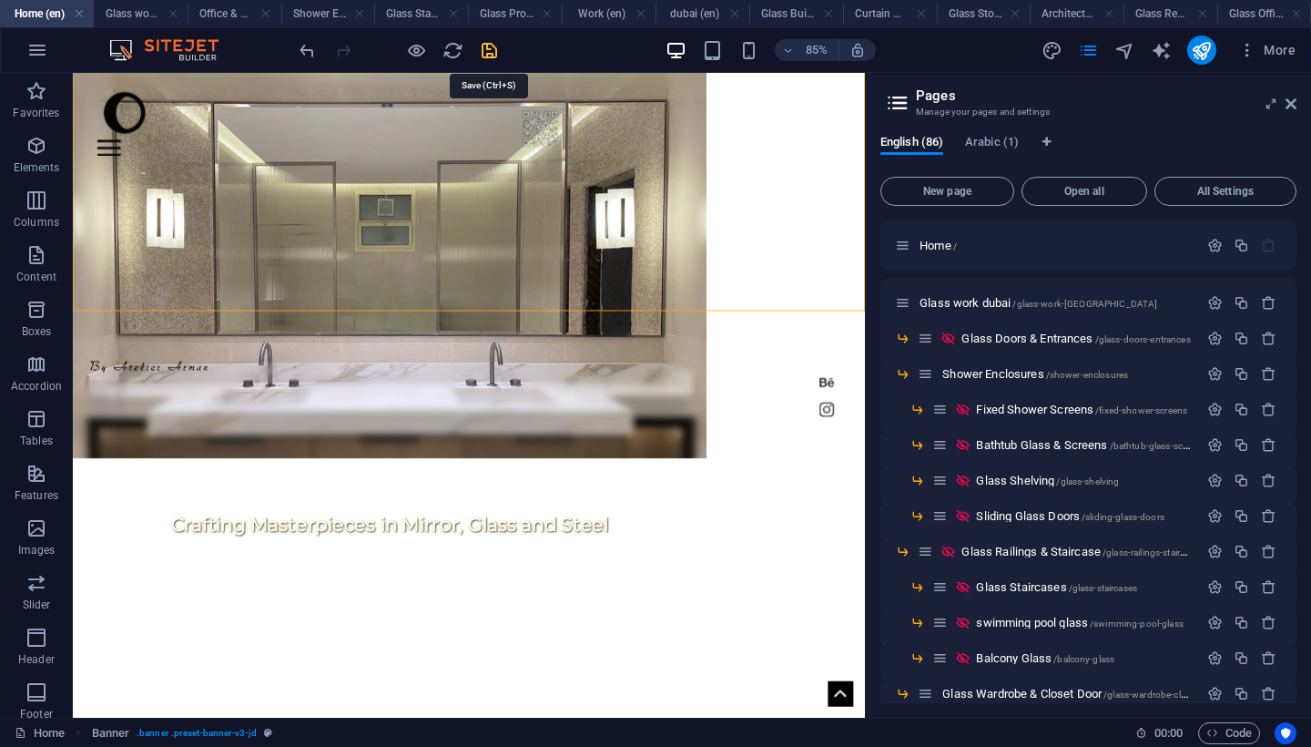
drag, startPoint x: 488, startPoint y: 44, endPoint x: 974, endPoint y: 78, distance: 486.6
click at [488, 44] on icon "save" at bounding box center [489, 50] width 21 height 21
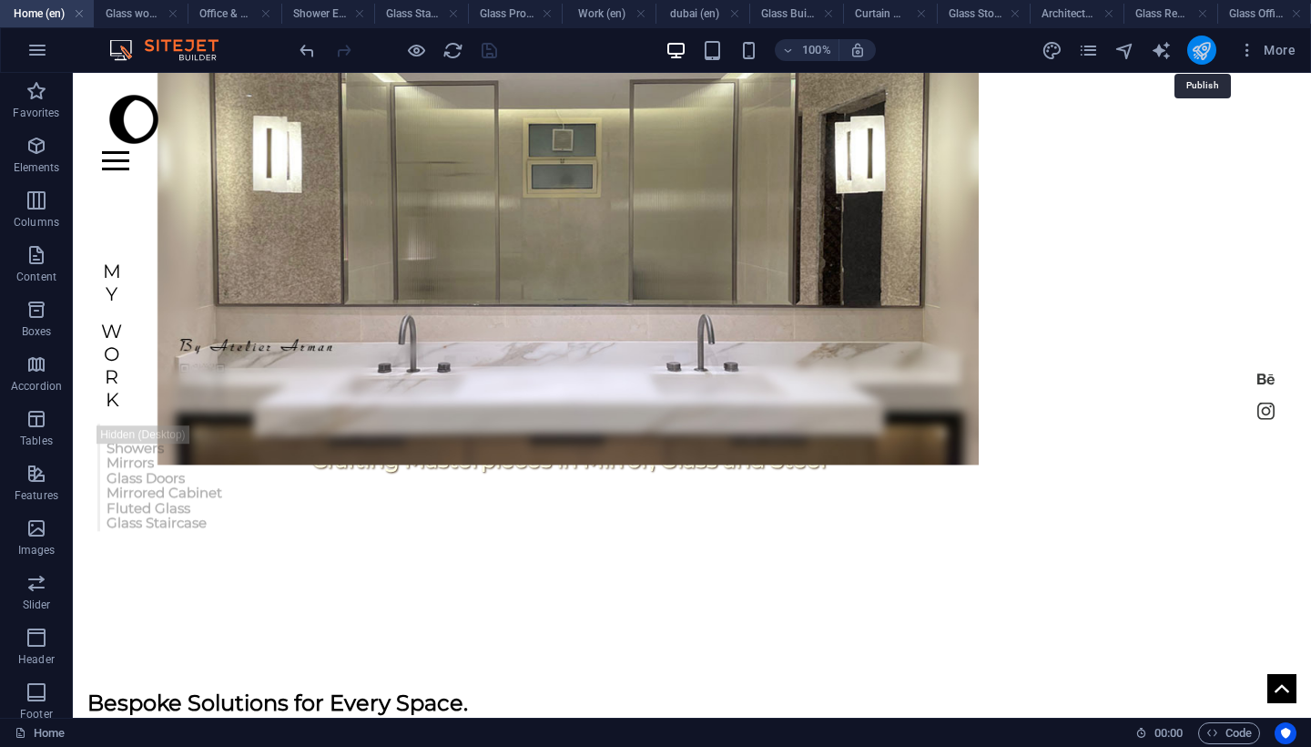
click at [1203, 51] on icon "publish" at bounding box center [1201, 50] width 21 height 21
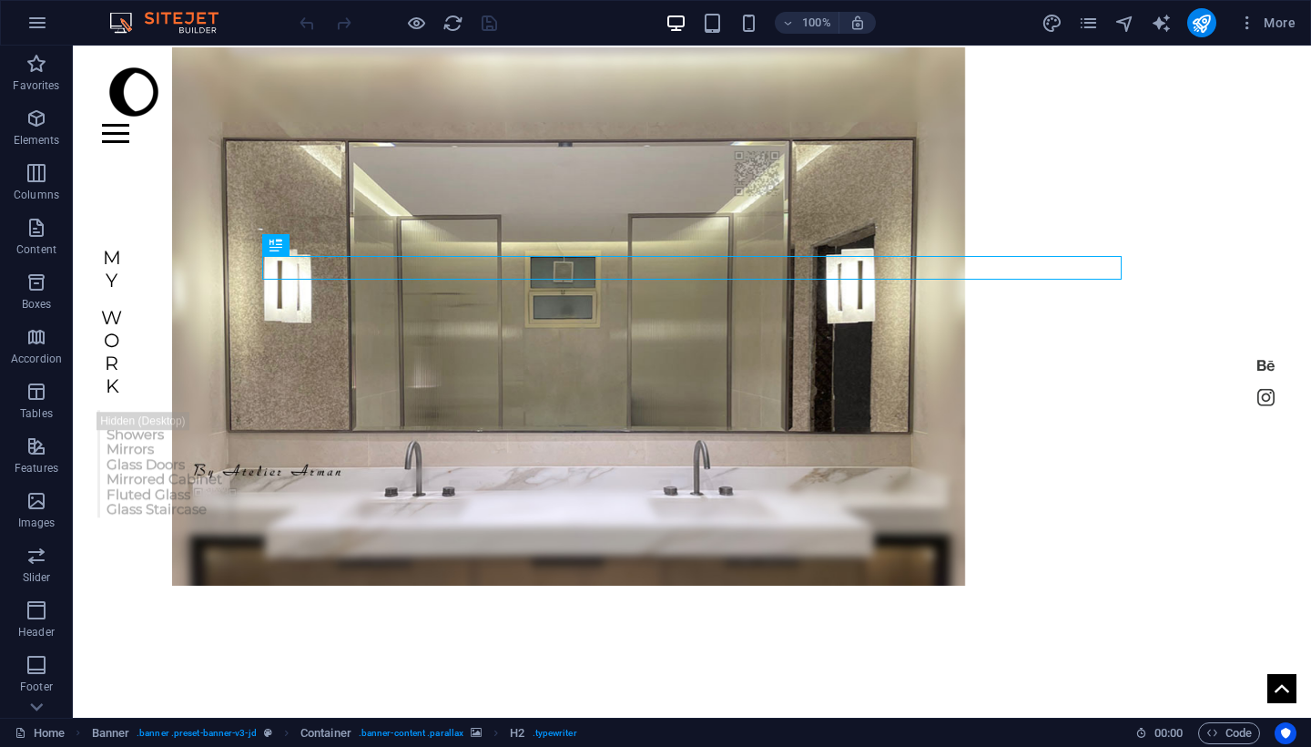
scroll to position [185, 0]
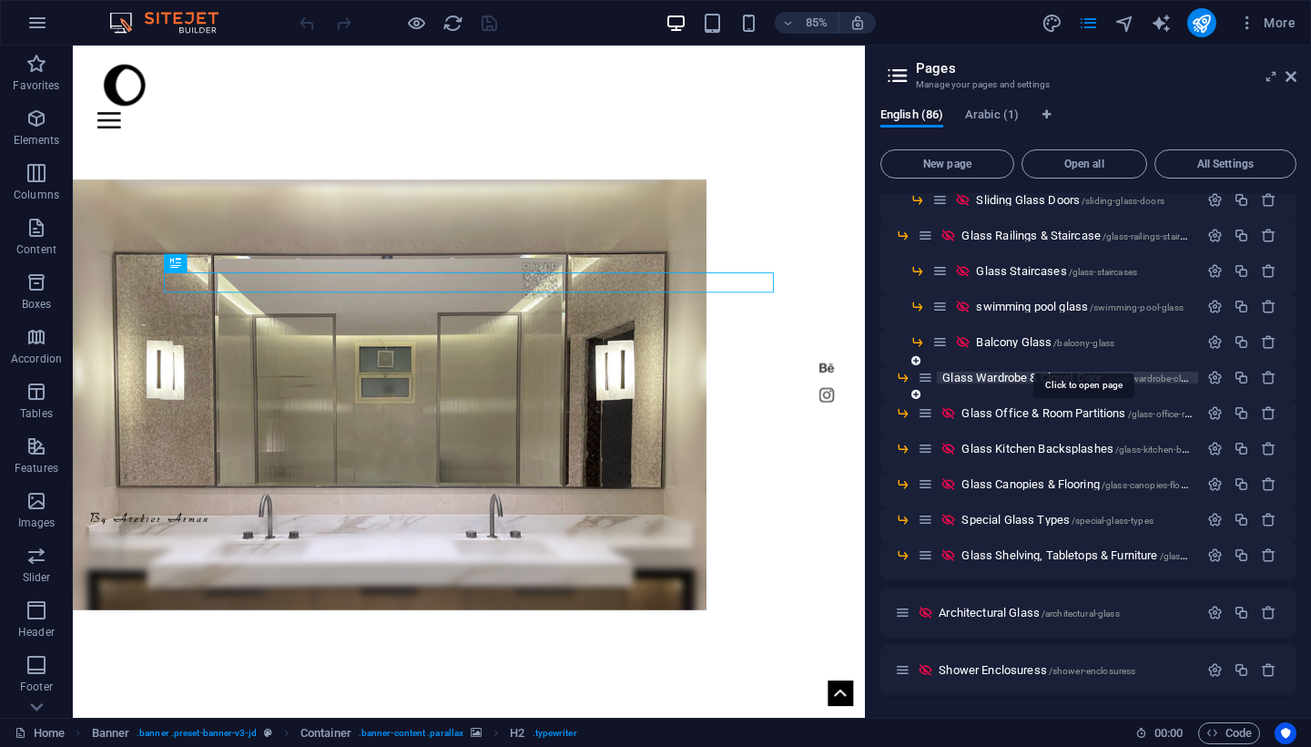
scroll to position [219, 0]
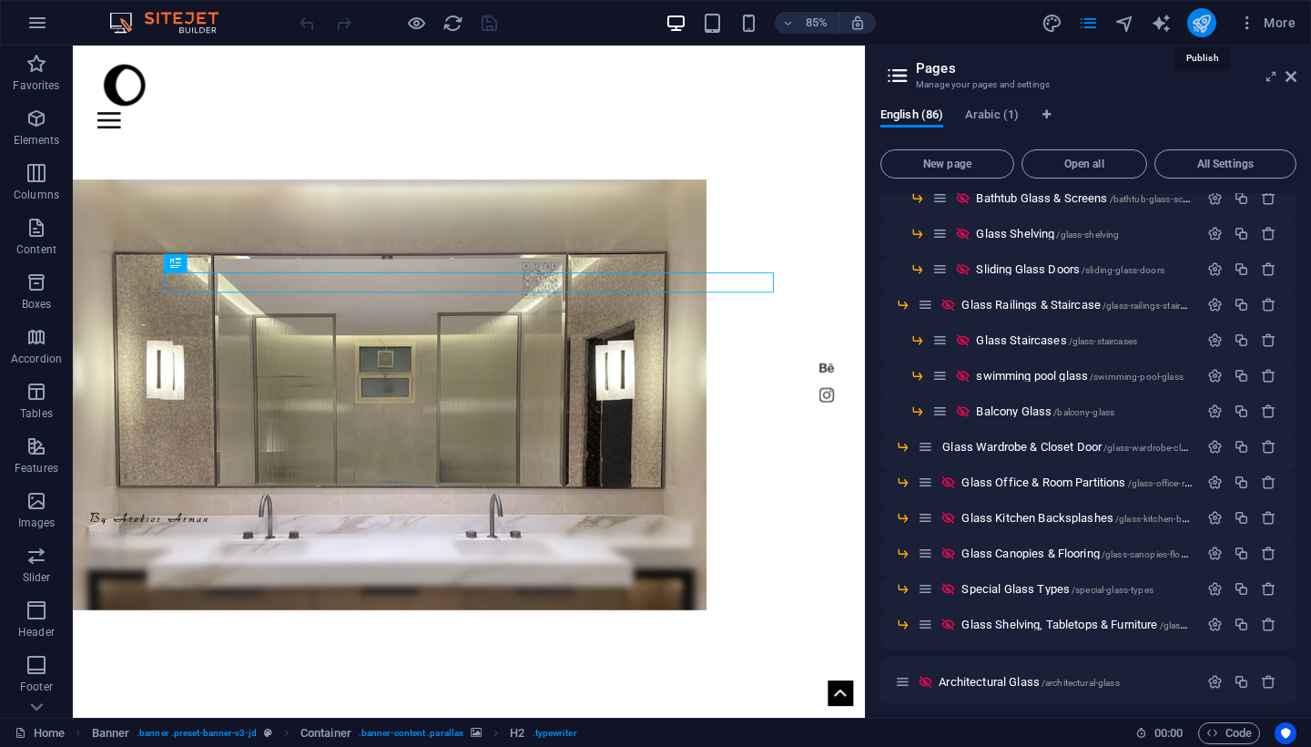
click at [1198, 31] on icon "publish" at bounding box center [1201, 23] width 21 height 21
